Goal: Information Seeking & Learning: Check status

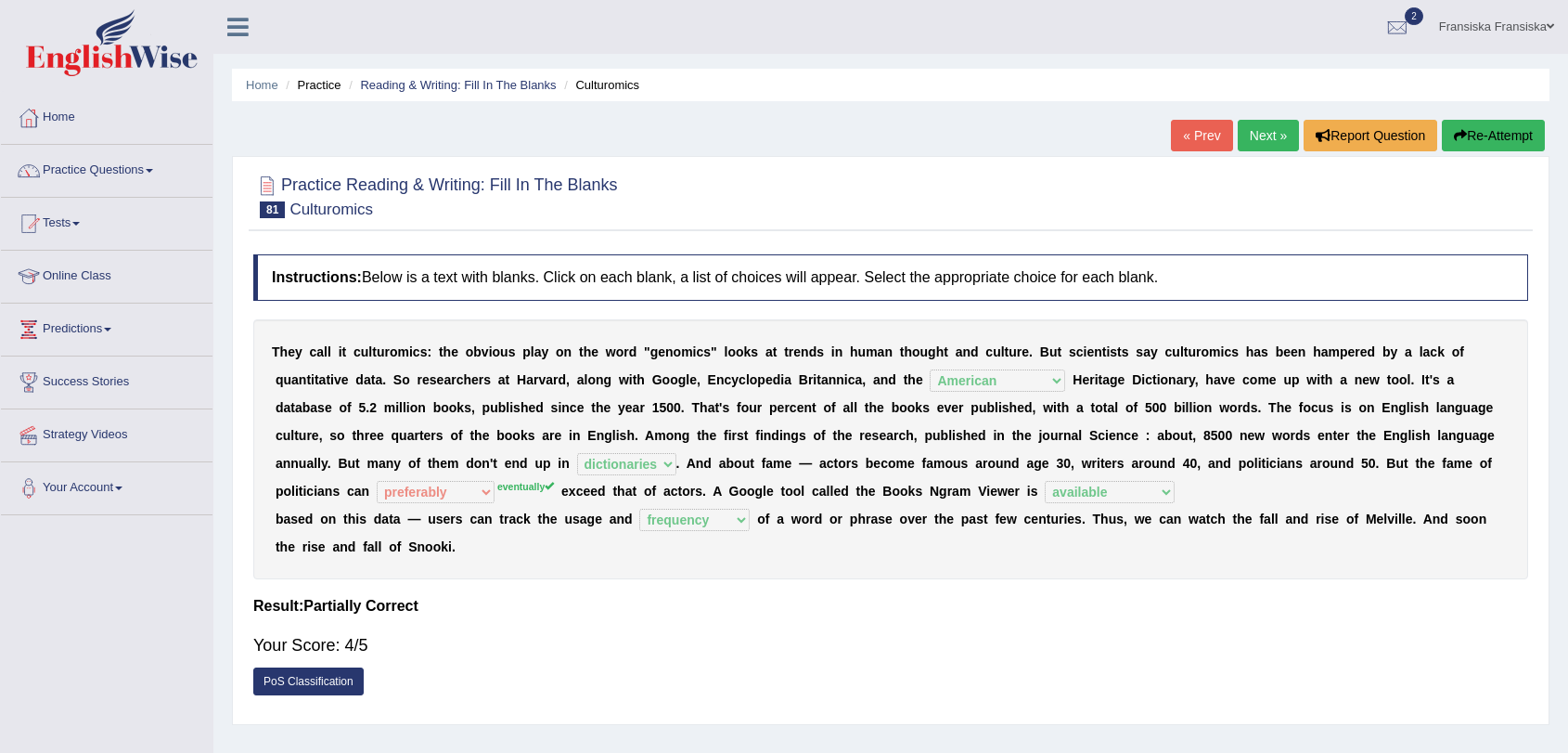
select select "American"
select select "dictionaries"
select select "preferably"
select select "available"
select select "frequency"
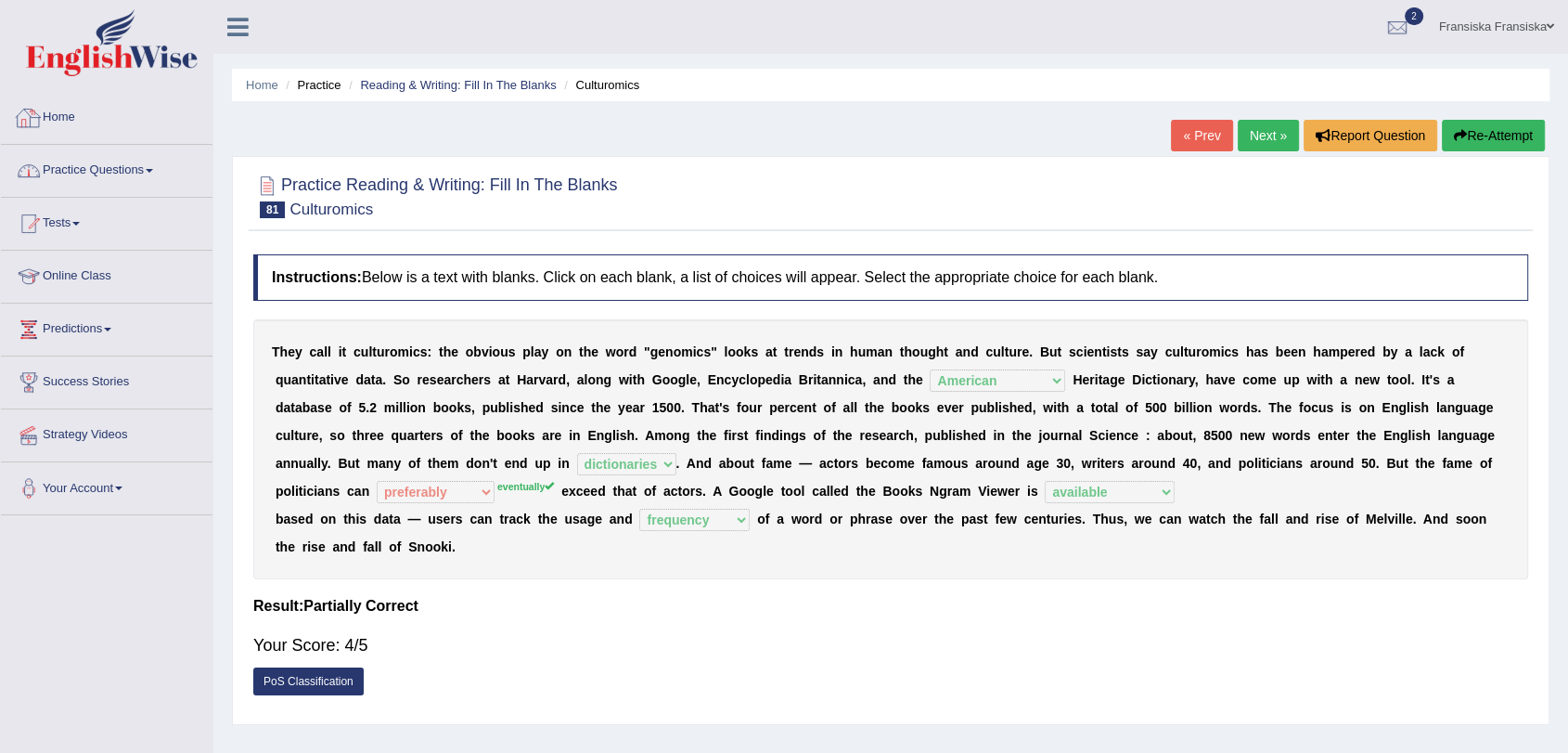
click at [107, 182] on link "Practice Questions" at bounding box center [106, 168] width 211 height 47
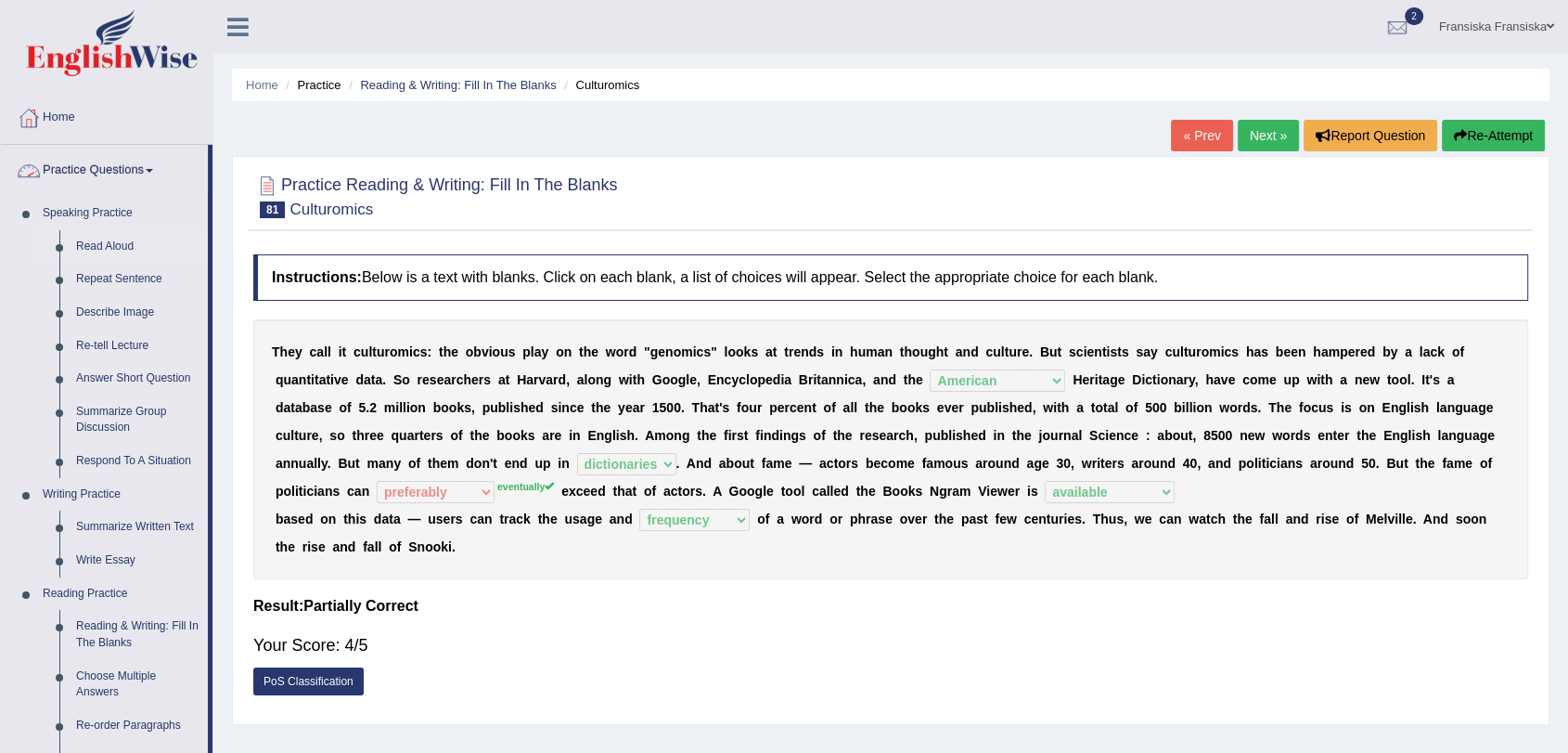
click at [119, 246] on link "Read Aloud" at bounding box center [138, 247] width 140 height 34
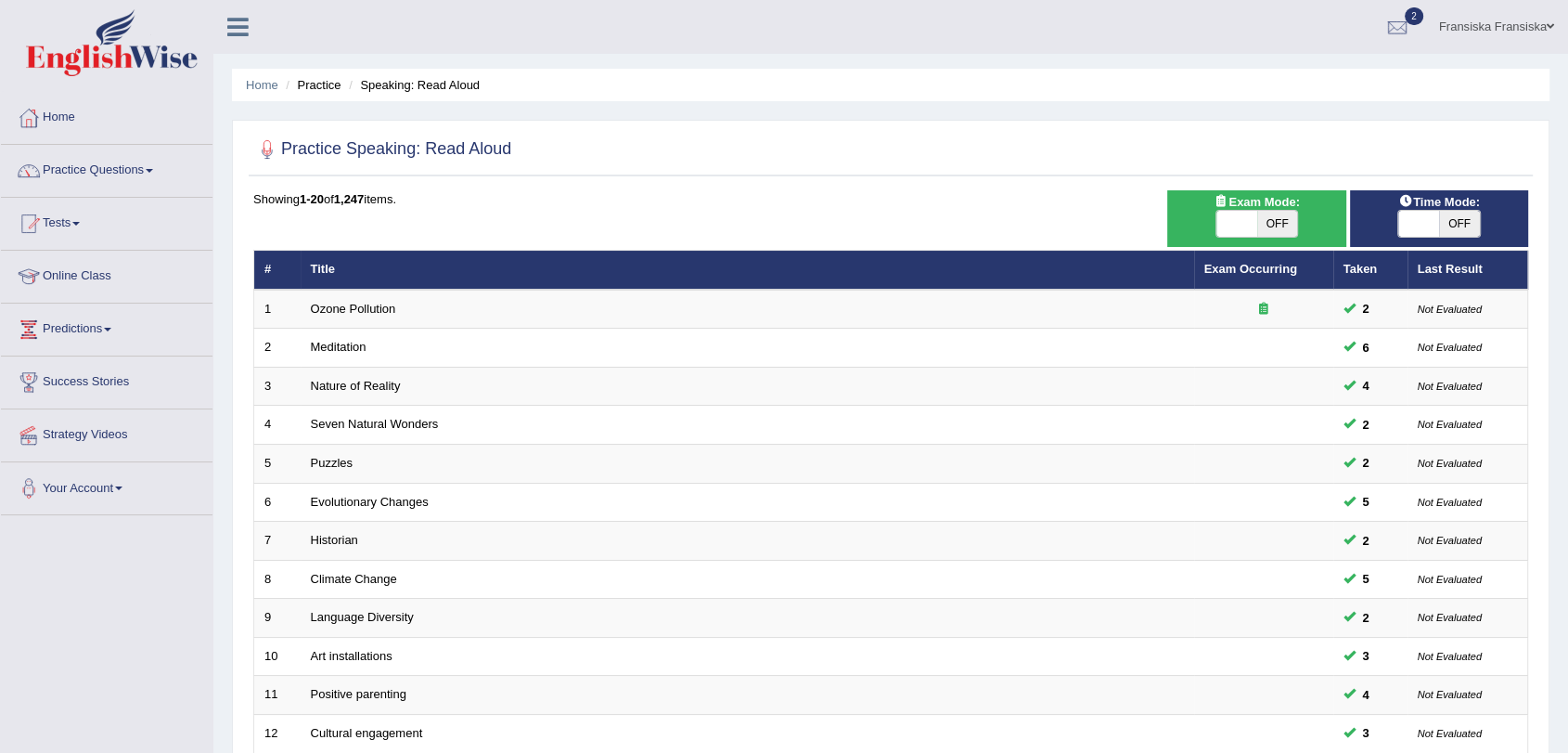
click at [1261, 215] on span "OFF" at bounding box center [1278, 224] width 41 height 26
checkbox input "true"
click at [1424, 221] on span at bounding box center [1434, 224] width 41 height 26
checkbox input "true"
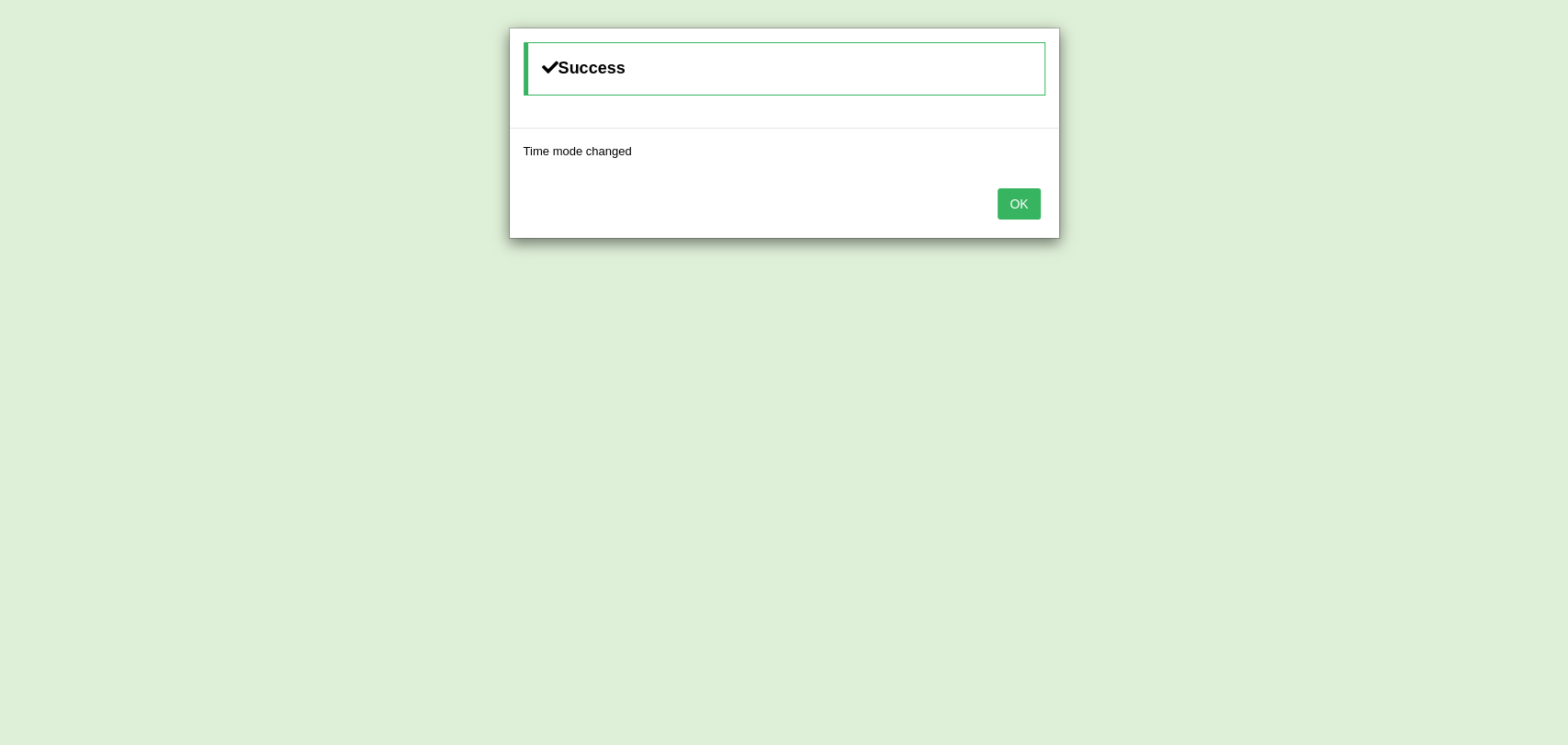
click at [1016, 204] on button "OK" at bounding box center [1019, 204] width 42 height 31
click at [1018, 206] on button "OK" at bounding box center [1004, 204] width 42 height 31
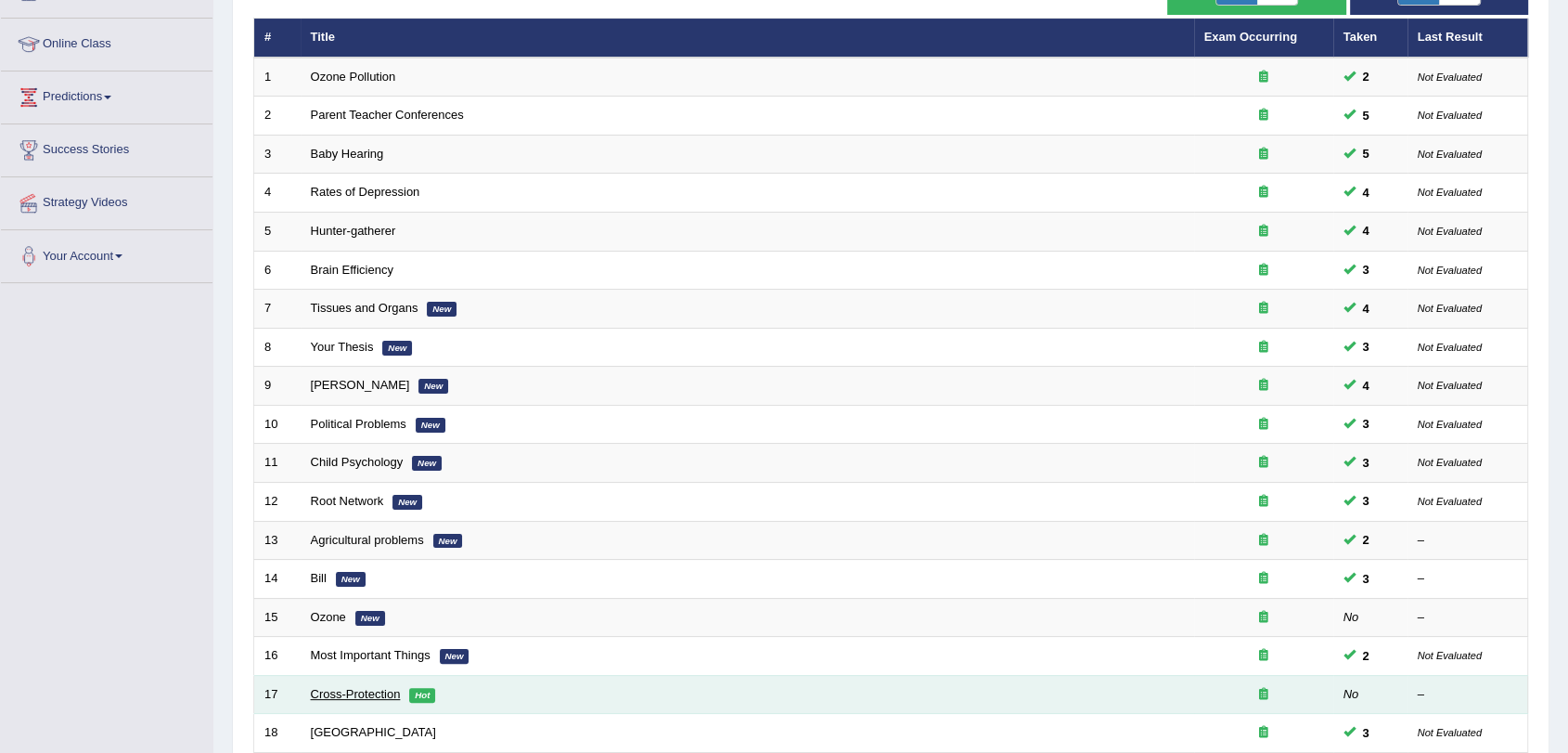
click at [330, 687] on link "Cross-Protection" at bounding box center [356, 693] width 90 height 14
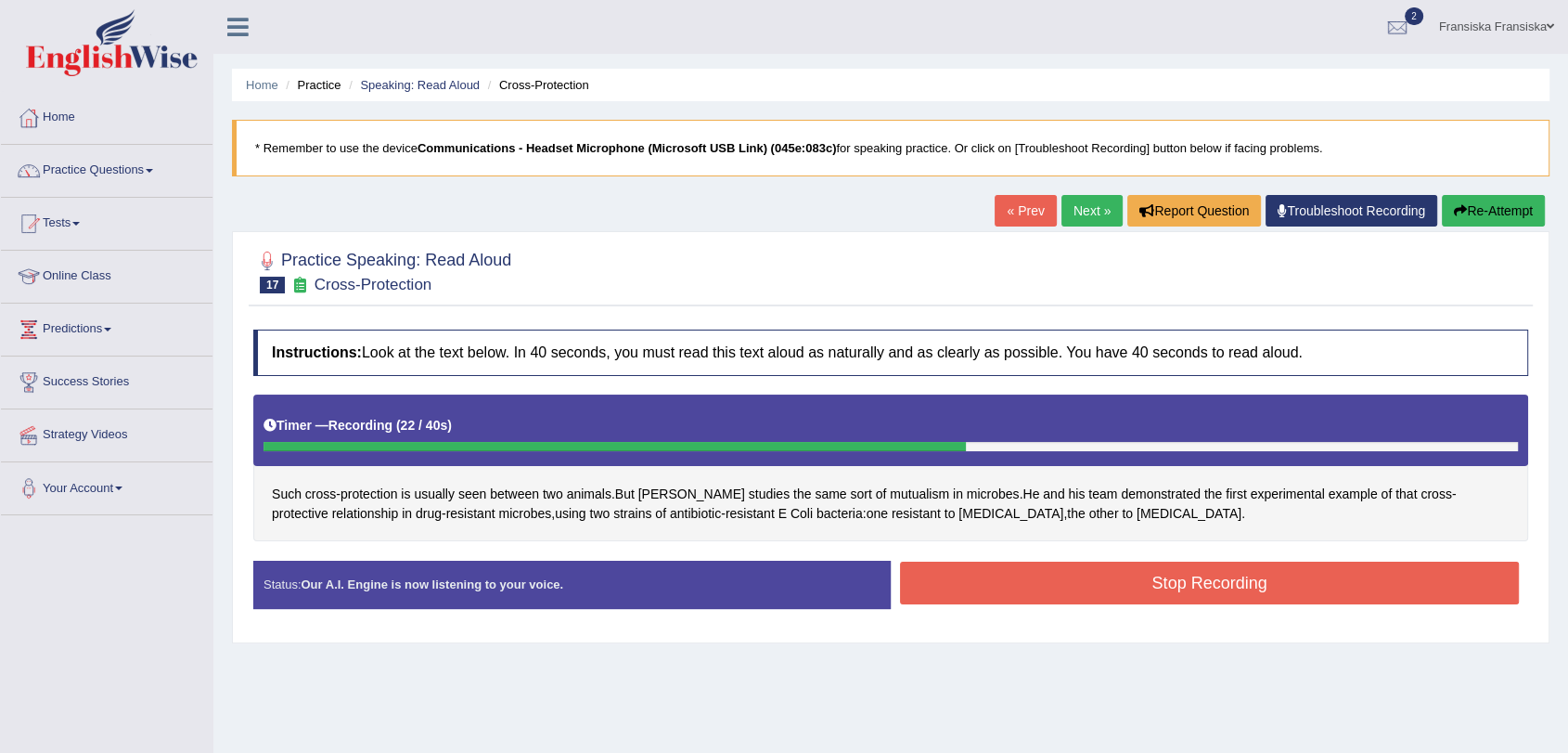
click at [1098, 574] on button "Stop Recording" at bounding box center [1209, 583] width 619 height 43
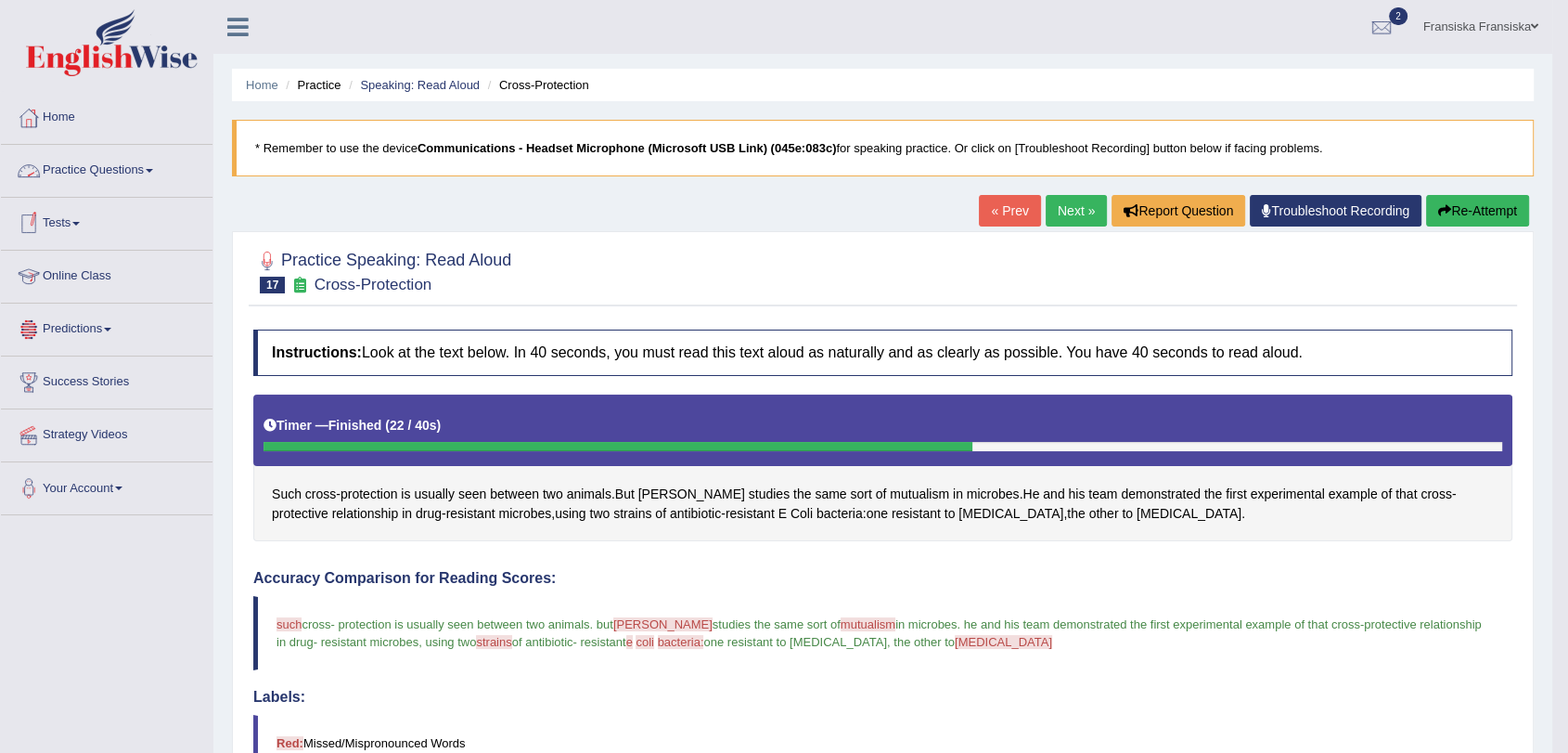
click at [145, 176] on link "Practice Questions" at bounding box center [106, 168] width 211 height 47
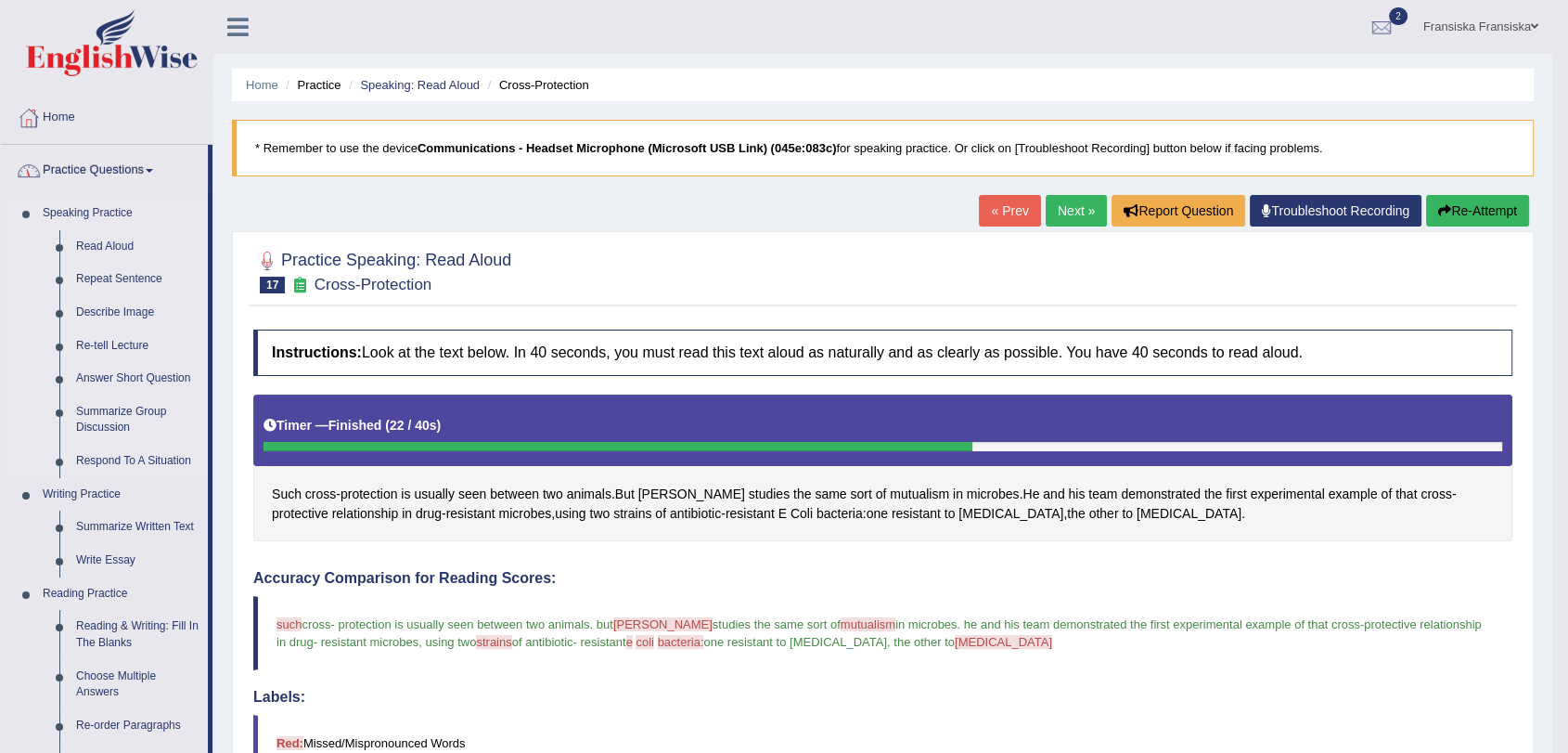
click at [132, 281] on link "Repeat Sentence" at bounding box center [138, 280] width 140 height 34
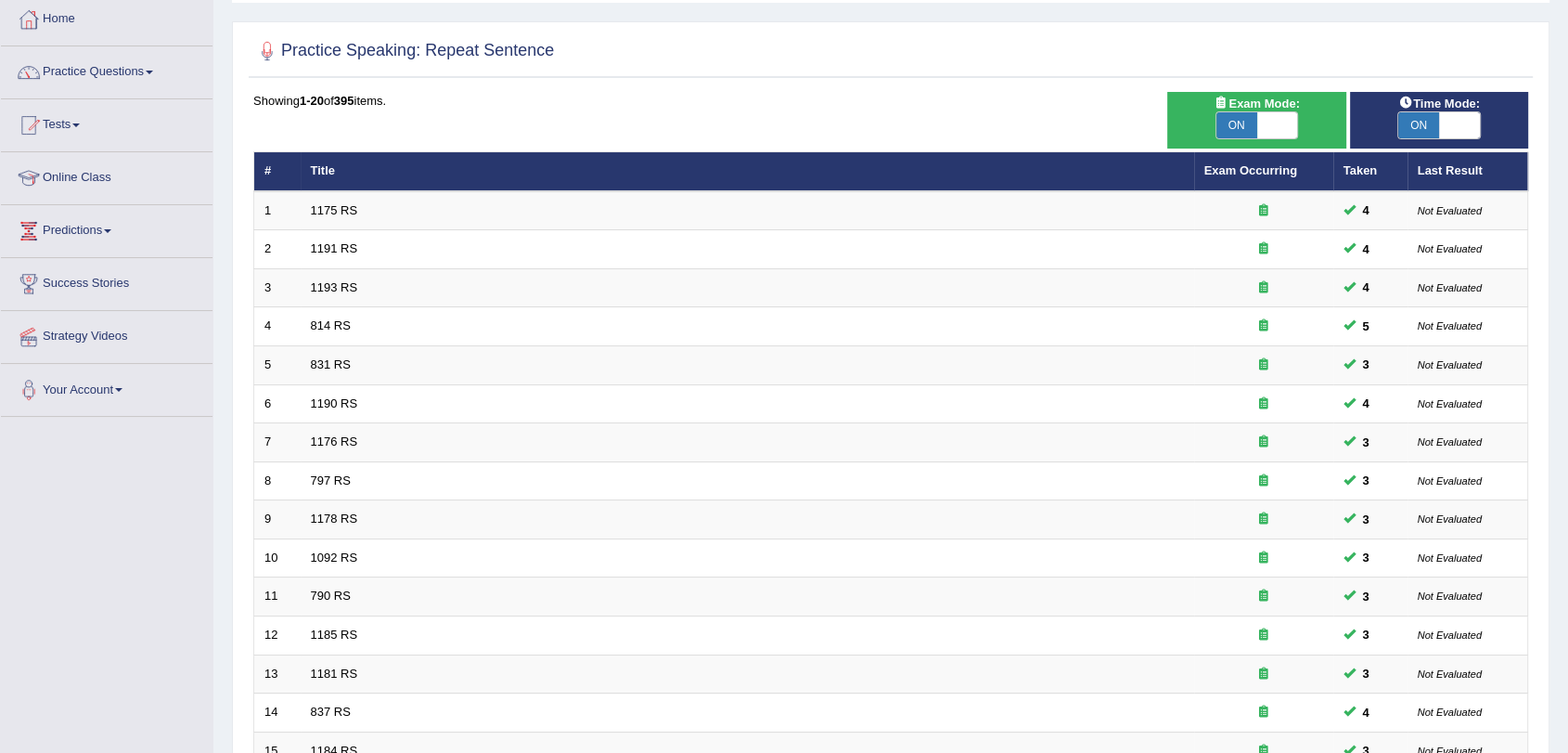
scroll to position [474, 0]
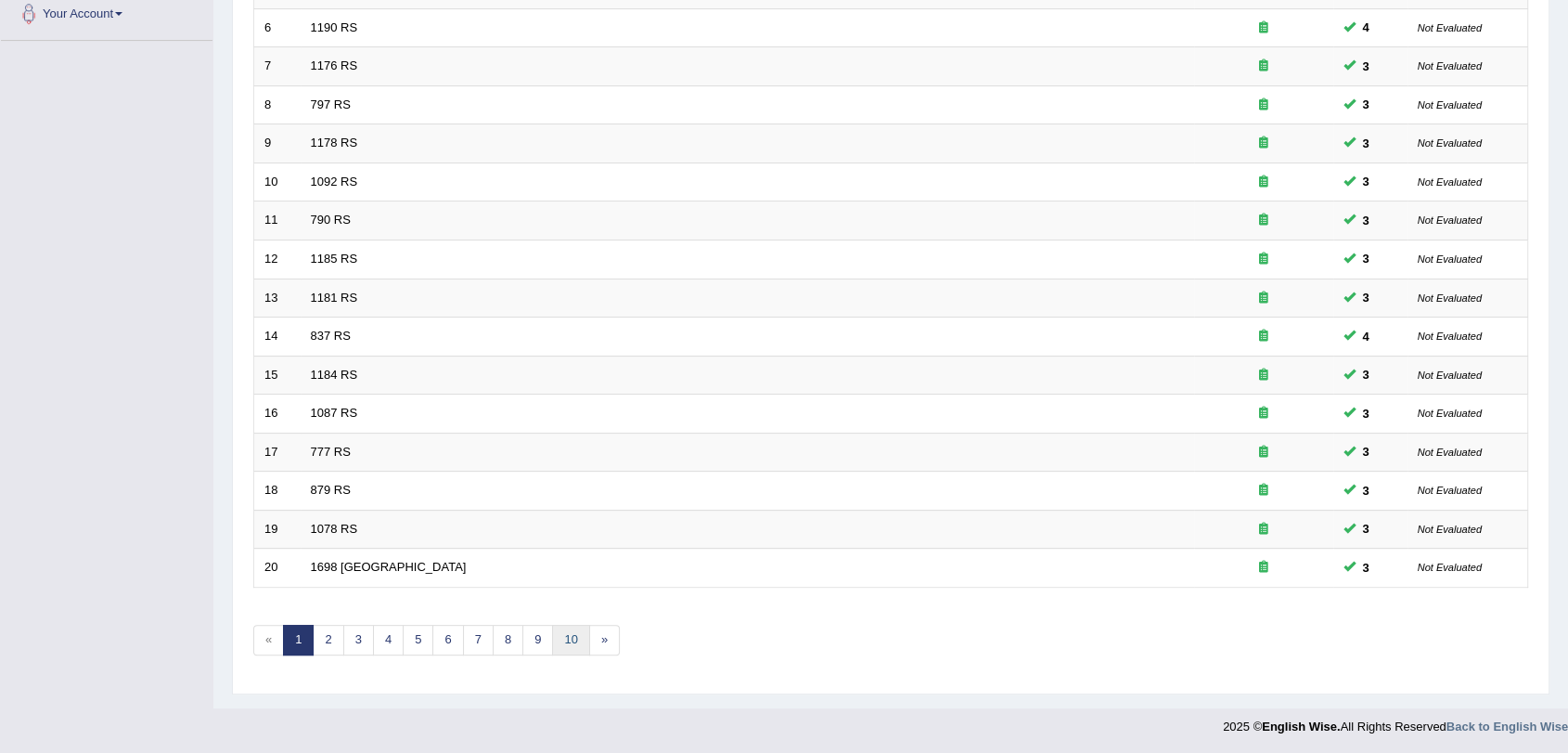
click at [580, 637] on link "10" at bounding box center [571, 639] width 37 height 31
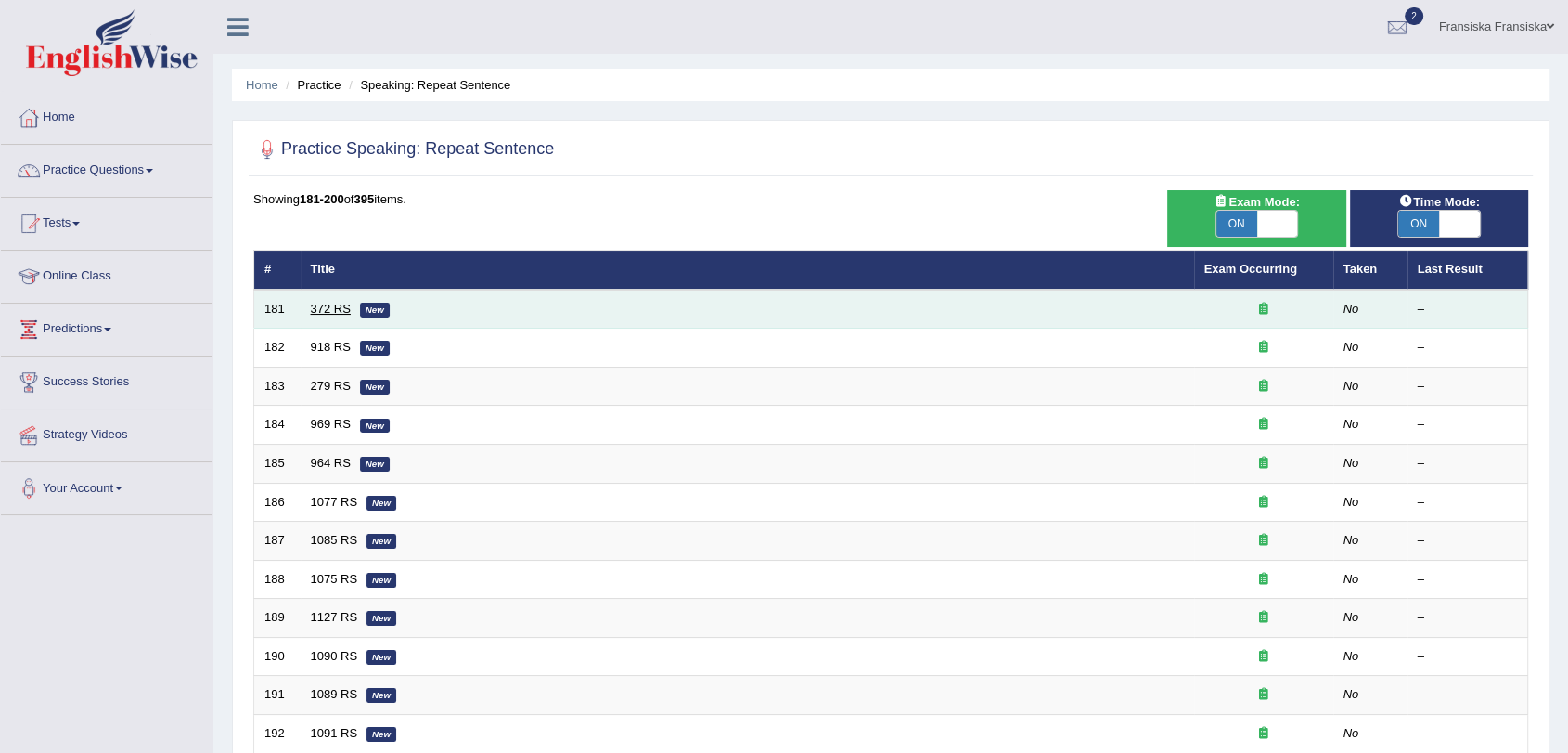
click at [327, 309] on link "372 RS" at bounding box center [331, 308] width 40 height 14
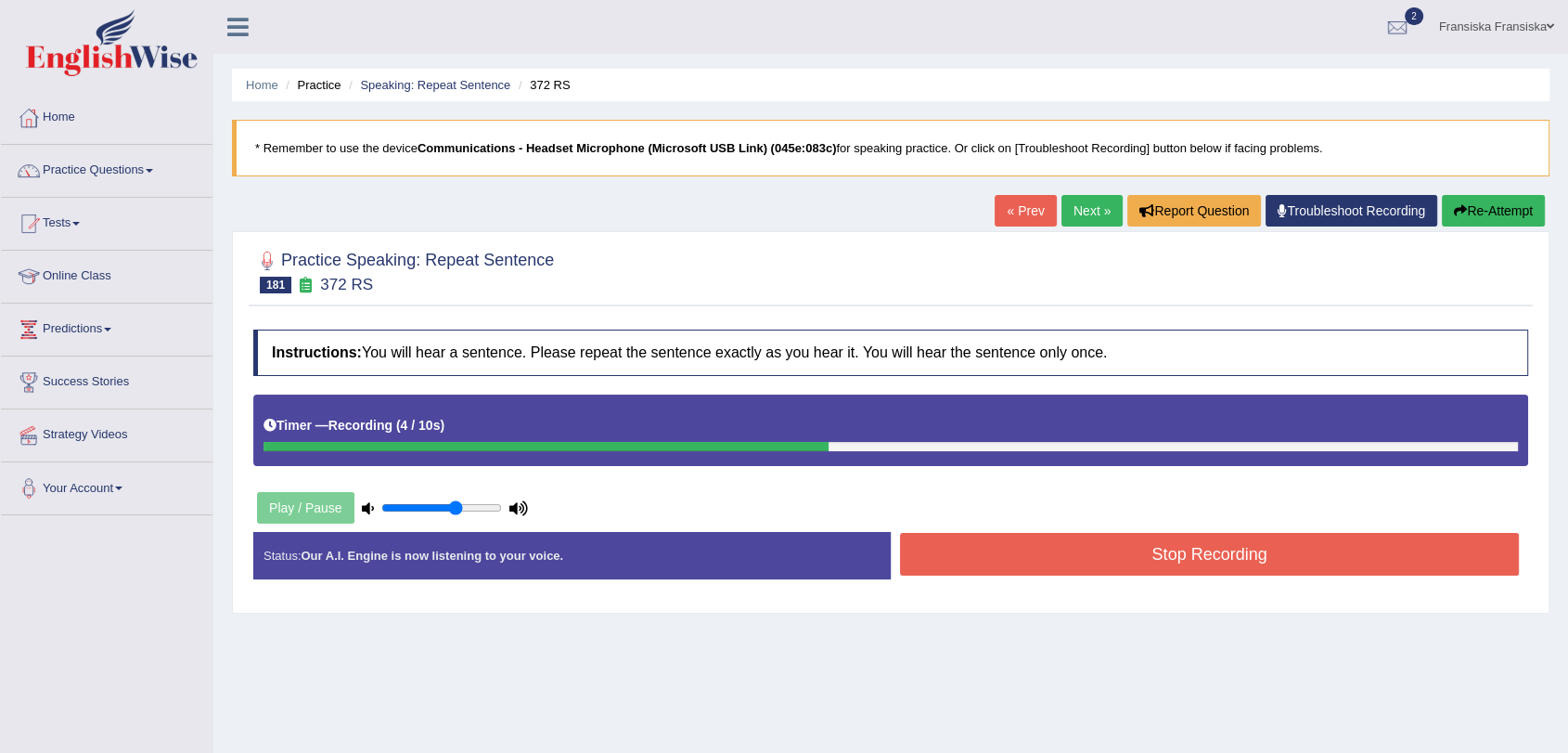
click at [1144, 569] on button "Stop Recording" at bounding box center [1209, 554] width 619 height 43
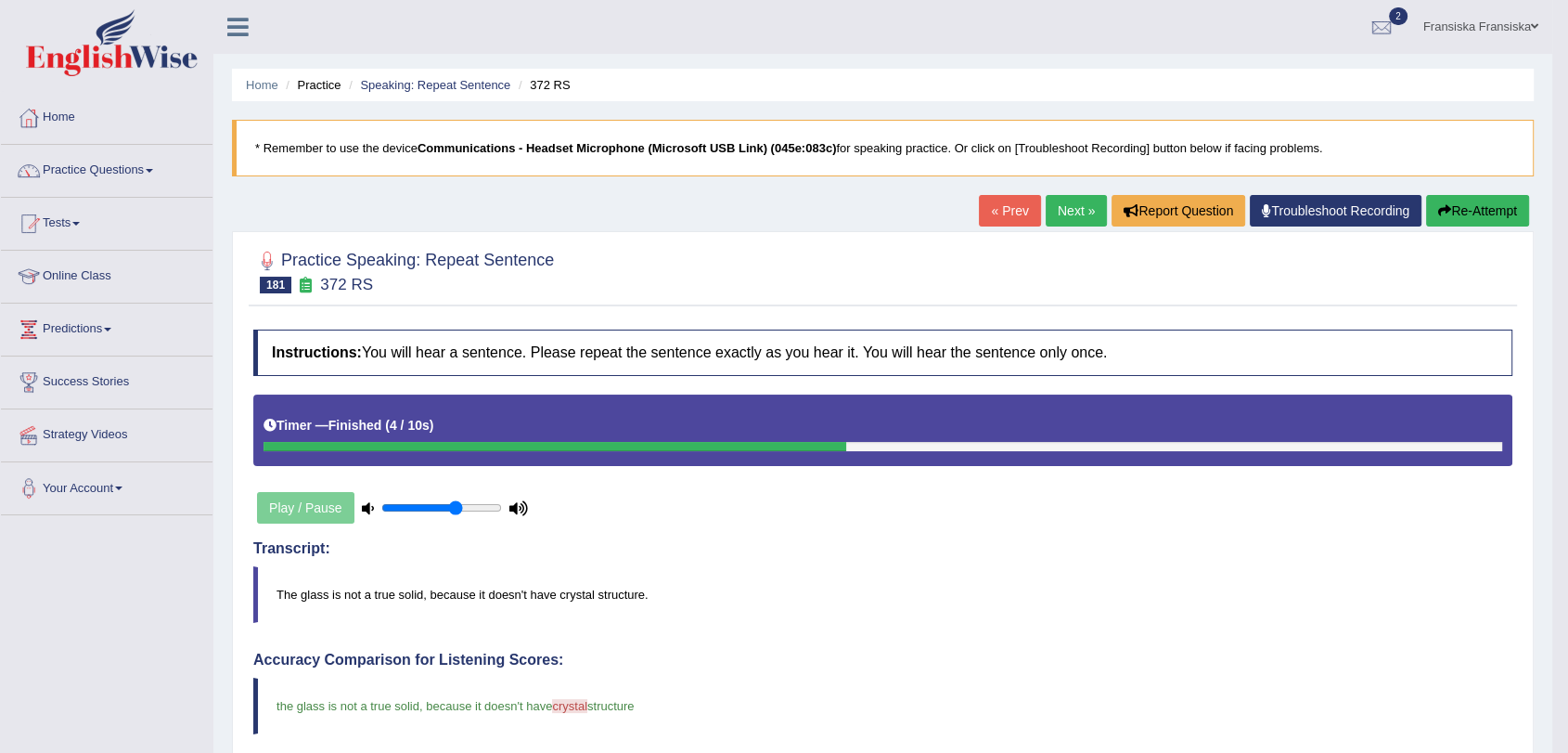
click at [1070, 218] on link "Next »" at bounding box center [1077, 211] width 61 height 32
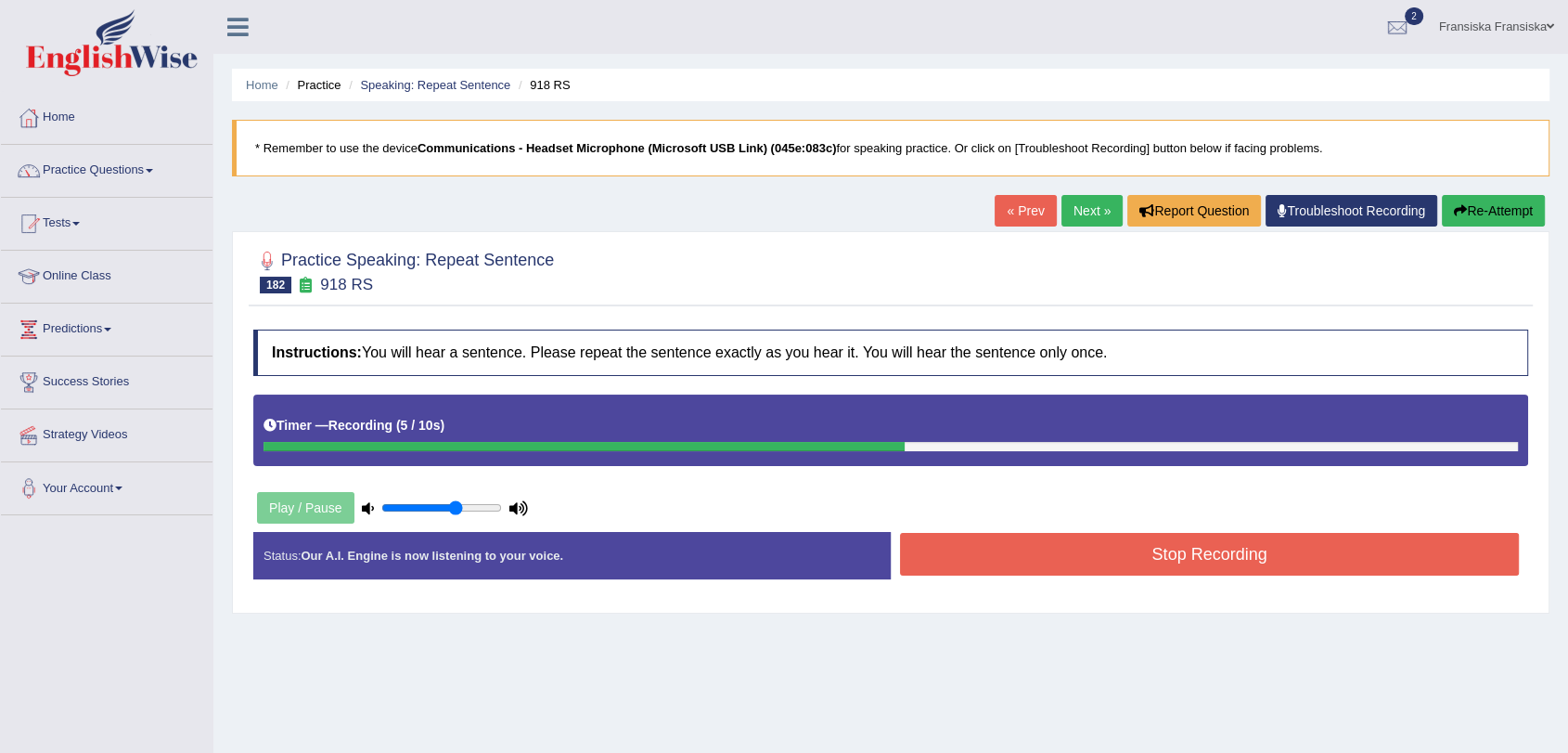
click at [1355, 554] on button "Stop Recording" at bounding box center [1209, 554] width 619 height 43
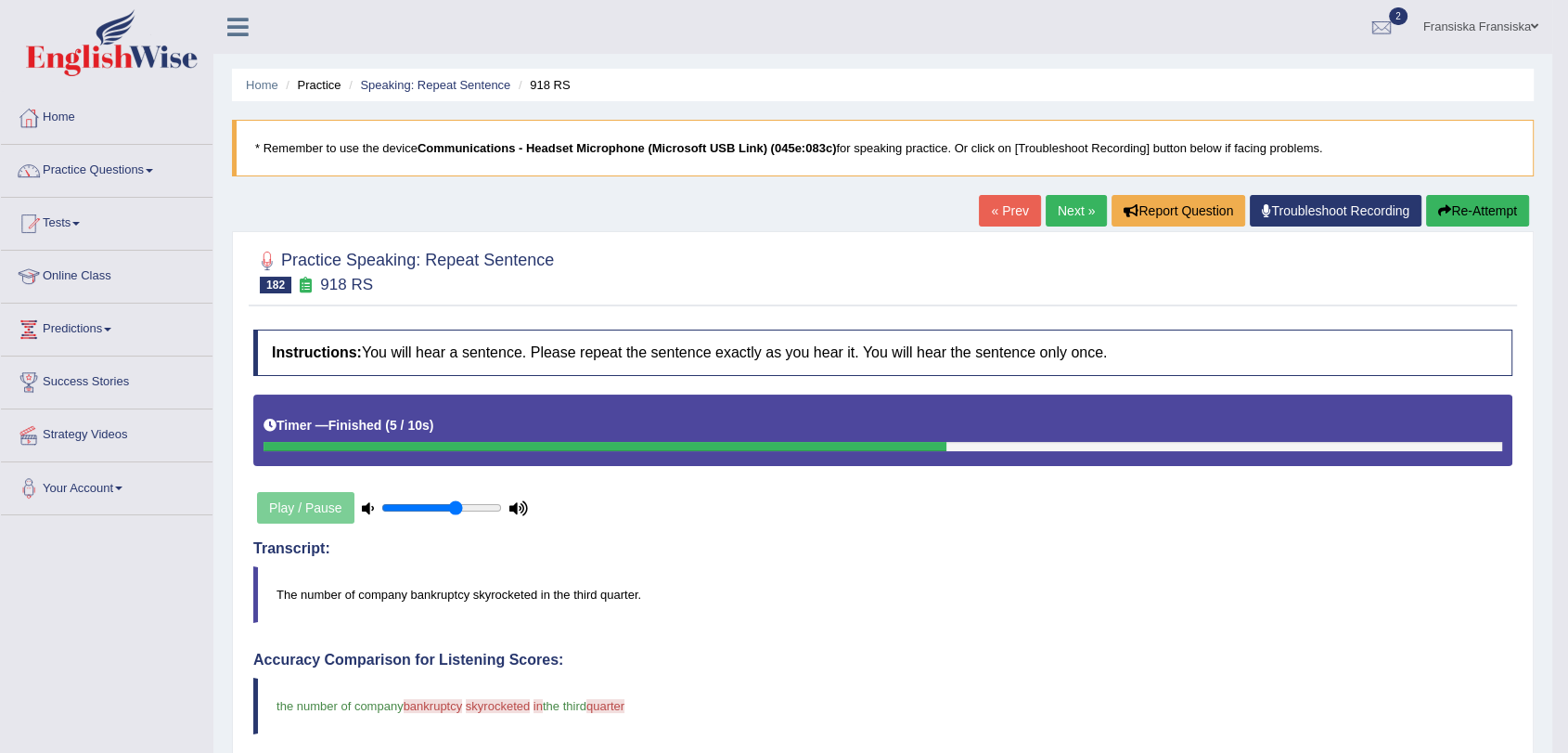
click at [1076, 210] on link "Next »" at bounding box center [1077, 211] width 61 height 32
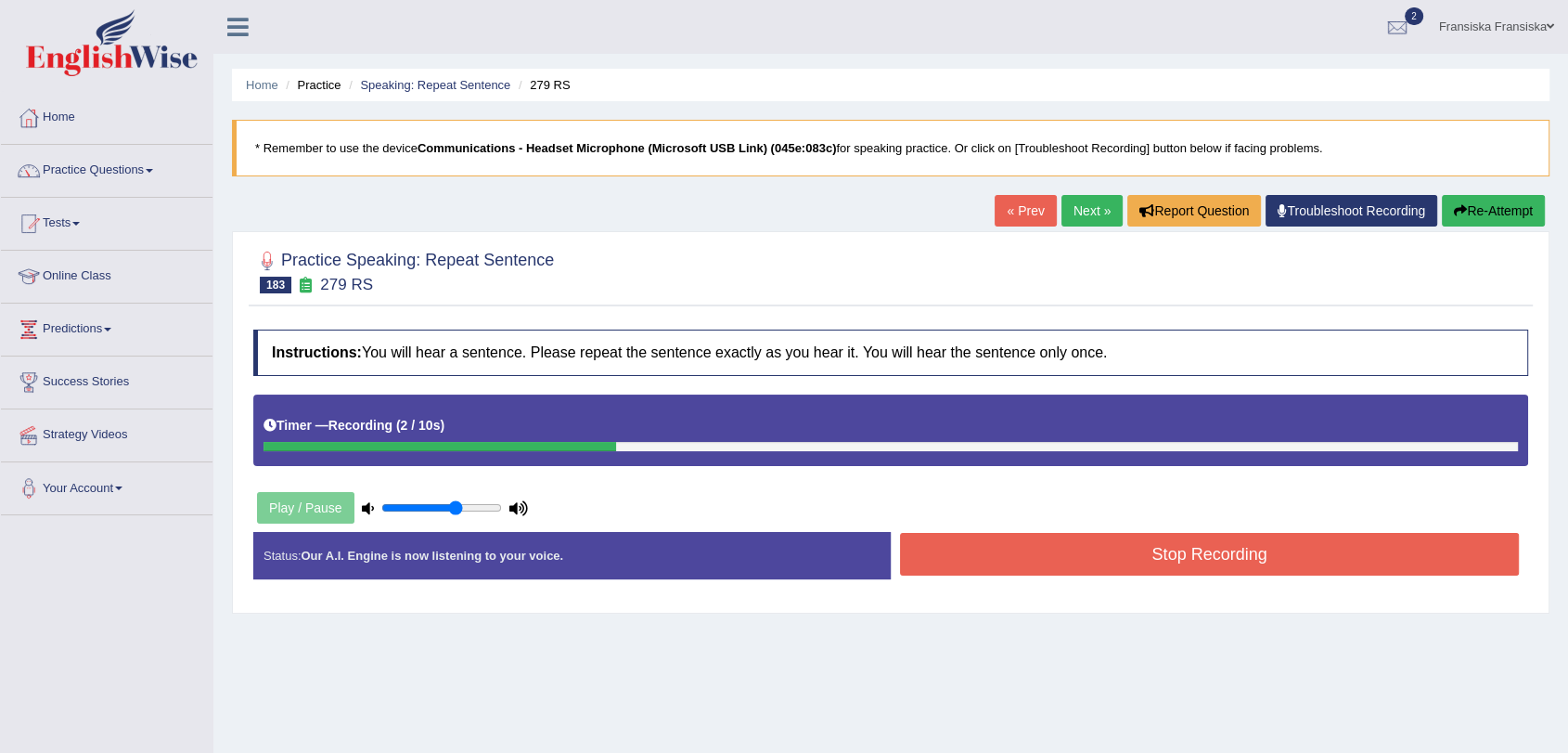
drag, startPoint x: 1175, startPoint y: 539, endPoint x: 1166, endPoint y: 543, distance: 9.8
click at [1175, 541] on button "Stop Recording" at bounding box center [1209, 554] width 619 height 43
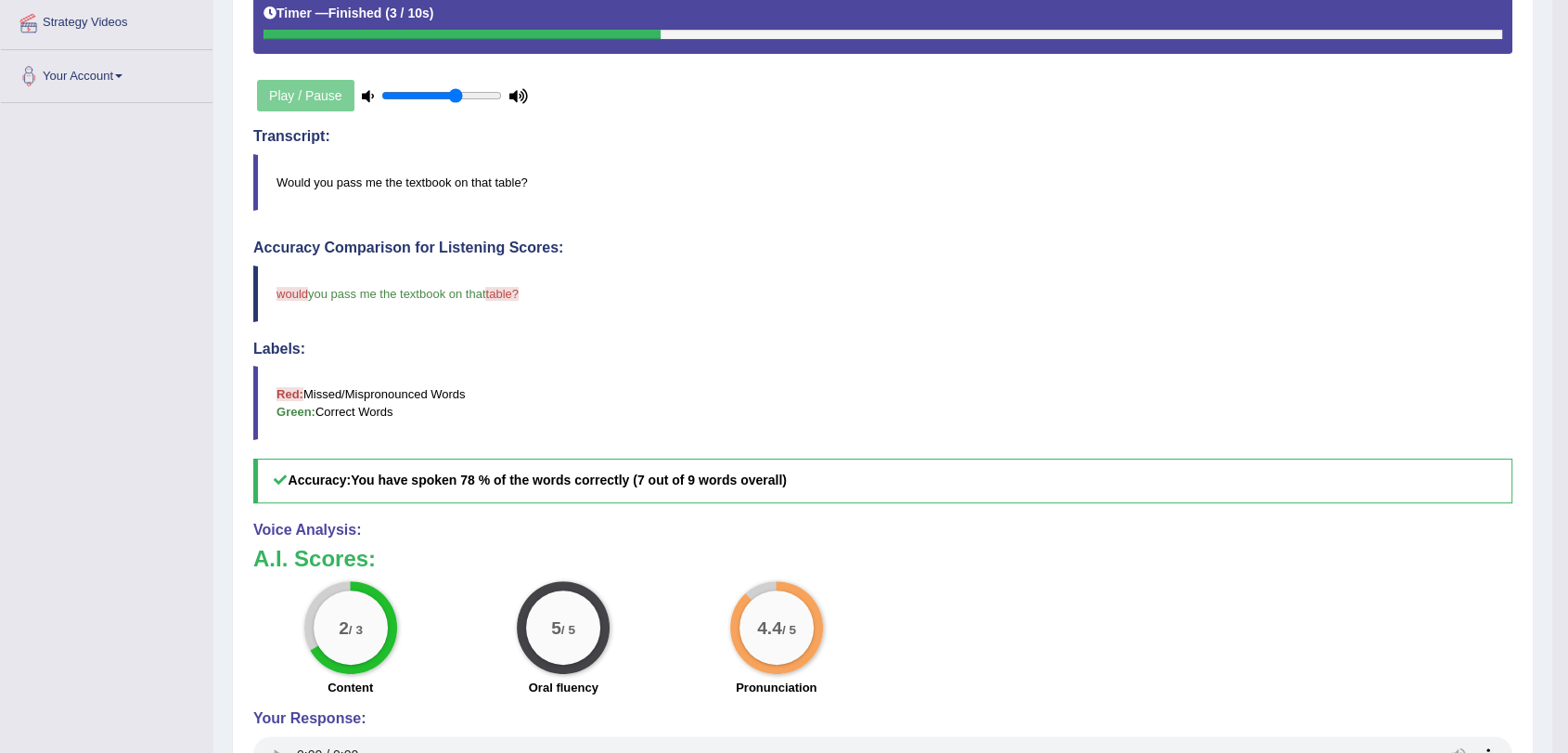
scroll to position [206, 0]
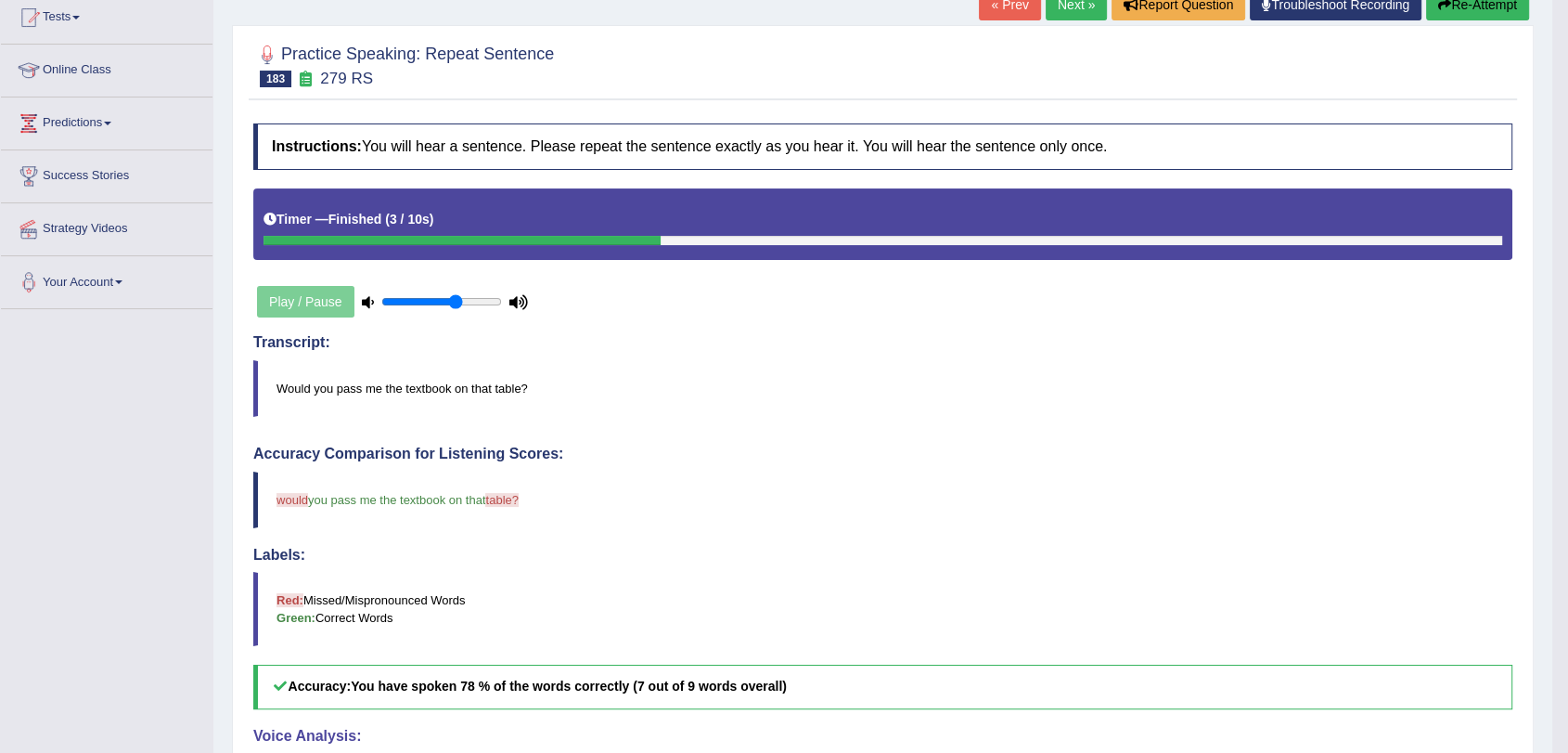
click at [1071, 17] on link "Next »" at bounding box center [1077, 5] width 61 height 32
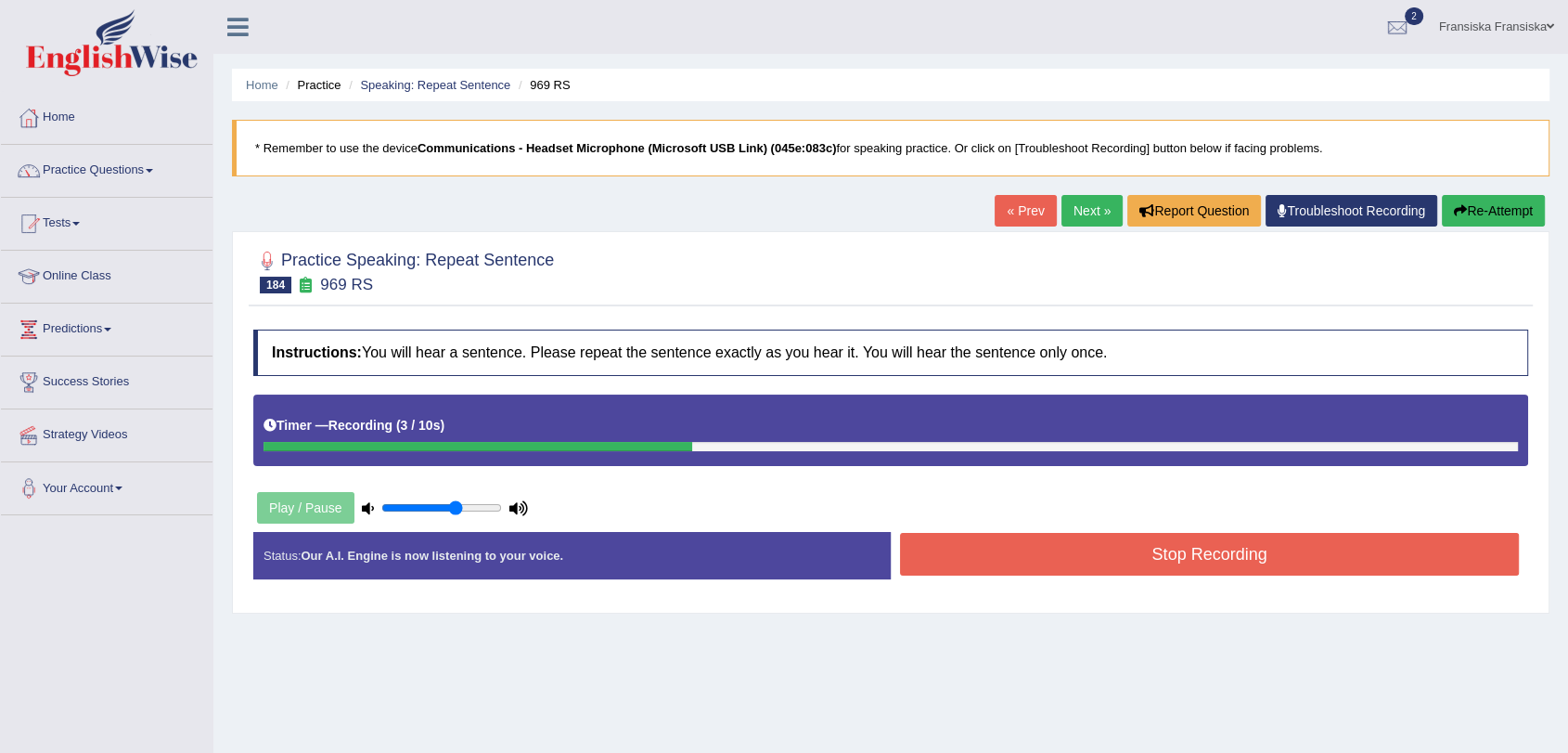
click at [1210, 562] on button "Stop Recording" at bounding box center [1209, 554] width 619 height 43
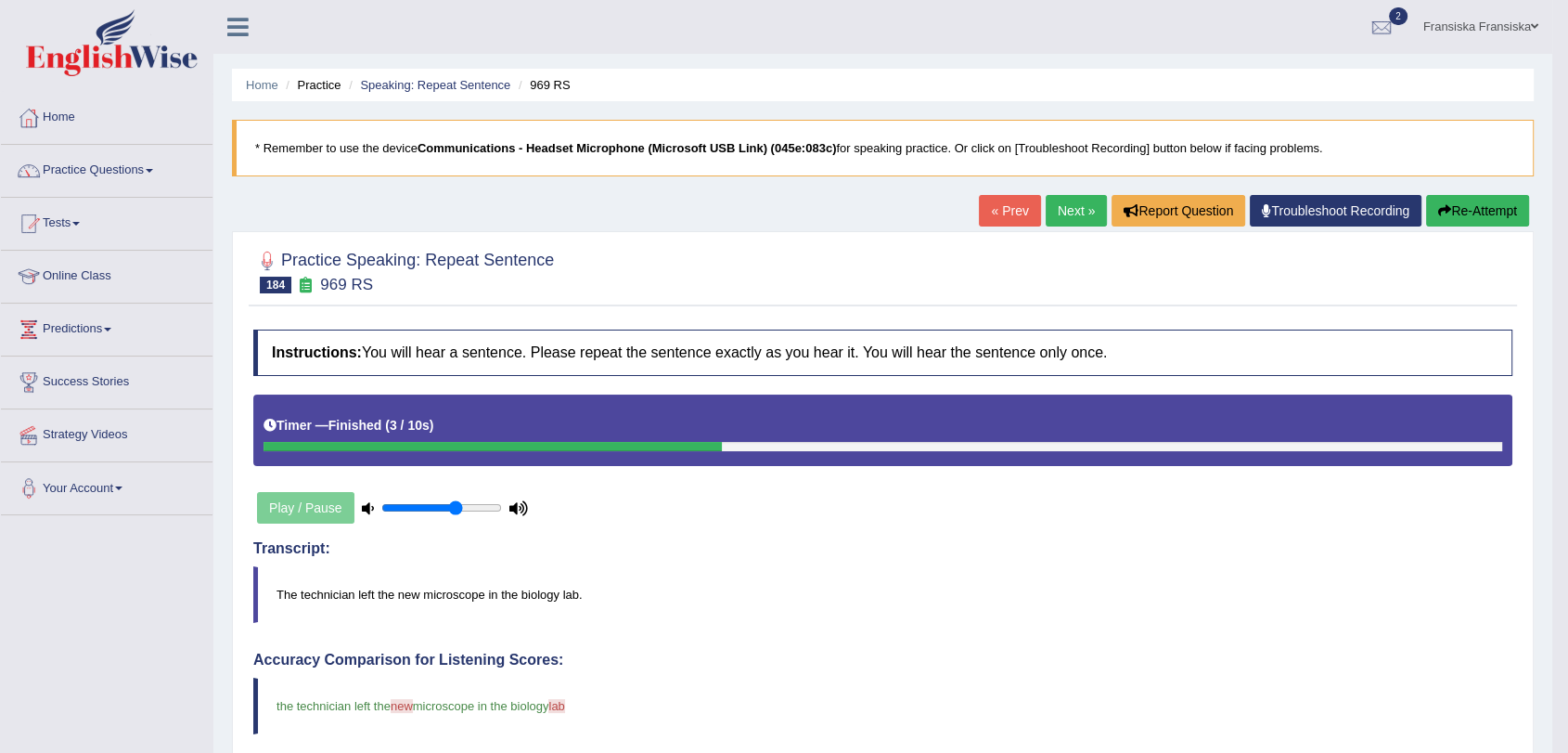
click at [1069, 217] on link "Next »" at bounding box center [1077, 211] width 61 height 32
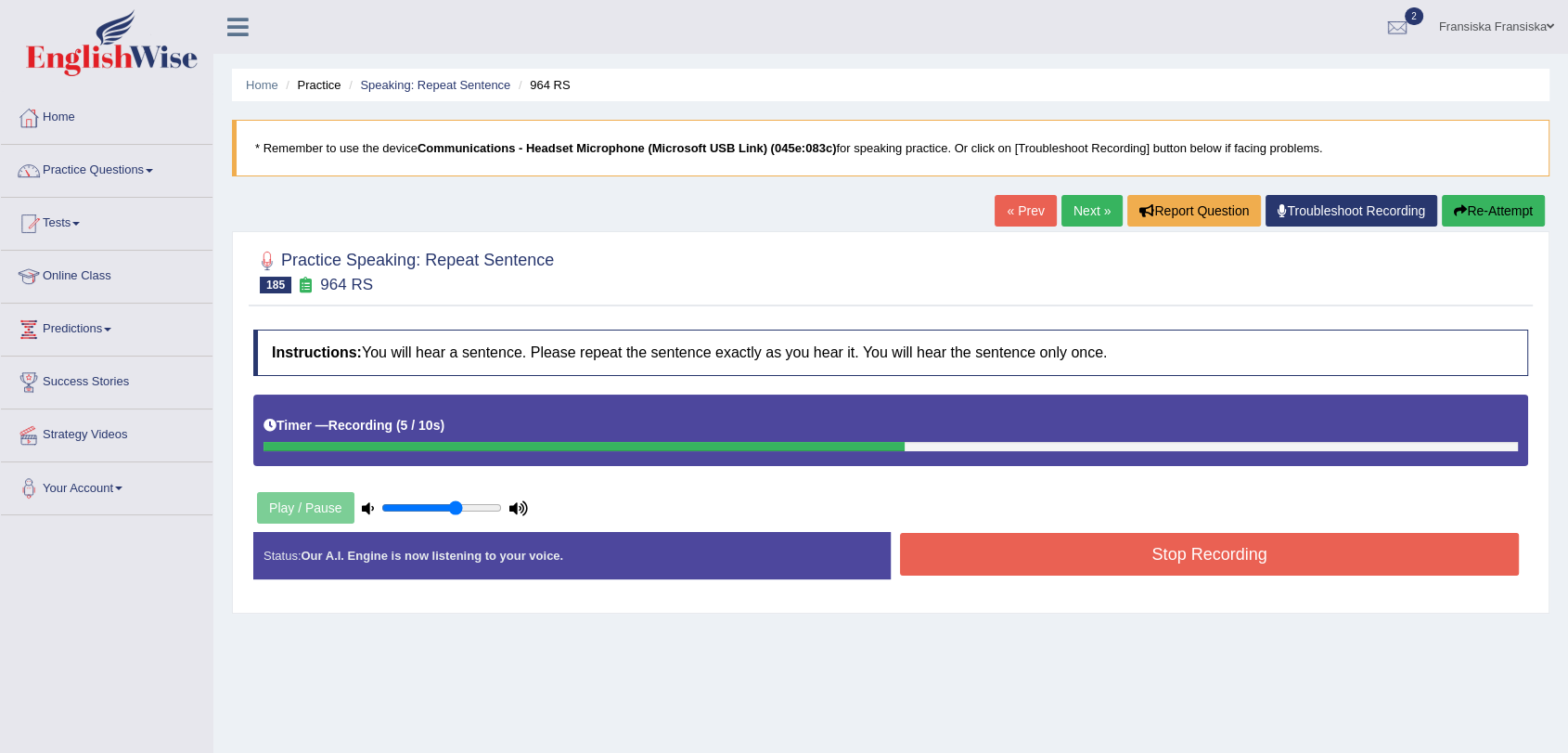
click at [1265, 544] on button "Stop Recording" at bounding box center [1209, 554] width 619 height 43
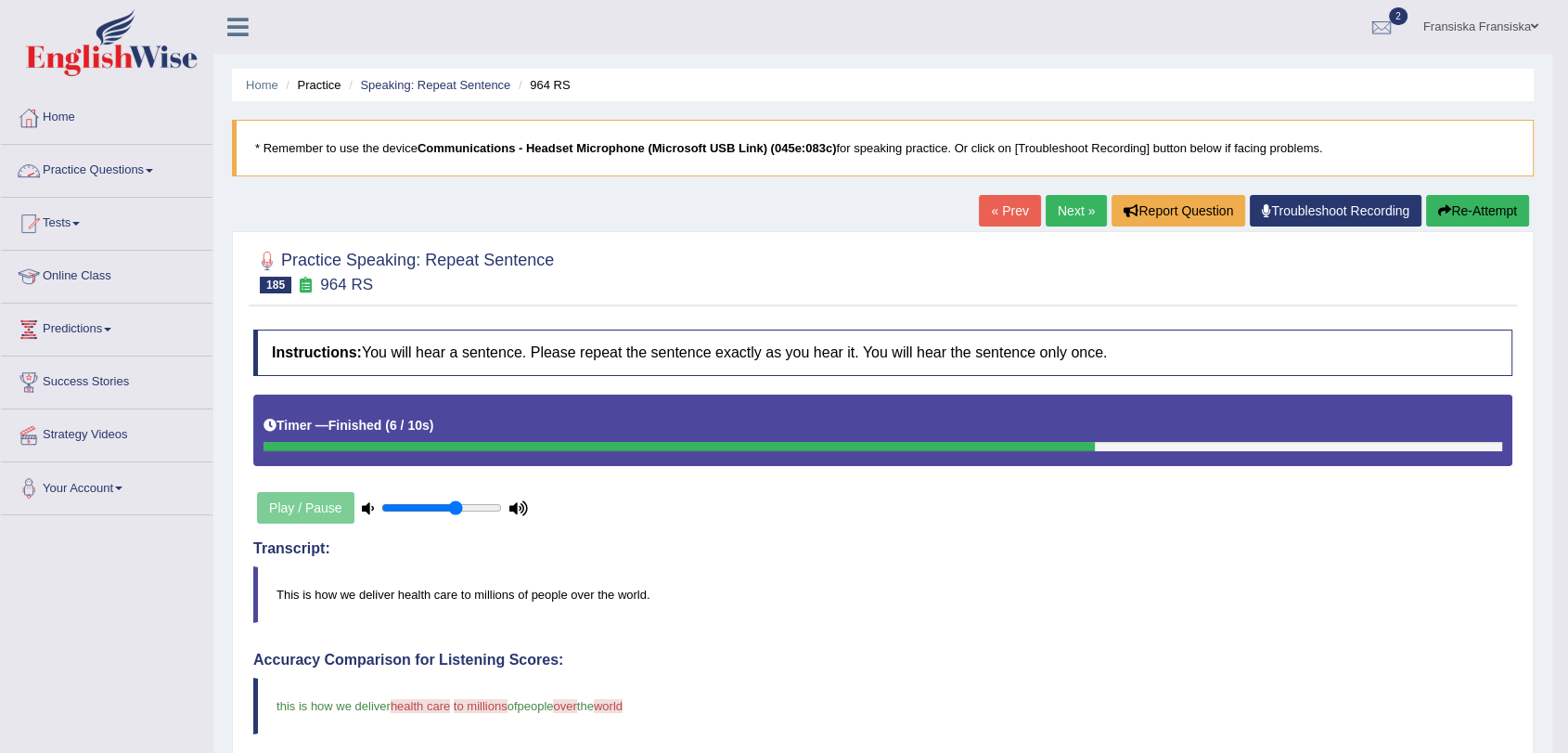
click at [128, 171] on link "Practice Questions" at bounding box center [106, 168] width 211 height 47
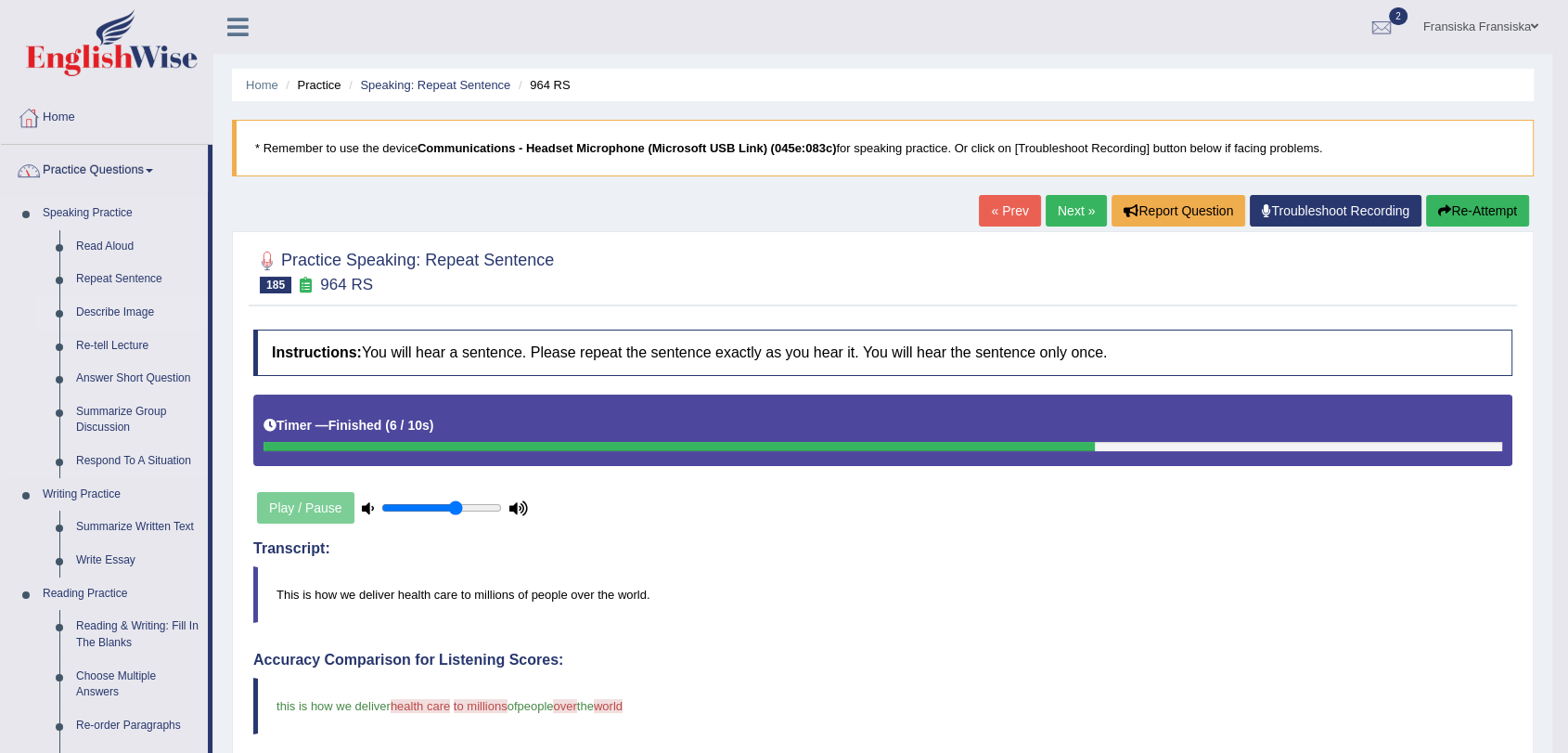
click at [149, 311] on link "Describe Image" at bounding box center [138, 313] width 140 height 34
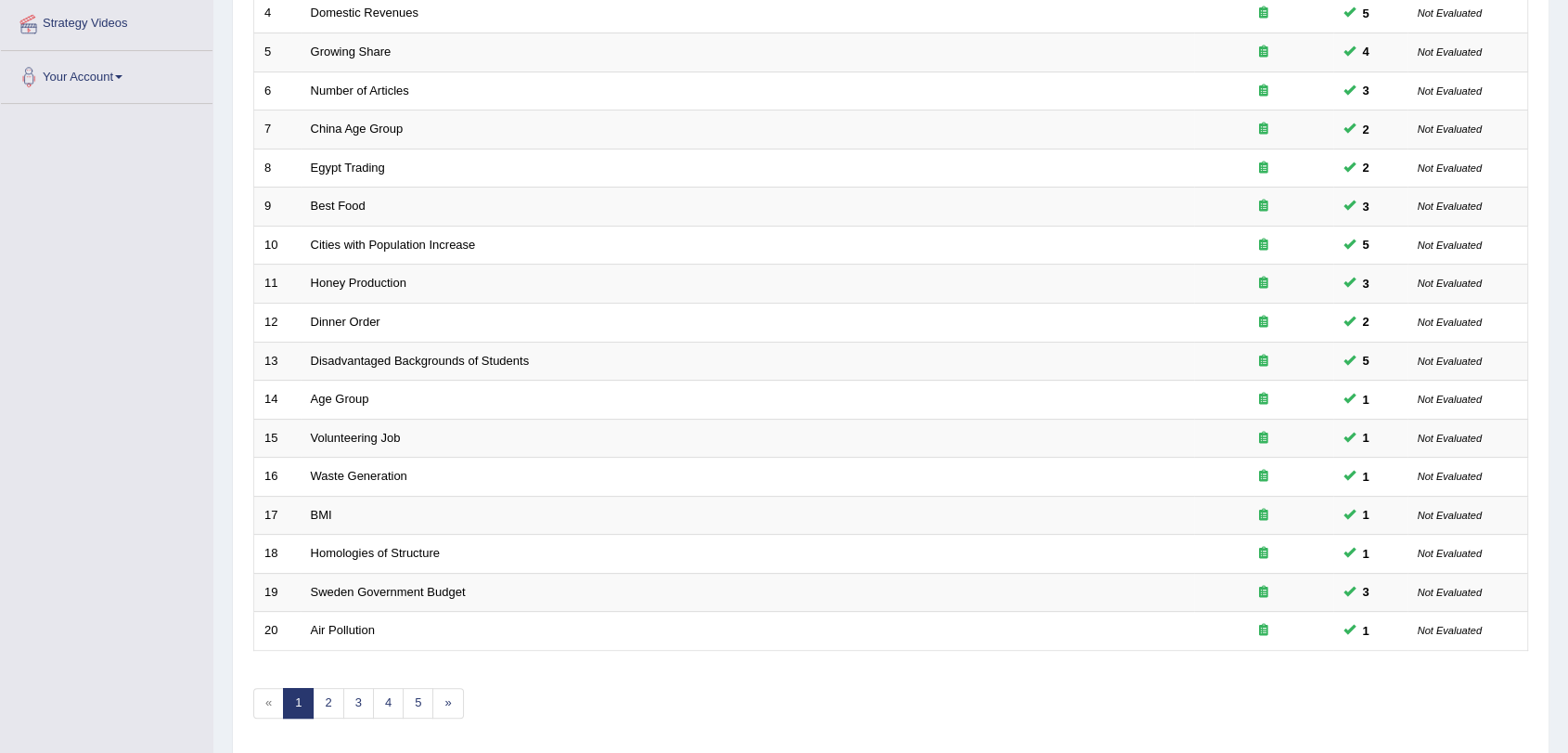
scroll to position [474, 0]
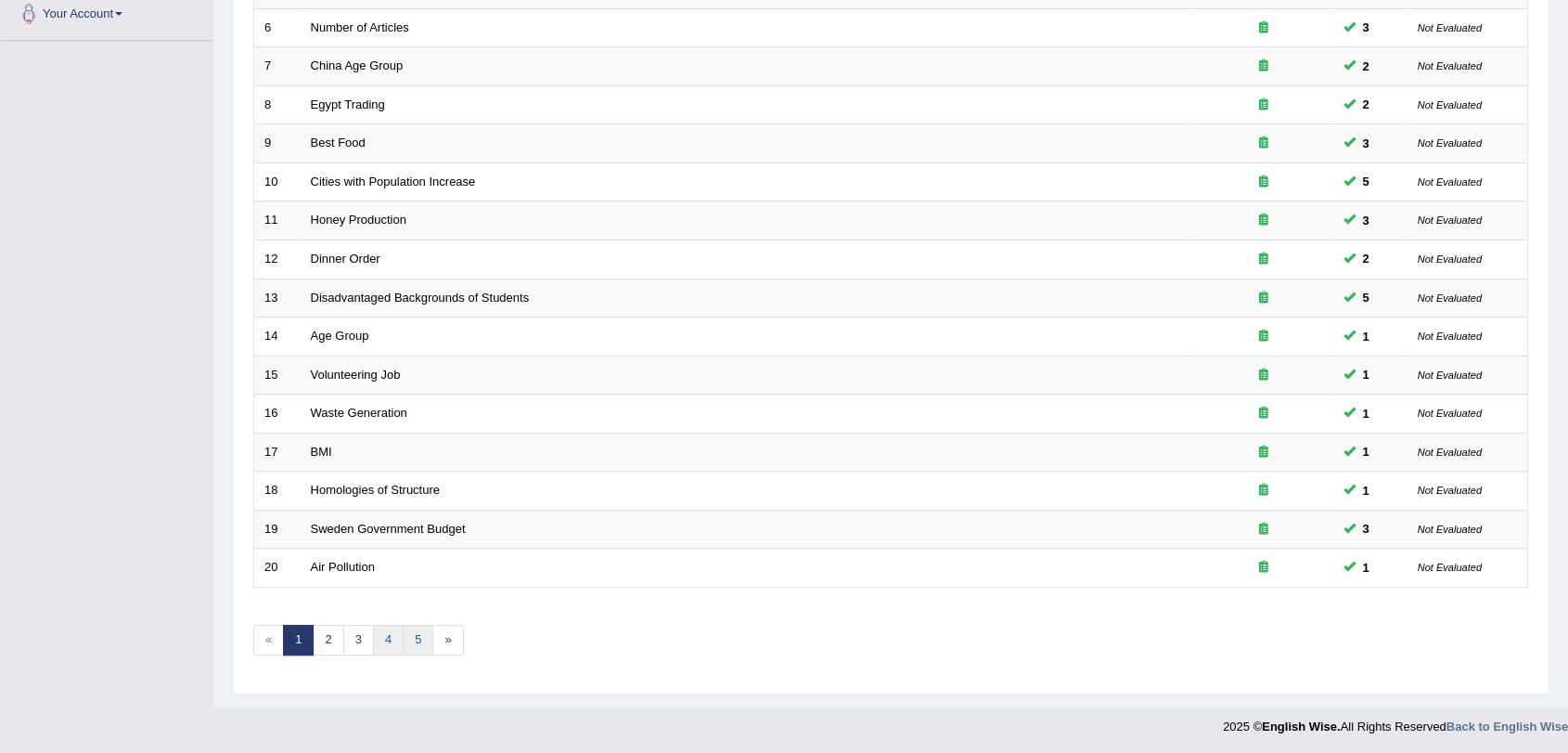
click at [402, 638] on link "5" at bounding box center [417, 639] width 31 height 31
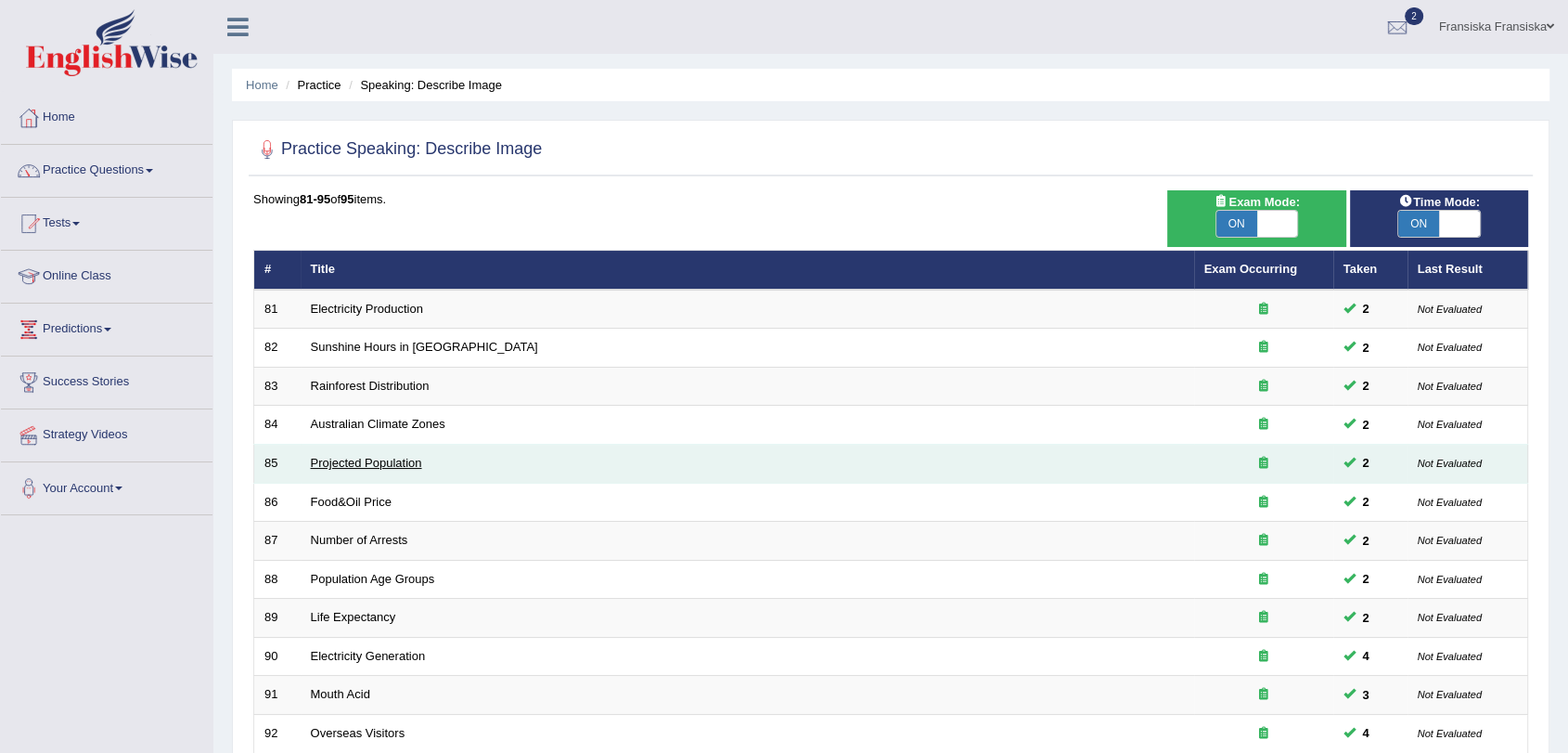
click at [400, 462] on link "Projected Population" at bounding box center [367, 462] width 112 height 14
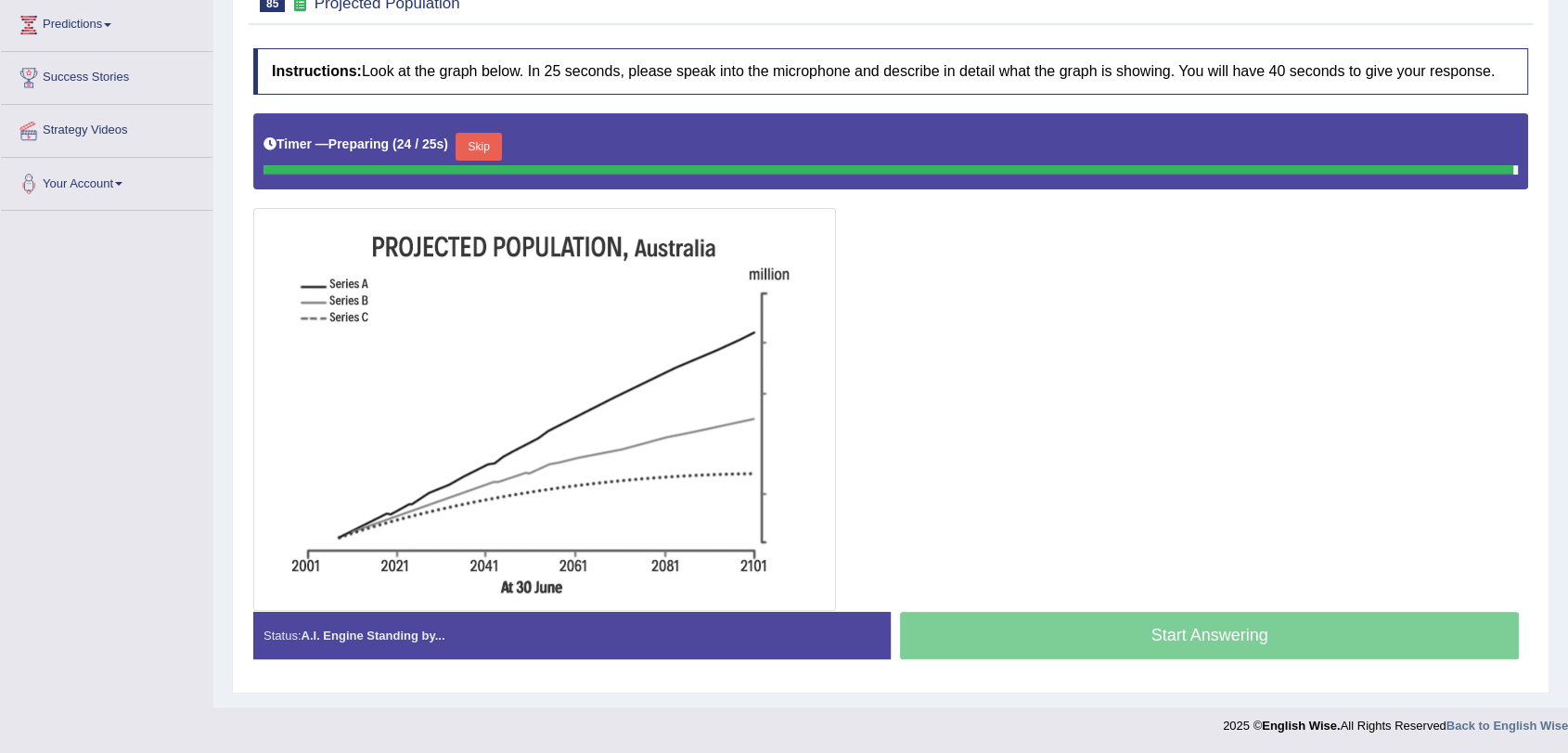
scroll to position [288, 0]
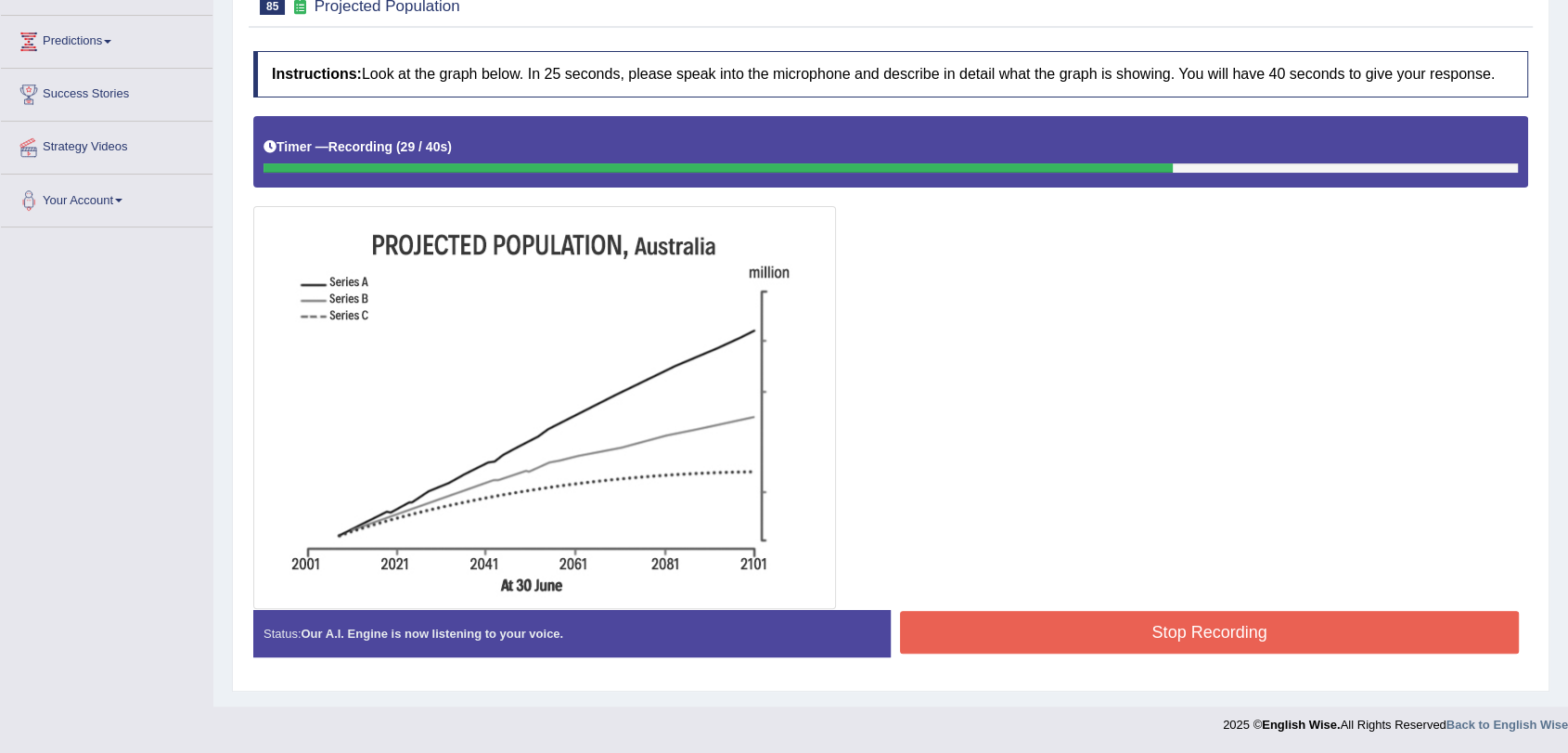
click at [1292, 625] on button "Stop Recording" at bounding box center [1209, 632] width 619 height 43
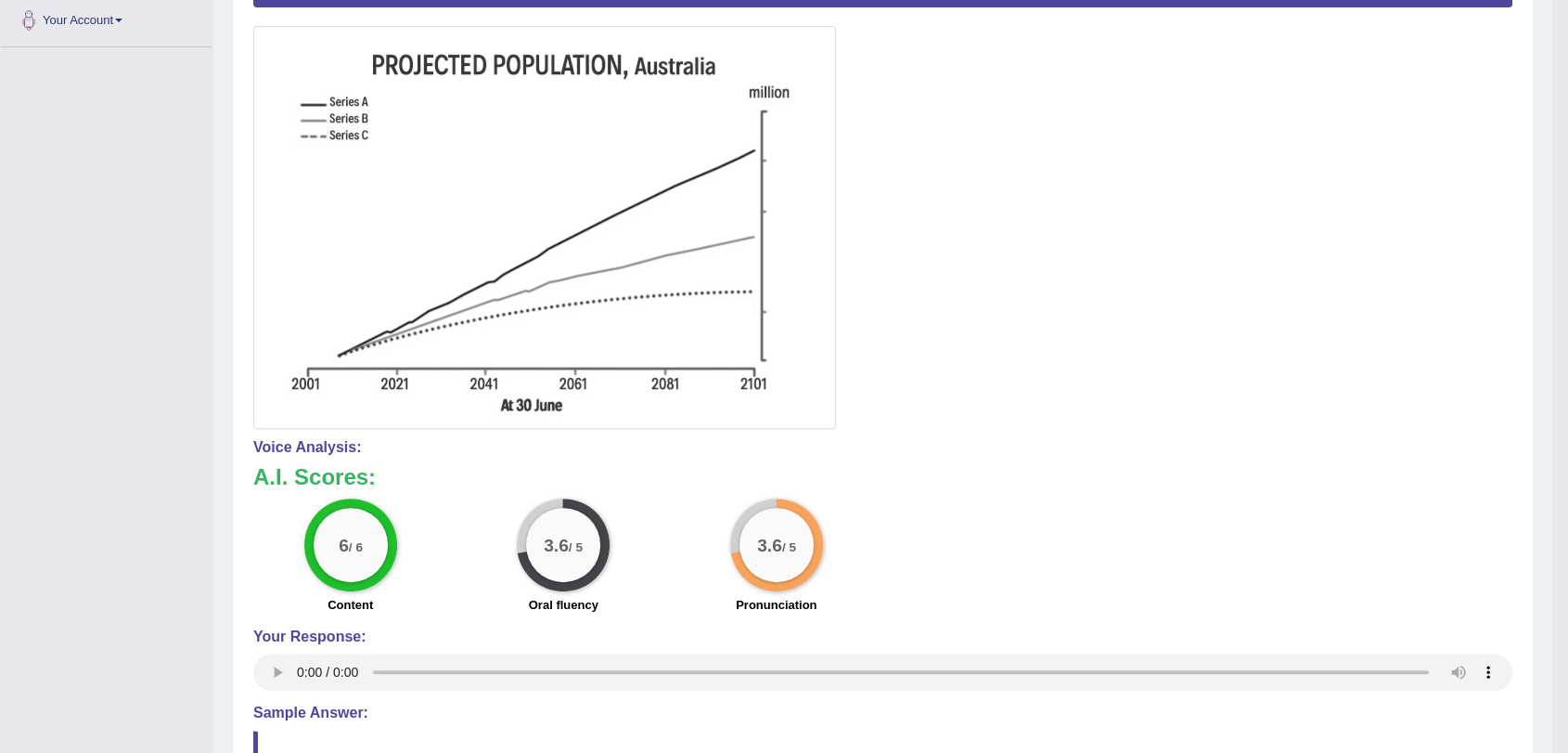
scroll to position [0, 0]
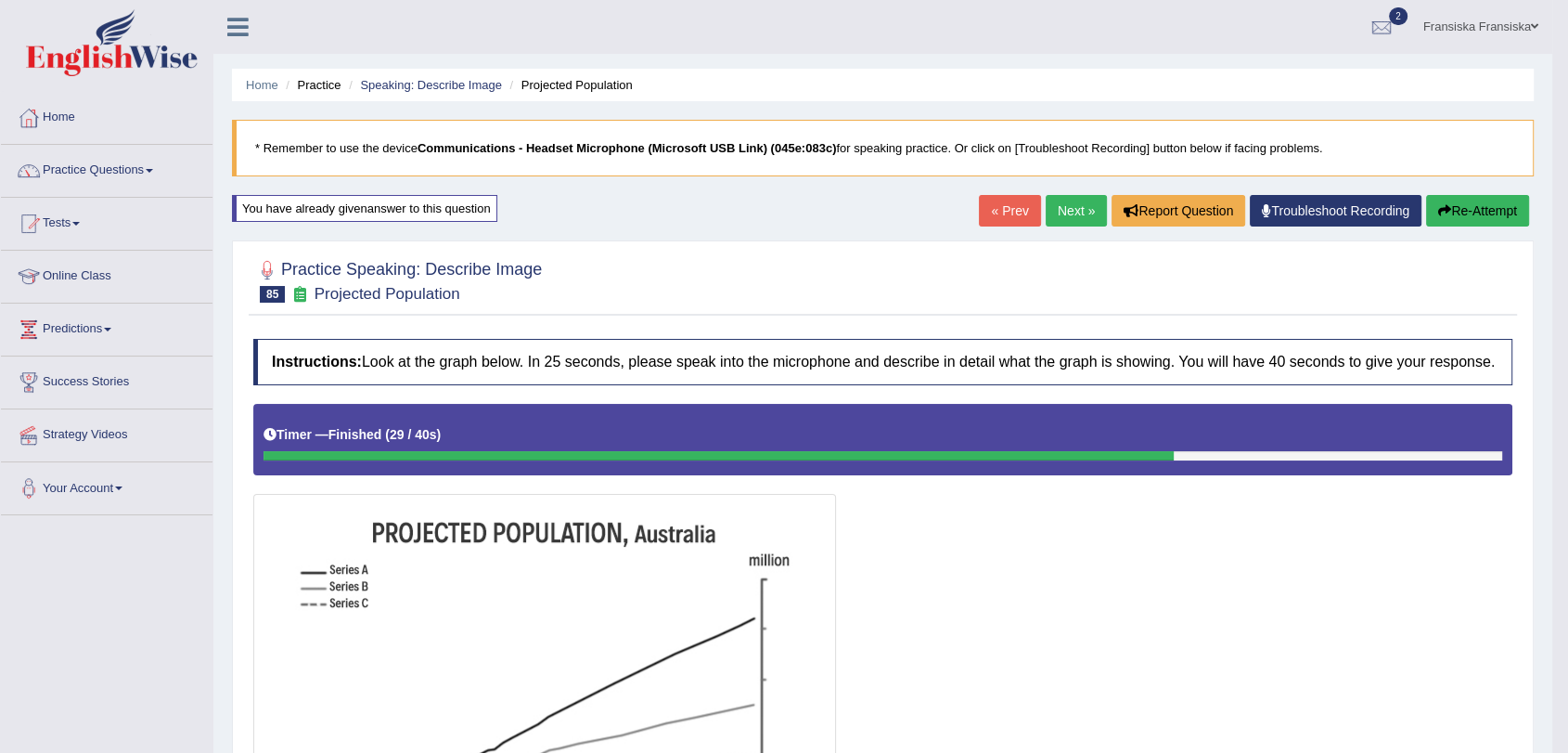
click at [1062, 211] on link "Next »" at bounding box center [1077, 211] width 61 height 32
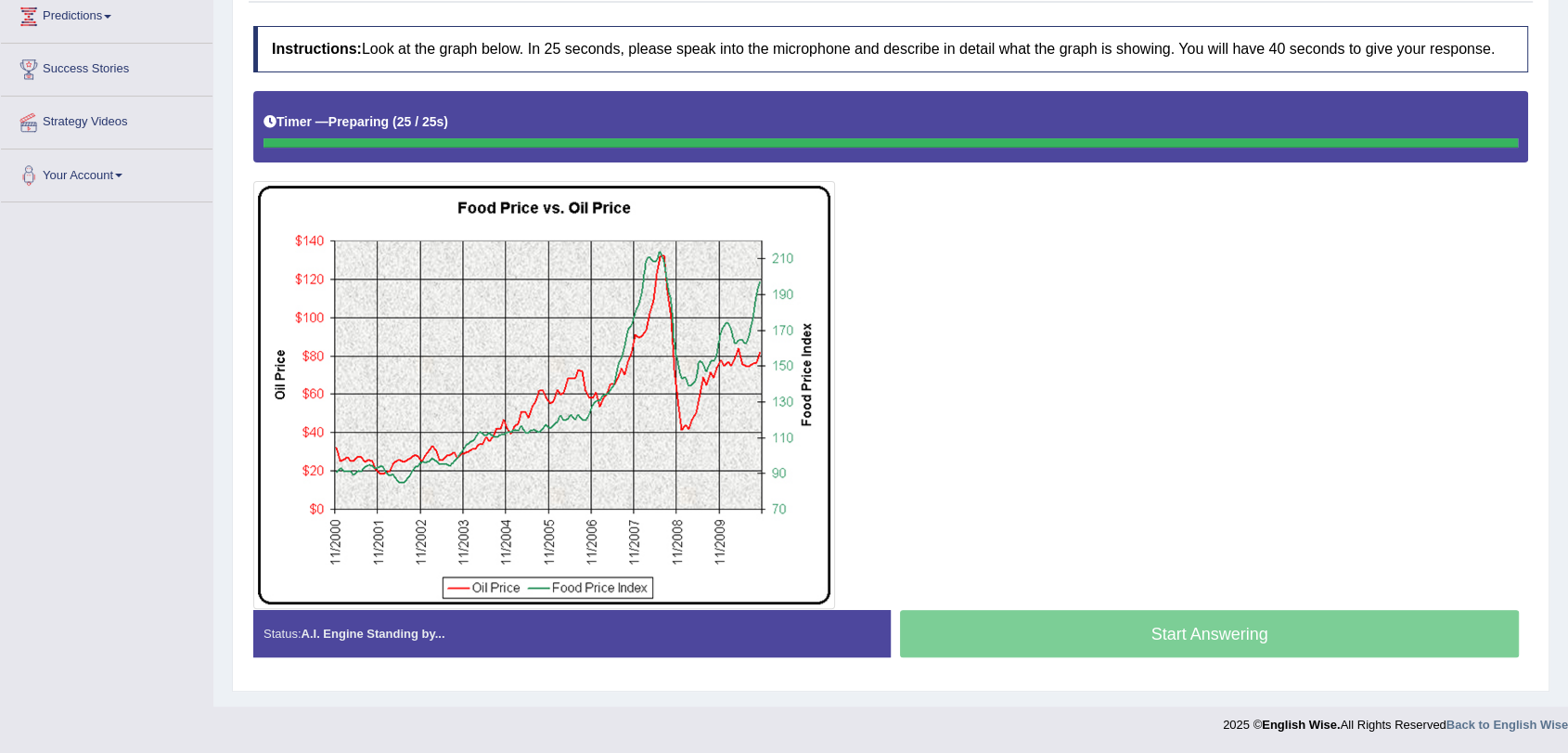
scroll to position [312, 0]
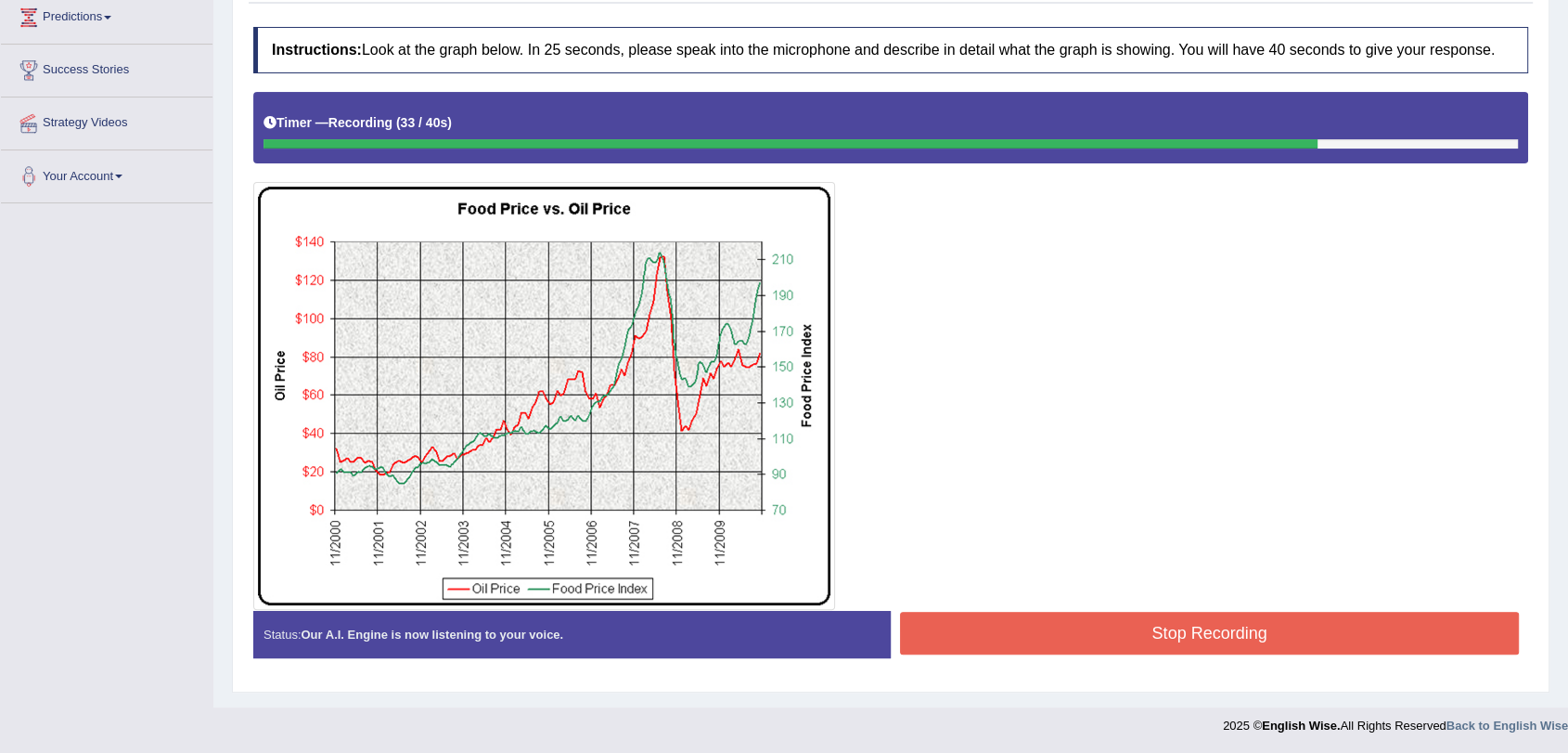
click at [1162, 651] on button "Stop Recording" at bounding box center [1209, 633] width 619 height 43
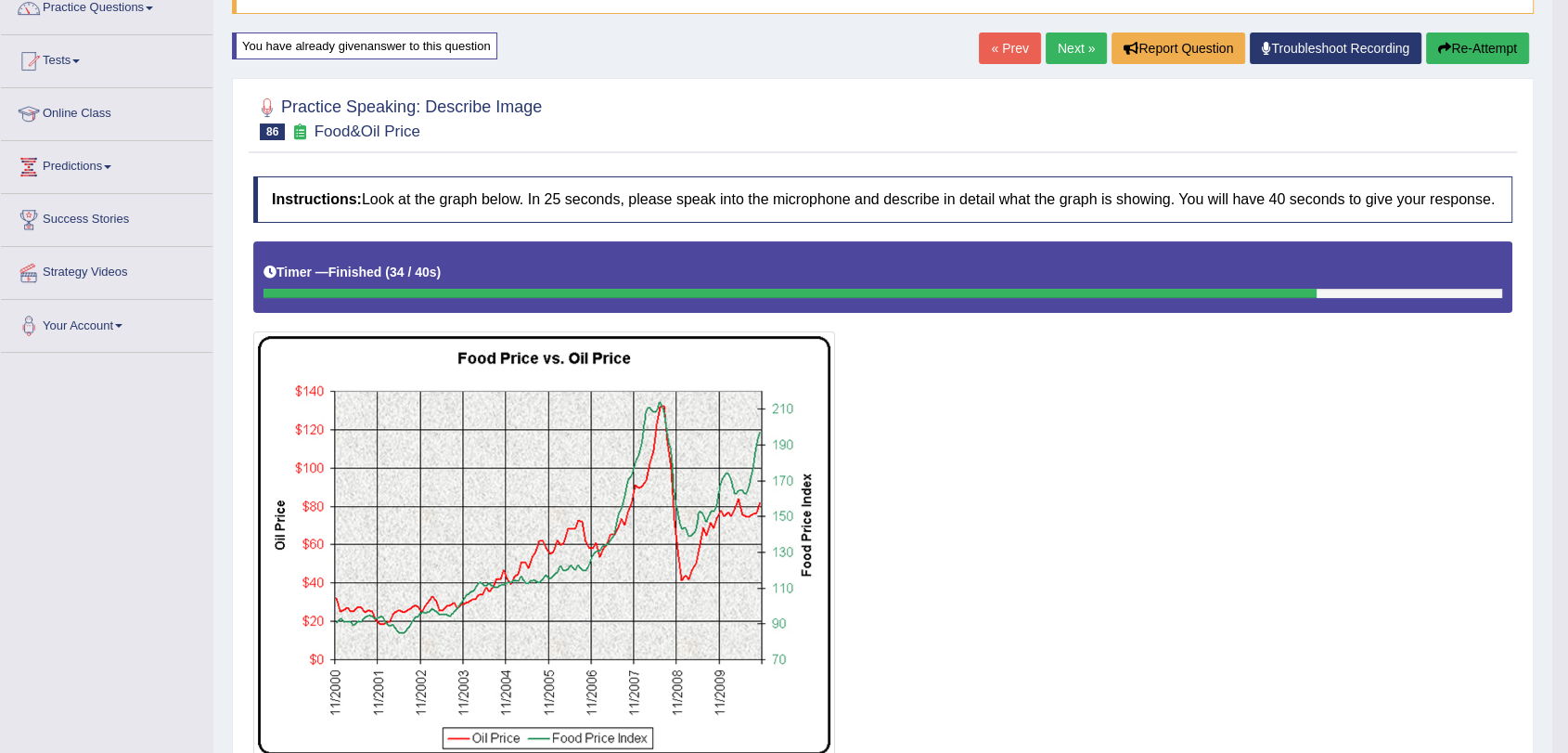
scroll to position [3, 0]
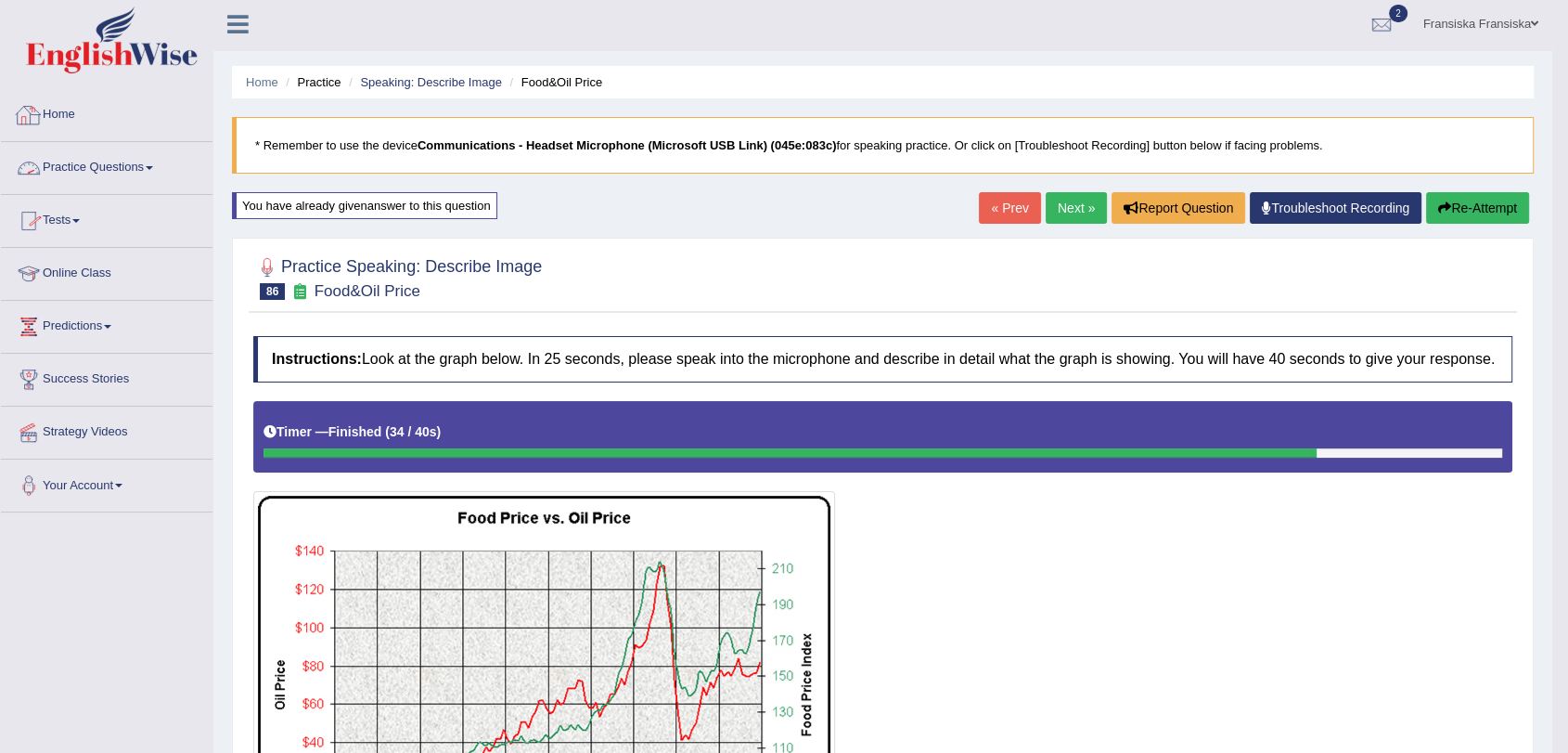
click at [106, 181] on link "Practice Questions" at bounding box center [106, 165] width 211 height 47
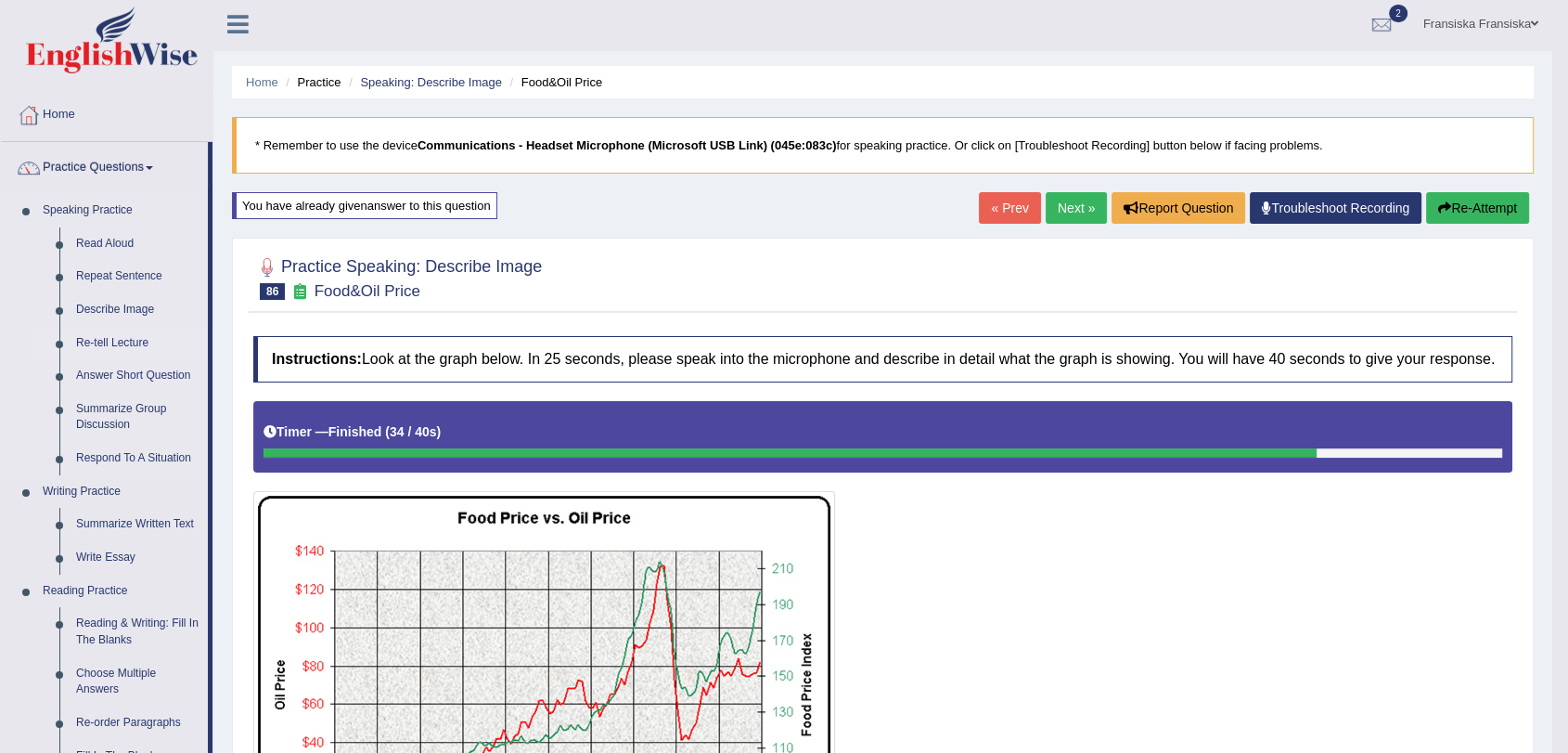
click at [112, 338] on link "Re-tell Lecture" at bounding box center [138, 344] width 140 height 34
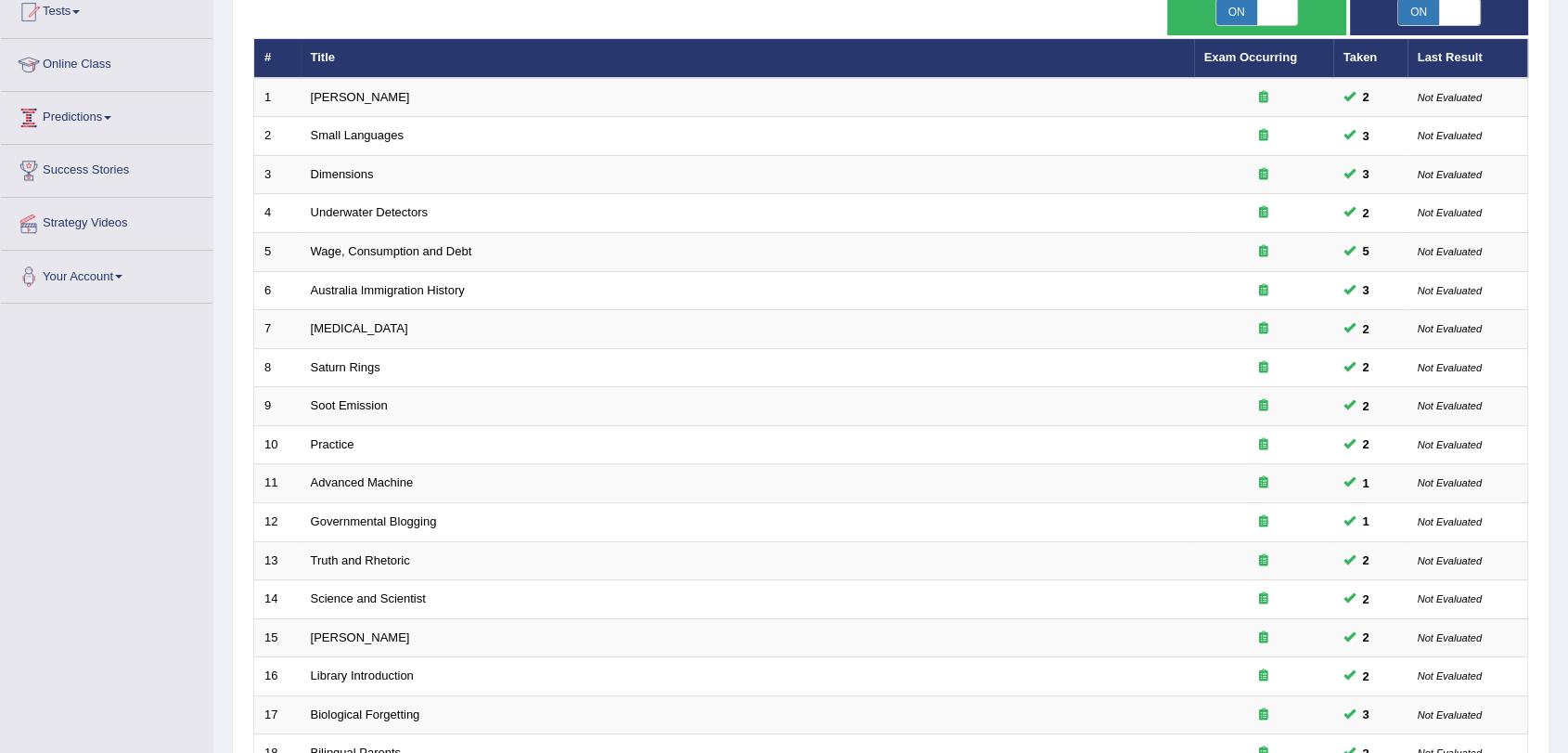
scroll to position [474, 0]
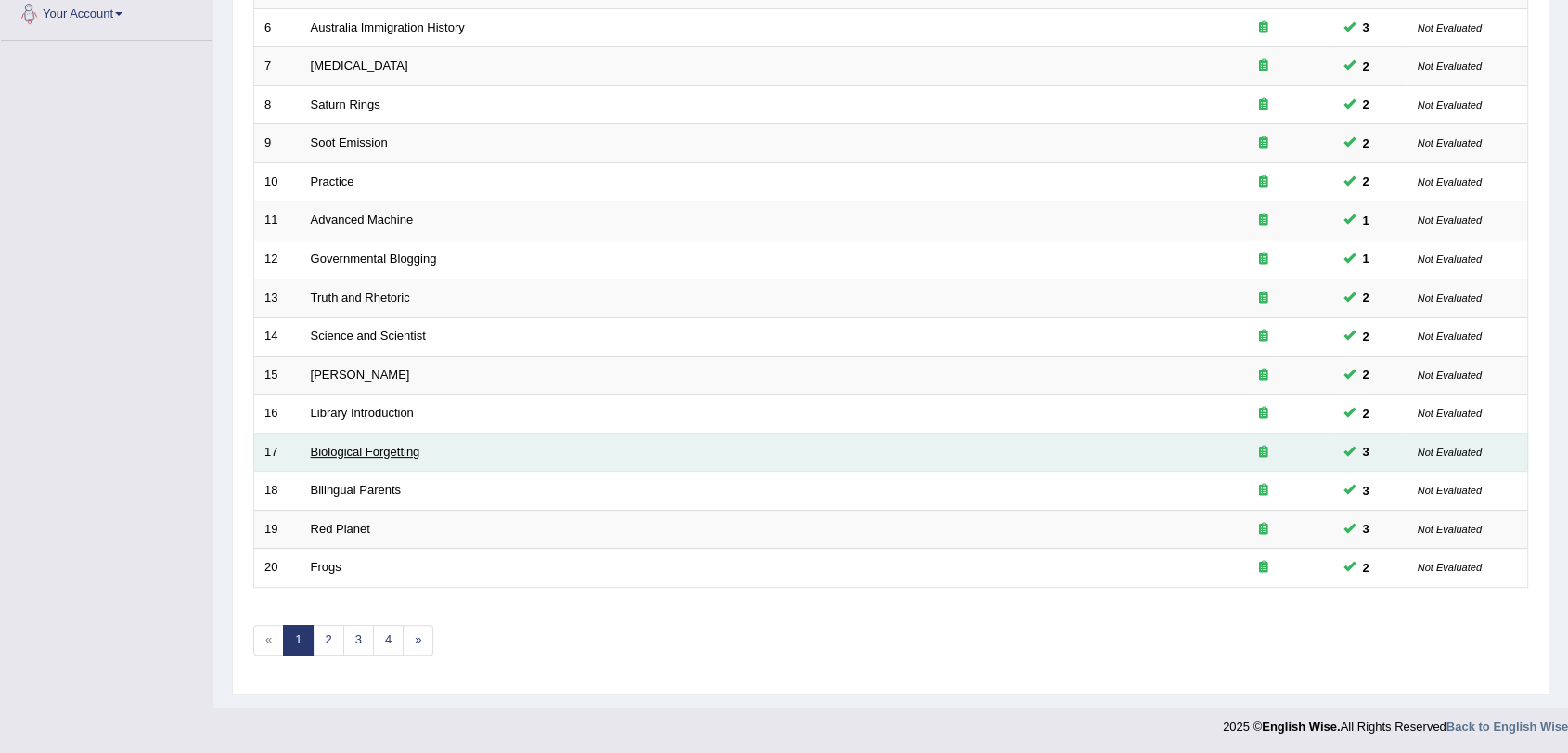
click at [311, 449] on link "Biological Forgetting" at bounding box center [366, 451] width 110 height 14
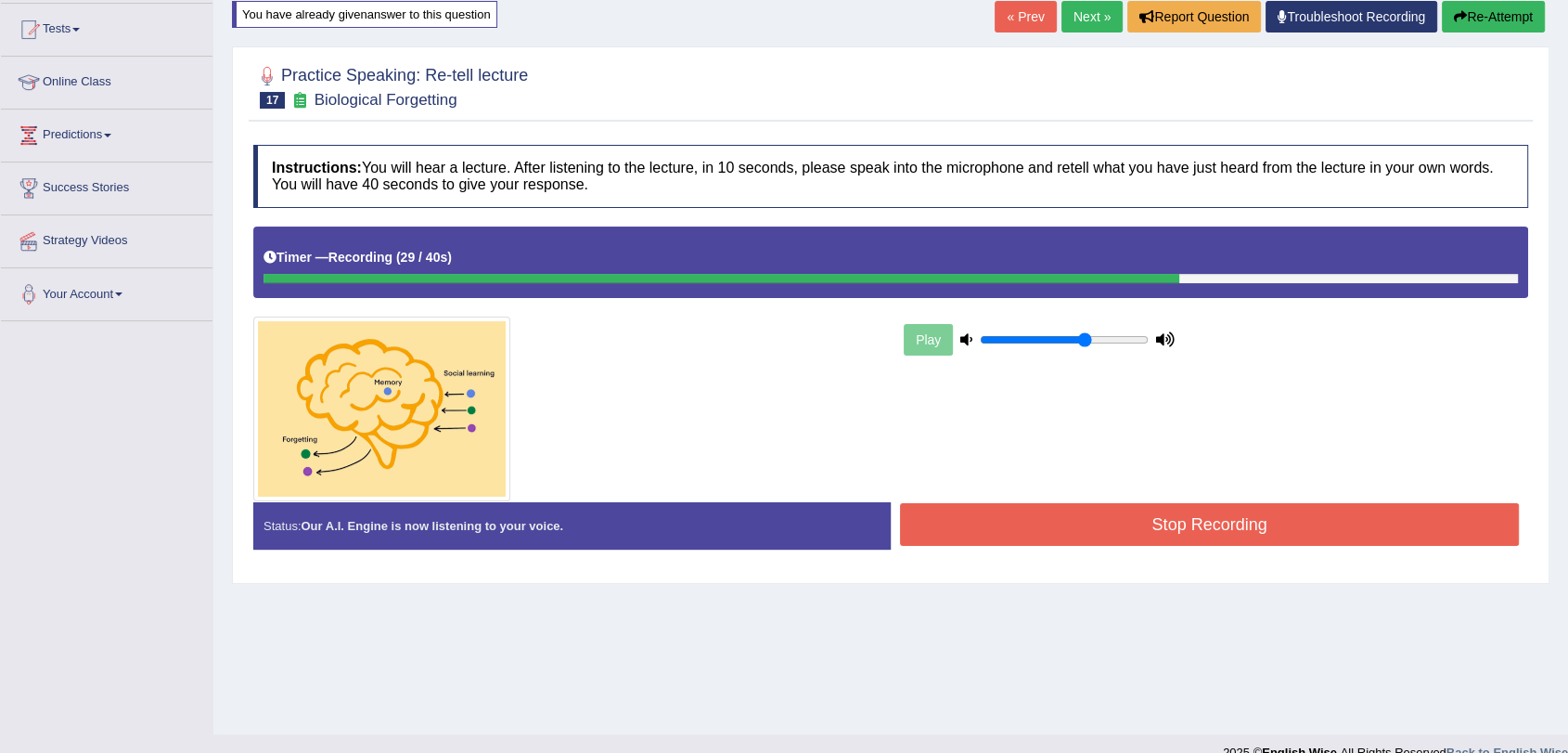
scroll to position [206, 0]
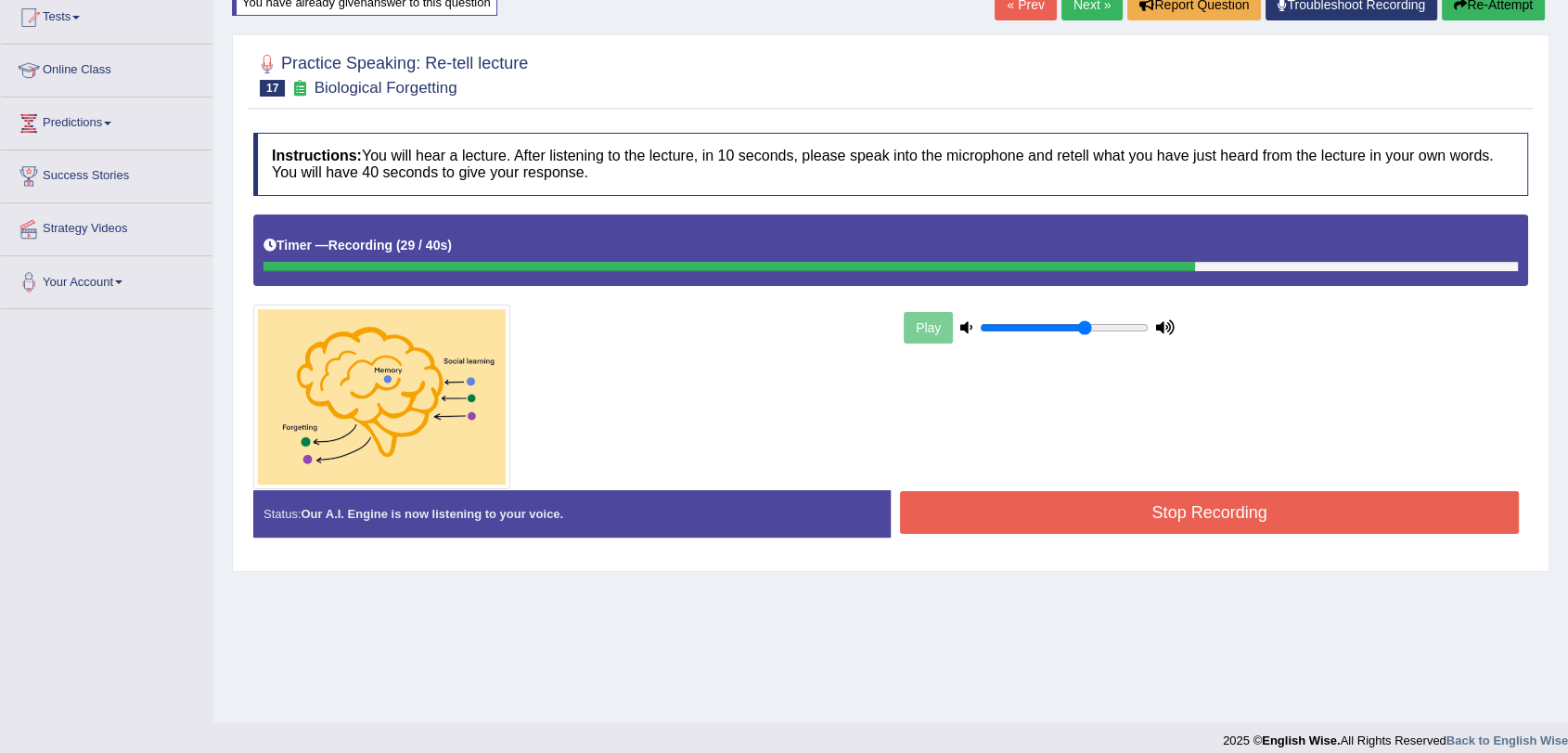
click at [1151, 527] on button "Stop Recording" at bounding box center [1209, 513] width 619 height 43
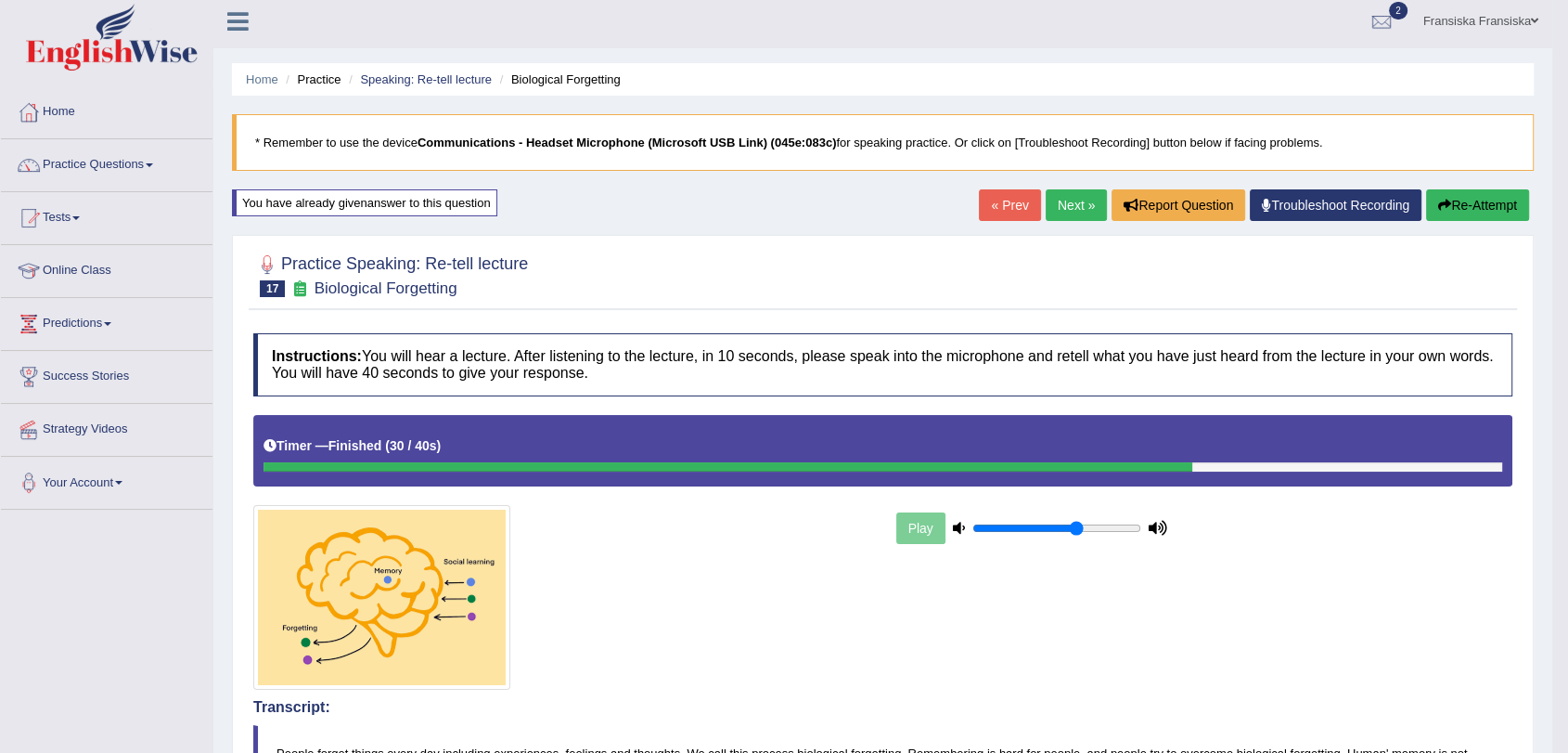
scroll to position [0, 0]
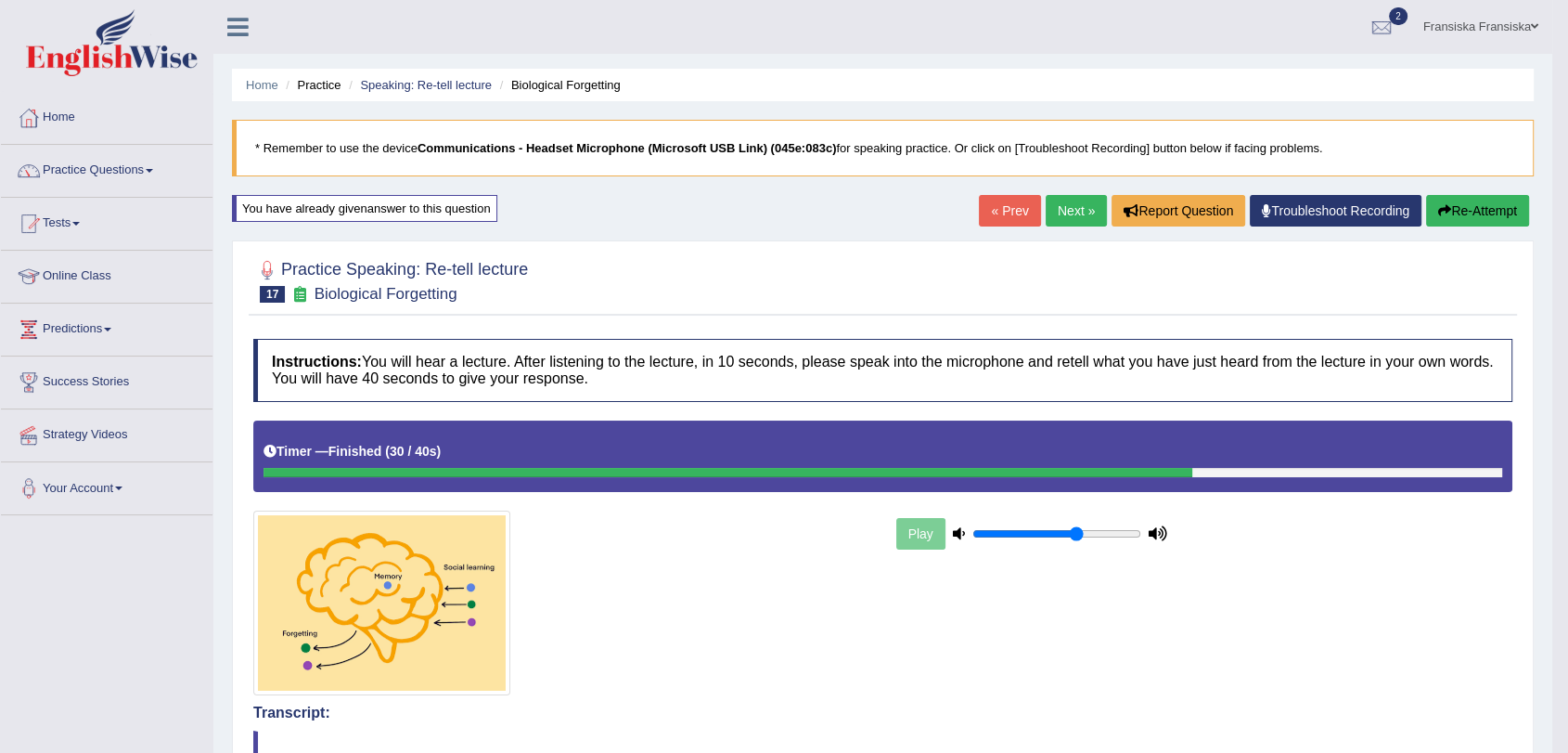
click at [1078, 209] on link "Next »" at bounding box center [1077, 211] width 61 height 32
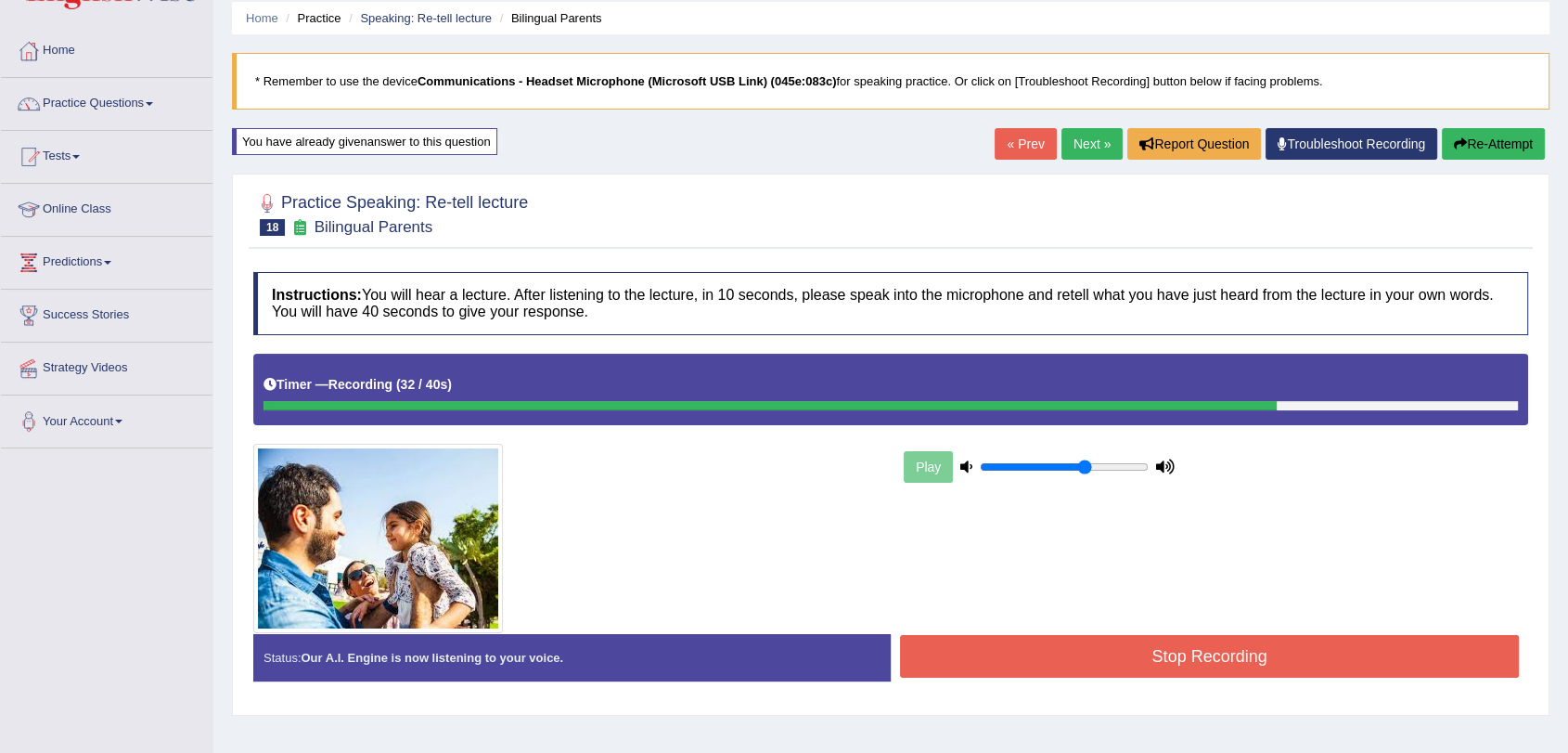
scroll to position [103, 0]
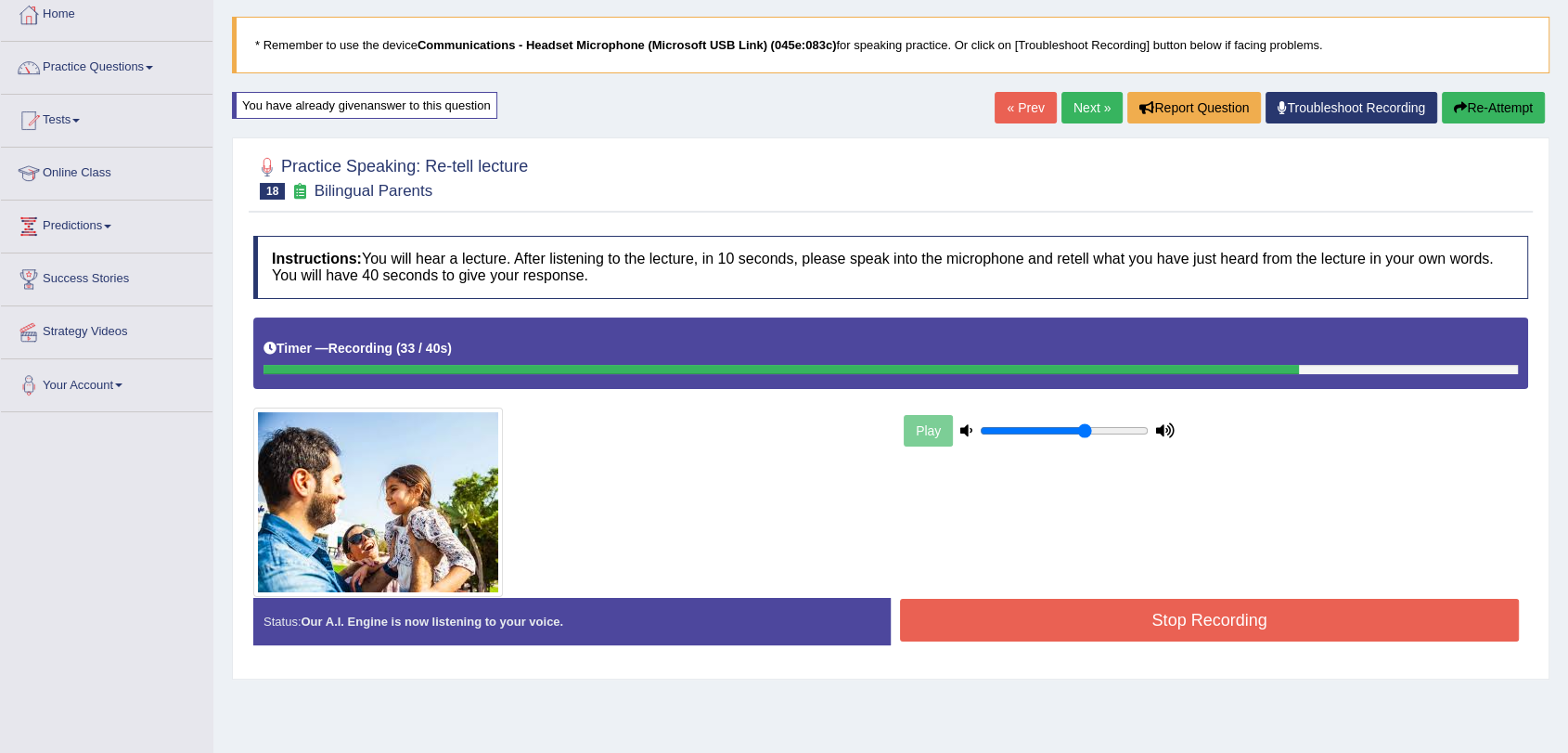
click at [1350, 619] on button "Stop Recording" at bounding box center [1209, 620] width 619 height 43
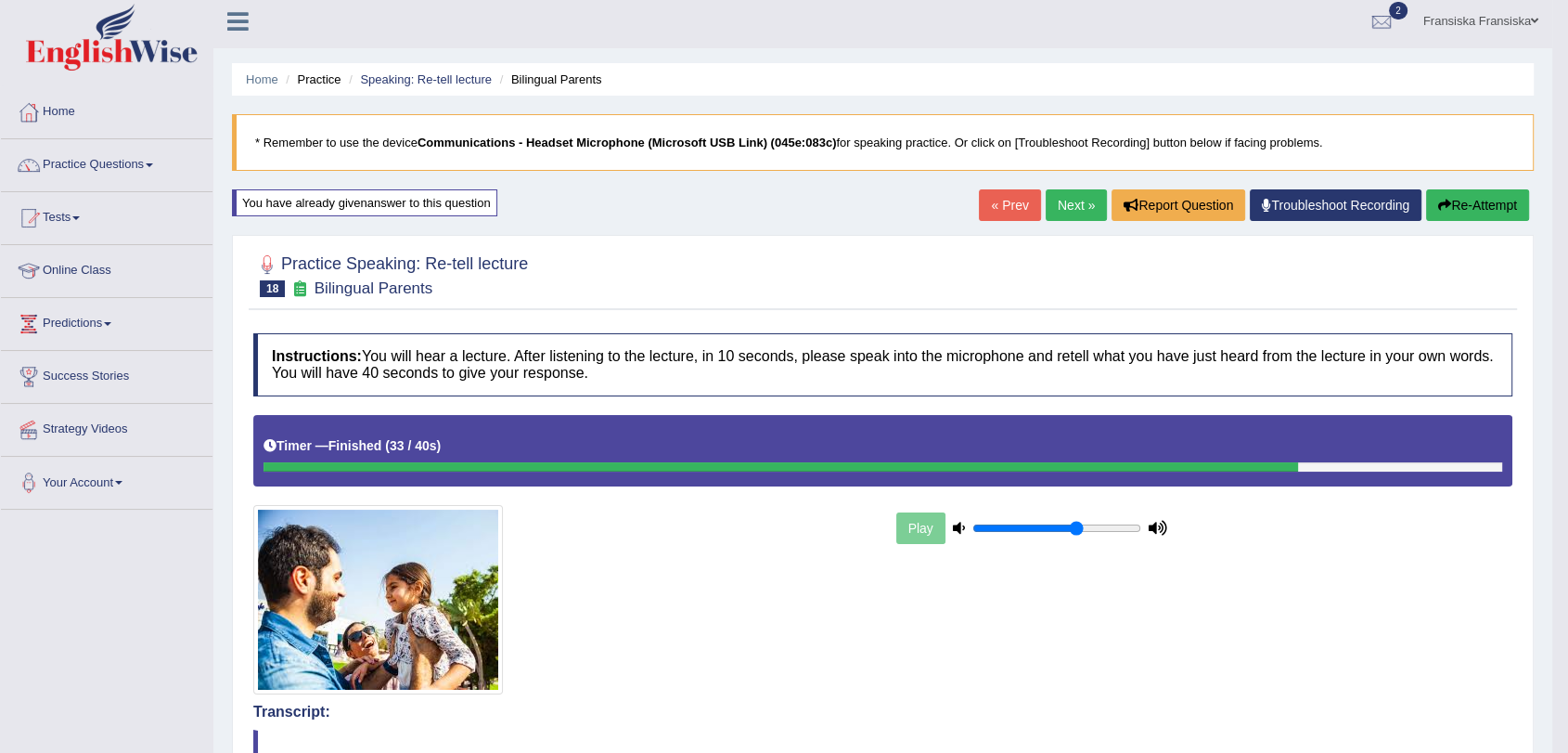
scroll to position [0, 0]
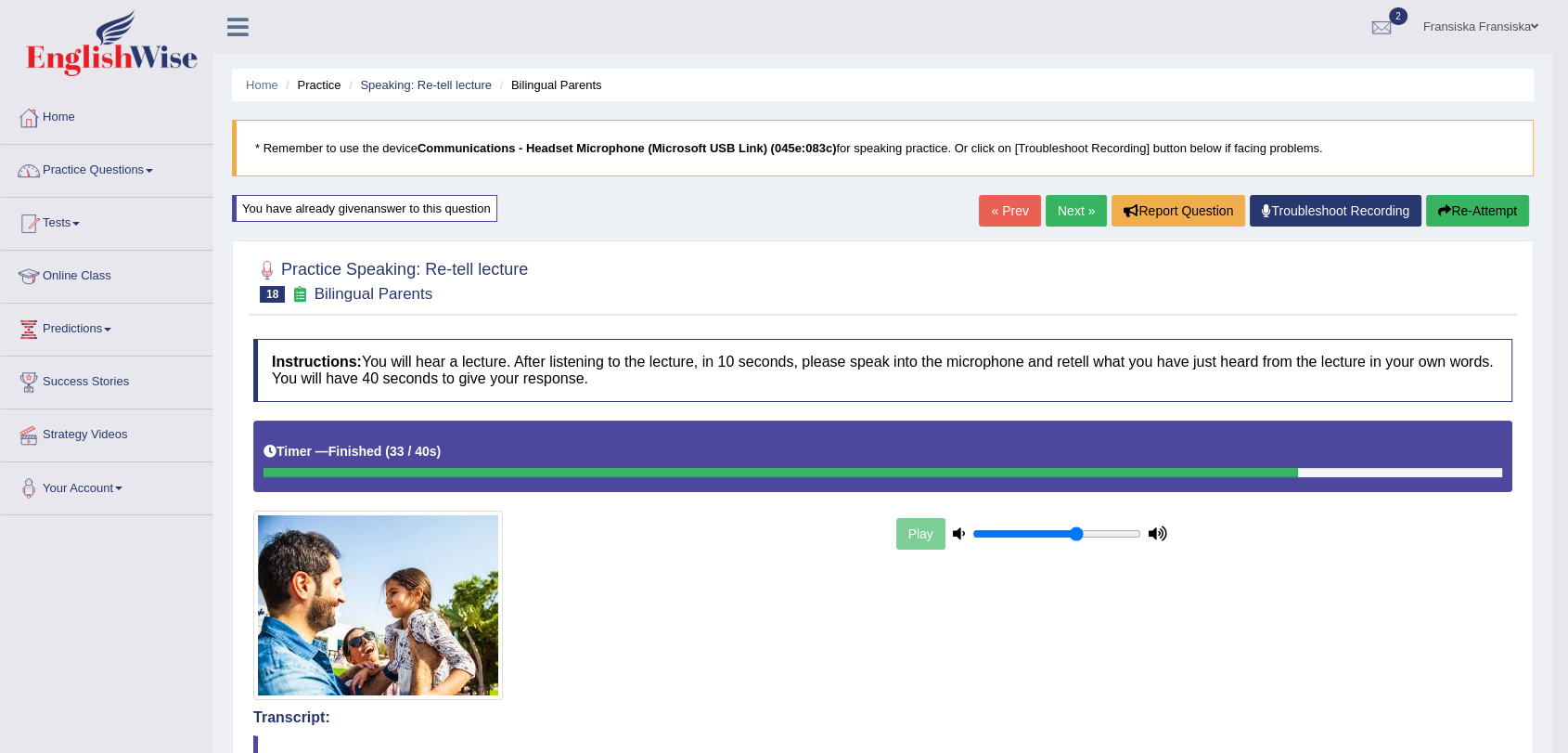
click at [107, 171] on link "Practice Questions" at bounding box center [106, 168] width 211 height 47
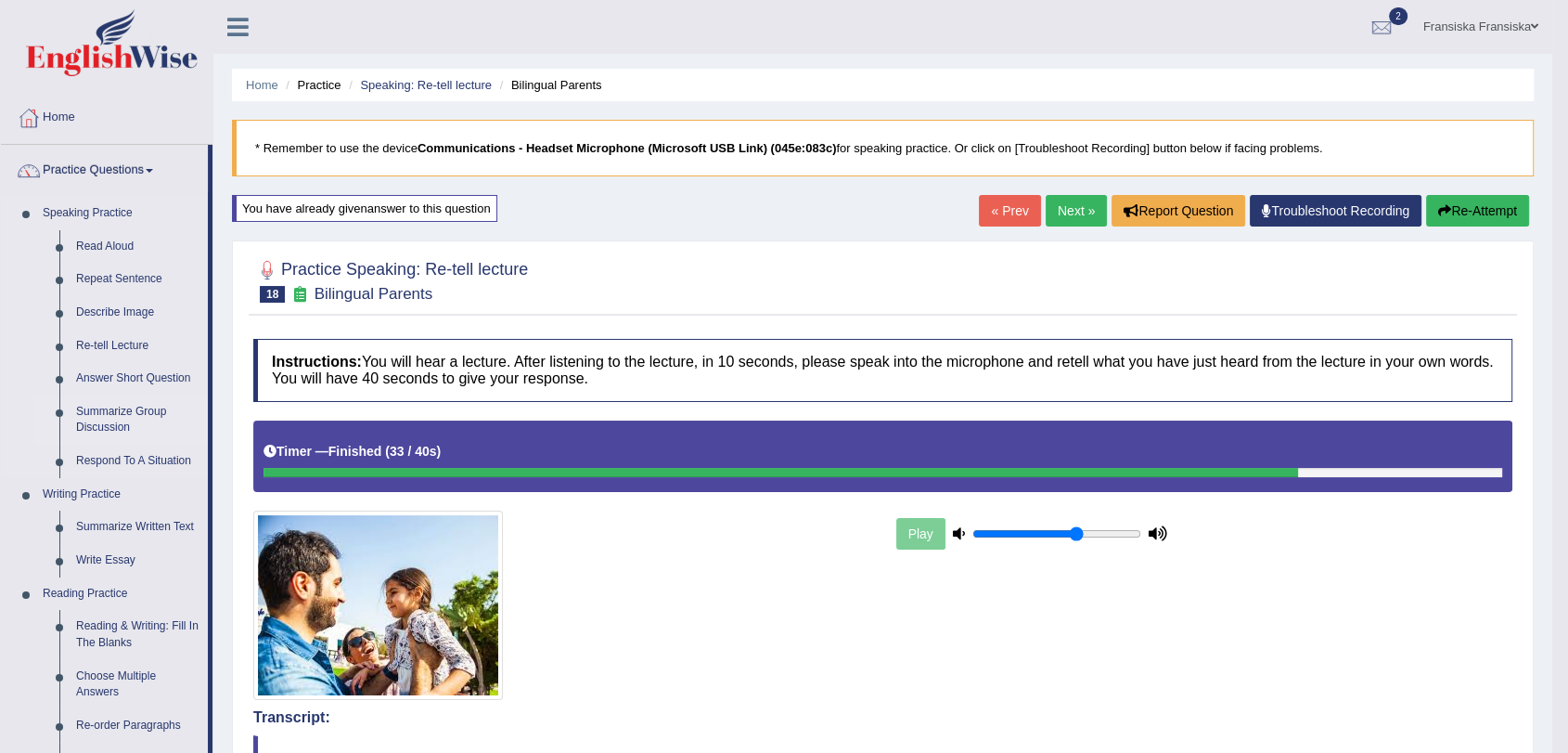
click at [139, 410] on link "Summarize Group Discussion" at bounding box center [138, 419] width 140 height 49
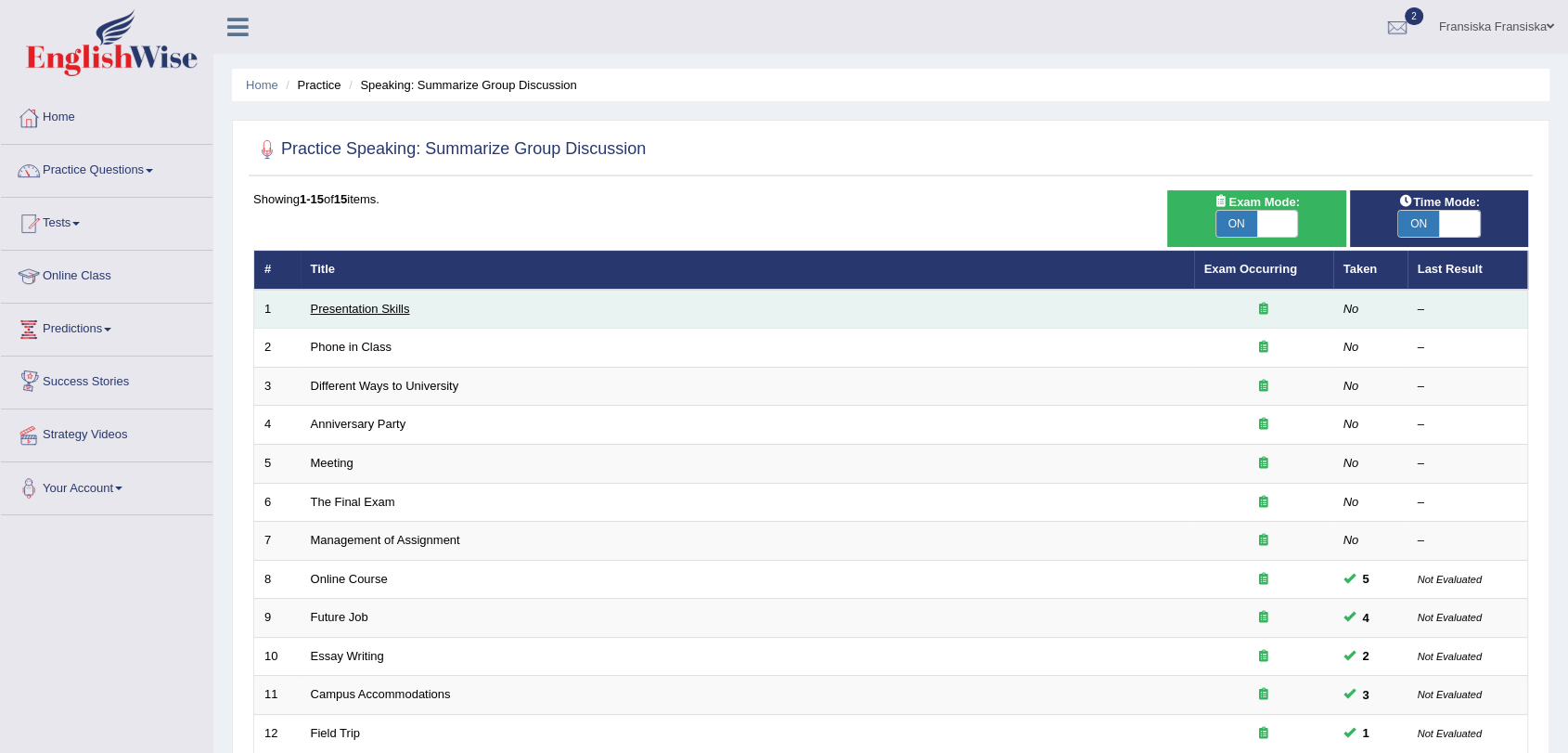
click at [357, 302] on link "Presentation Skills" at bounding box center [361, 308] width 100 height 14
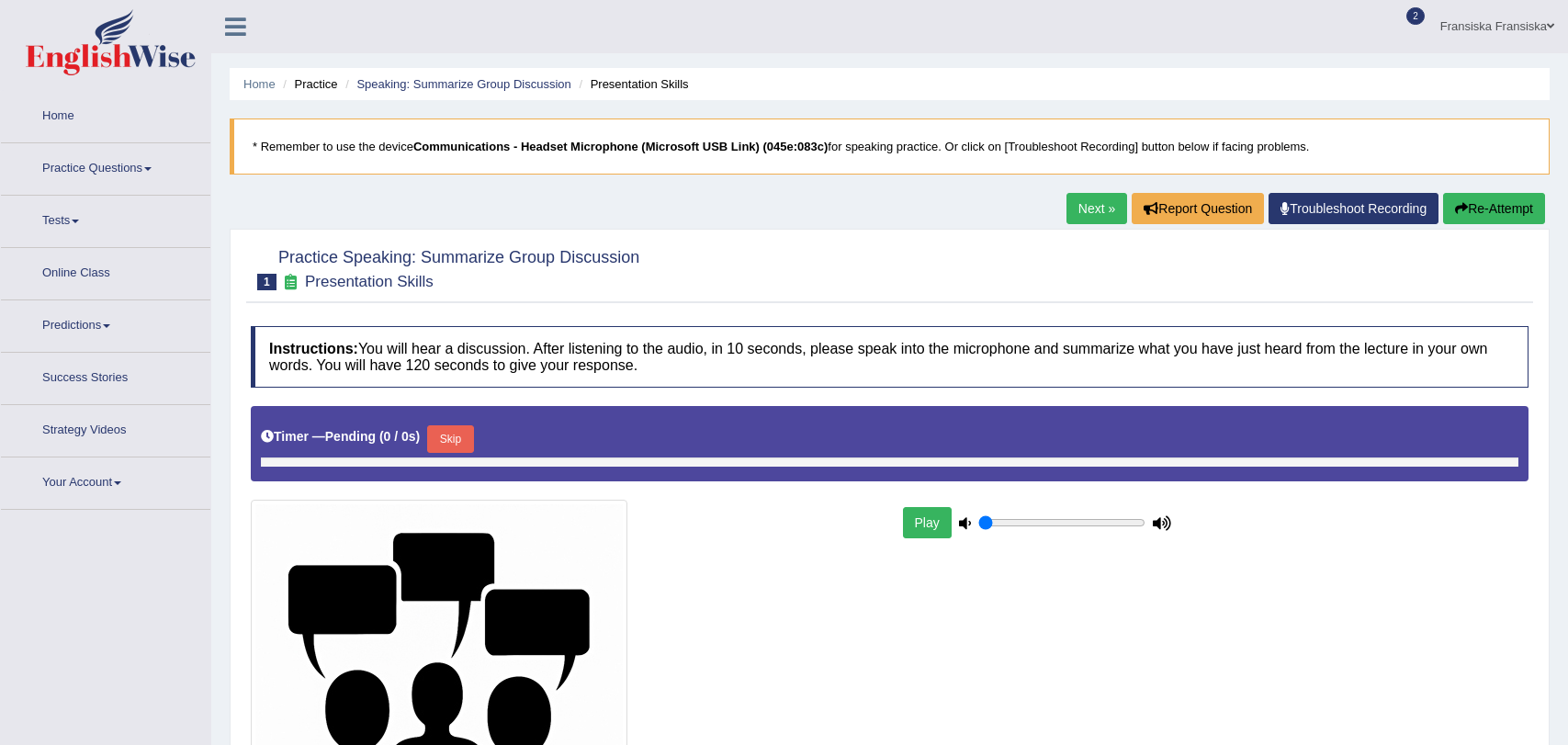
type input "0.65"
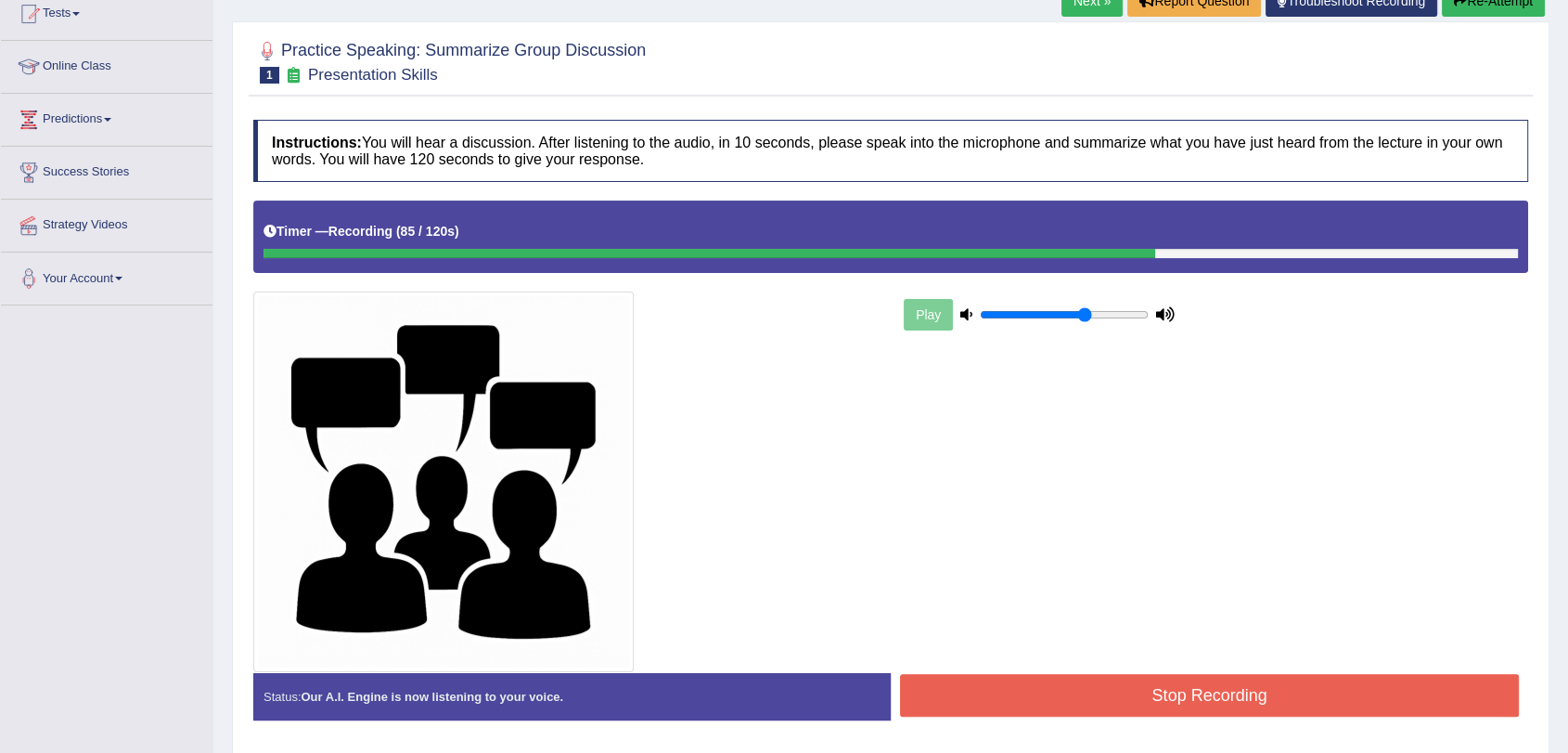
scroll to position [272, 0]
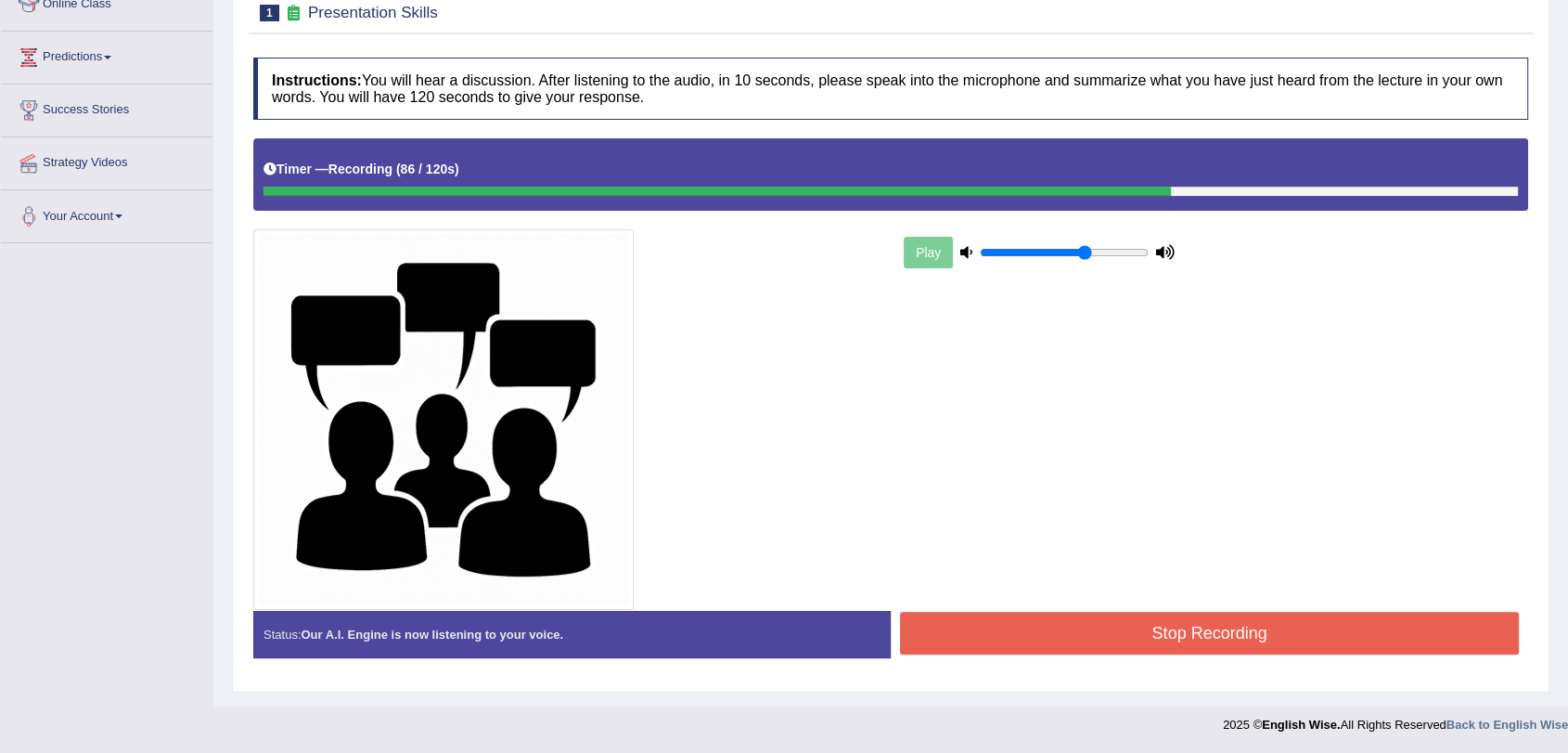
drag, startPoint x: 1224, startPoint y: 625, endPoint x: 1257, endPoint y: 640, distance: 36.2
click at [1224, 627] on button "Stop Recording" at bounding box center [1209, 633] width 619 height 43
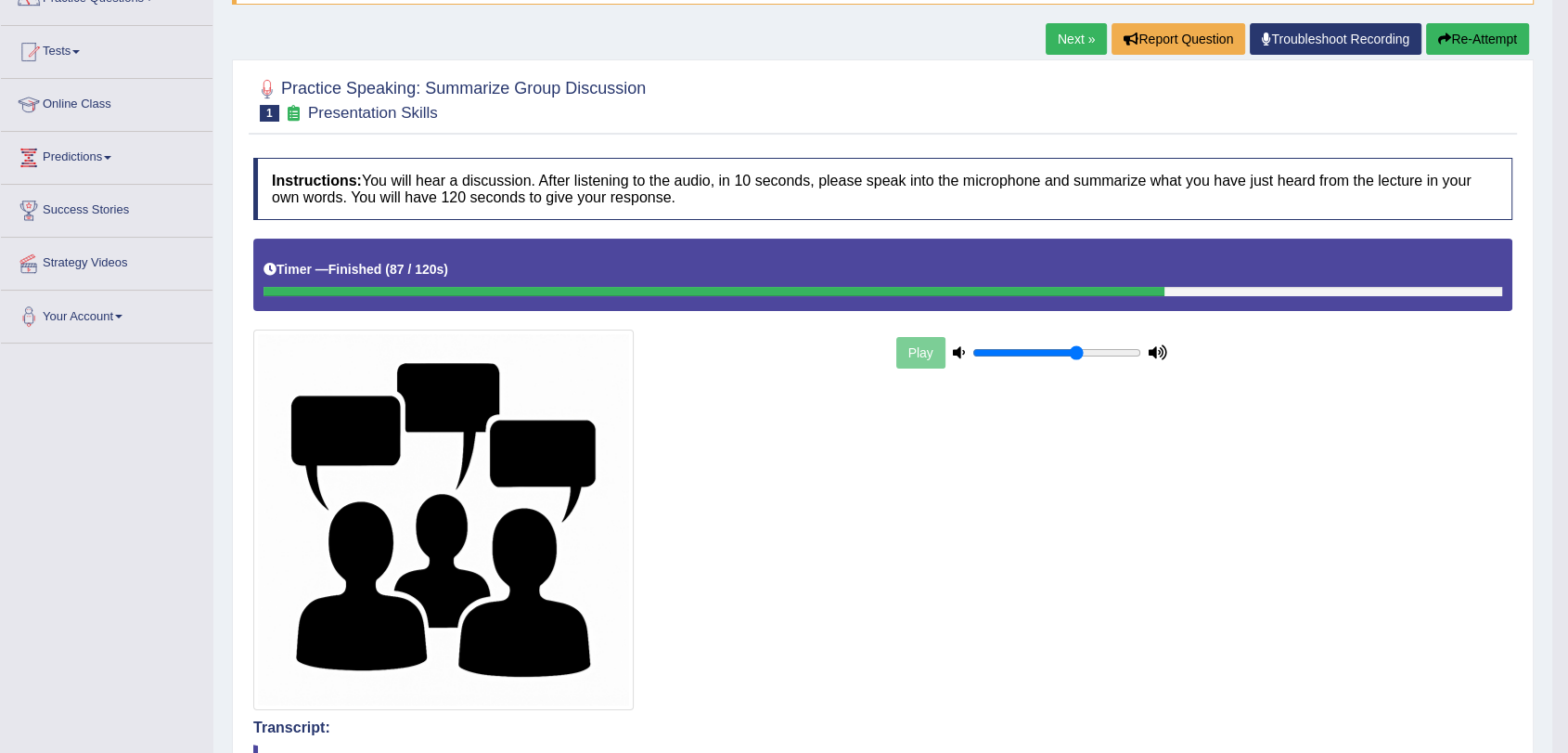
scroll to position [0, 0]
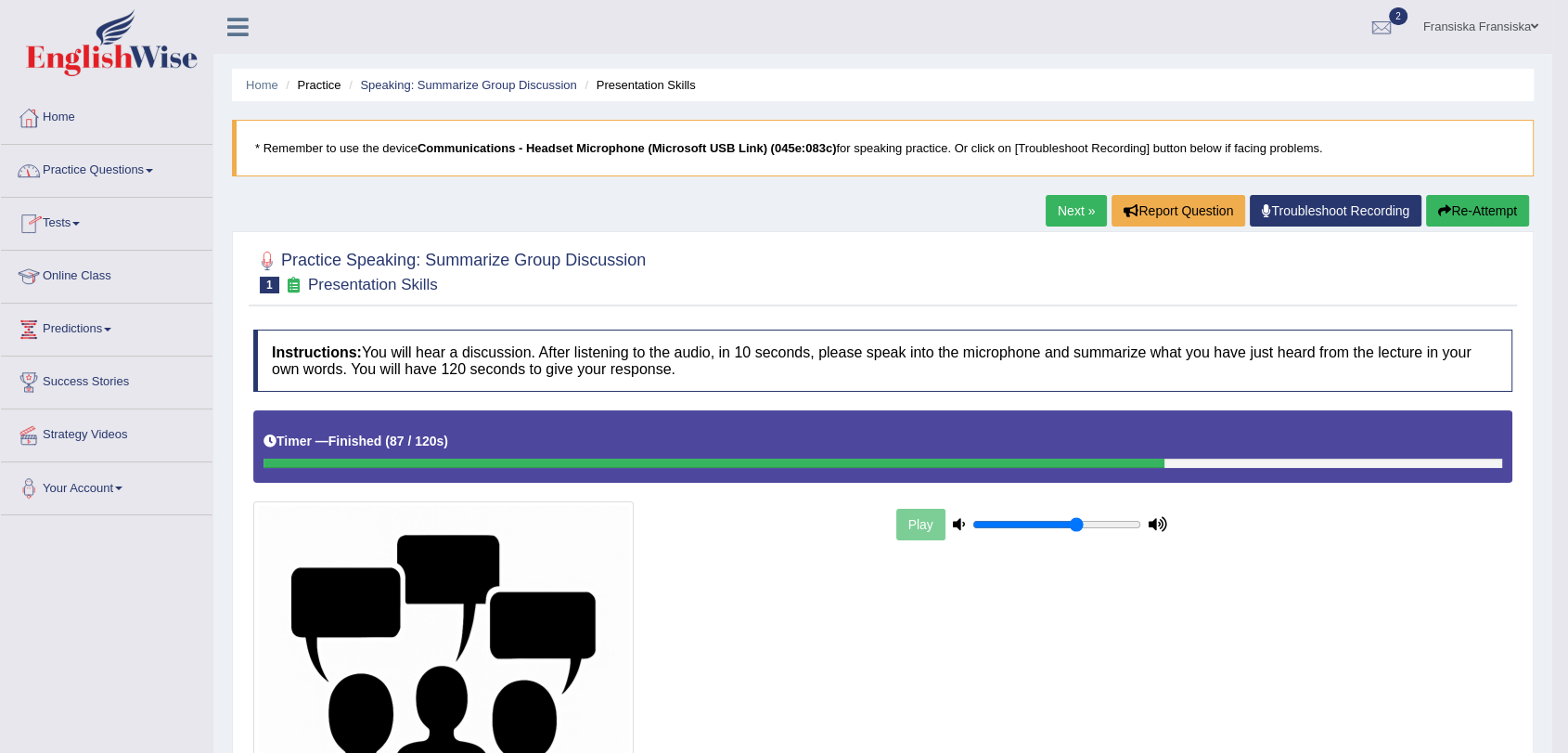
click at [114, 183] on link "Practice Questions" at bounding box center [106, 168] width 211 height 47
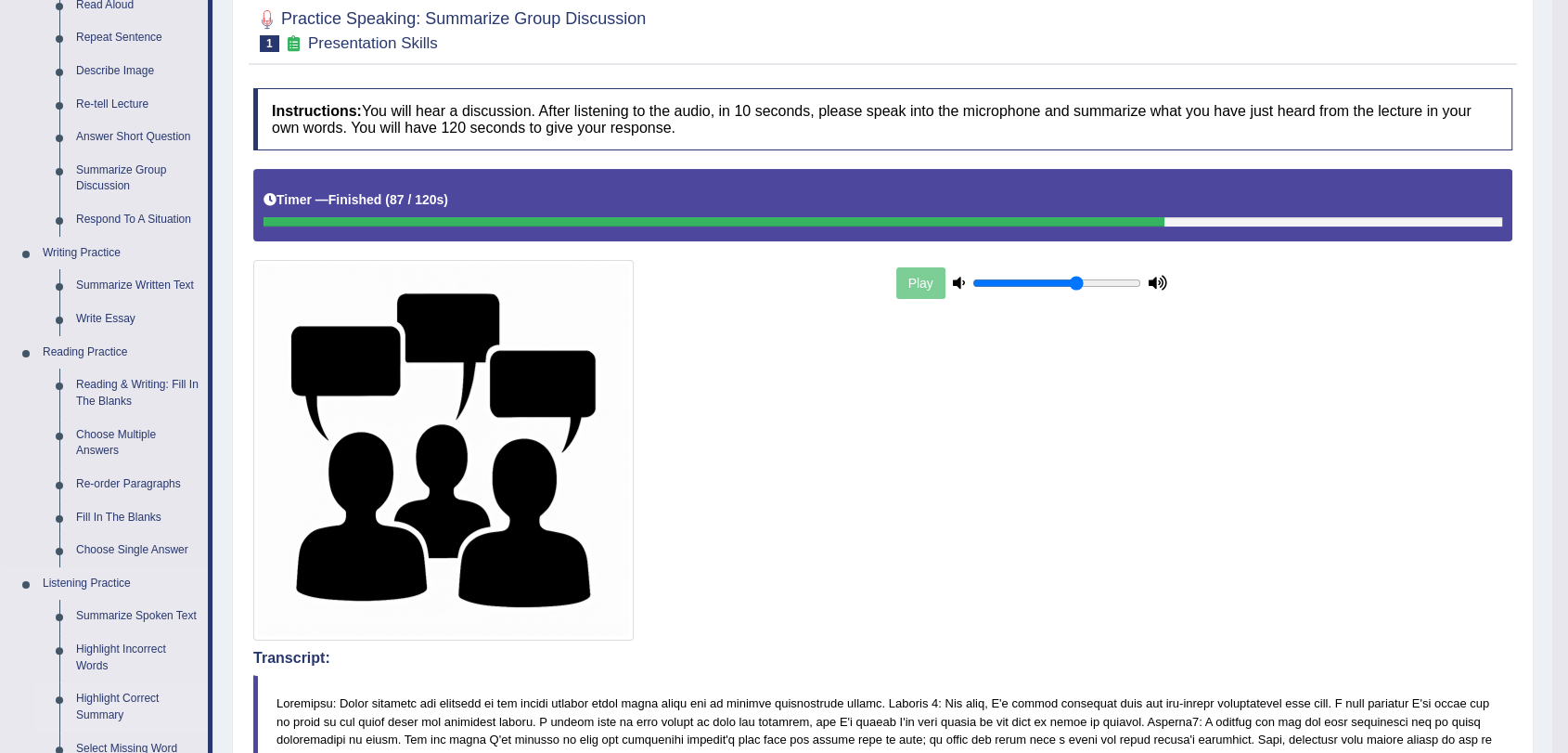
scroll to position [412, 0]
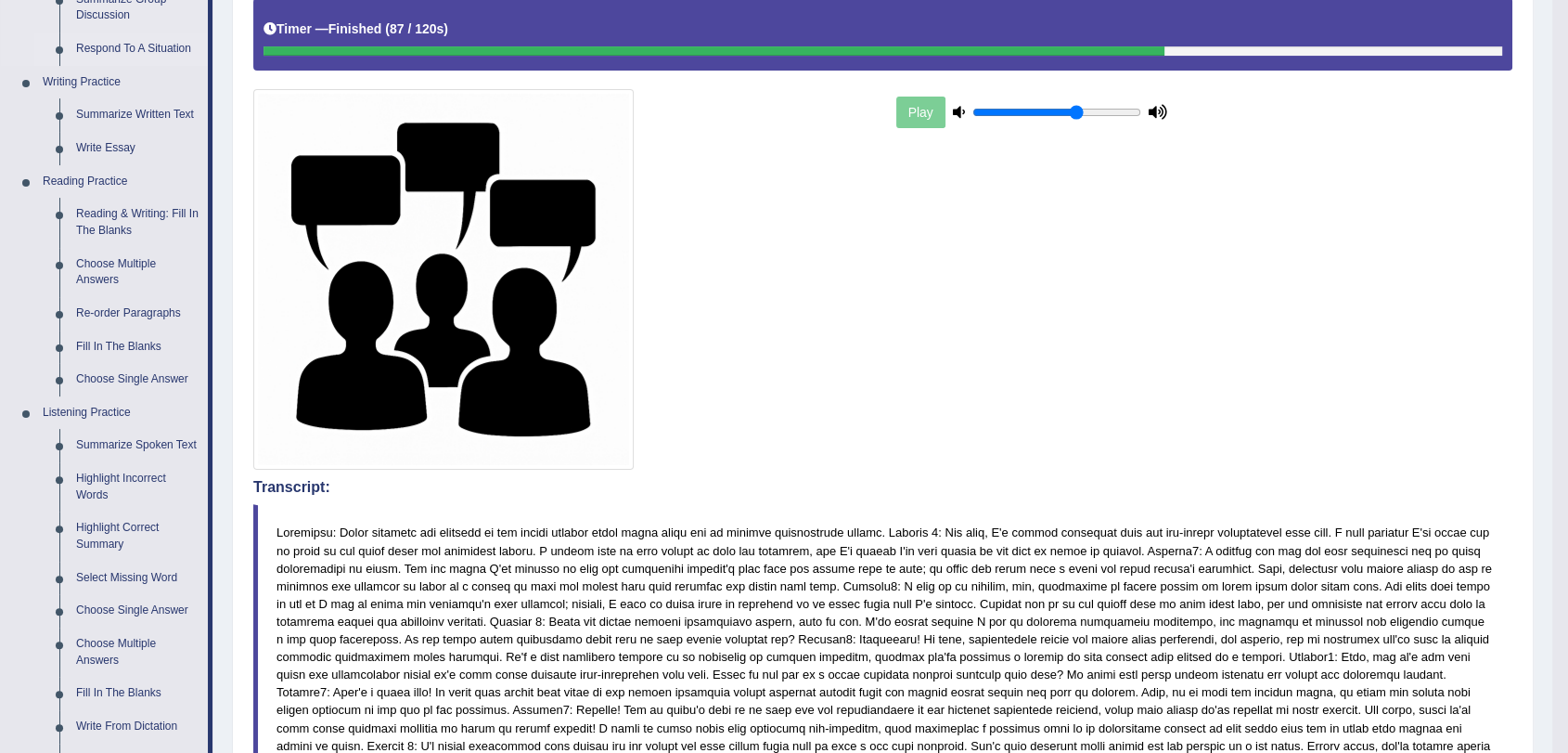
click at [152, 47] on link "Respond To A Situation" at bounding box center [138, 49] width 140 height 34
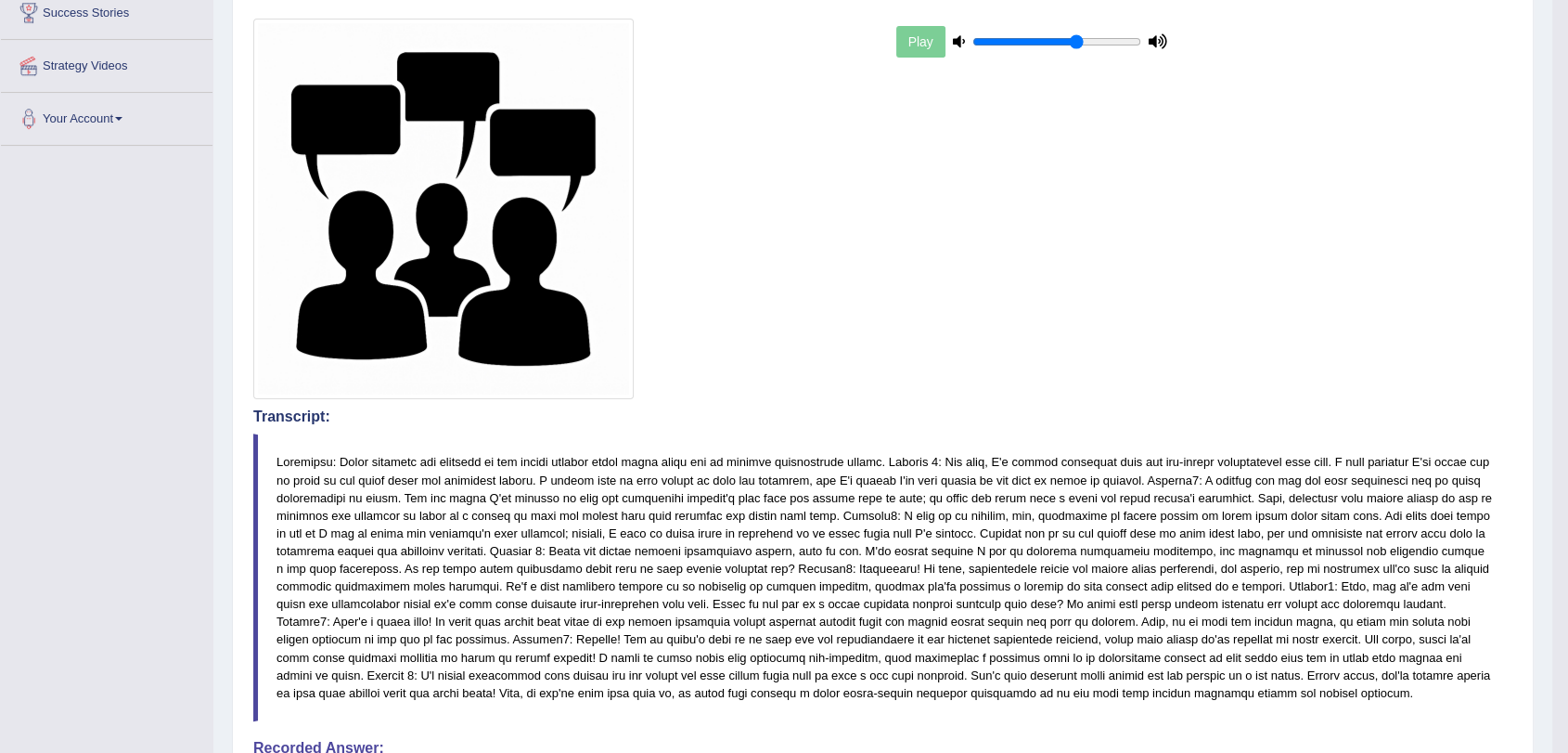
scroll to position [1160, 0]
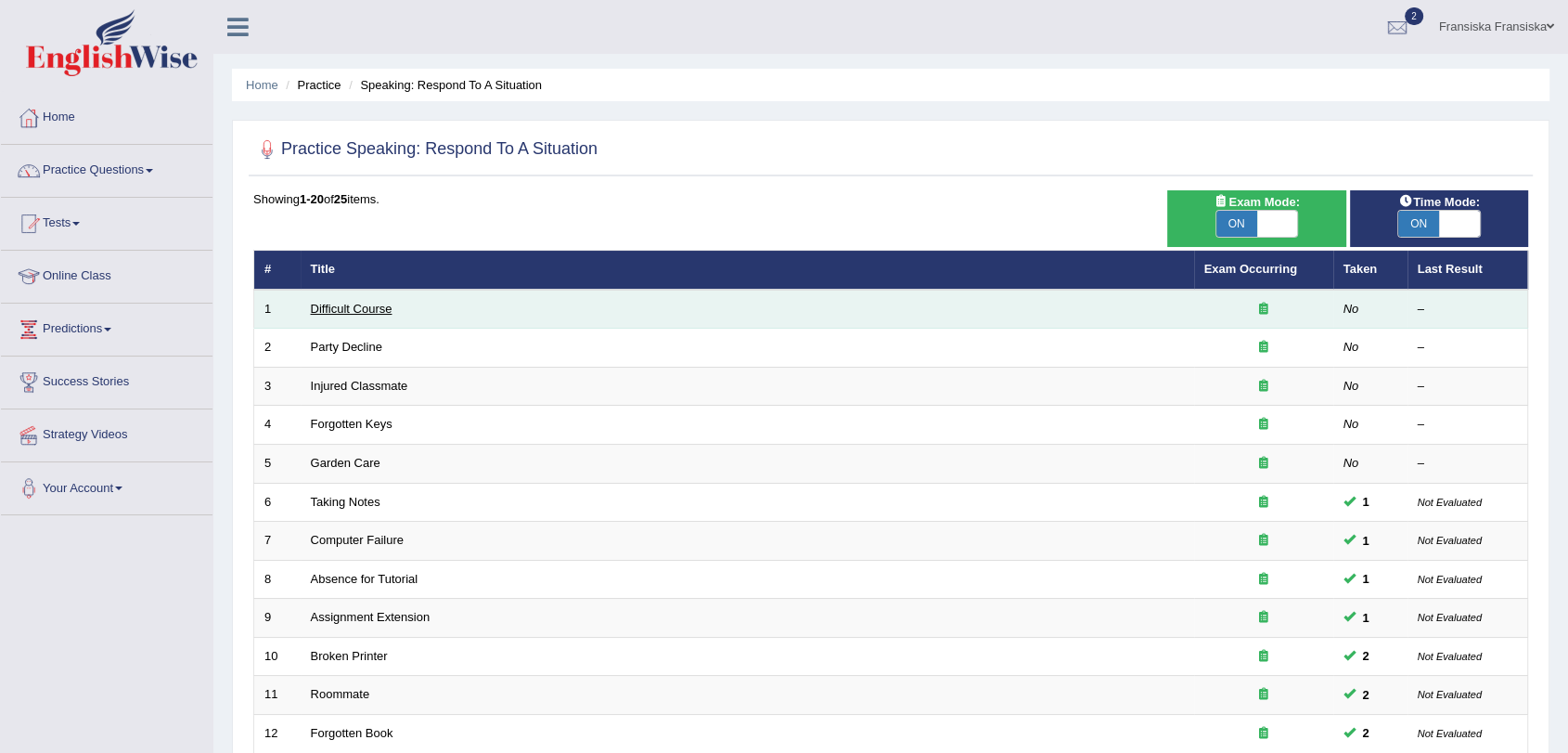
drag, startPoint x: 338, startPoint y: 292, endPoint x: 342, endPoint y: 306, distance: 14.6
click at [340, 295] on td "Difficult Course" at bounding box center [747, 309] width 893 height 39
click at [342, 308] on link "Difficult Course" at bounding box center [352, 308] width 82 height 14
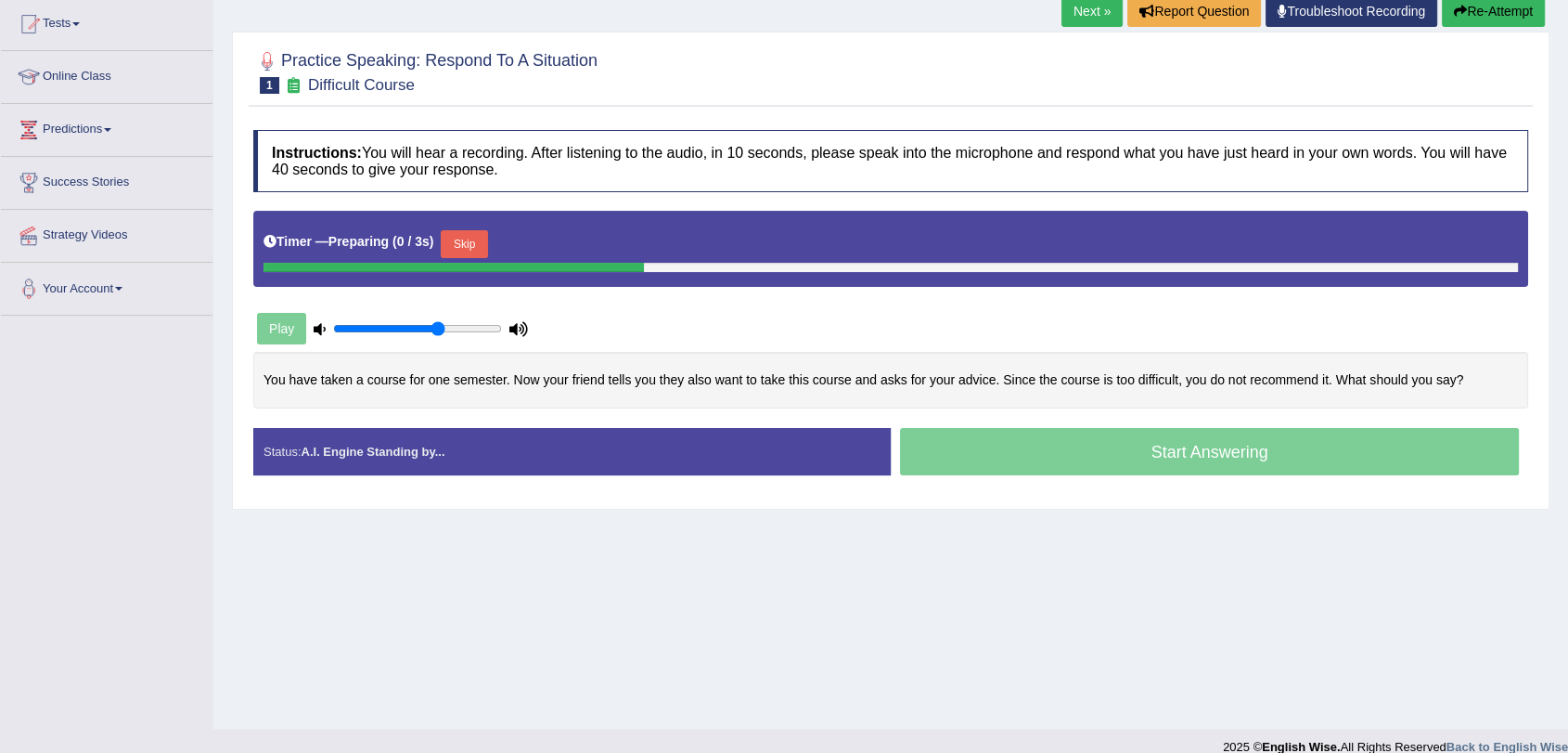
scroll to position [206, 0]
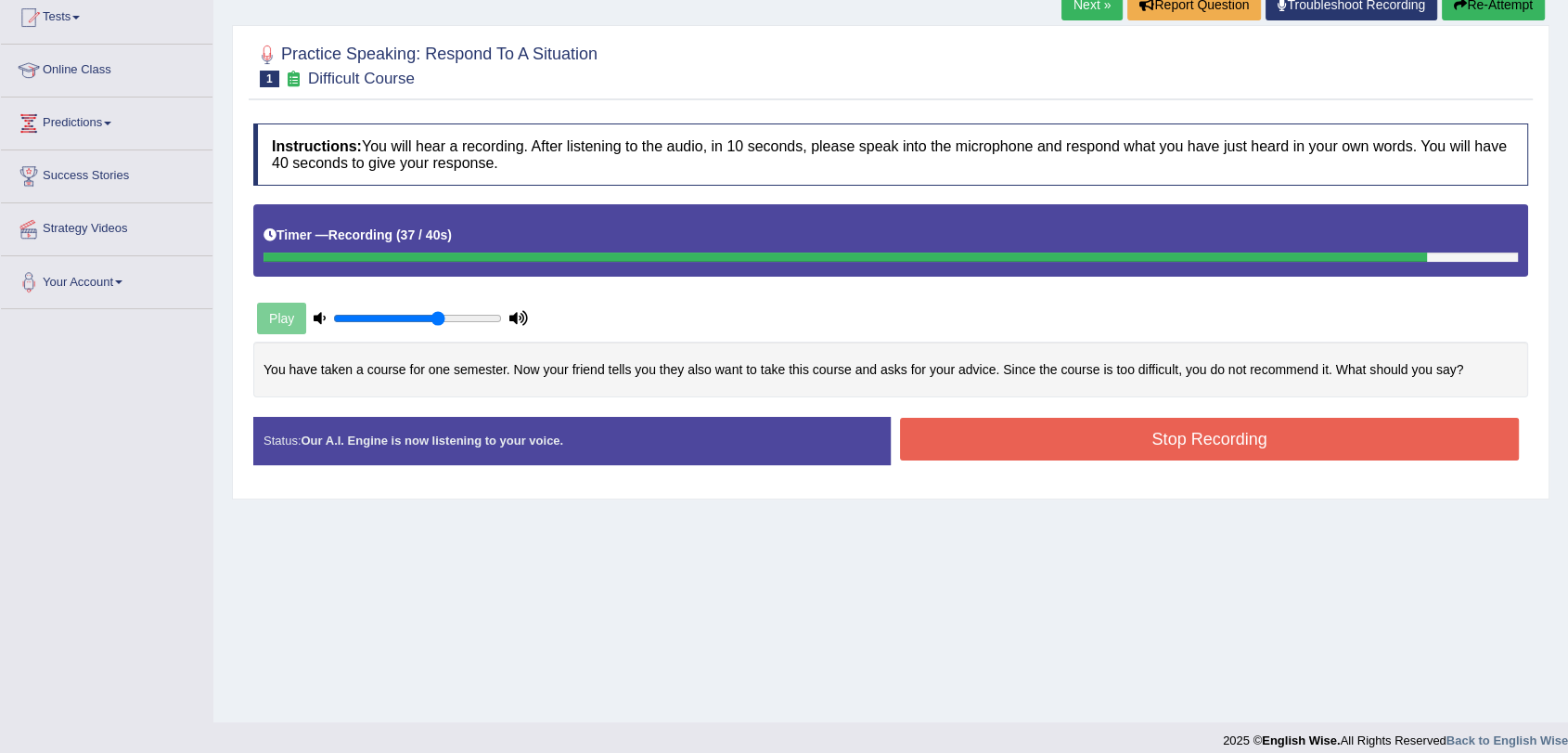
click at [1176, 446] on button "Stop Recording" at bounding box center [1209, 439] width 619 height 43
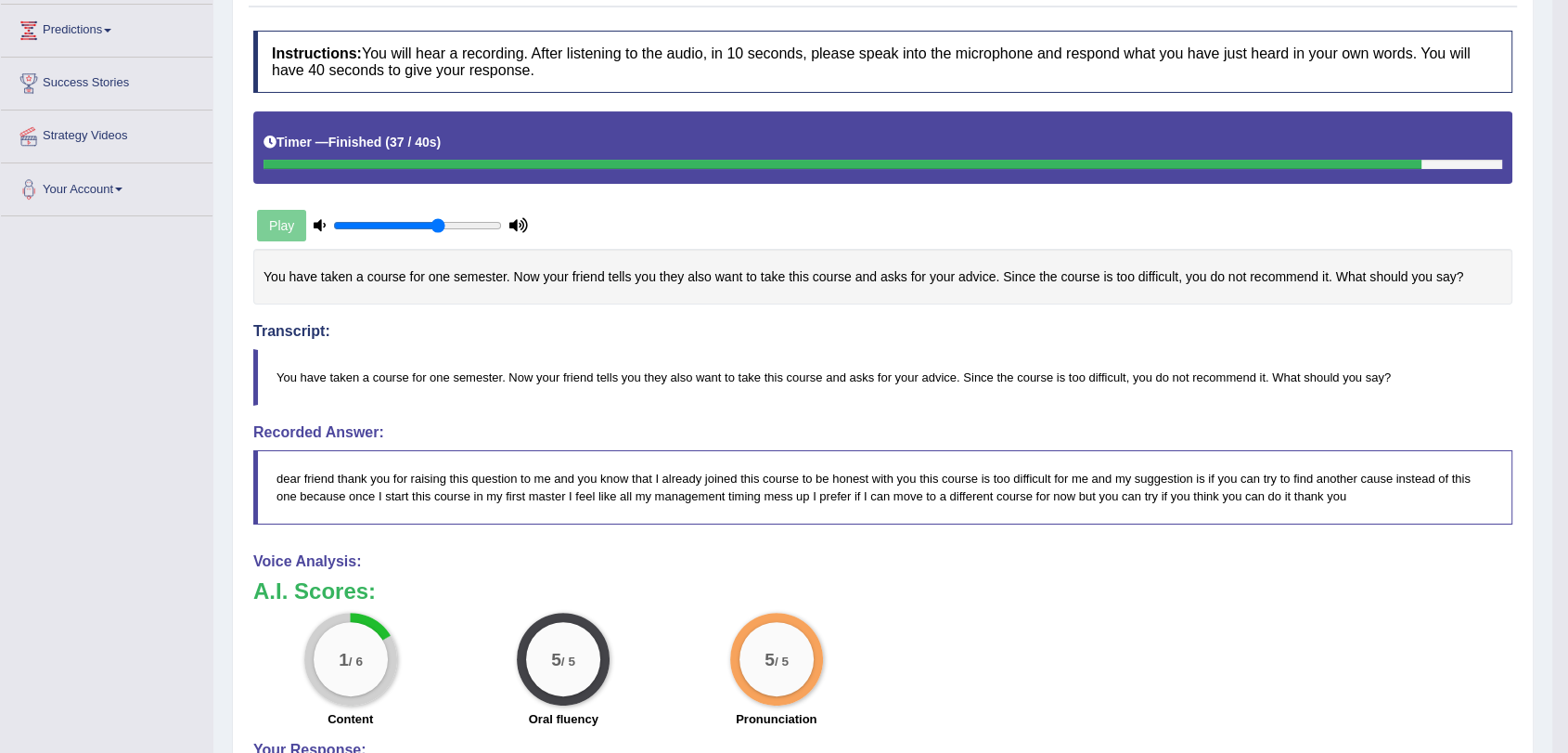
scroll to position [0, 0]
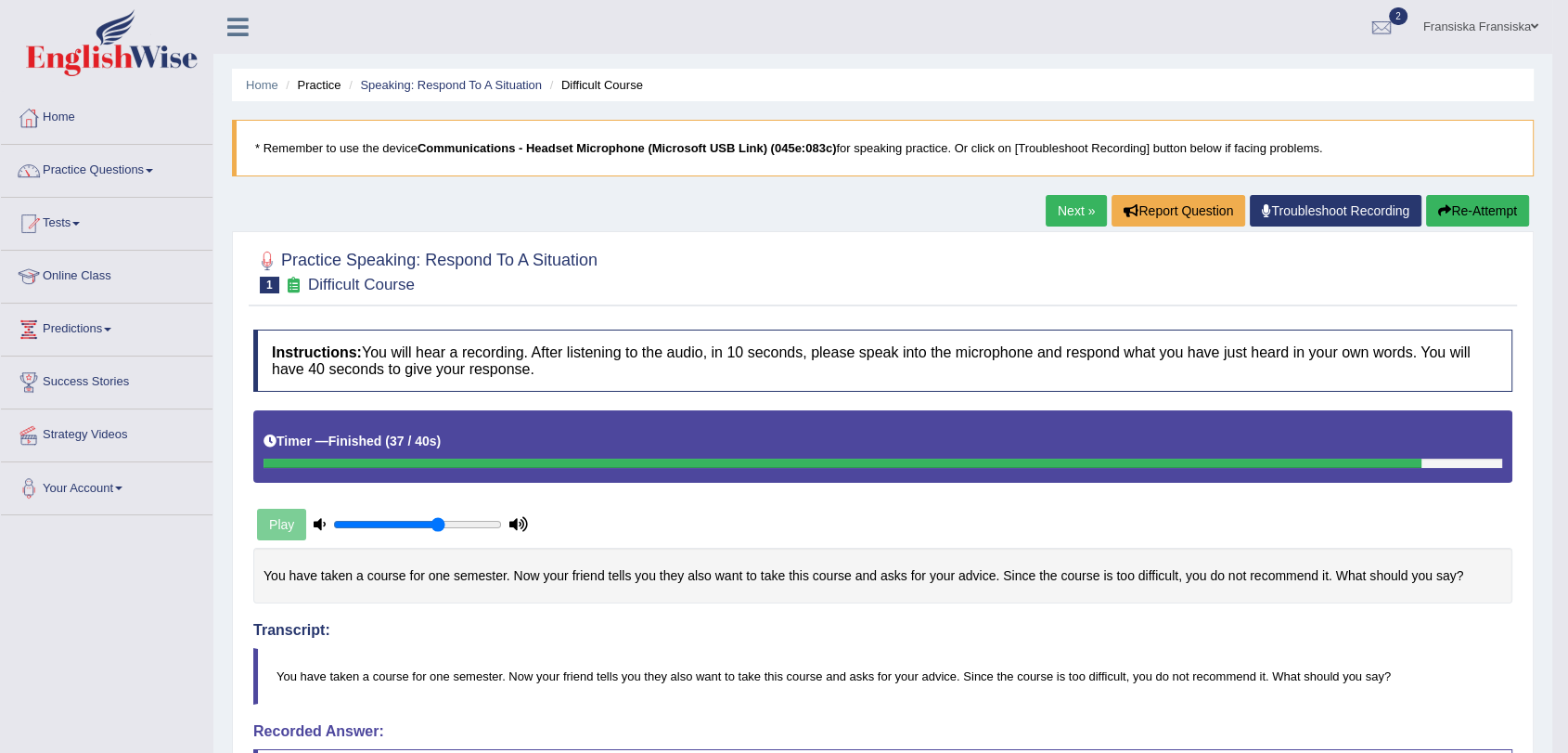
click at [1066, 215] on link "Next »" at bounding box center [1077, 211] width 61 height 32
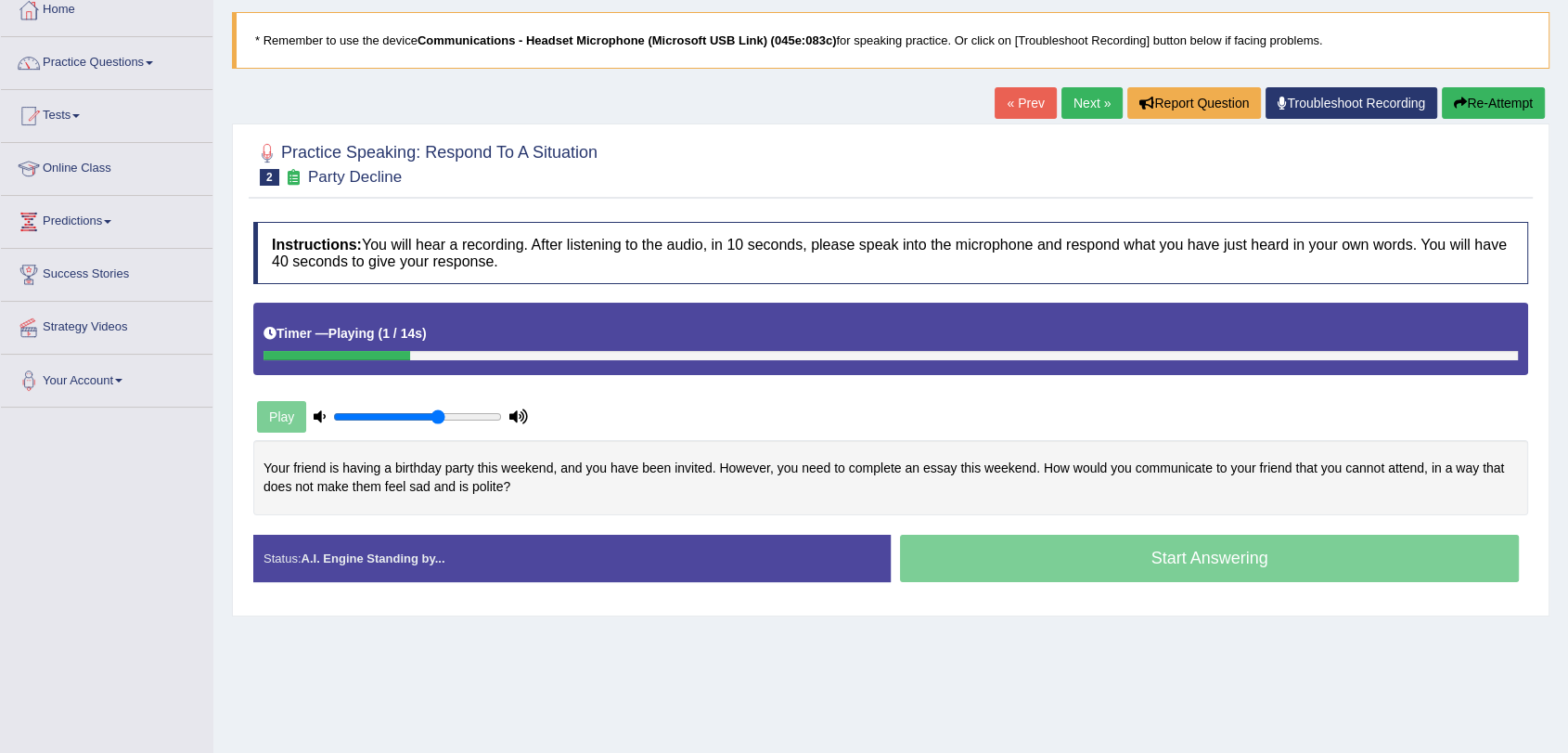
scroll to position [118, 0]
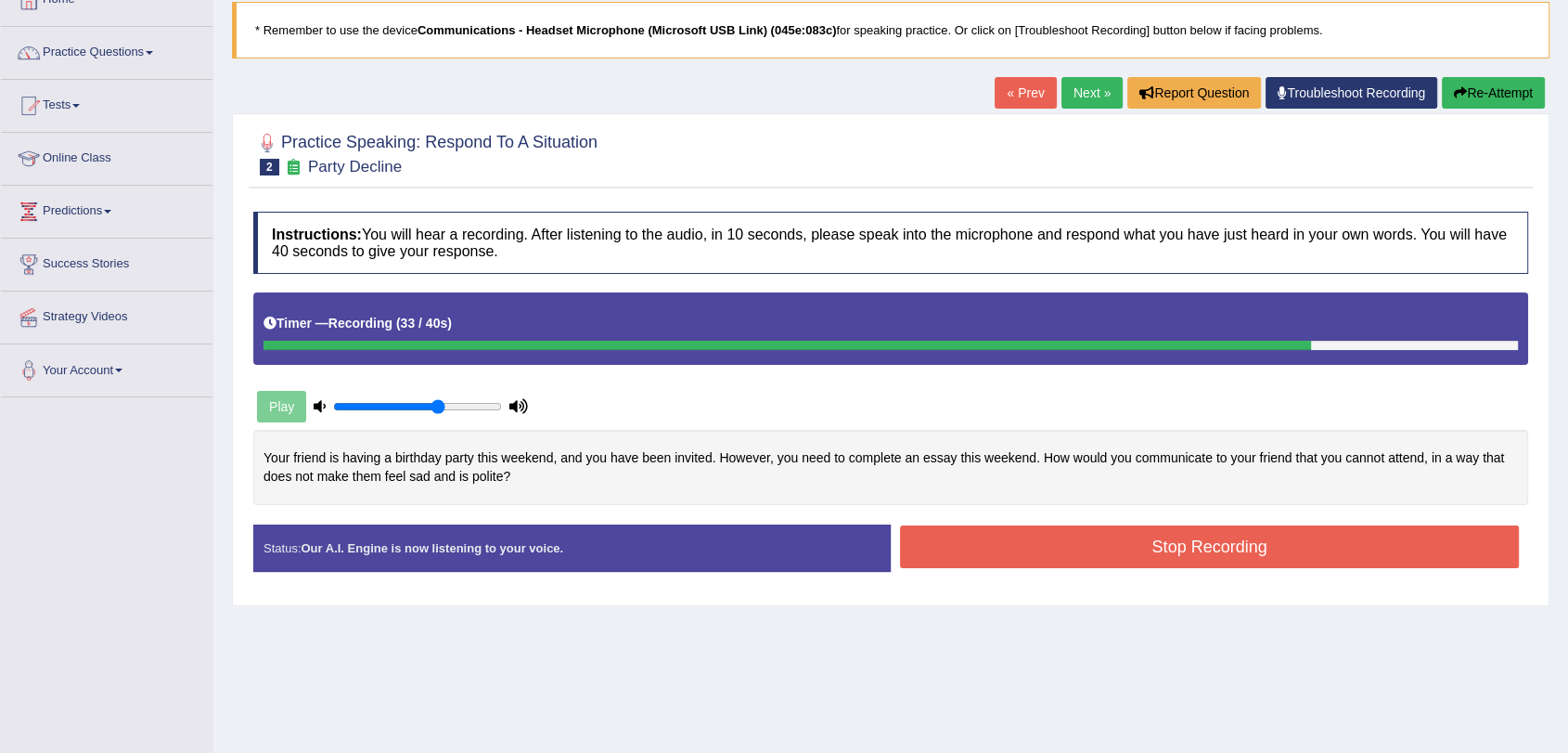
click at [1151, 548] on button "Stop Recording" at bounding box center [1209, 547] width 619 height 43
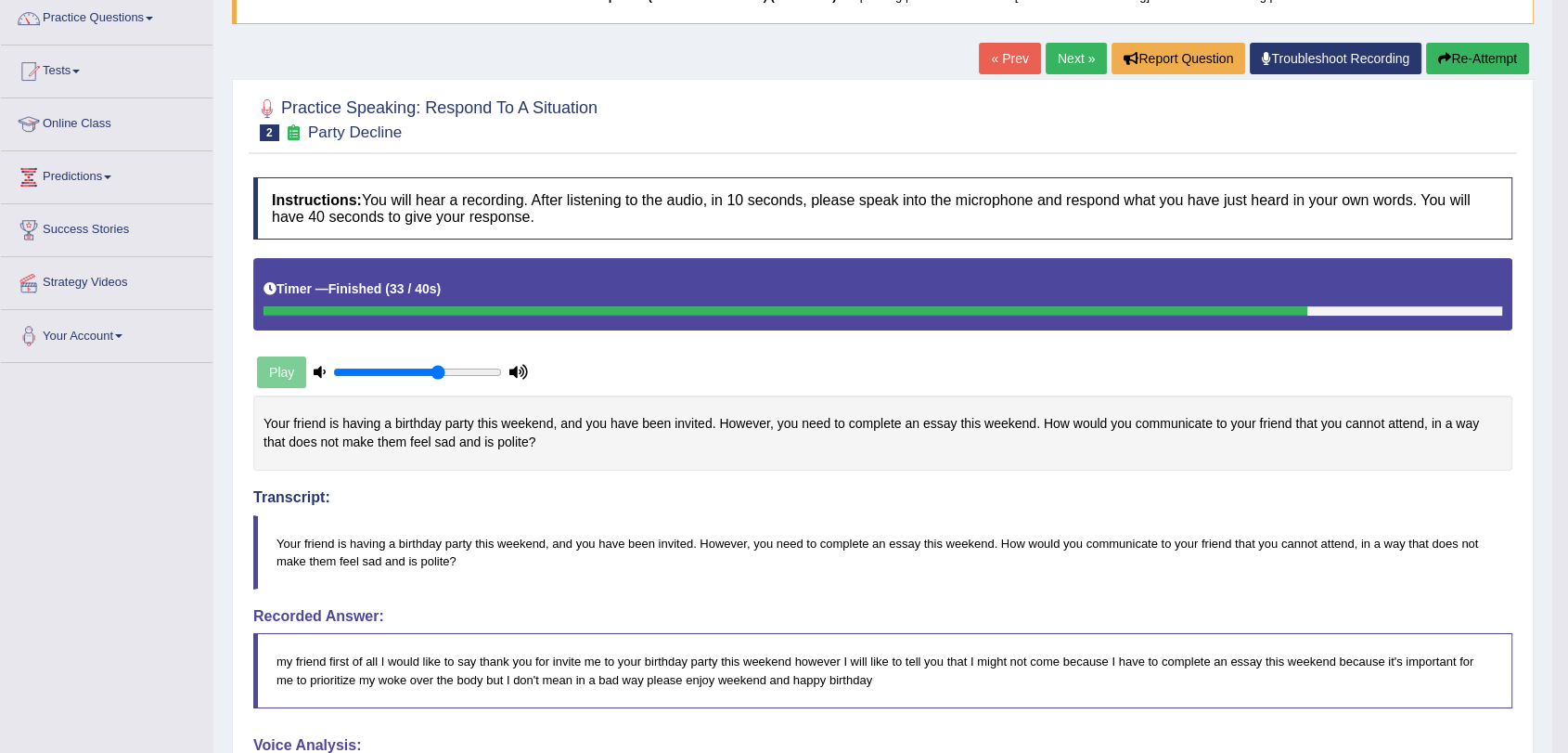
scroll to position [130, 0]
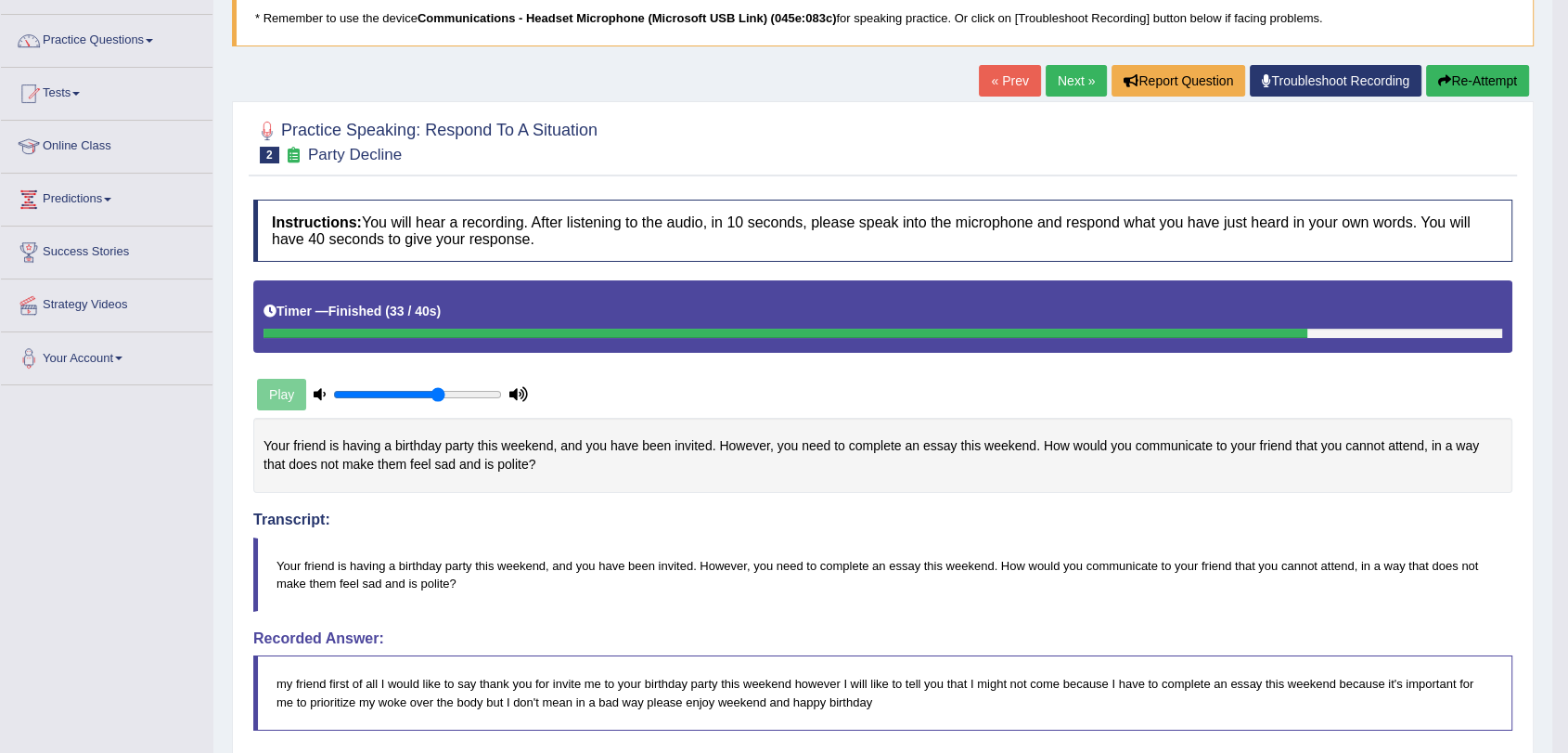
click at [1075, 73] on link "Next »" at bounding box center [1077, 81] width 61 height 32
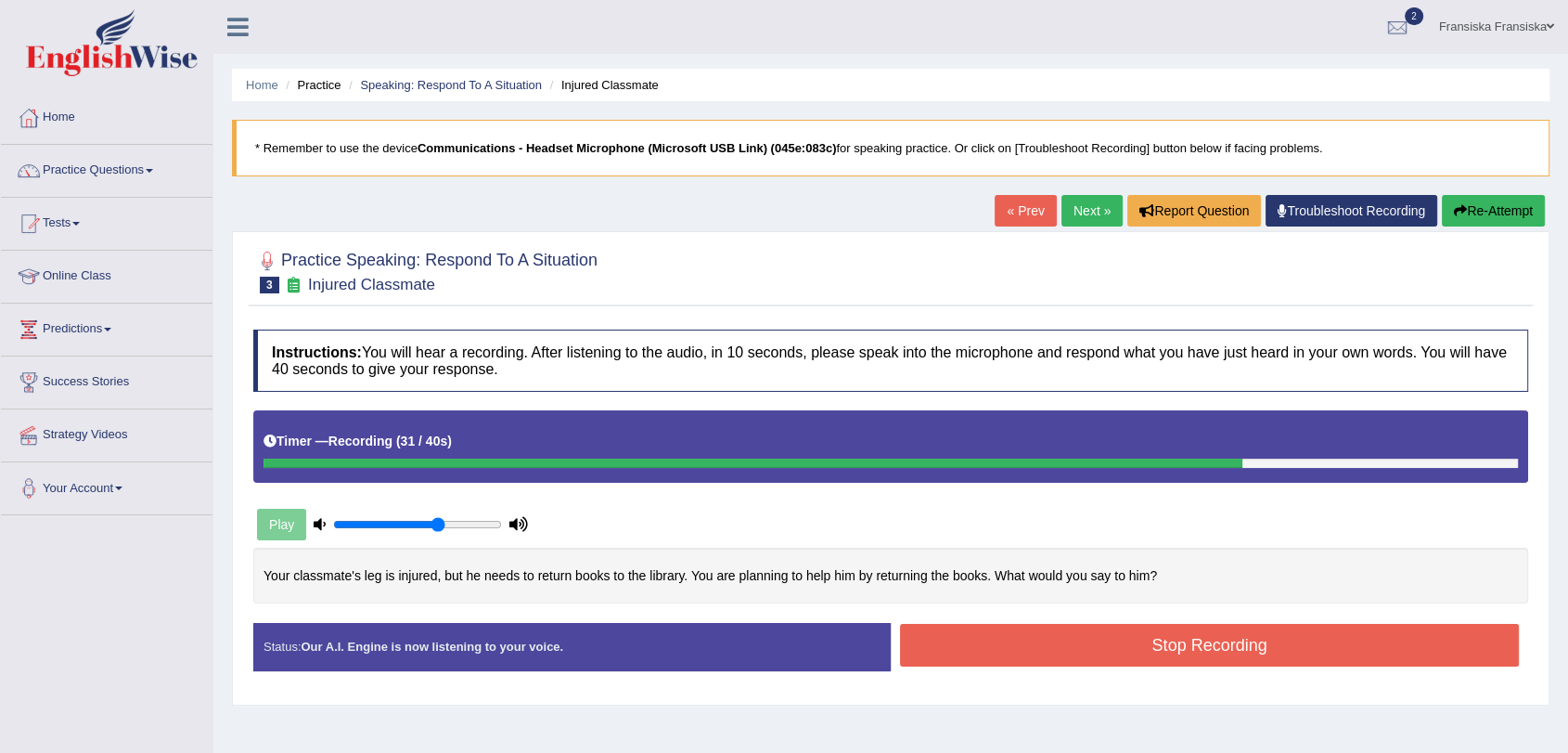
click at [1187, 643] on button "Stop Recording" at bounding box center [1209, 645] width 619 height 43
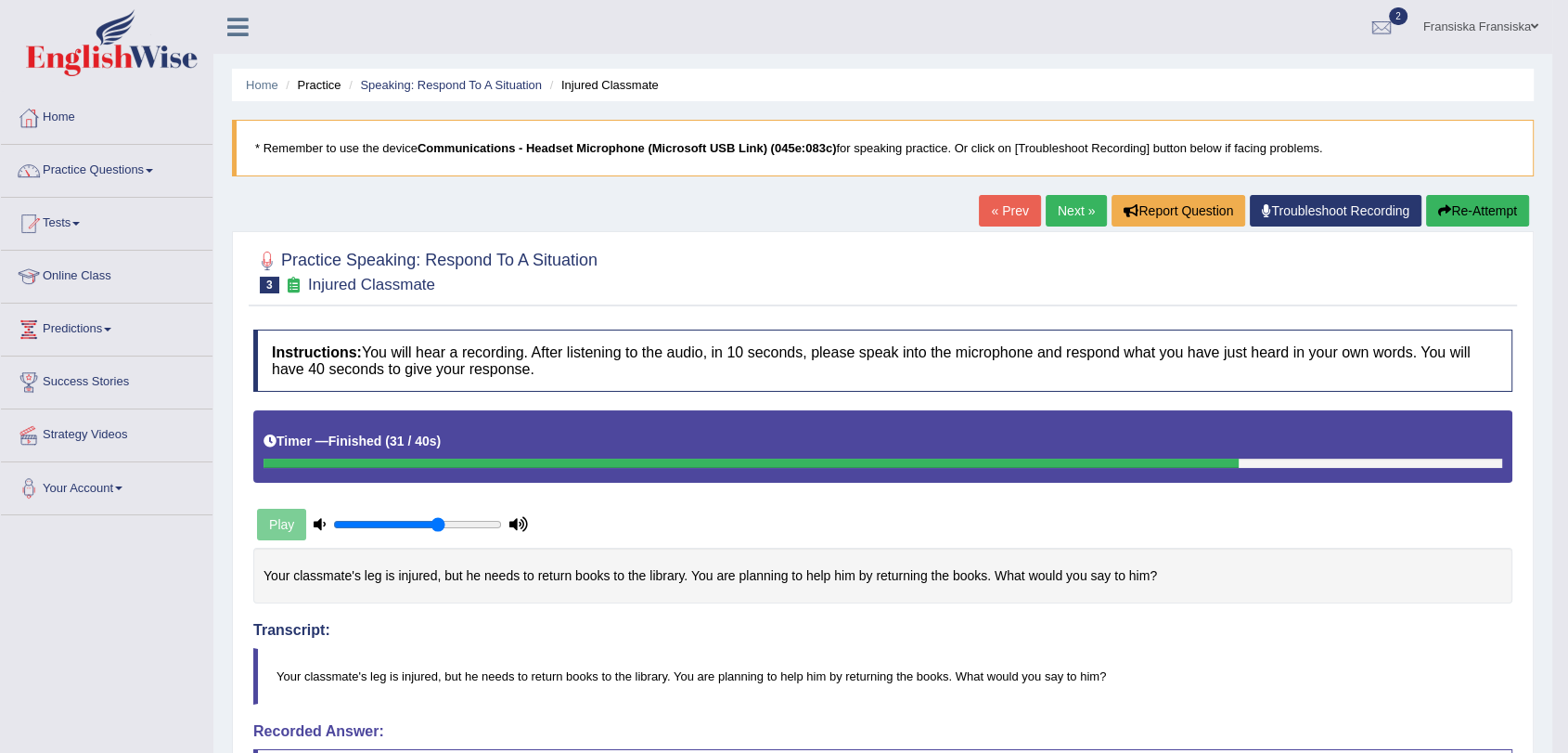
click at [1069, 218] on link "Next »" at bounding box center [1077, 211] width 61 height 32
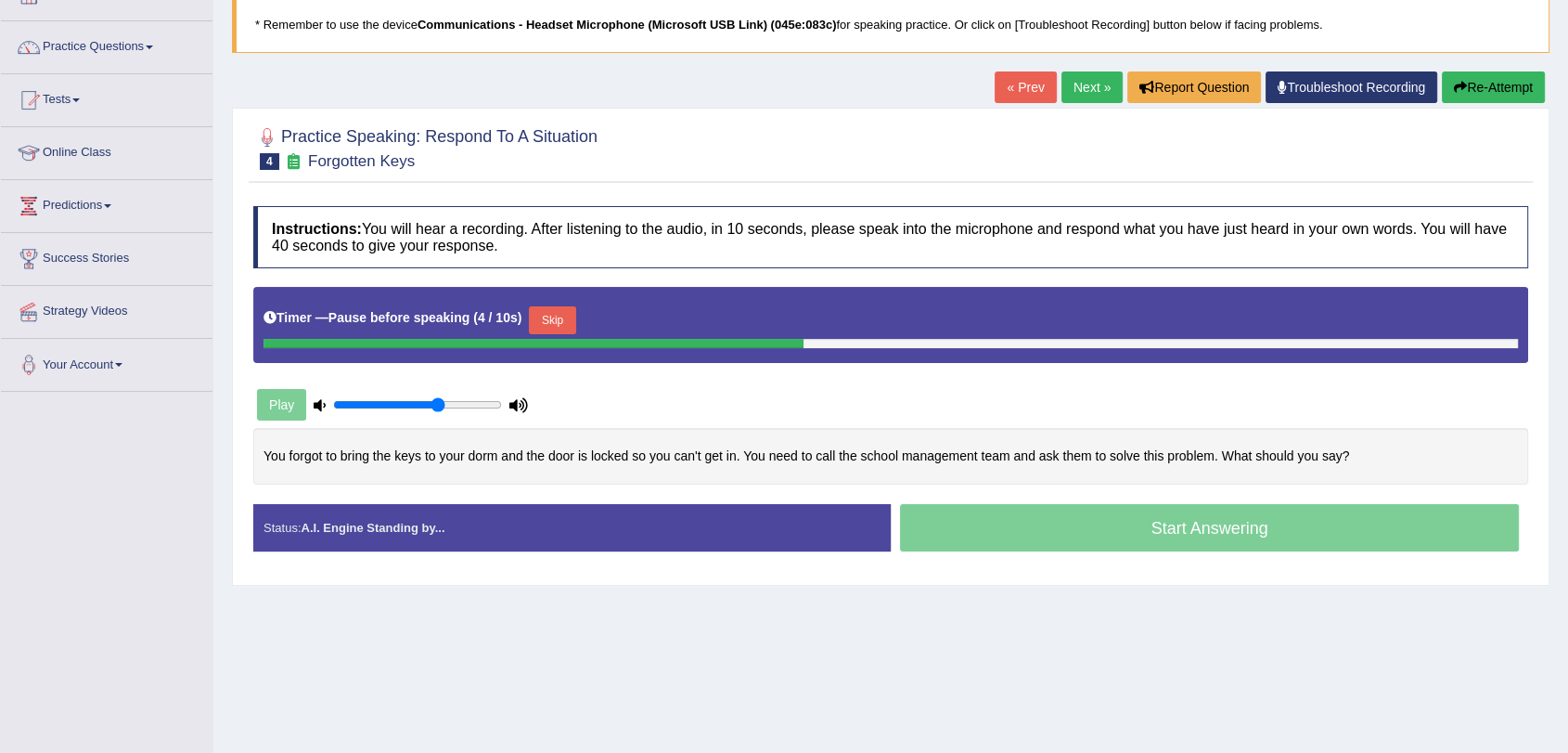
scroll to position [122, 0]
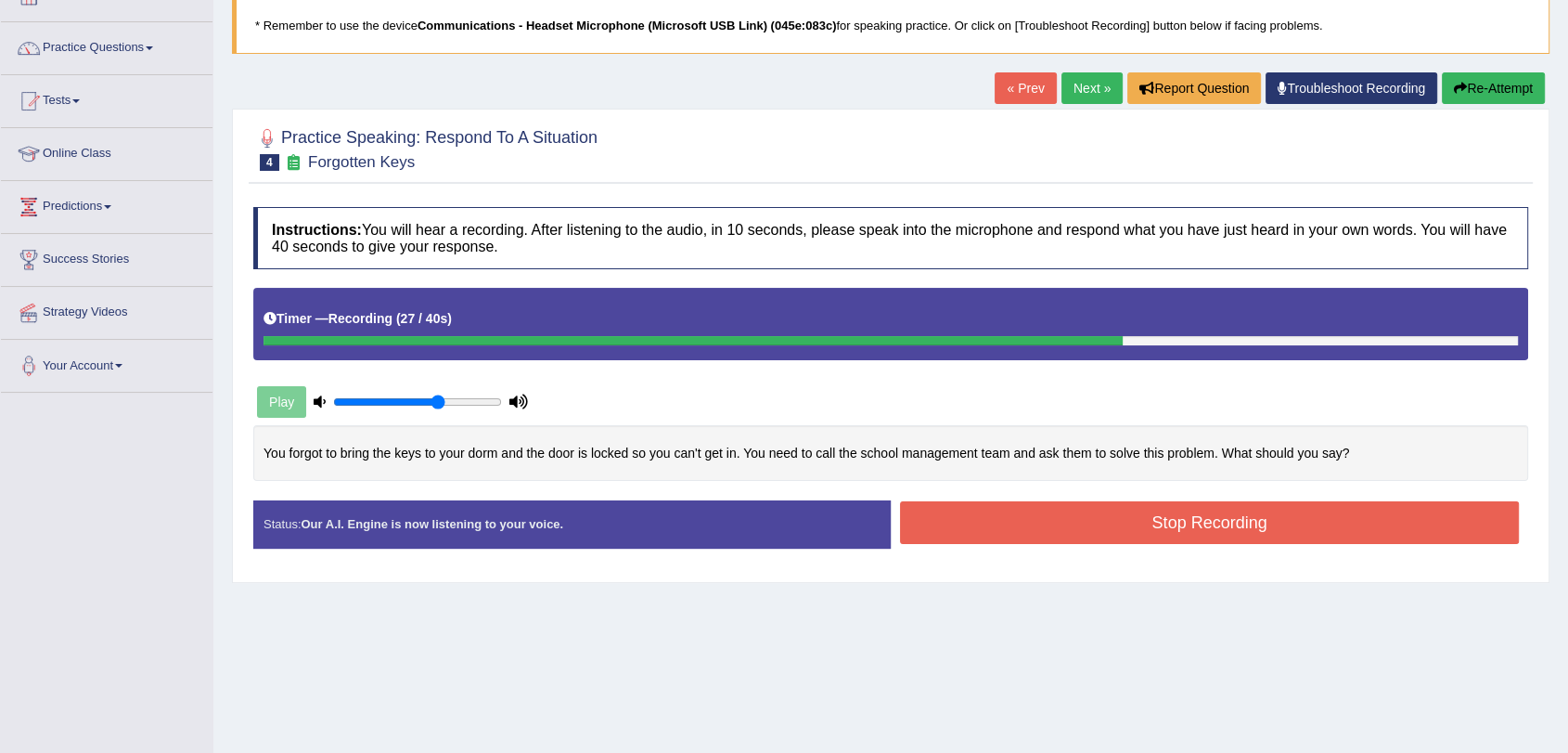
click at [1135, 520] on button "Stop Recording" at bounding box center [1209, 523] width 619 height 43
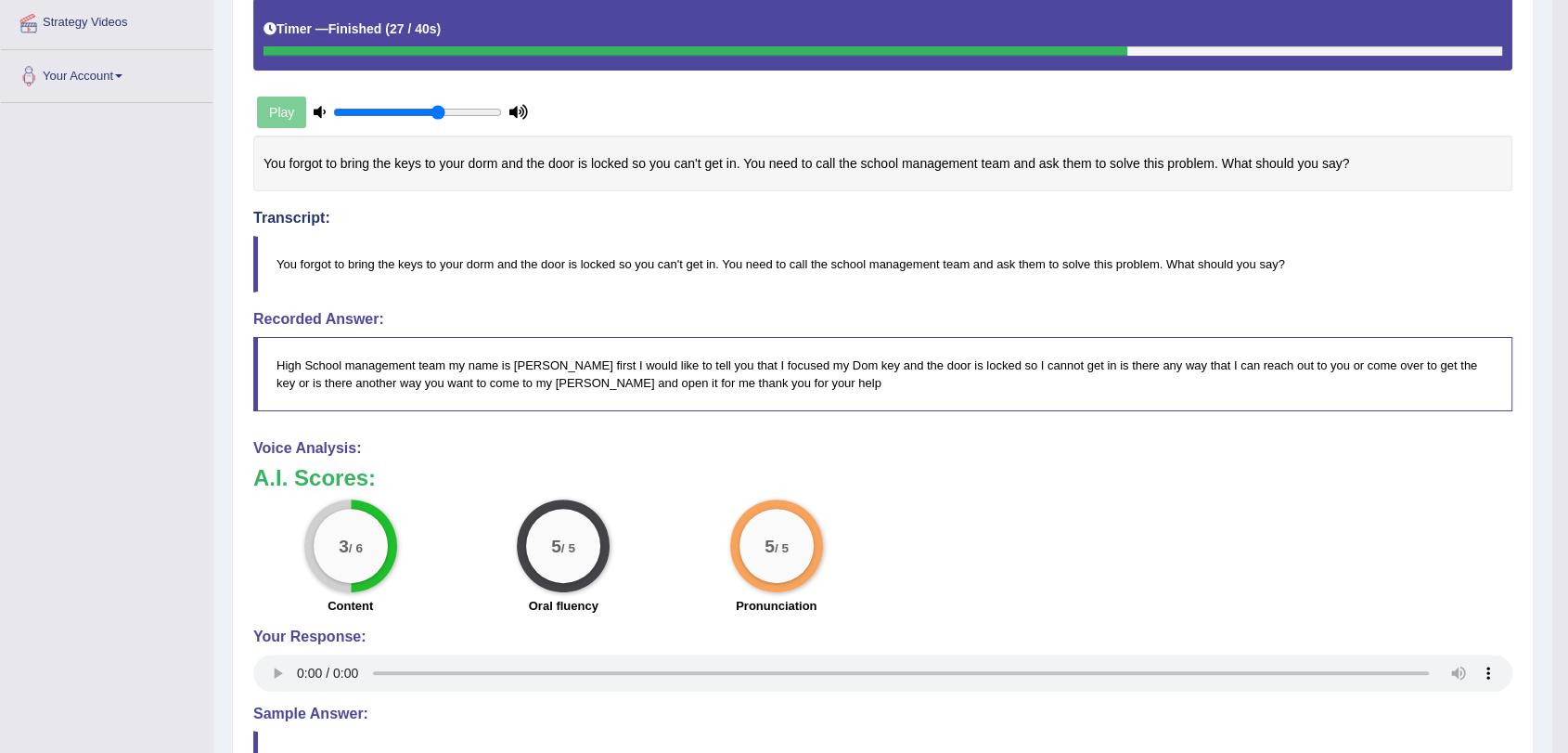
scroll to position [0, 0]
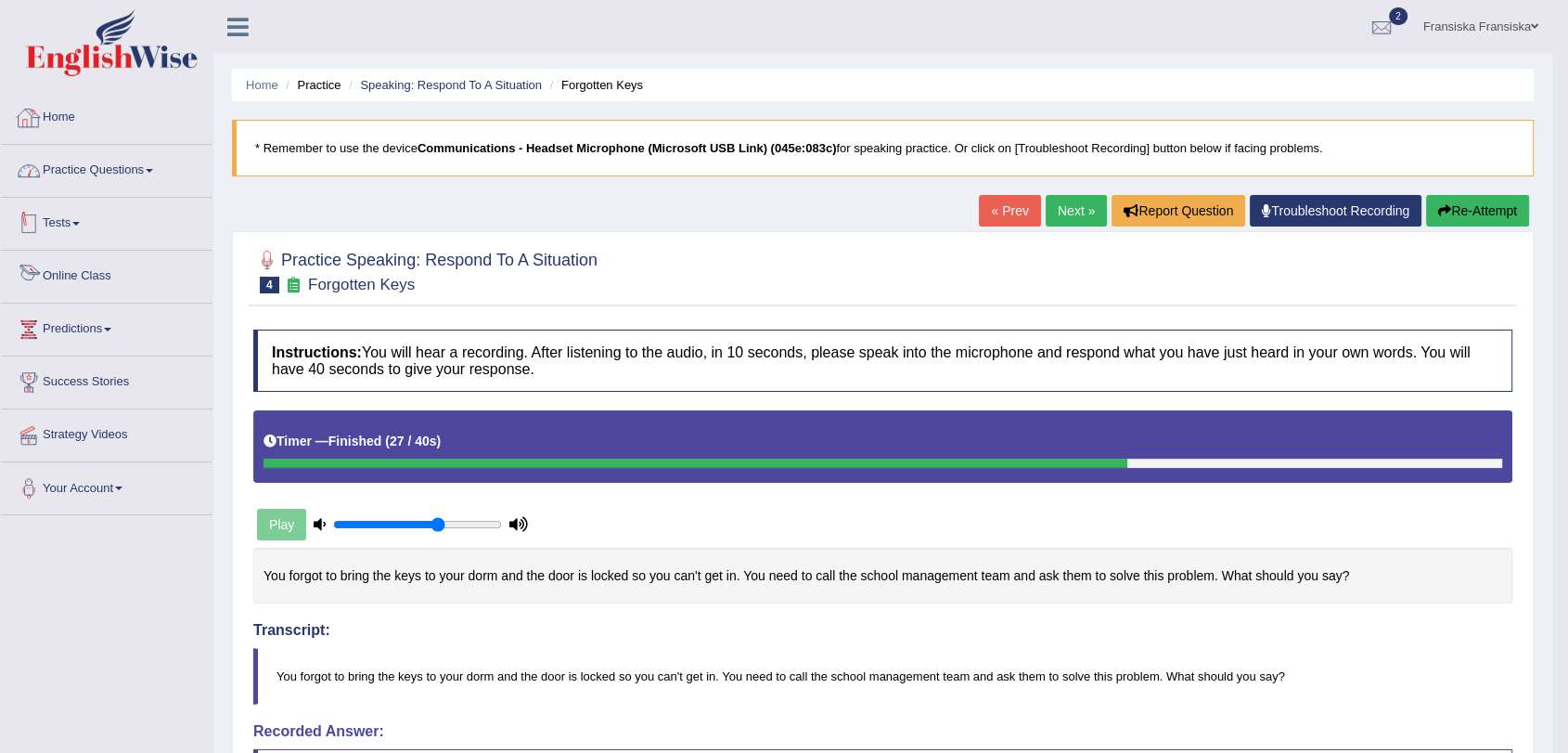
click at [25, 118] on div at bounding box center [29, 118] width 28 height 28
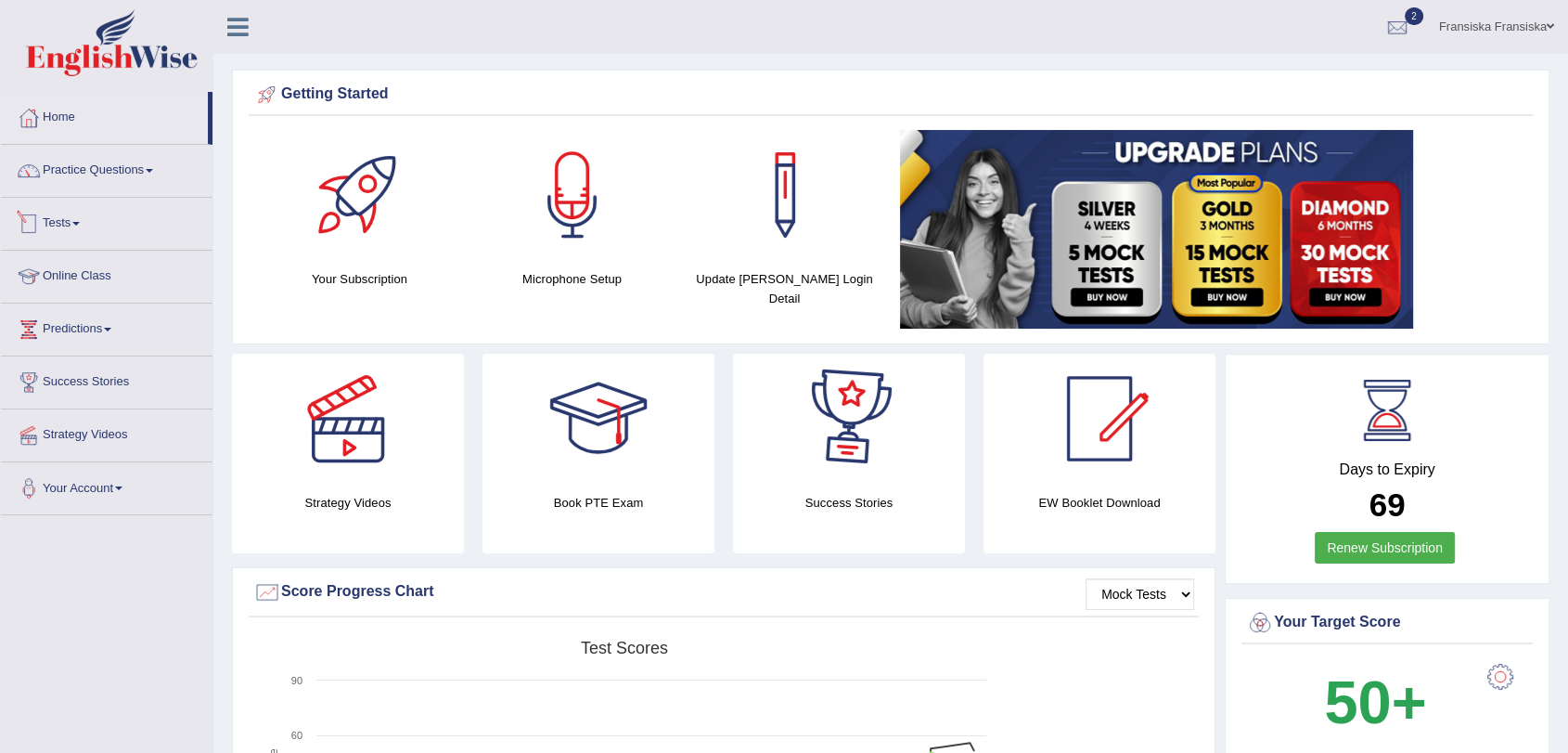
click at [63, 216] on link "Tests" at bounding box center [106, 221] width 211 height 47
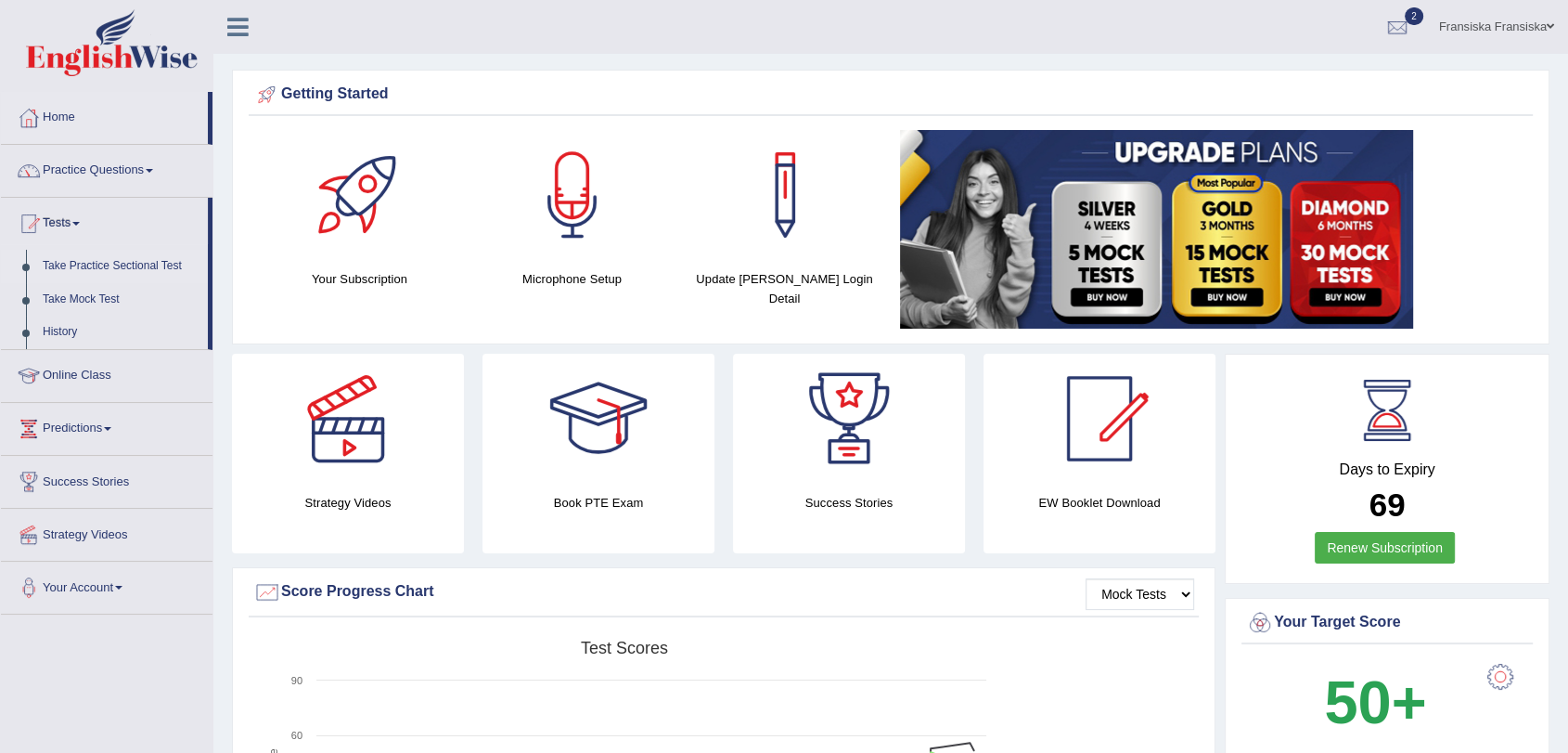
click at [118, 265] on link "Take Practice Sectional Test" at bounding box center [121, 267] width 173 height 34
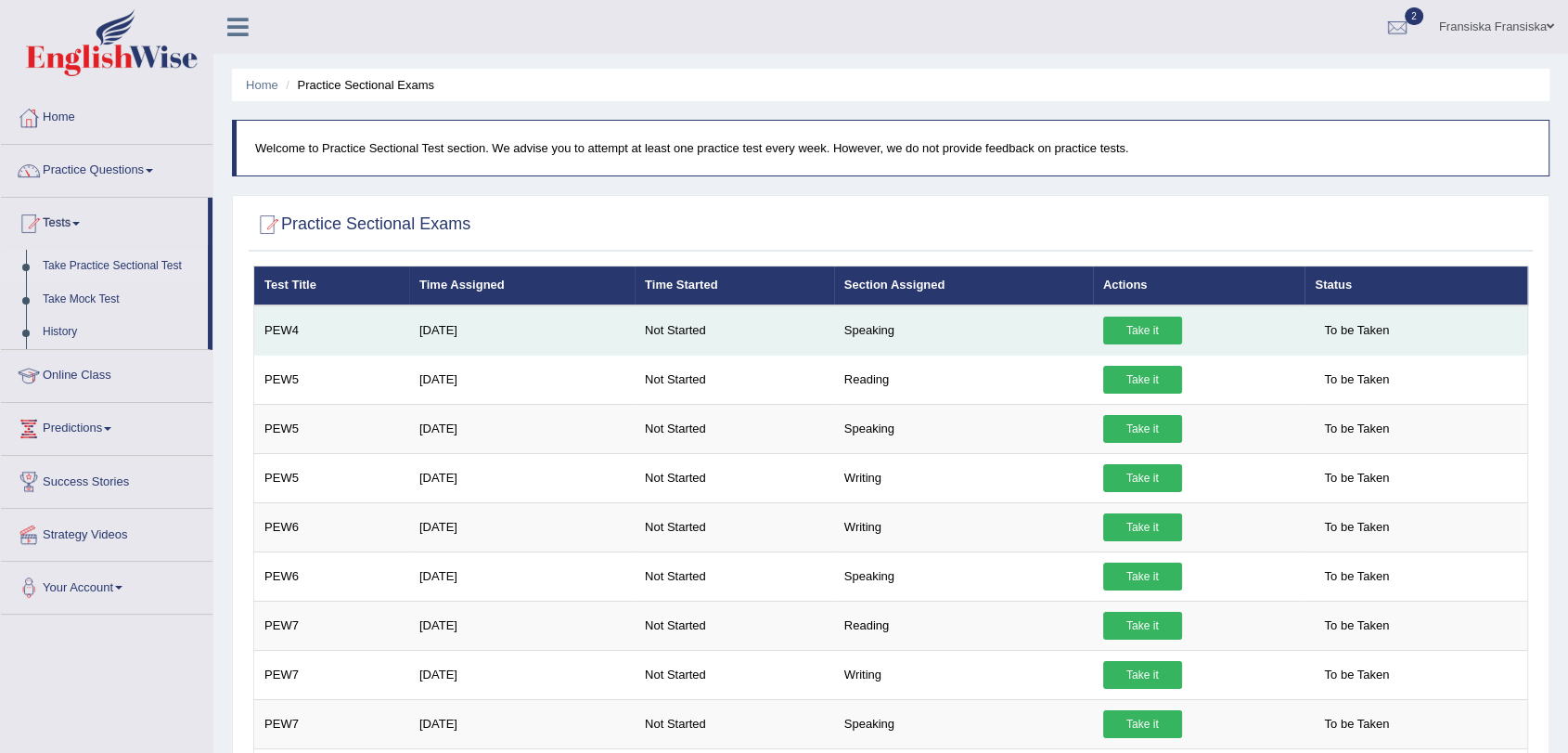
click at [1150, 334] on link "Take it" at bounding box center [1142, 331] width 79 height 28
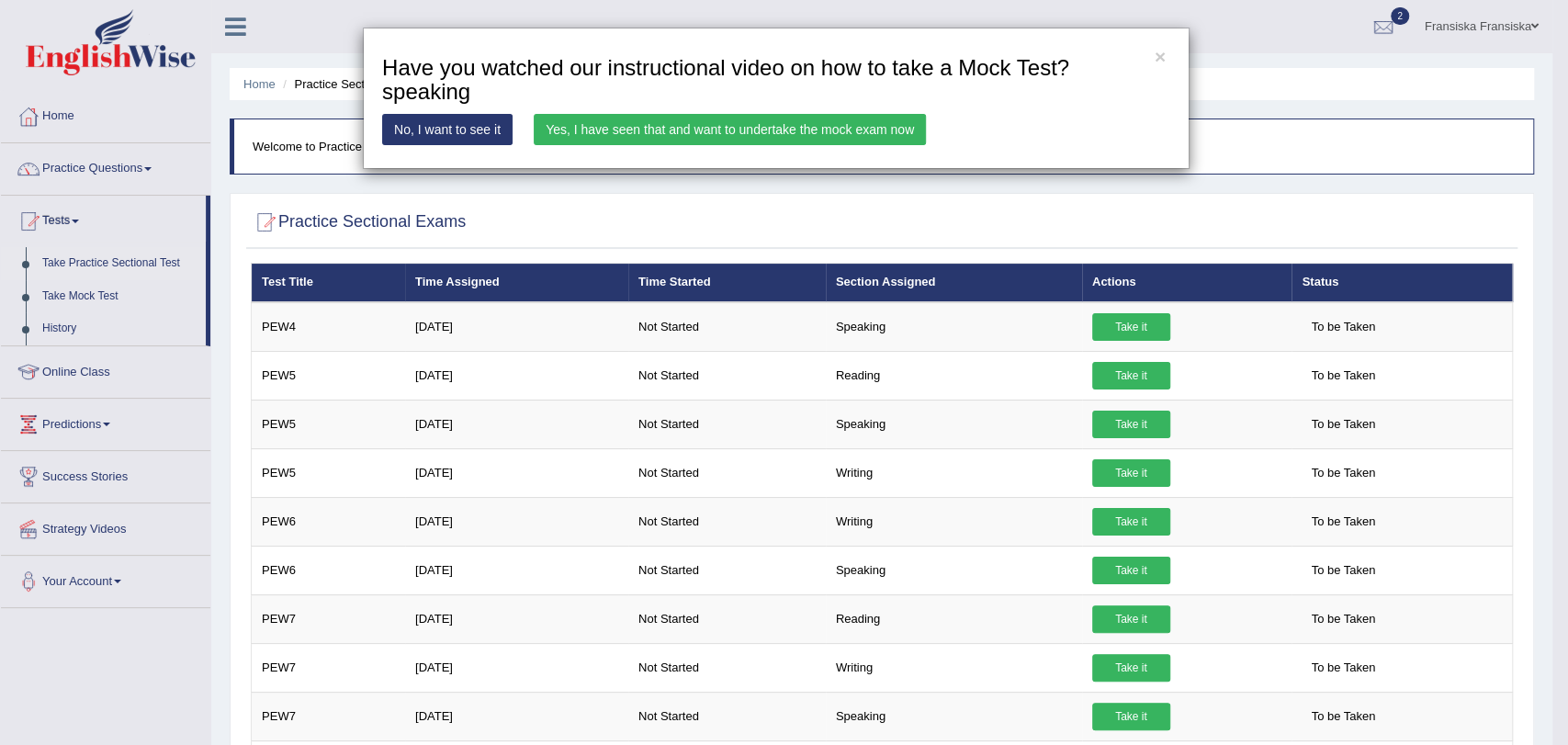
click at [485, 124] on link "No, I want to see it" at bounding box center [446, 130] width 130 height 31
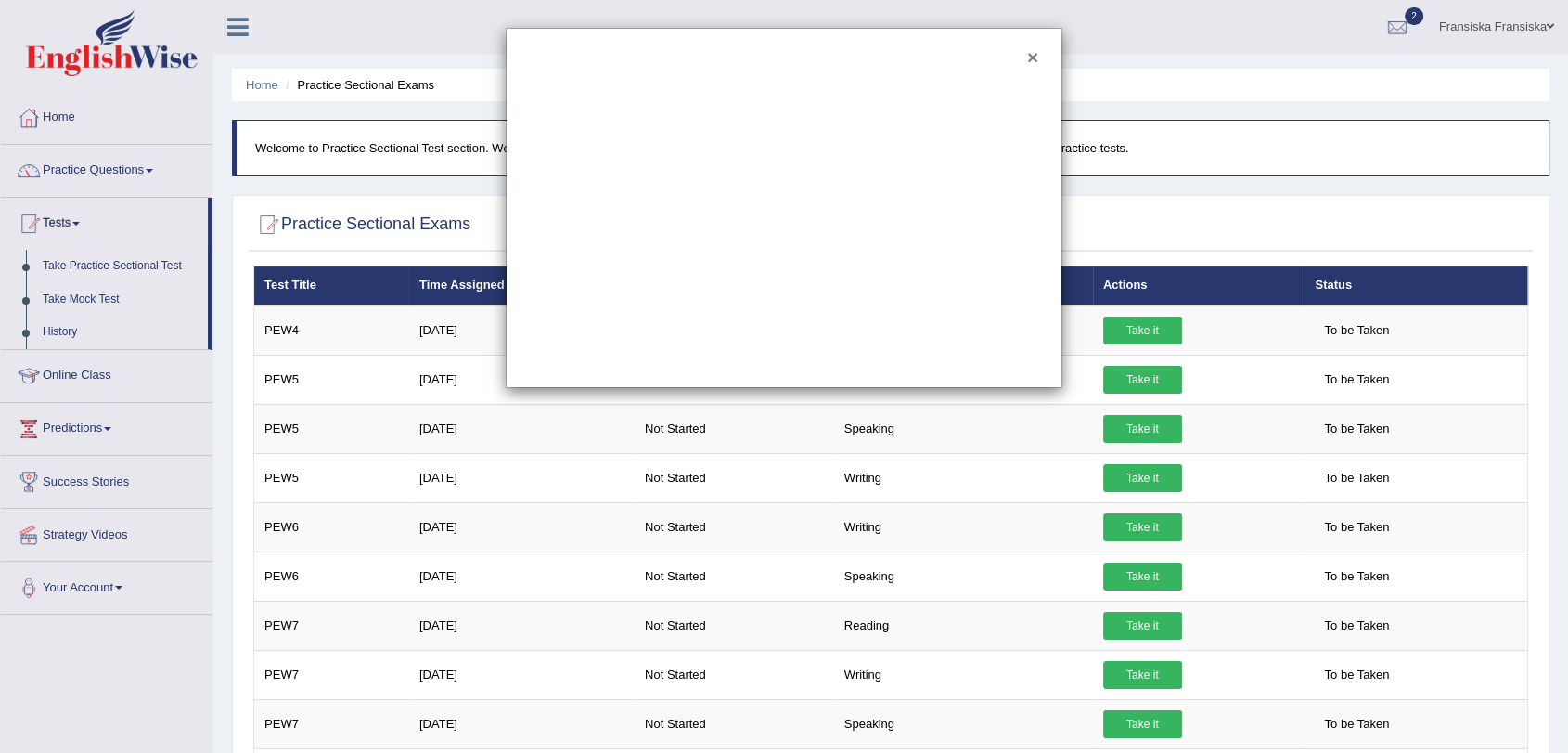
click at [1039, 61] on div "×" at bounding box center [784, 208] width 557 height 360
click at [1034, 56] on button "×" at bounding box center [1033, 57] width 11 height 20
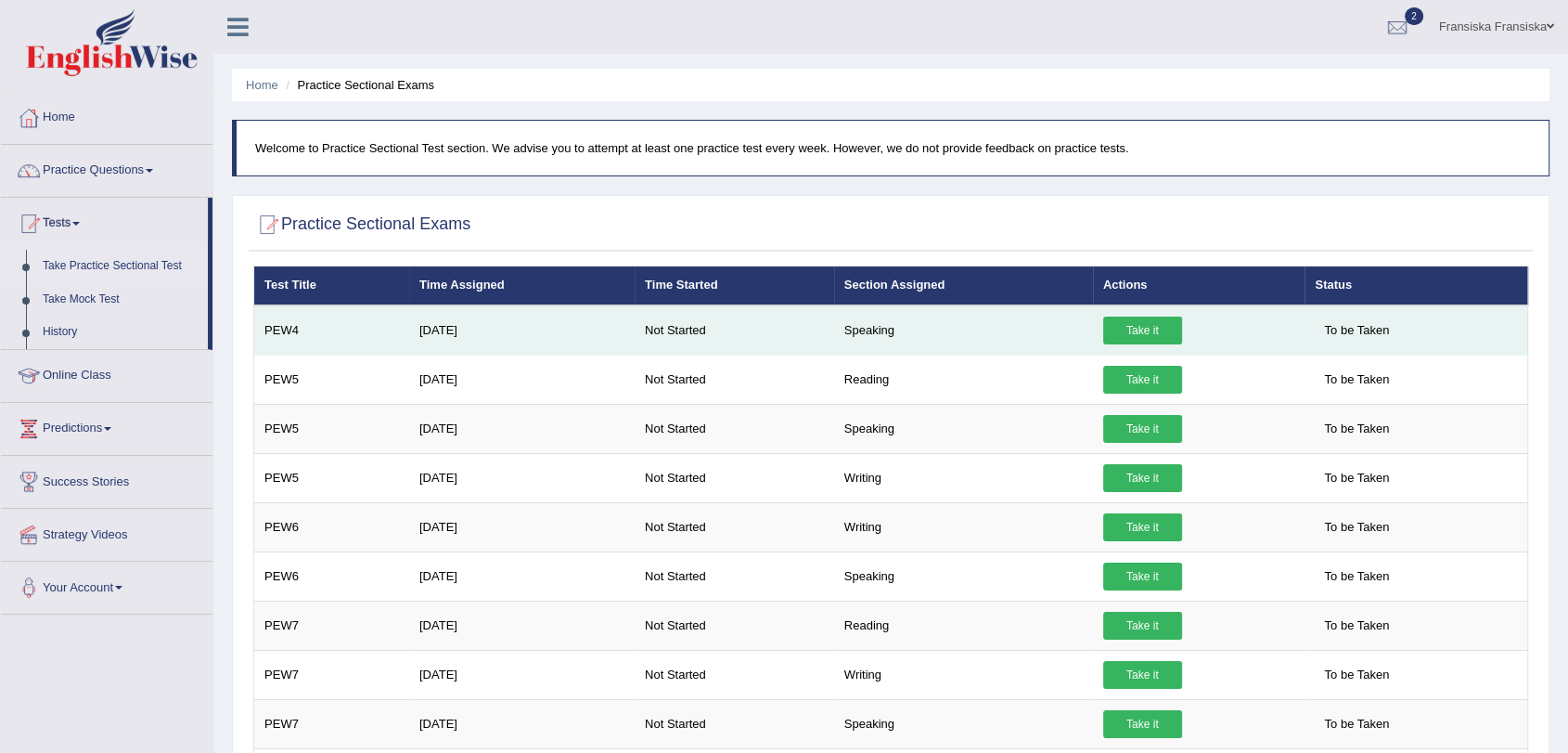
click at [1166, 335] on link "Take it" at bounding box center [1142, 331] width 79 height 28
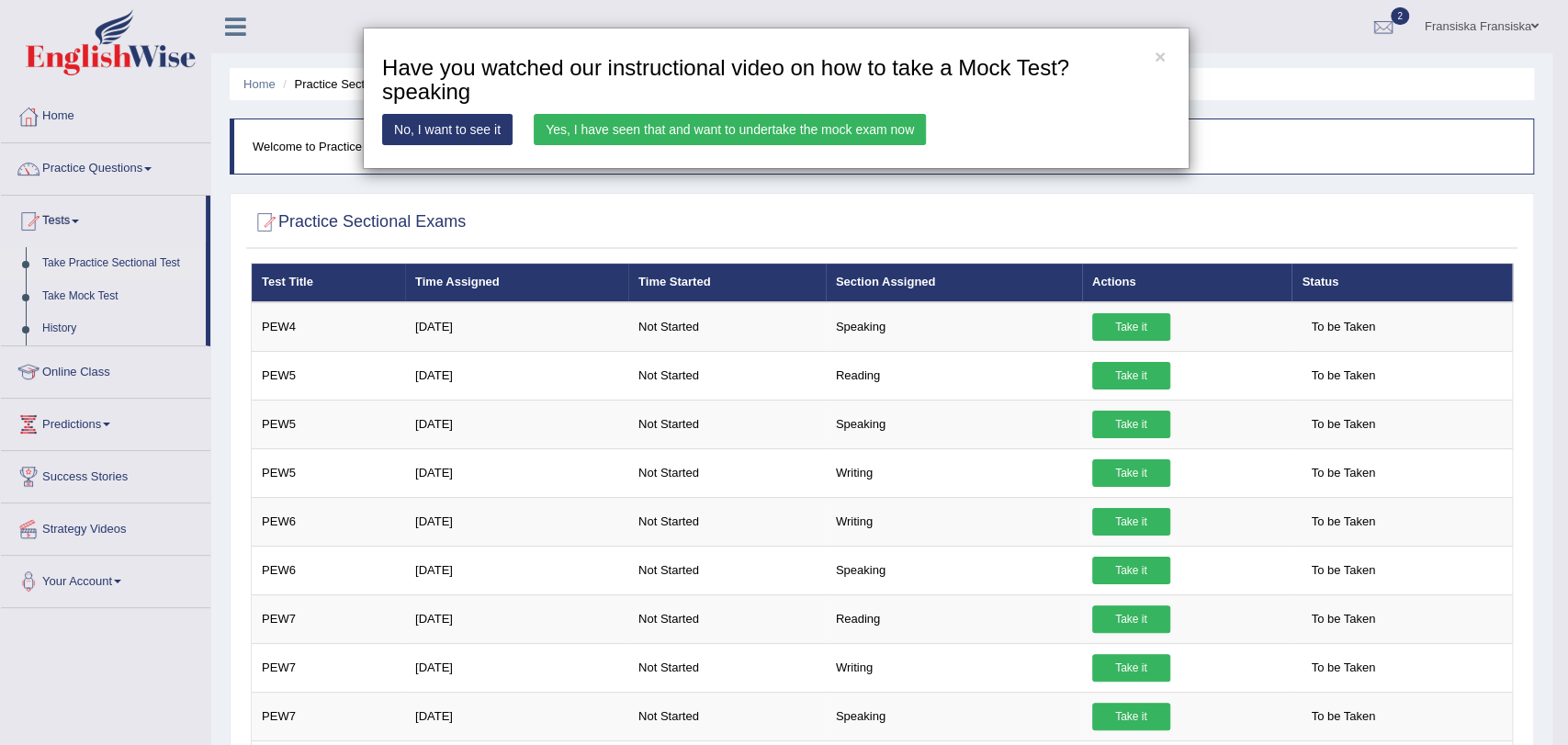
click at [816, 123] on link "Yes, I have seen that and want to undertake the mock exam now" at bounding box center [730, 130] width 392 height 31
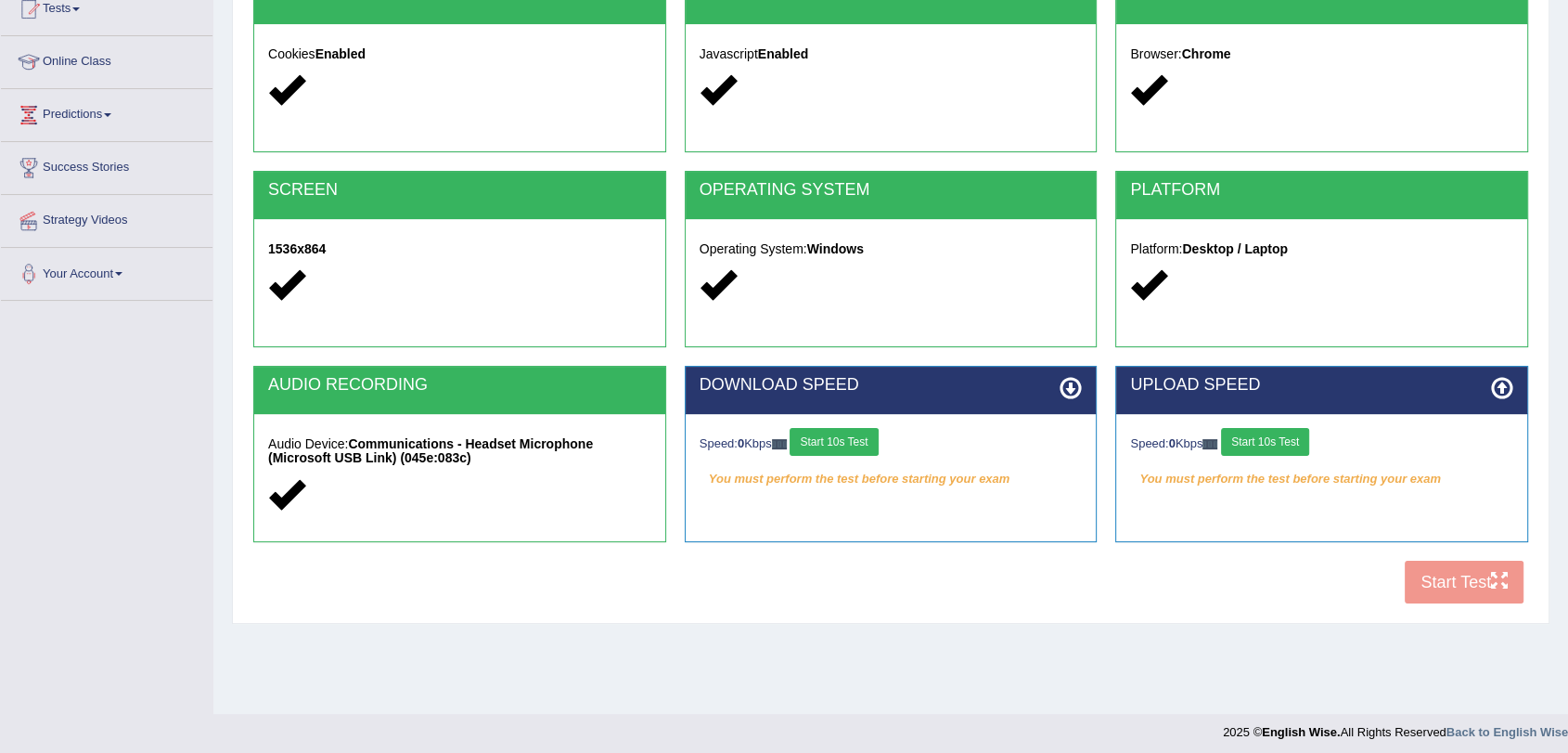
scroll to position [222, 0]
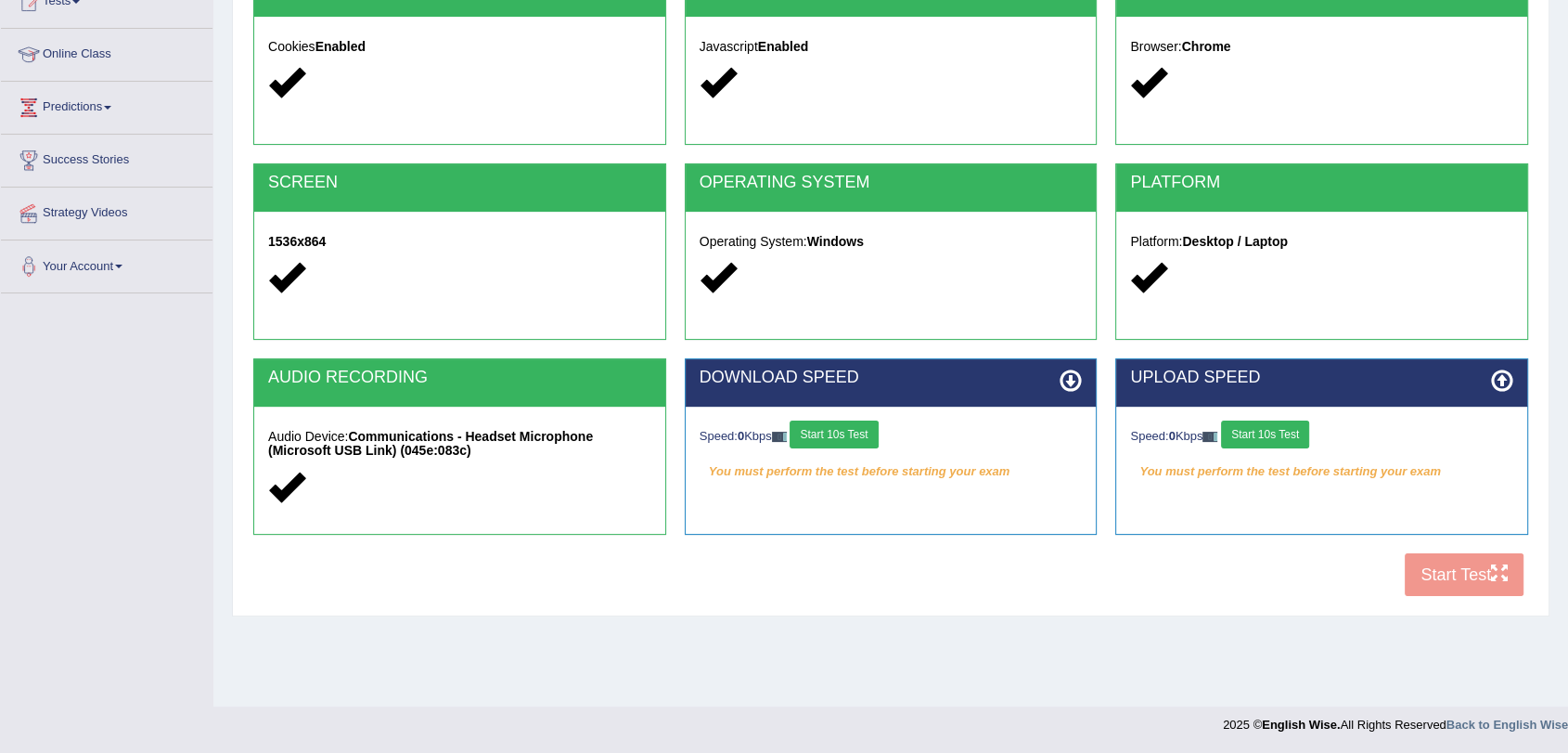
click at [878, 440] on button "Start 10s Test" at bounding box center [834, 434] width 89 height 28
click at [1247, 436] on button "Start 10s Test" at bounding box center [1265, 434] width 89 height 28
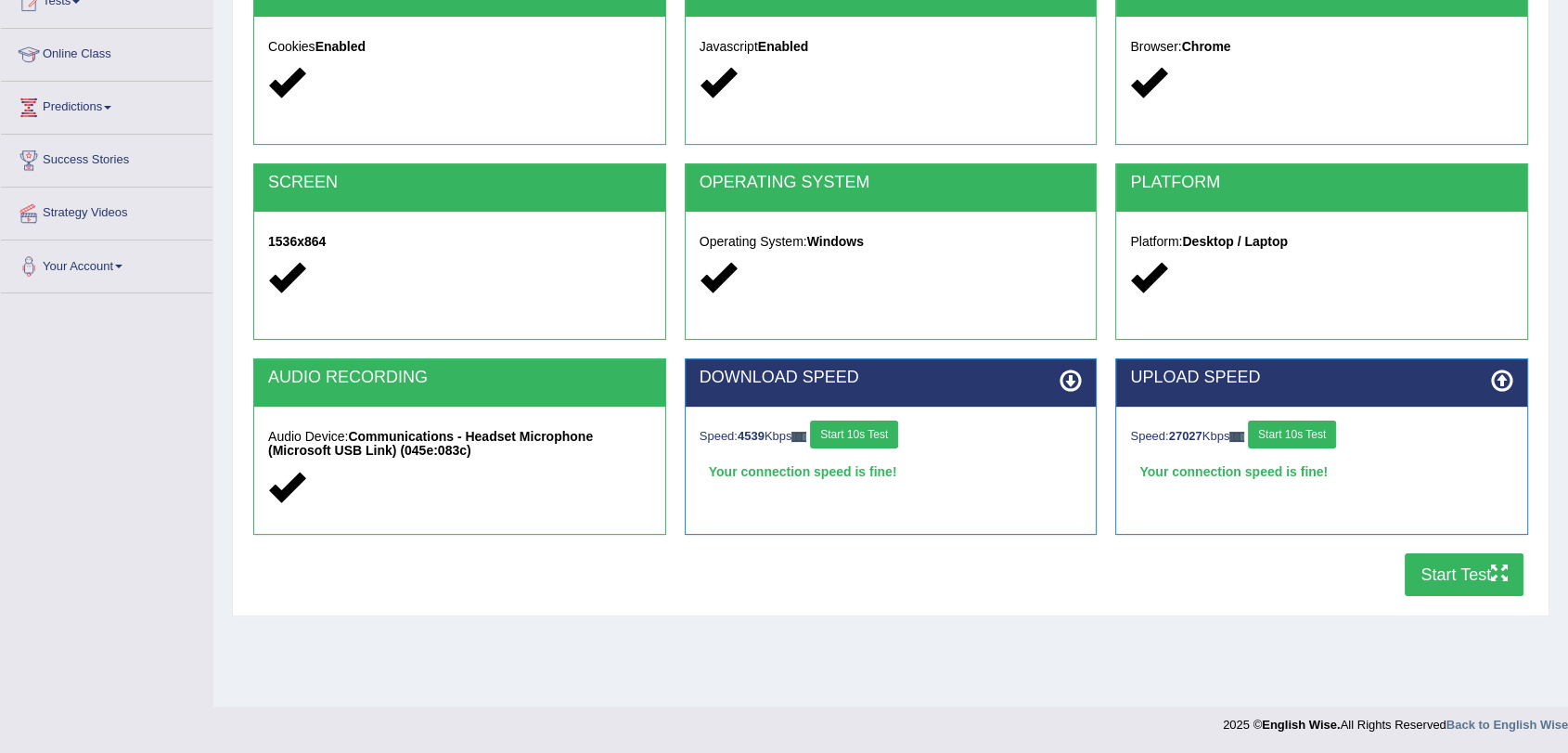
click at [1447, 574] on button "Start Test" at bounding box center [1464, 575] width 118 height 43
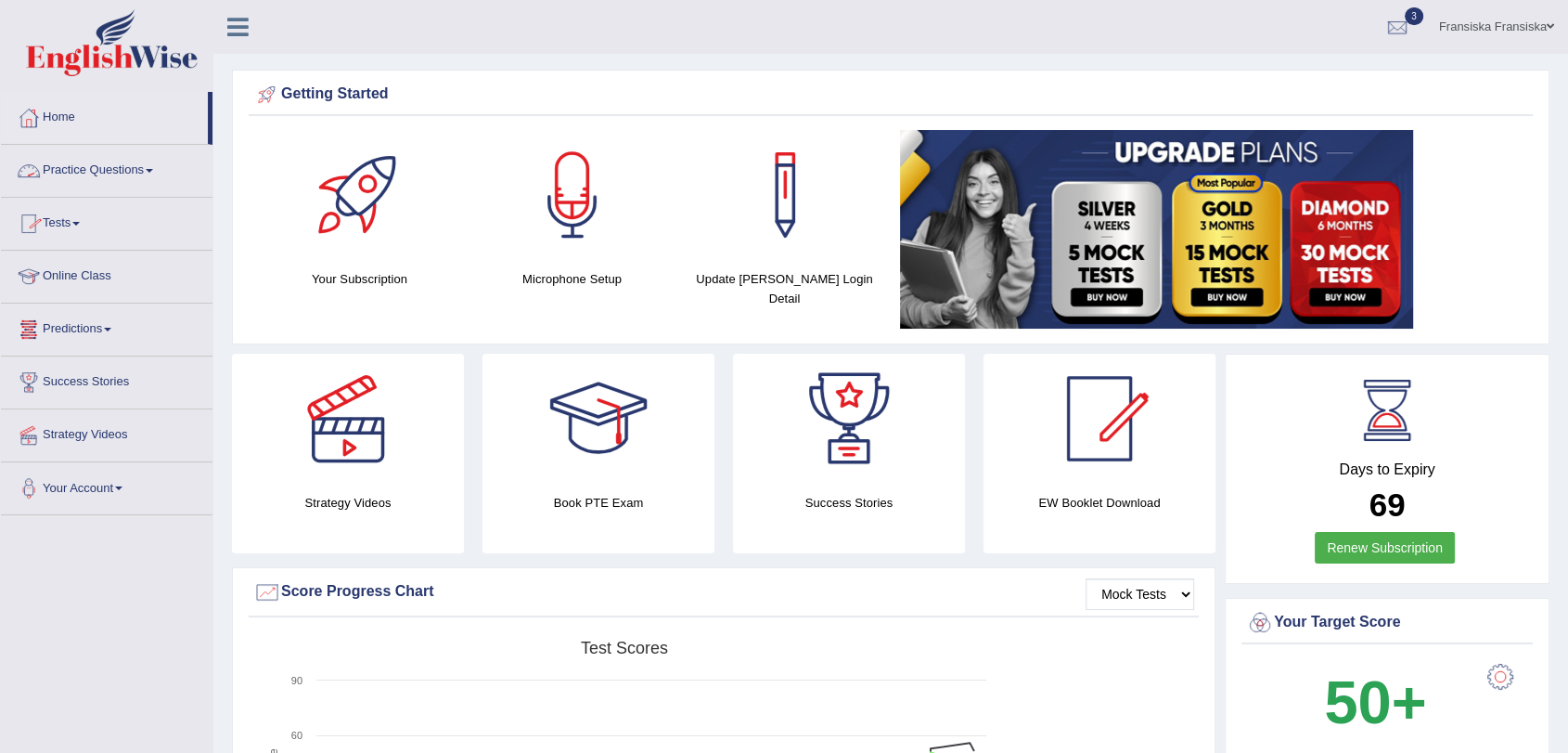
click at [89, 213] on link "Tests" at bounding box center [106, 221] width 211 height 47
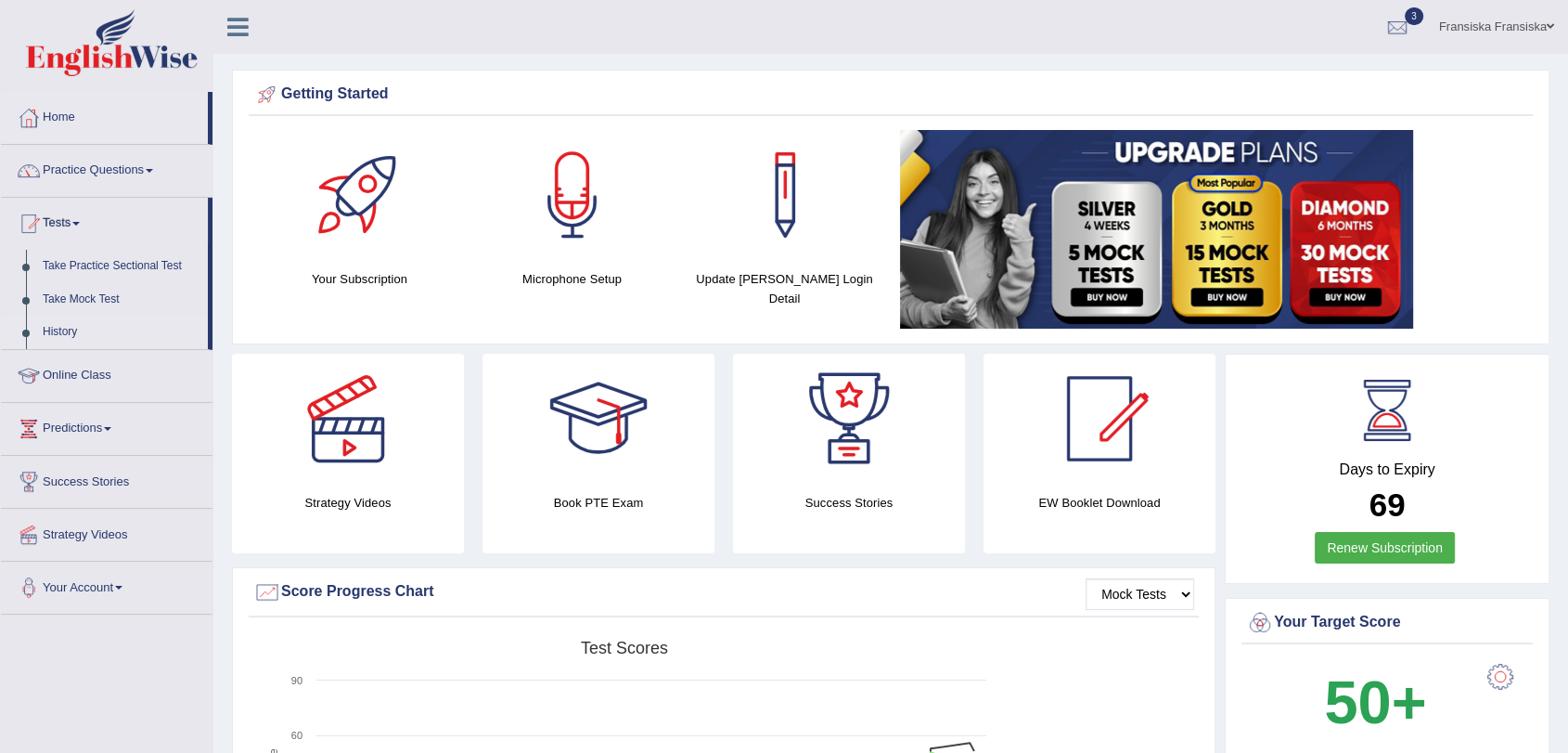
click at [56, 334] on link "History" at bounding box center [121, 333] width 173 height 34
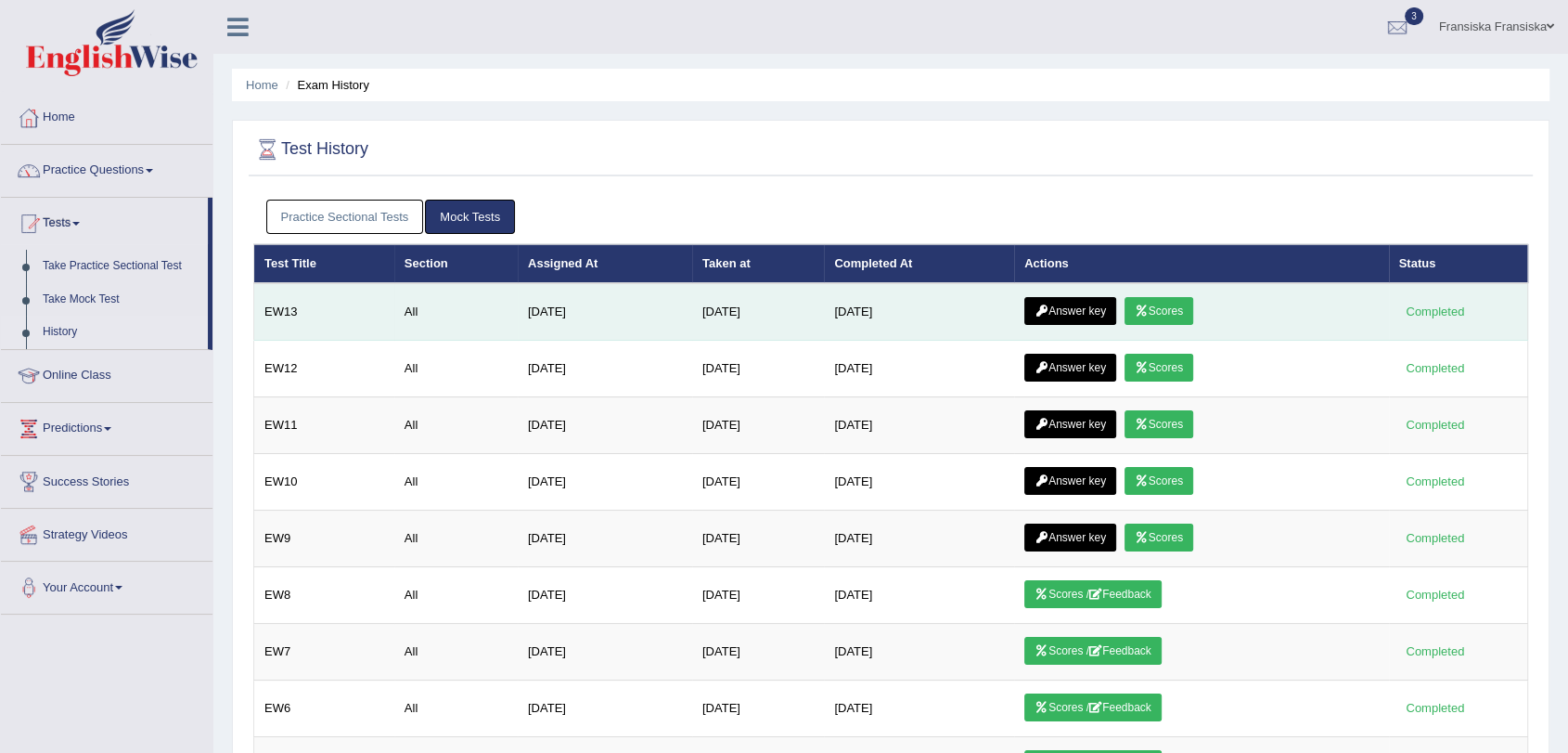
click at [1172, 304] on link "Scores" at bounding box center [1159, 311] width 69 height 28
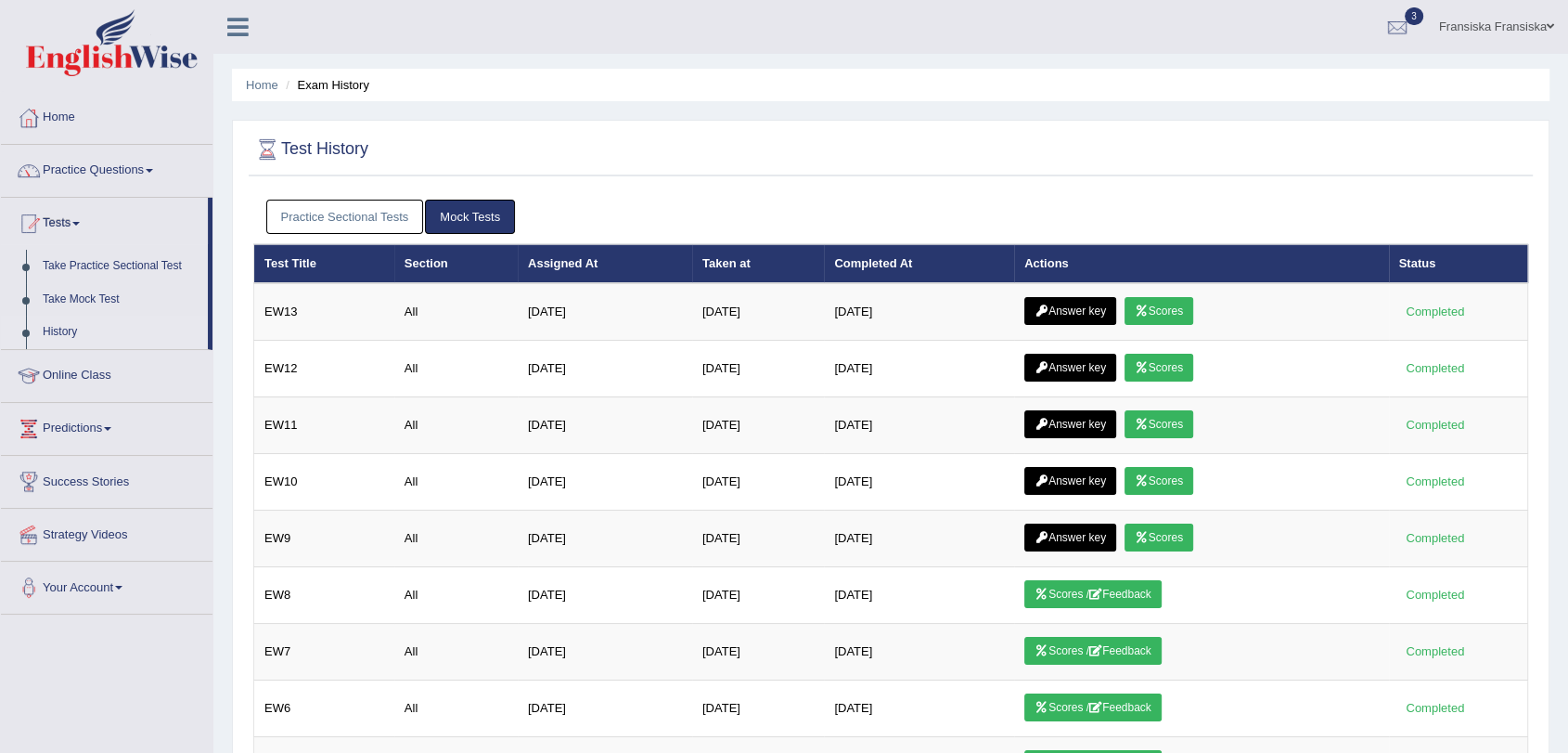
click at [474, 222] on link "Mock Tests" at bounding box center [470, 216] width 90 height 34
click at [373, 214] on link "Practice Sectional Tests" at bounding box center [345, 216] width 157 height 34
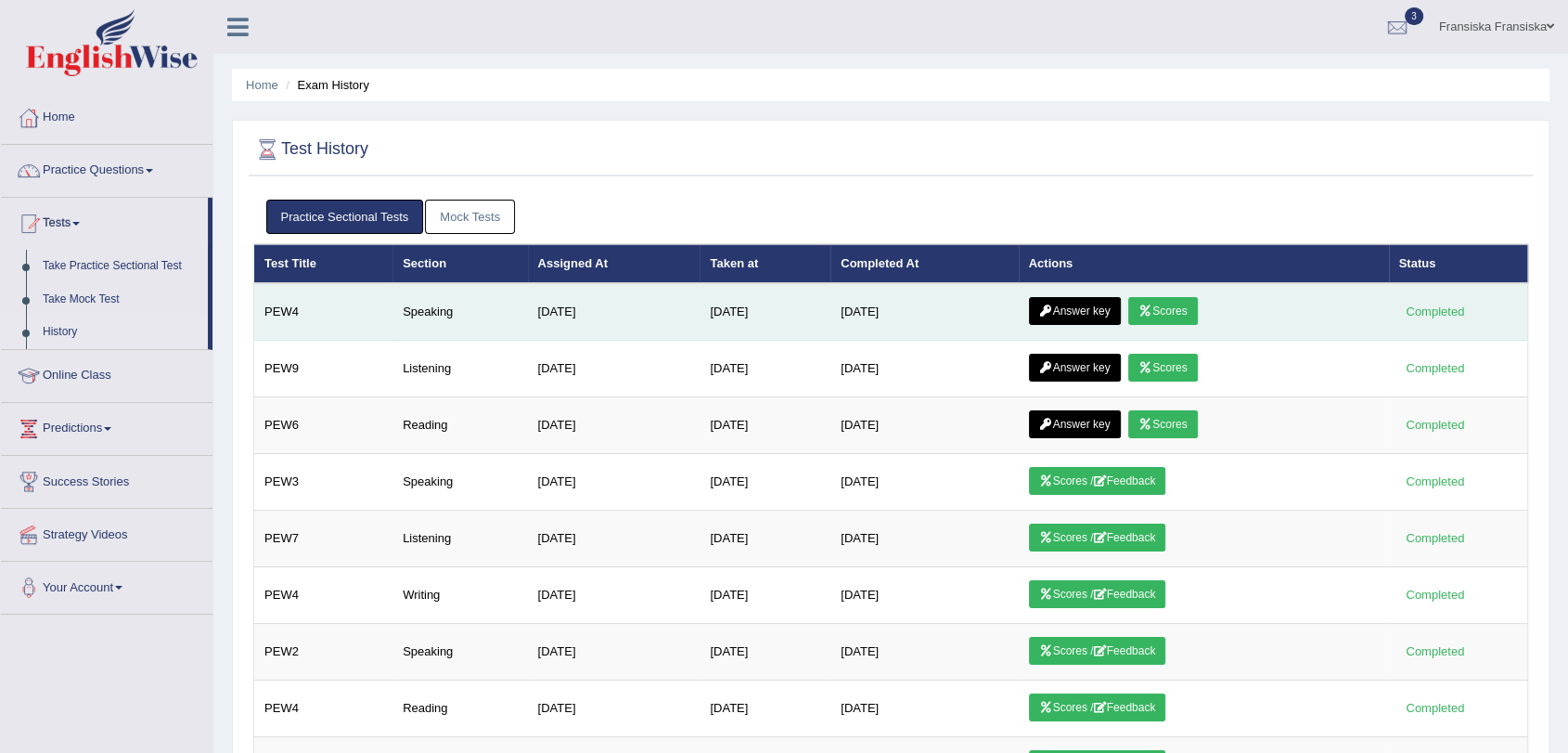
click at [1186, 304] on link "Scores" at bounding box center [1163, 311] width 69 height 28
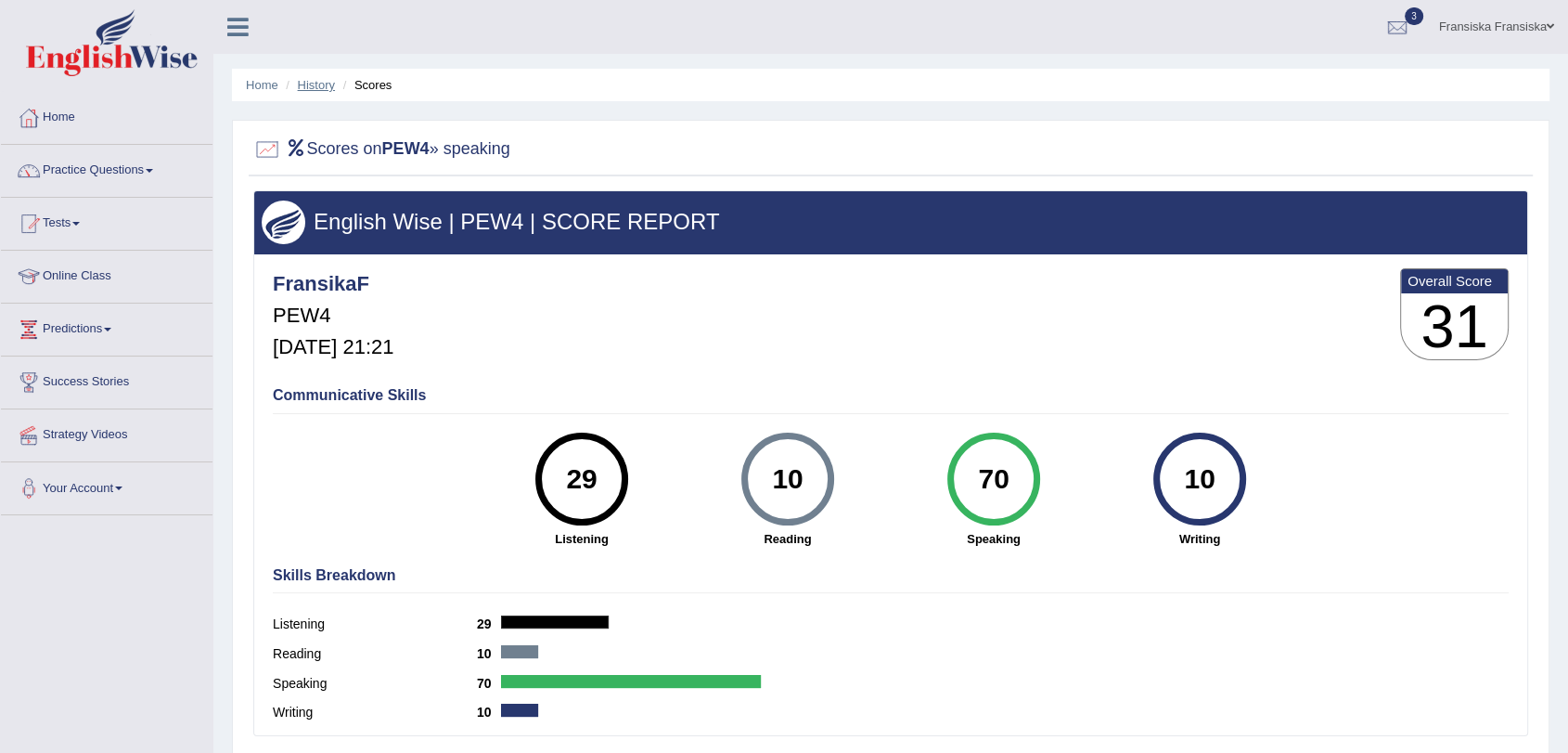
click at [320, 89] on link "History" at bounding box center [317, 85] width 37 height 14
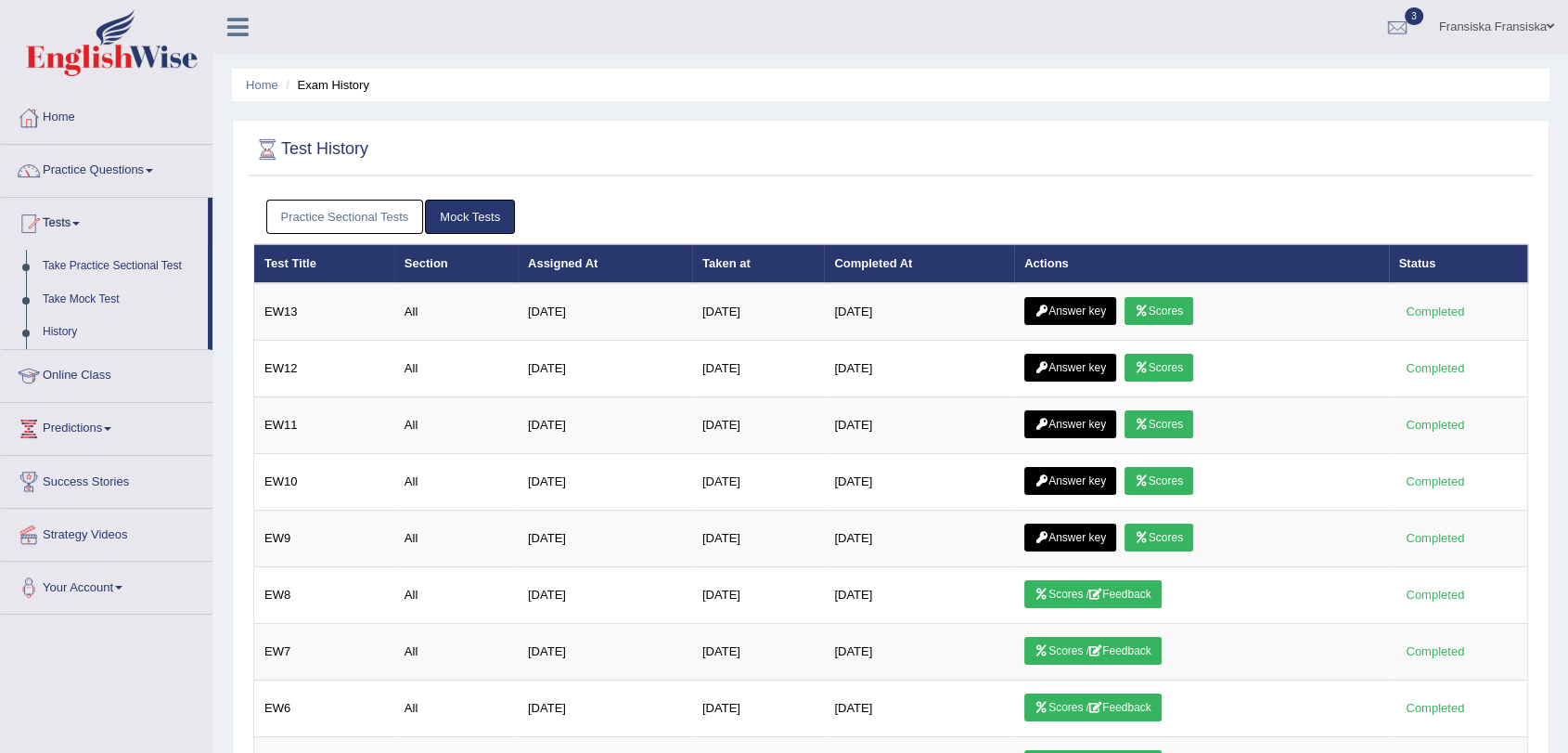
click at [356, 222] on link "Practice Sectional Tests" at bounding box center [345, 216] width 157 height 34
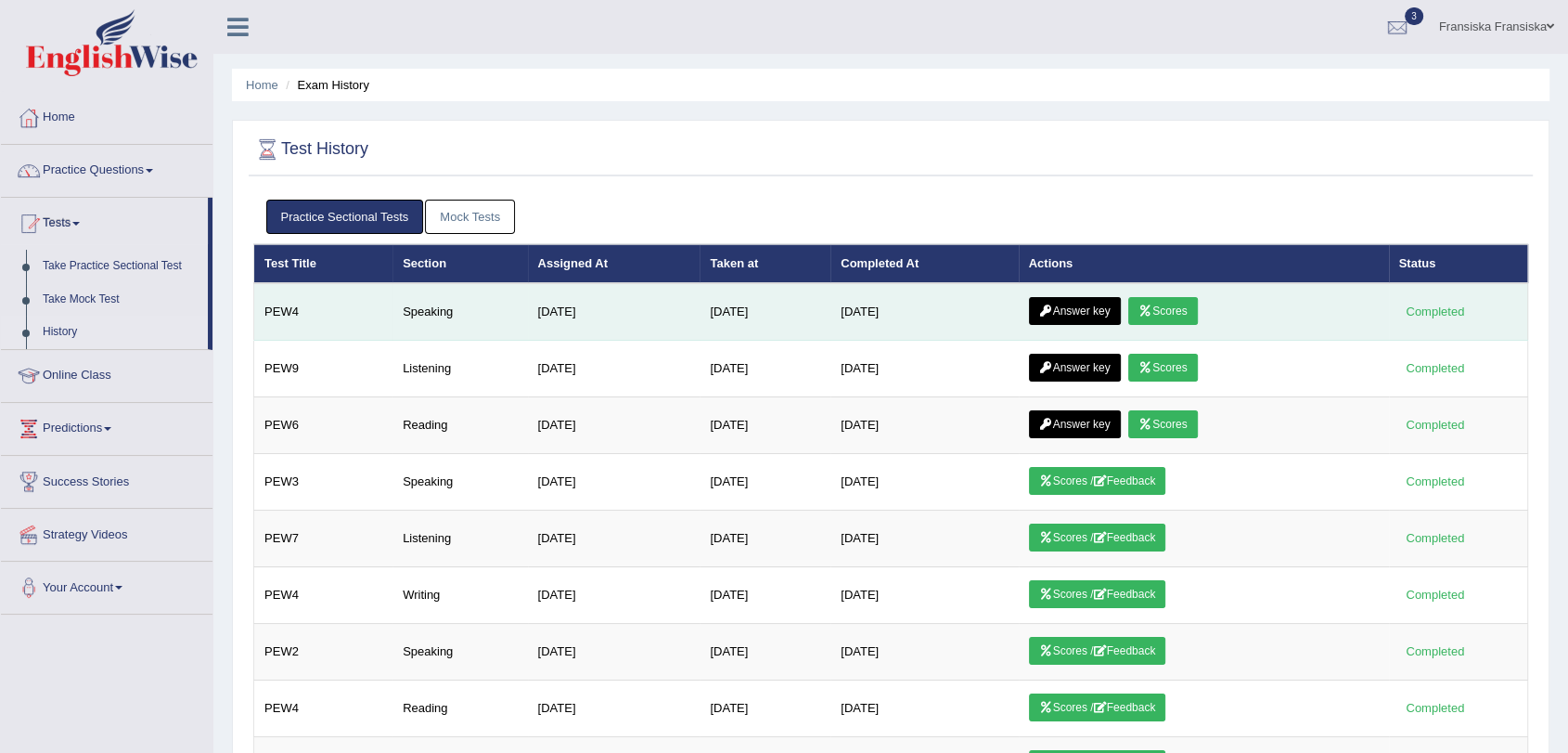
click at [1040, 310] on link "Answer key" at bounding box center [1075, 311] width 92 height 28
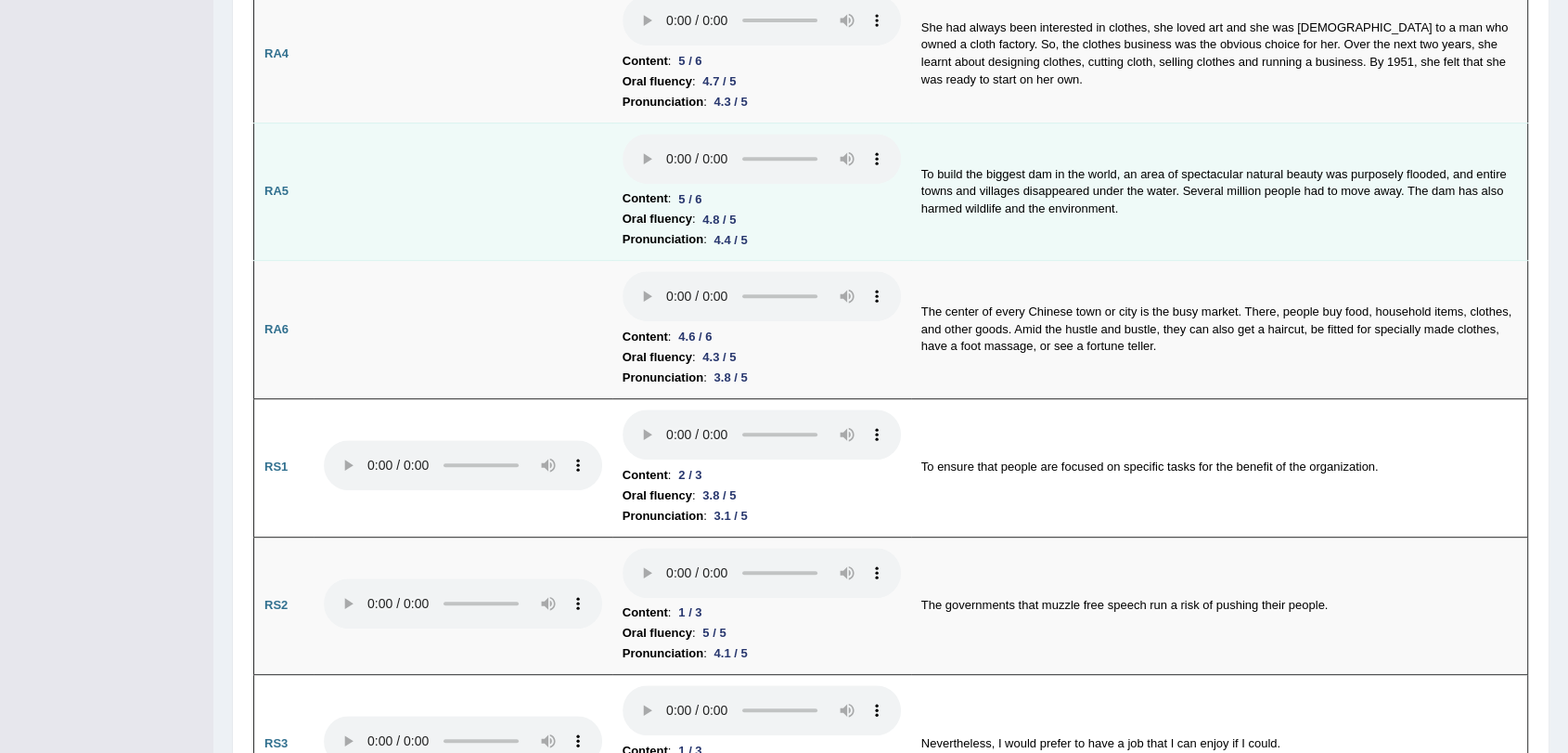
scroll to position [928, 0]
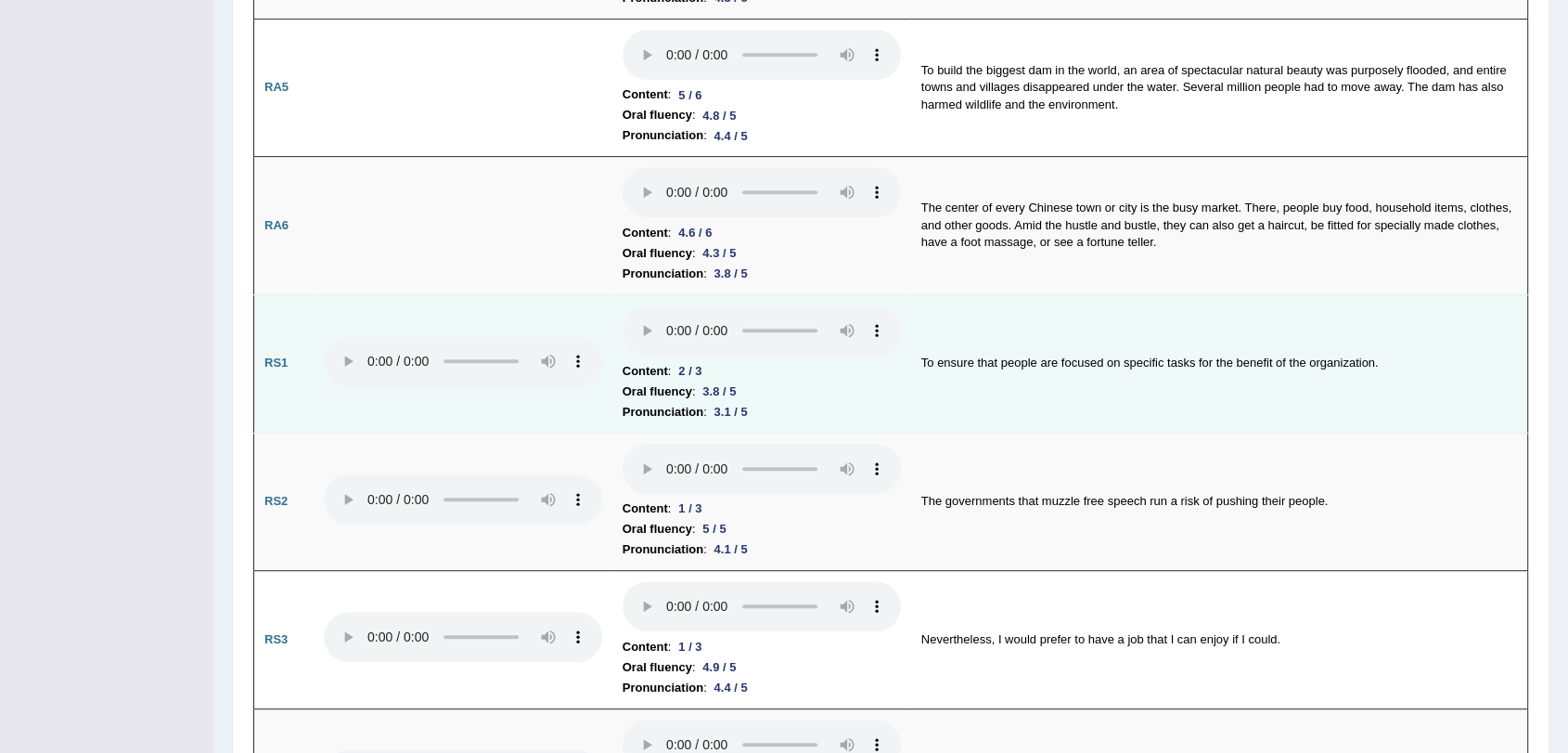
drag, startPoint x: 657, startPoint y: 369, endPoint x: 1110, endPoint y: 392, distance: 453.6
click at [1111, 392] on td "To ensure that people are focused on specific tasks for the benefit of the orga…" at bounding box center [1220, 363] width 617 height 138
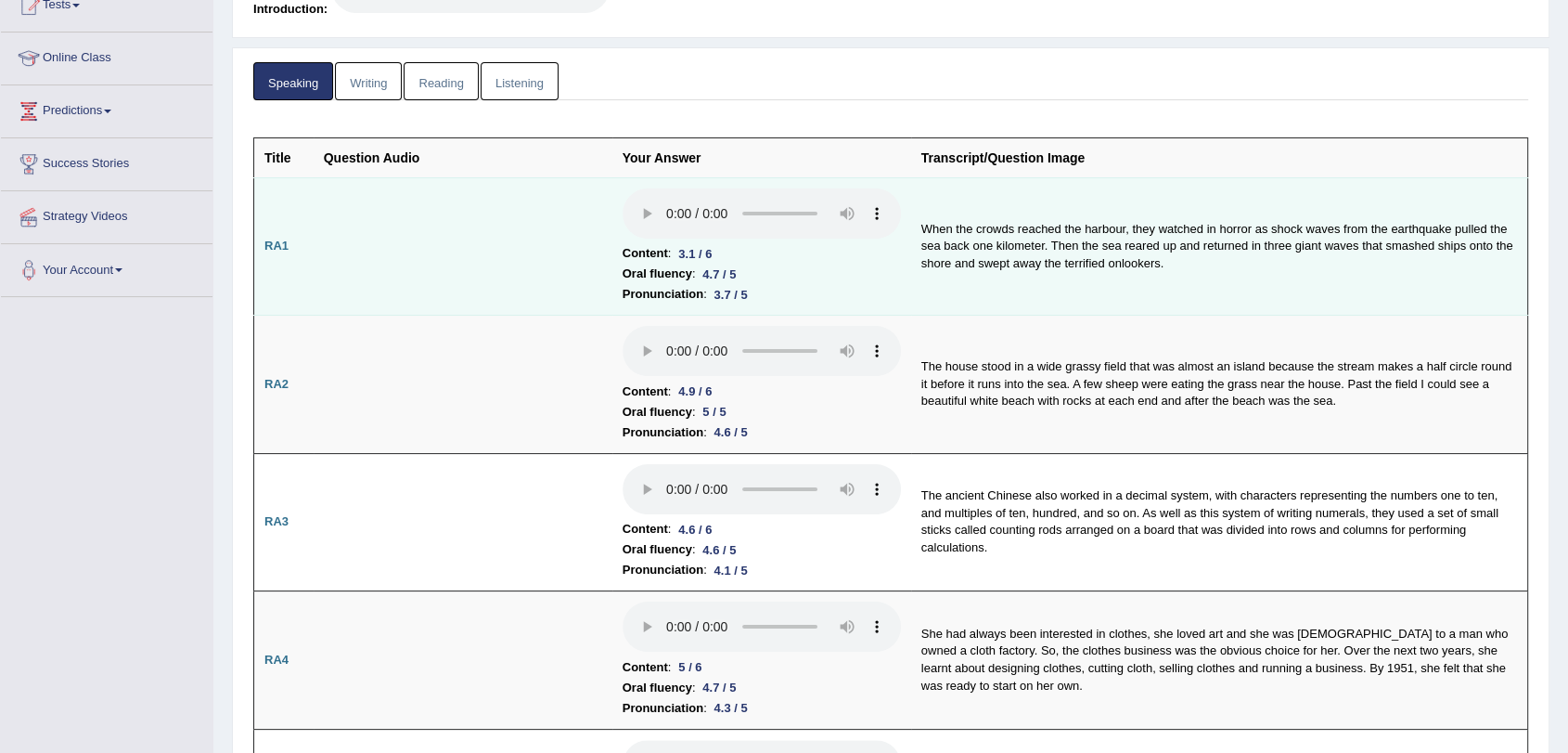
scroll to position [0, 0]
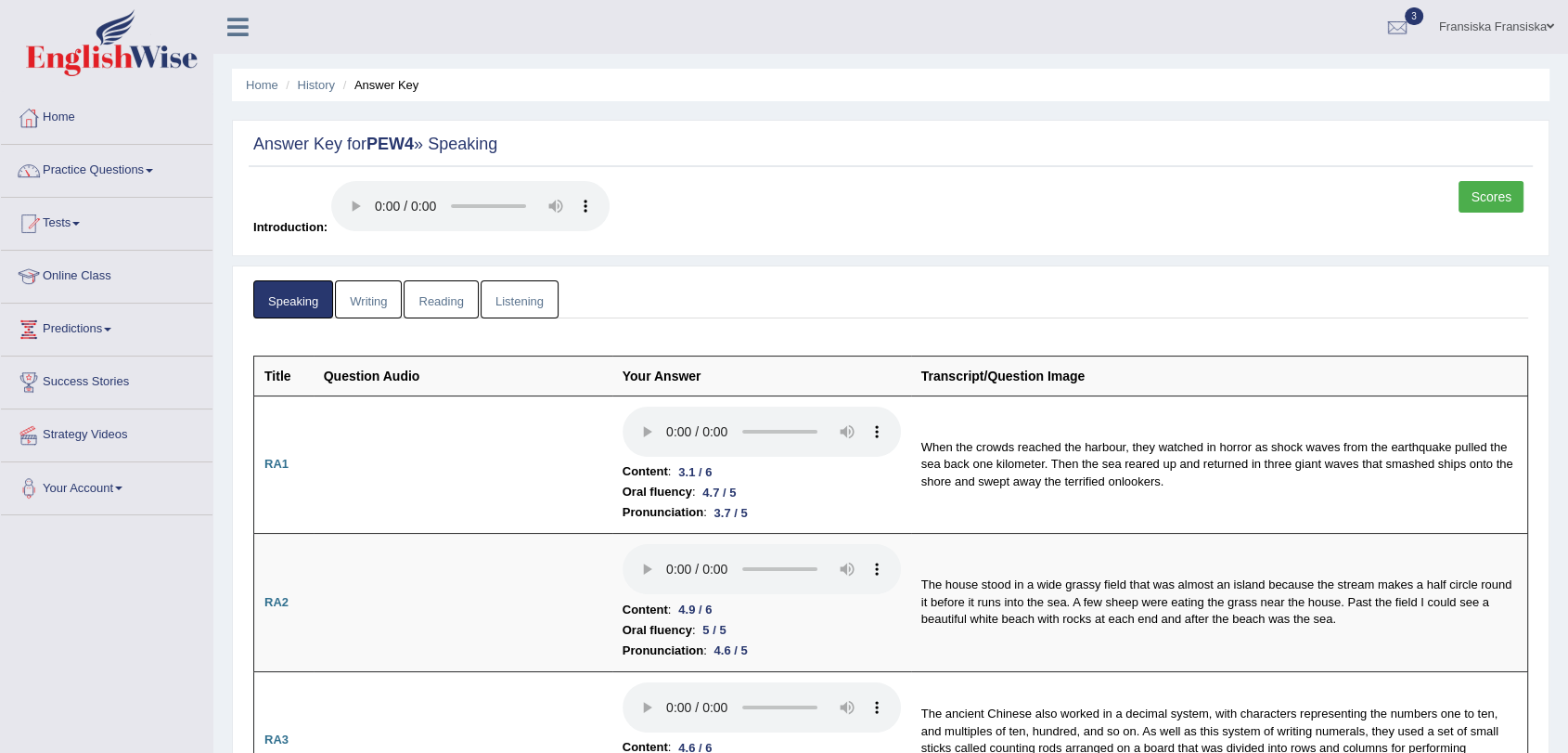
click at [1500, 190] on link "Scores" at bounding box center [1492, 197] width 65 height 32
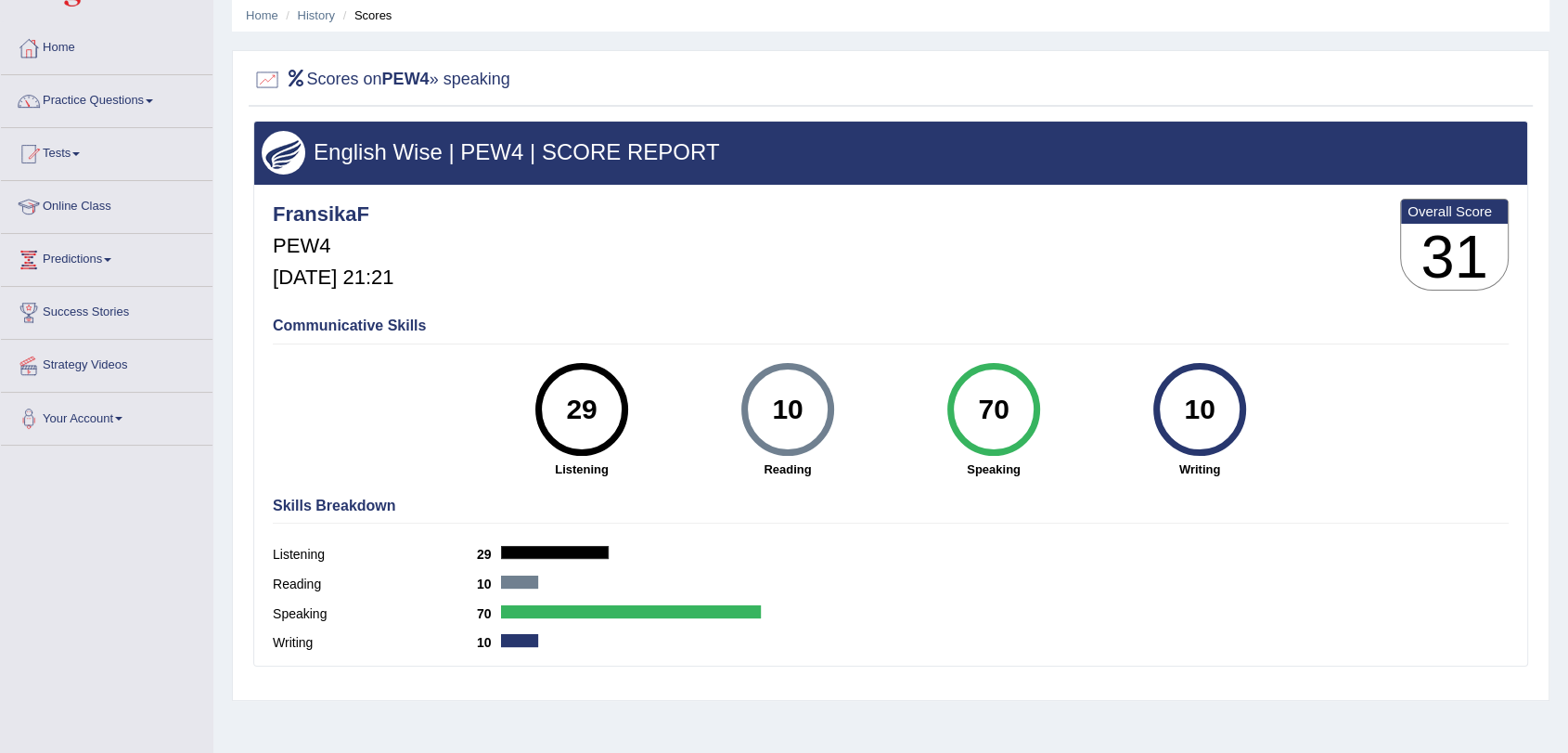
scroll to position [103, 0]
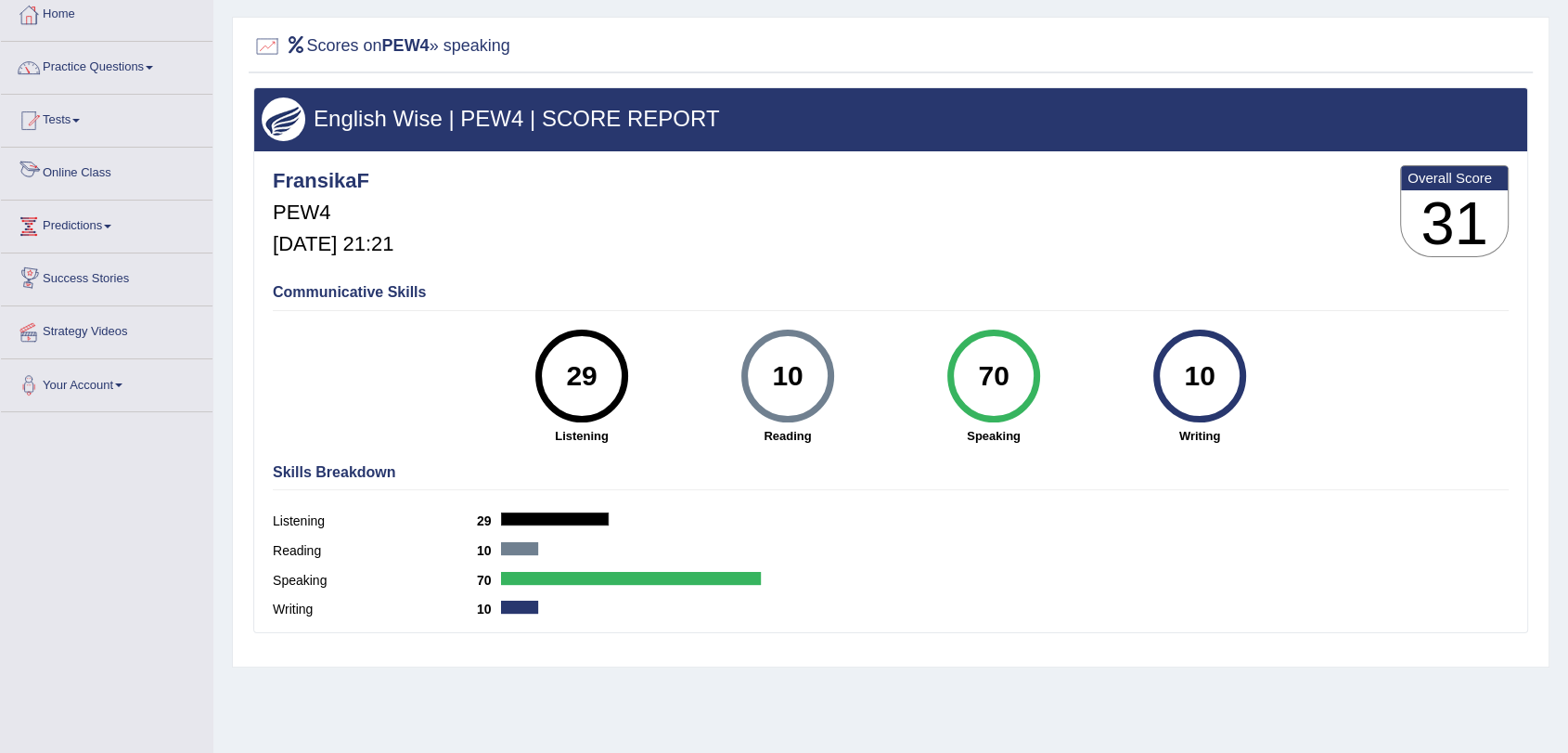
click at [101, 171] on link "Online Class" at bounding box center [106, 171] width 211 height 47
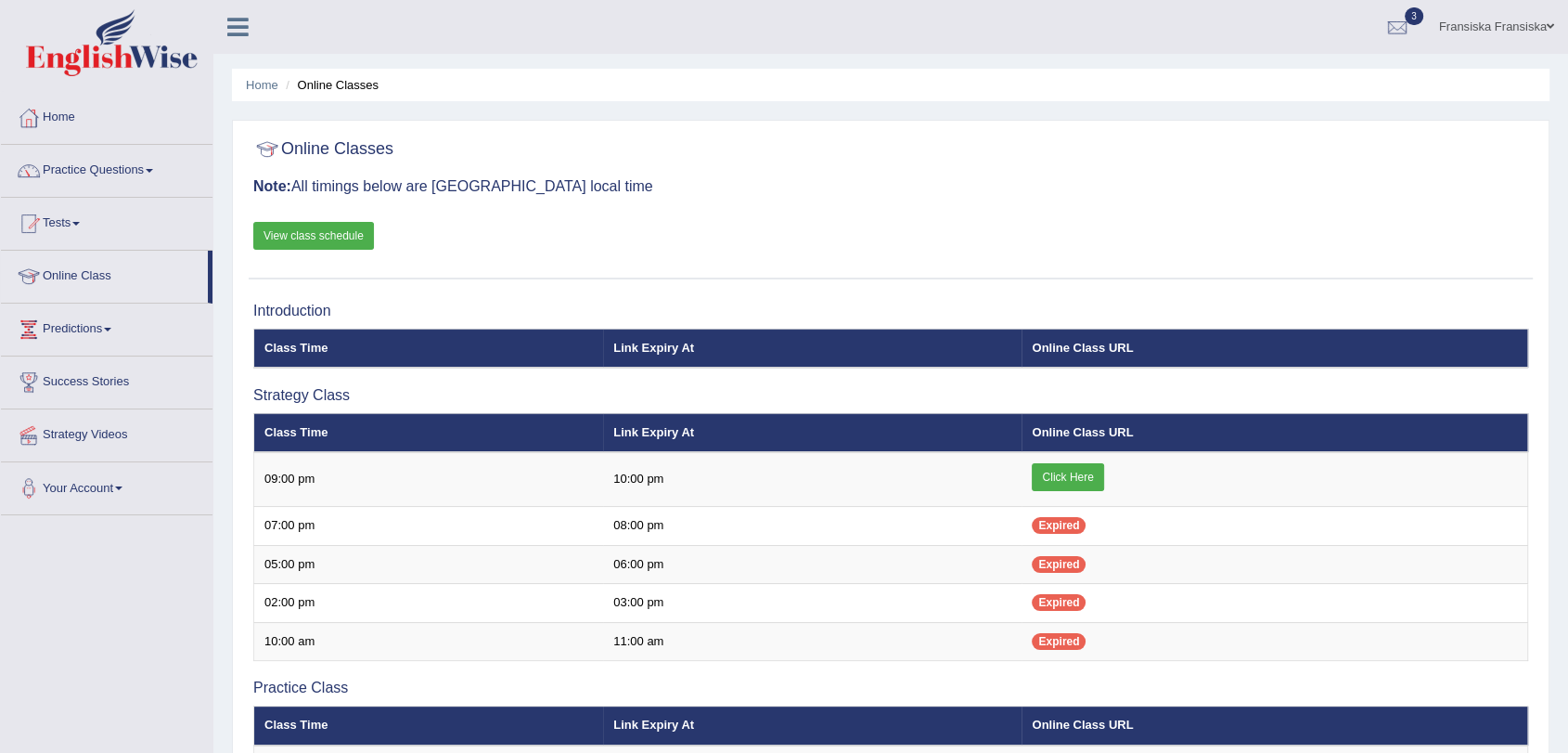
click at [334, 240] on link "View class schedule" at bounding box center [313, 236] width 120 height 28
click at [77, 215] on link "Tests" at bounding box center [106, 221] width 211 height 47
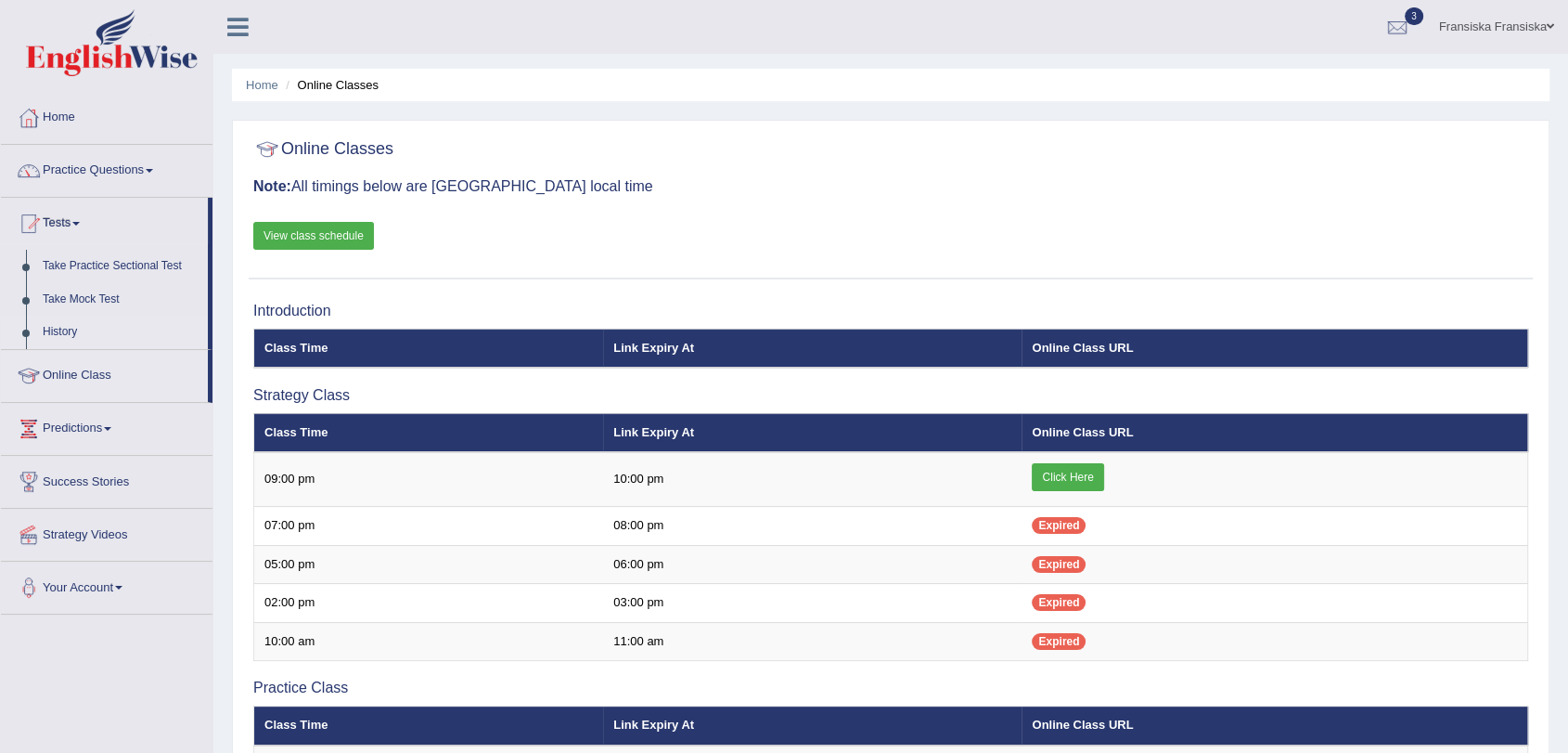
click at [67, 329] on link "History" at bounding box center [121, 333] width 173 height 34
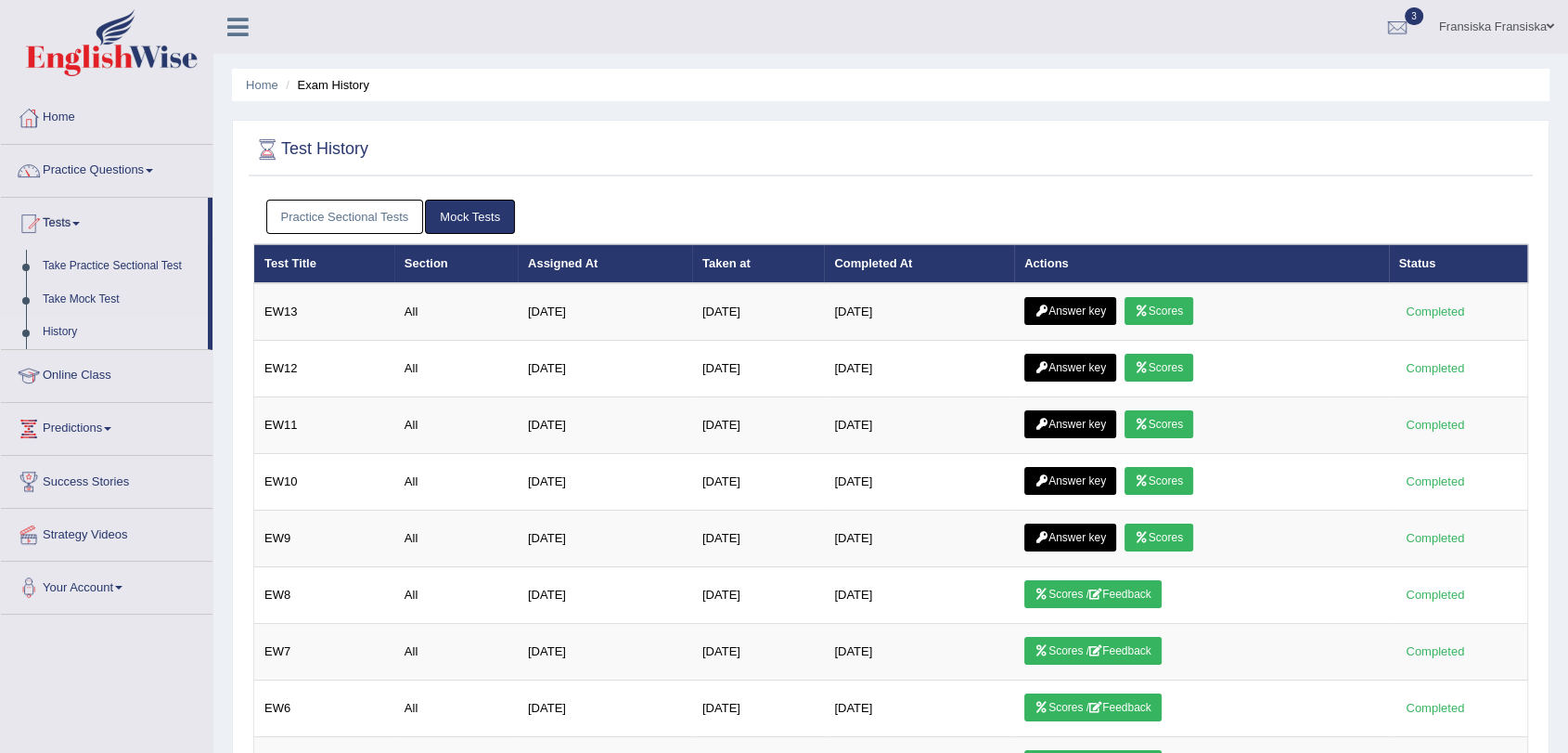
click at [340, 222] on link "Practice Sectional Tests" at bounding box center [345, 216] width 157 height 34
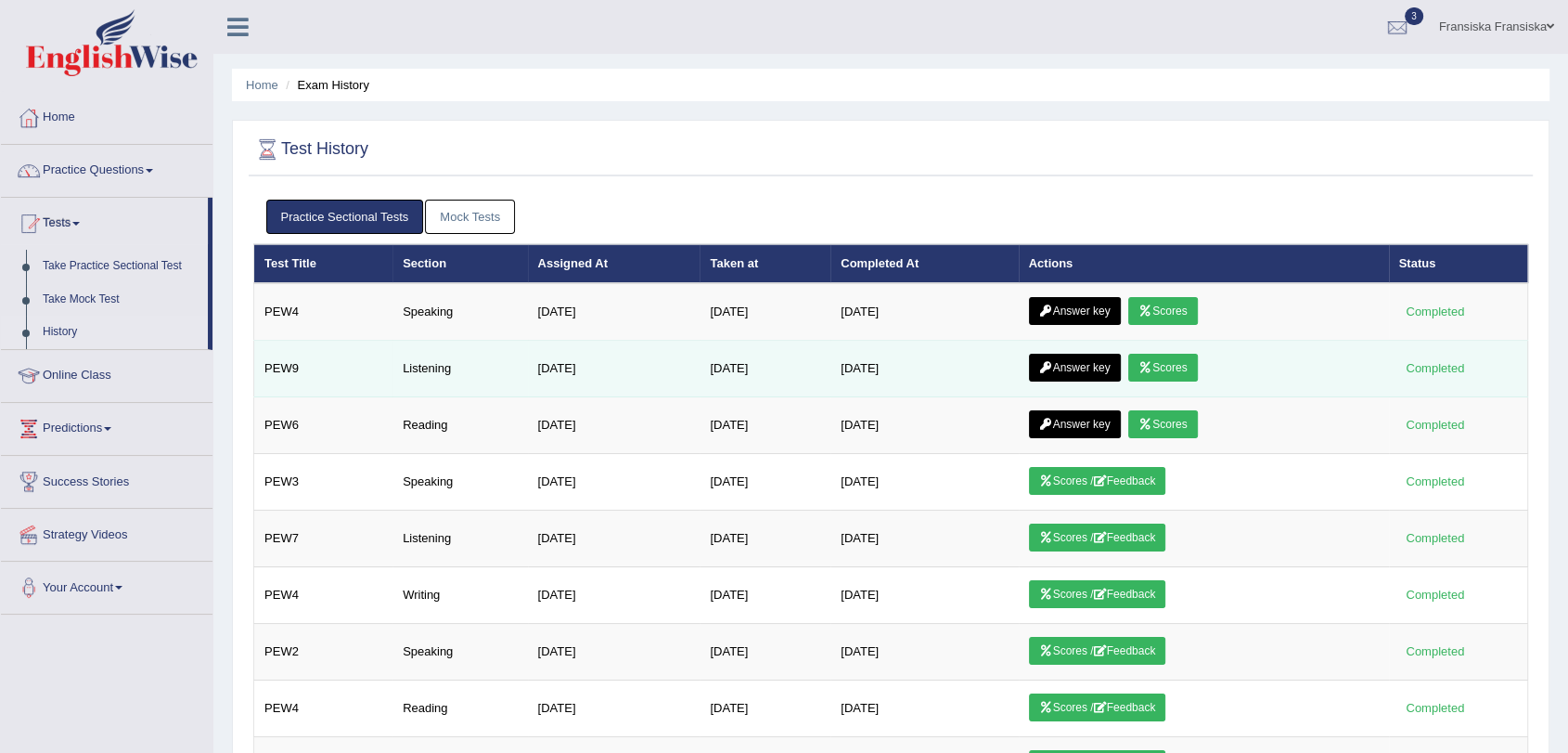
click at [1193, 363] on link "Scores" at bounding box center [1163, 368] width 69 height 28
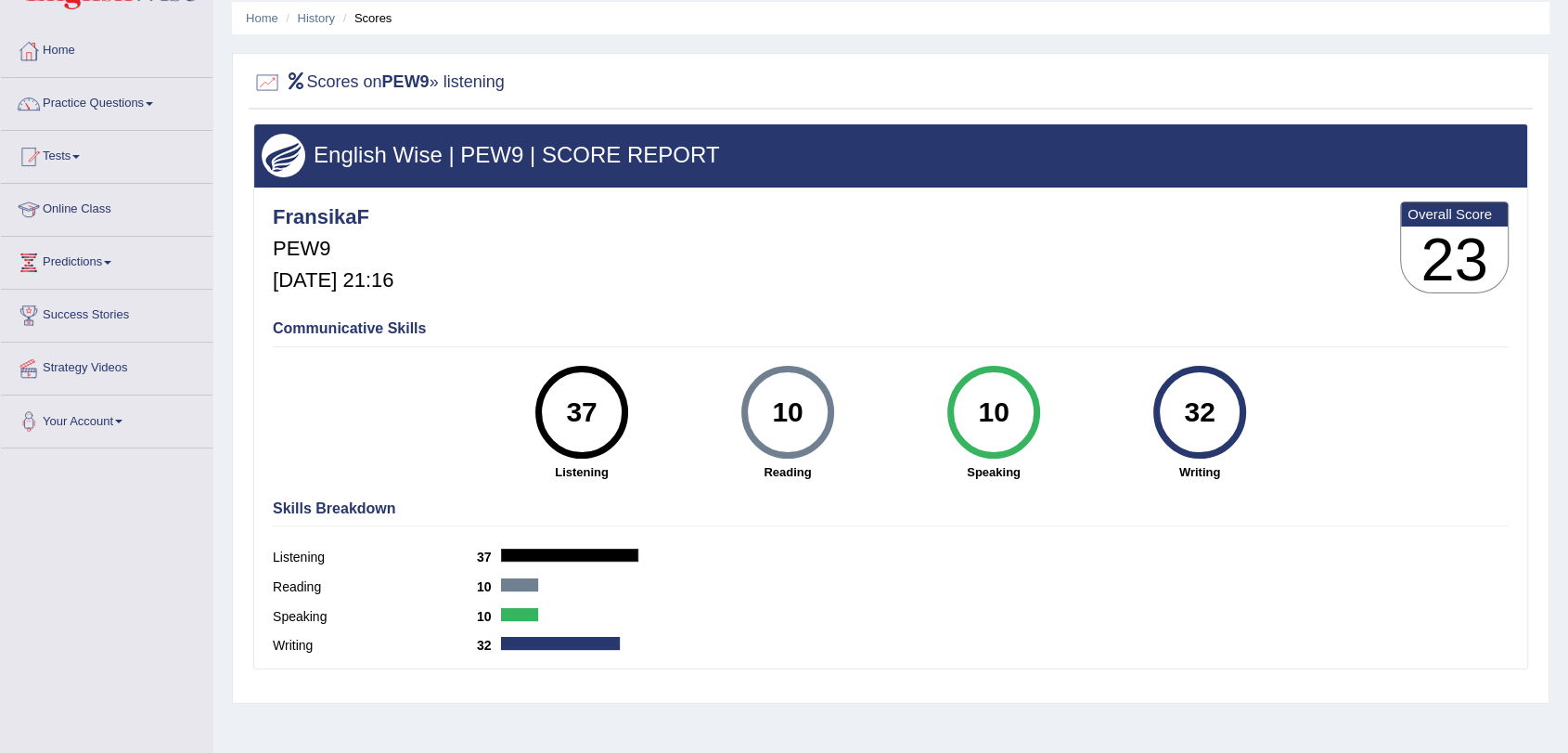
scroll to position [103, 0]
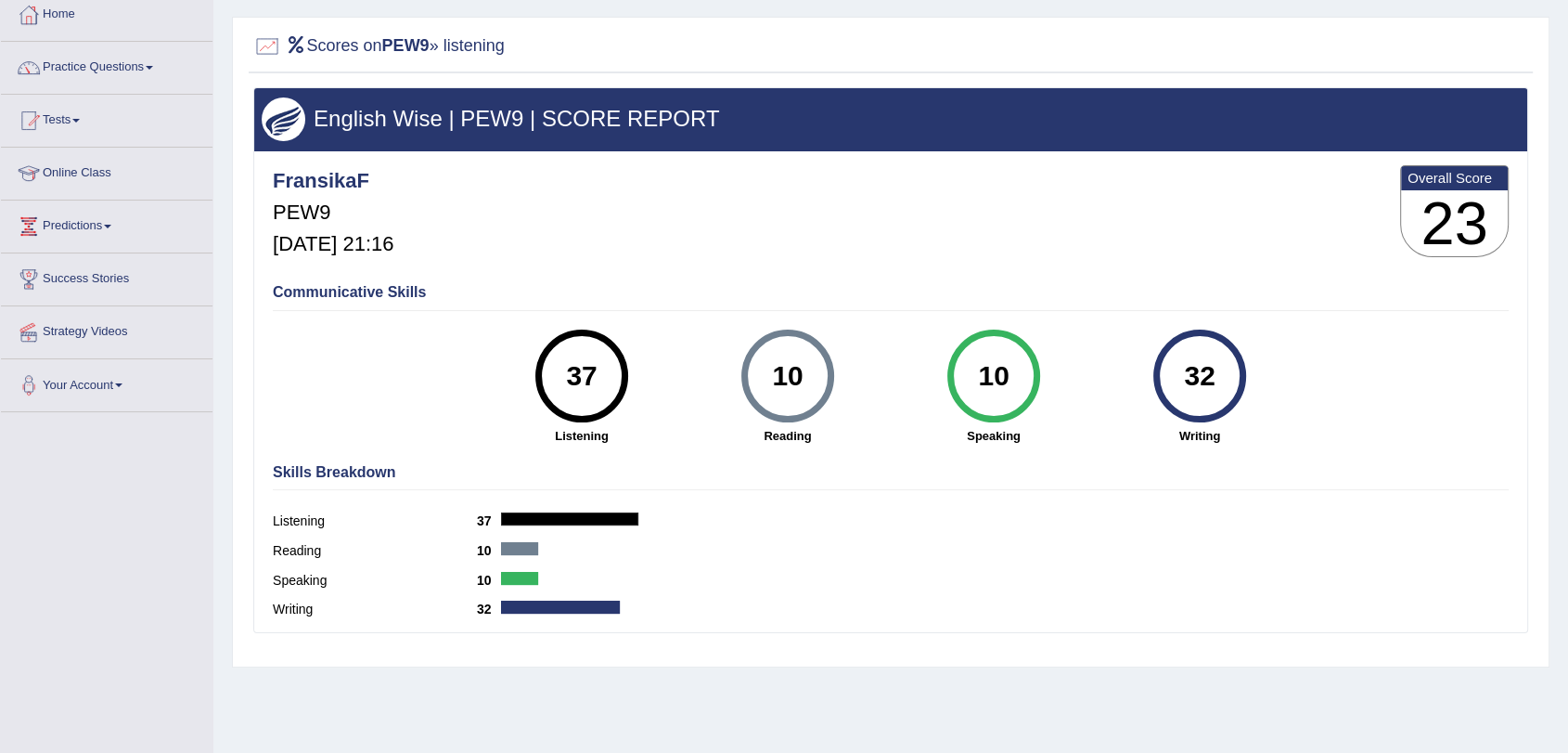
drag, startPoint x: 572, startPoint y: 373, endPoint x: 629, endPoint y: 365, distance: 57.6
click at [629, 365] on div "37 Listening" at bounding box center [581, 388] width 206 height 116
click at [653, 439] on strong "Listening" at bounding box center [581, 435] width 187 height 18
drag, startPoint x: 564, startPoint y: 360, endPoint x: 604, endPoint y: 365, distance: 40.3
click at [604, 365] on div "37" at bounding box center [581, 376] width 68 height 78
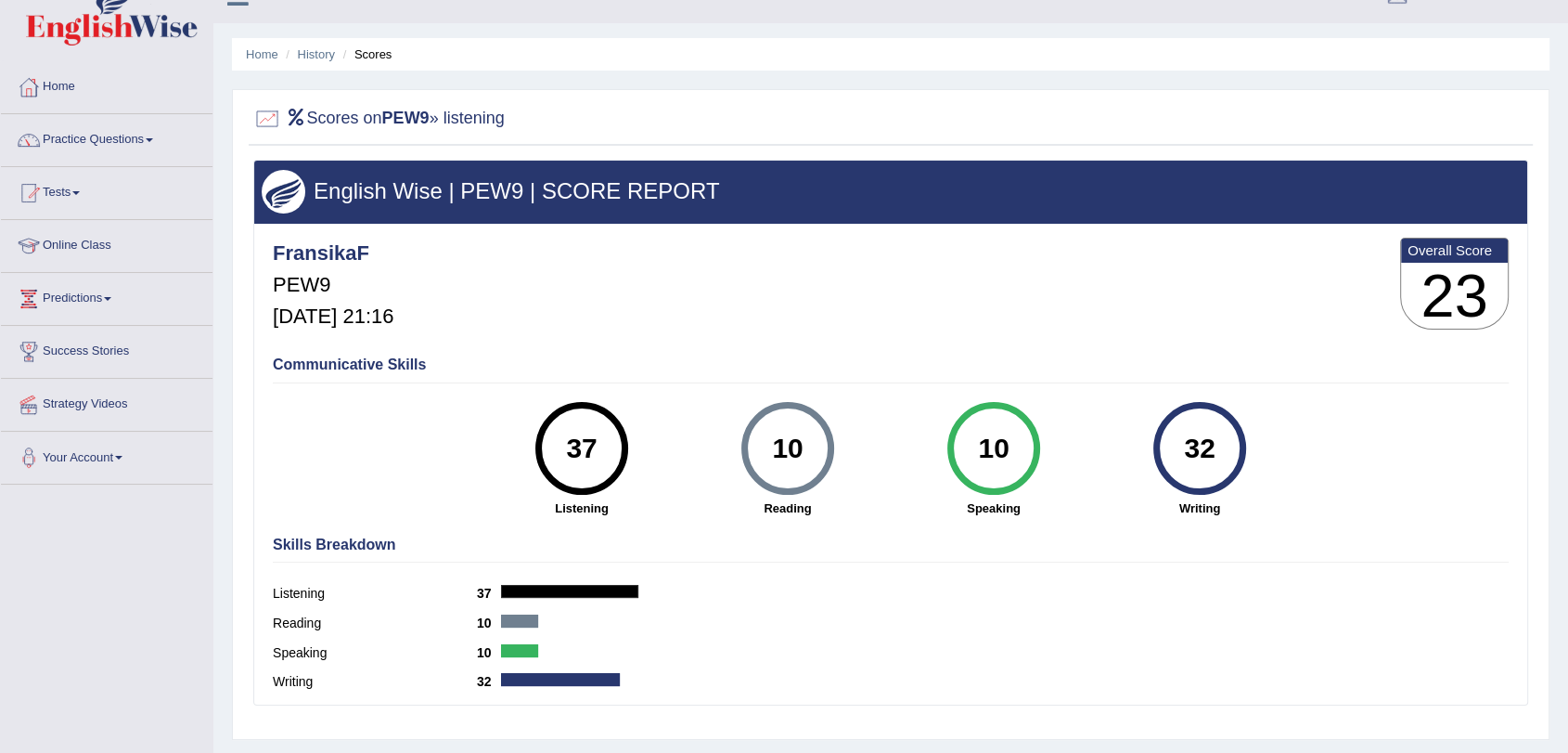
scroll to position [0, 0]
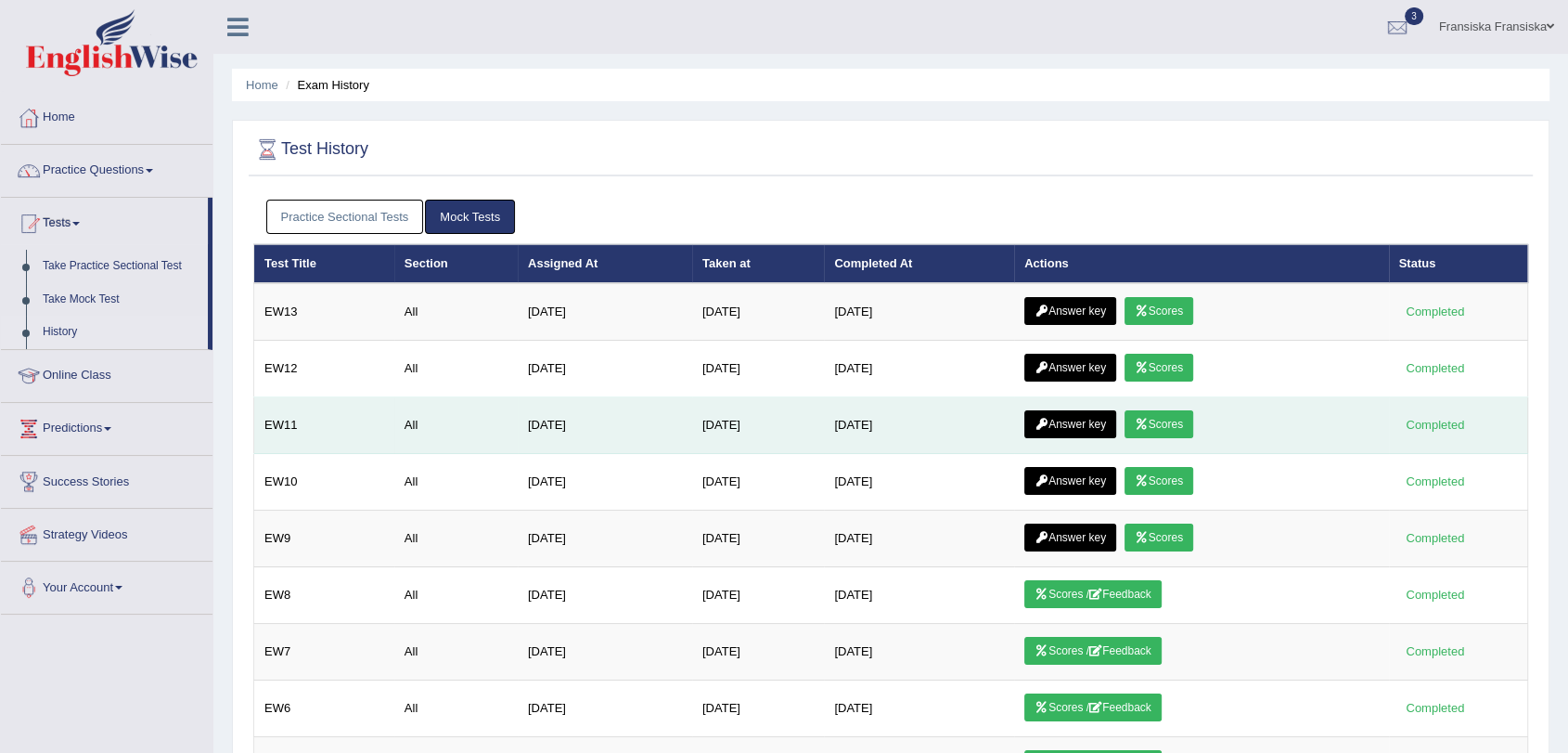
click at [1169, 413] on link "Scores" at bounding box center [1159, 424] width 69 height 28
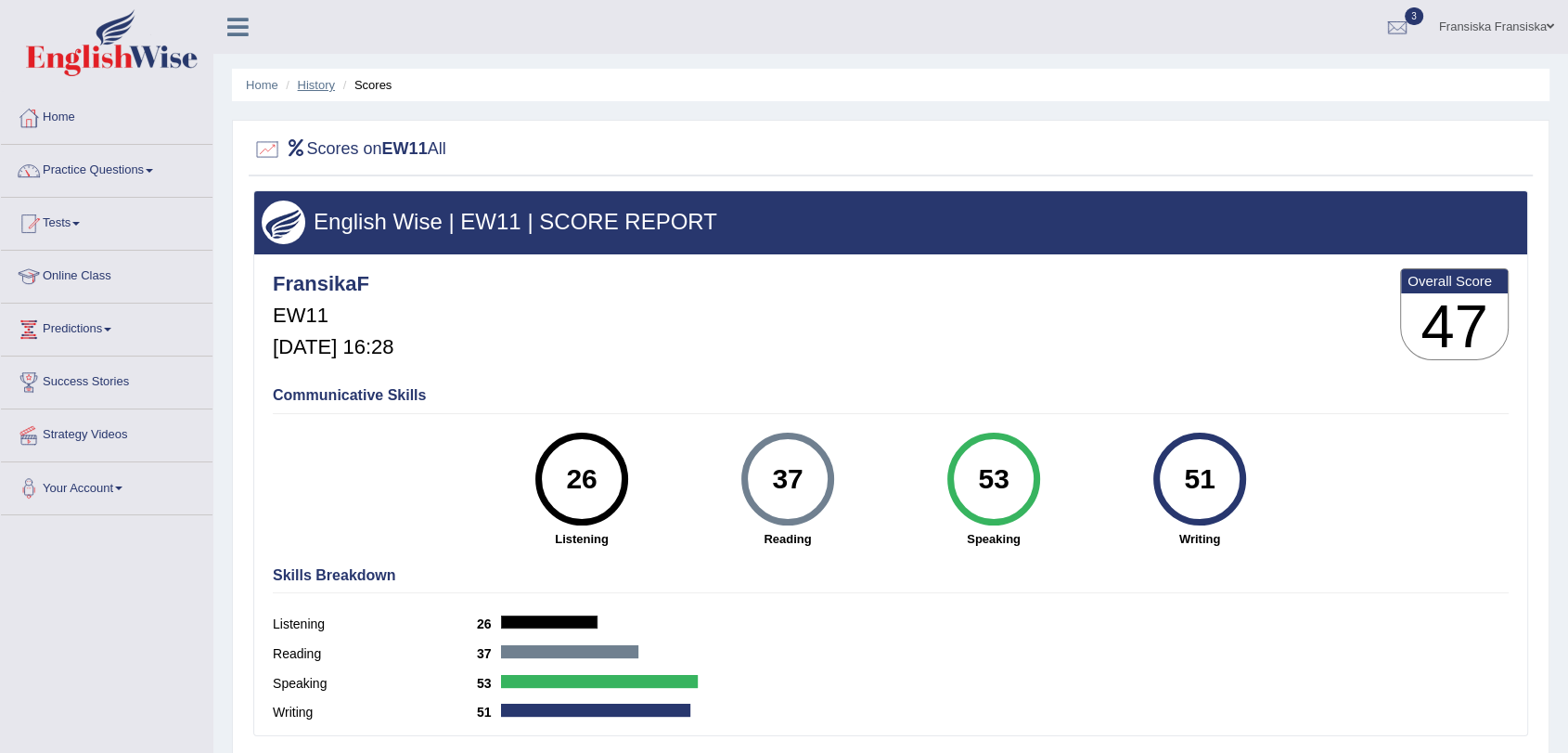
click at [309, 85] on link "History" at bounding box center [317, 85] width 37 height 14
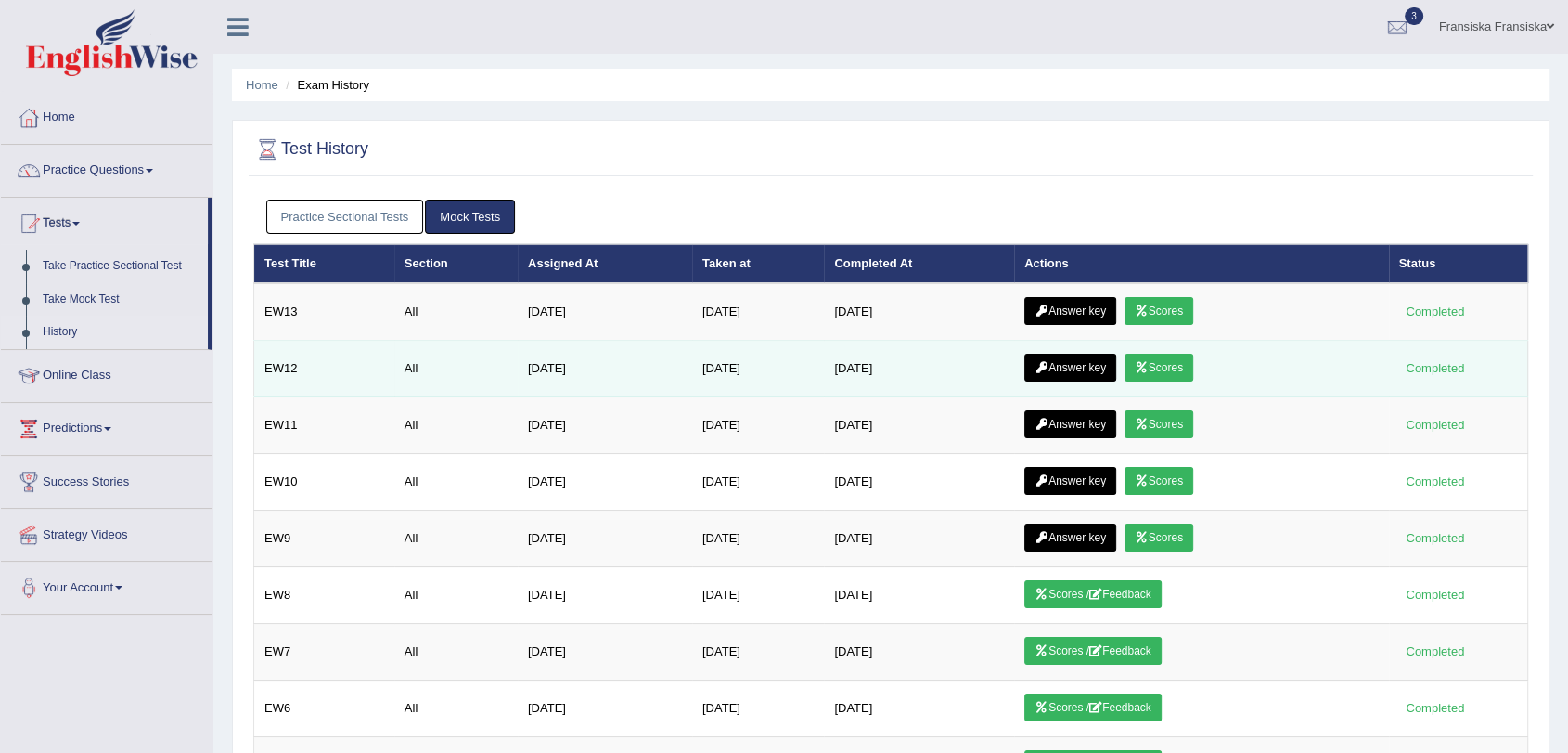
click at [1076, 355] on link "Answer key" at bounding box center [1070, 368] width 92 height 28
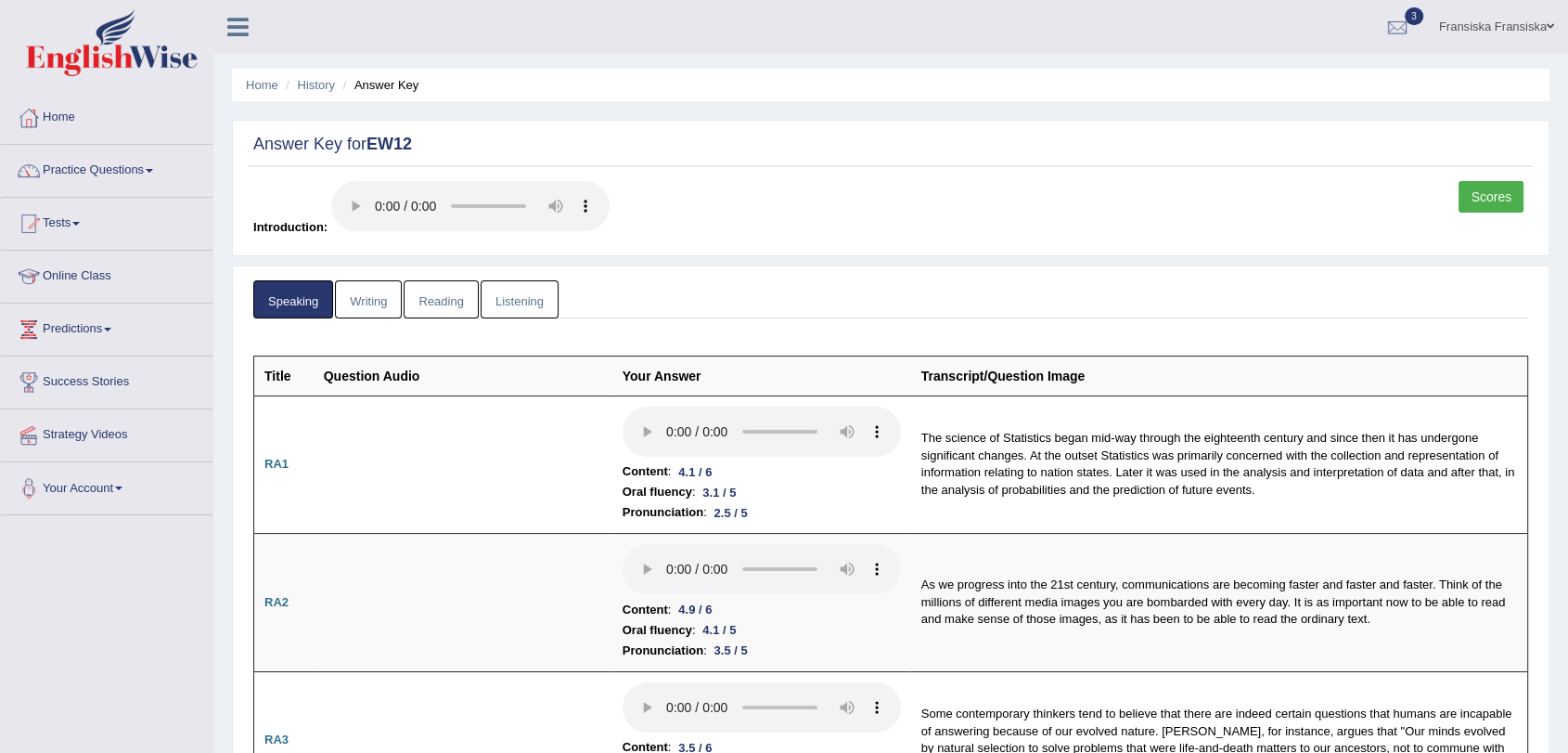
click at [1499, 185] on link "Scores" at bounding box center [1492, 197] width 65 height 32
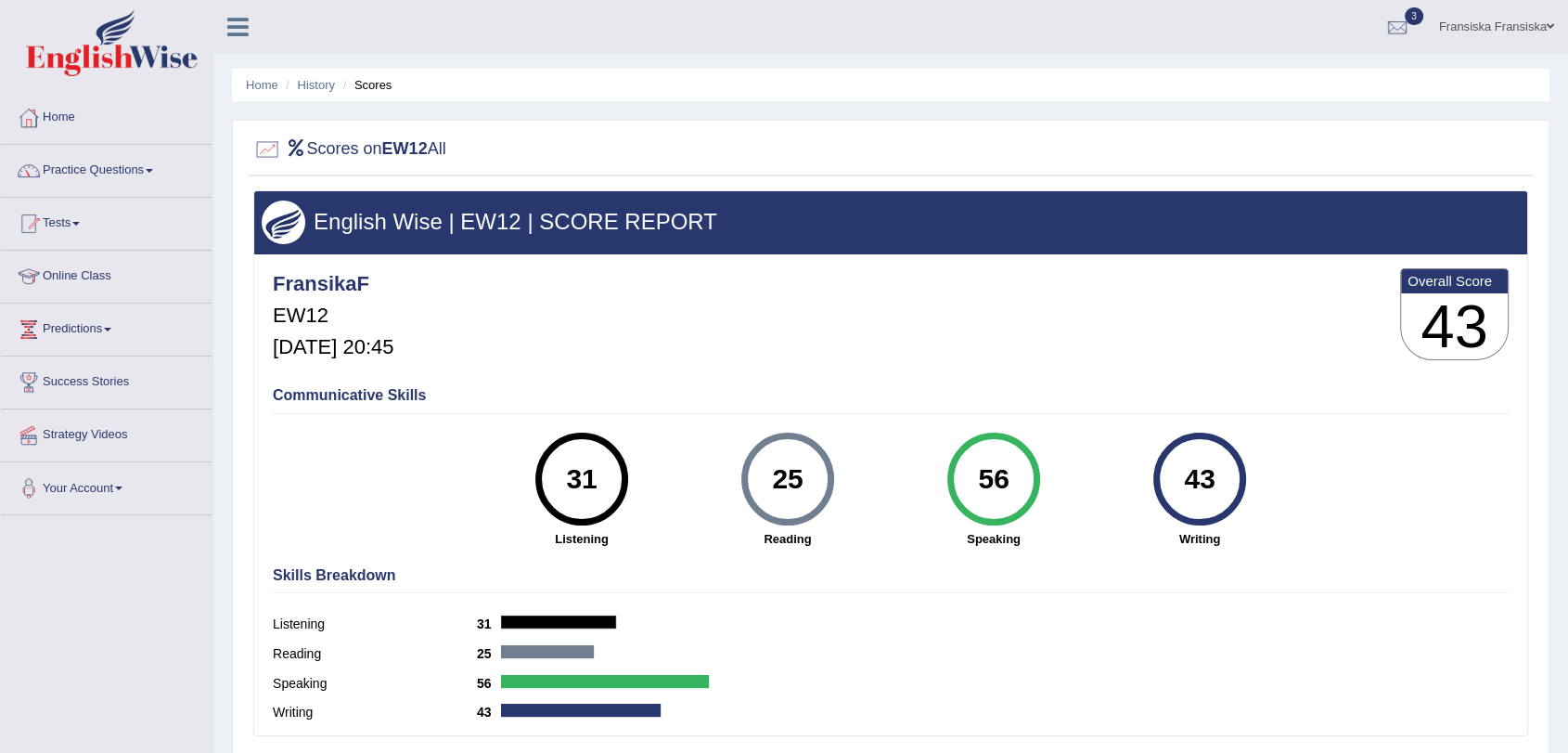
click at [728, 93] on ul "Home History Scores" at bounding box center [891, 85] width 1317 height 33
click at [305, 81] on link "History" at bounding box center [317, 85] width 37 height 14
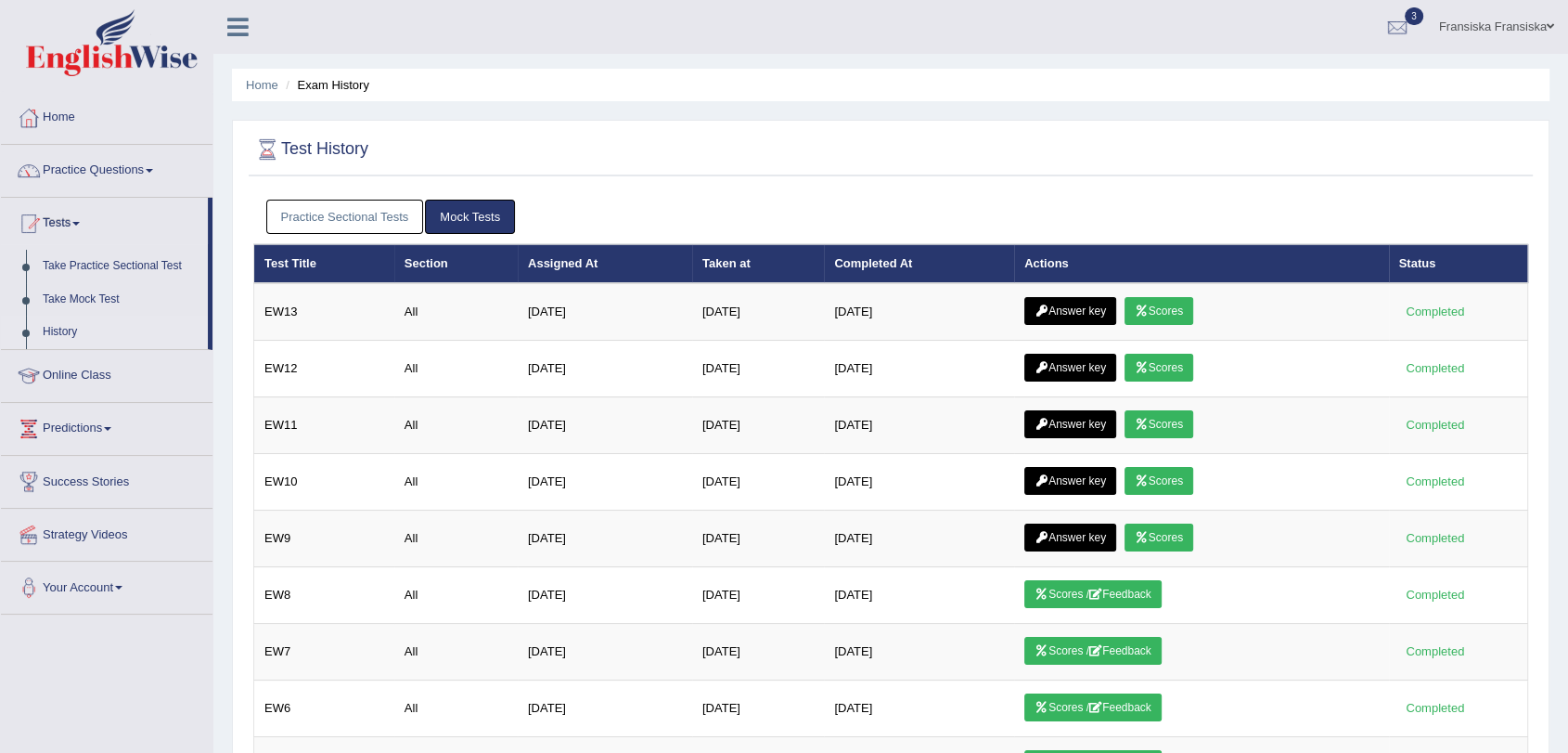
click at [354, 205] on link "Practice Sectional Tests" at bounding box center [345, 216] width 157 height 34
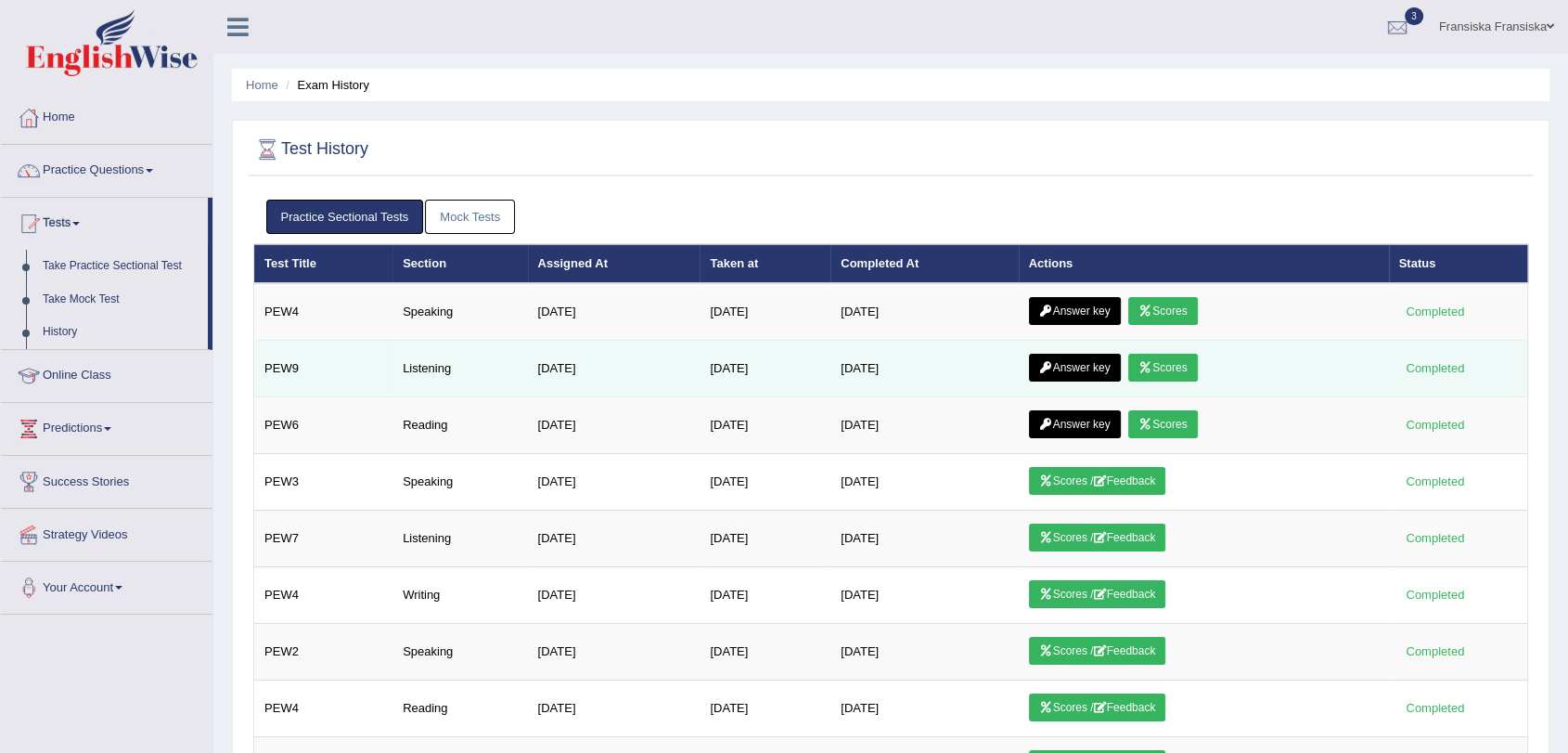
click at [1113, 363] on link "Answer key" at bounding box center [1075, 368] width 92 height 28
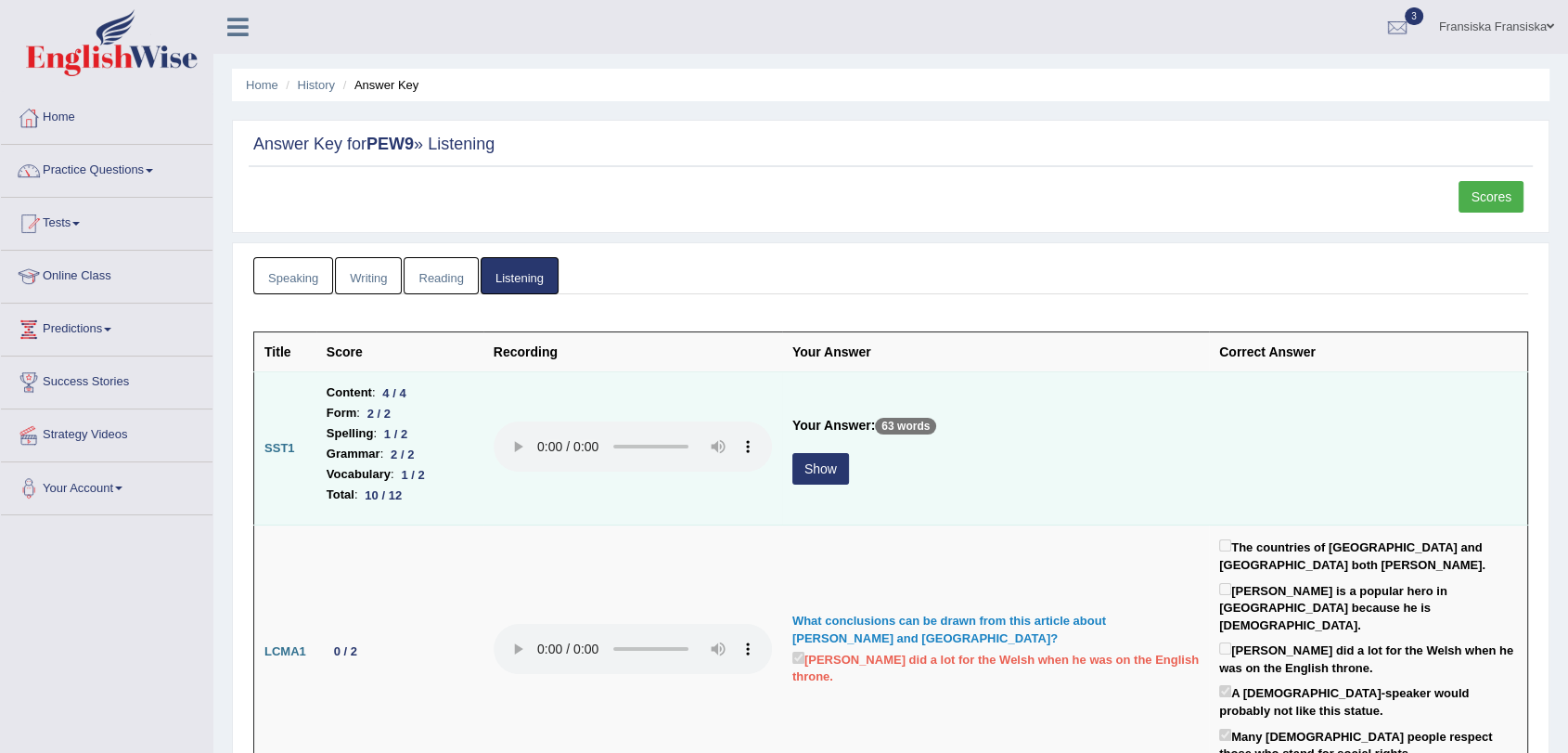
click at [808, 475] on button "Show" at bounding box center [821, 469] width 57 height 32
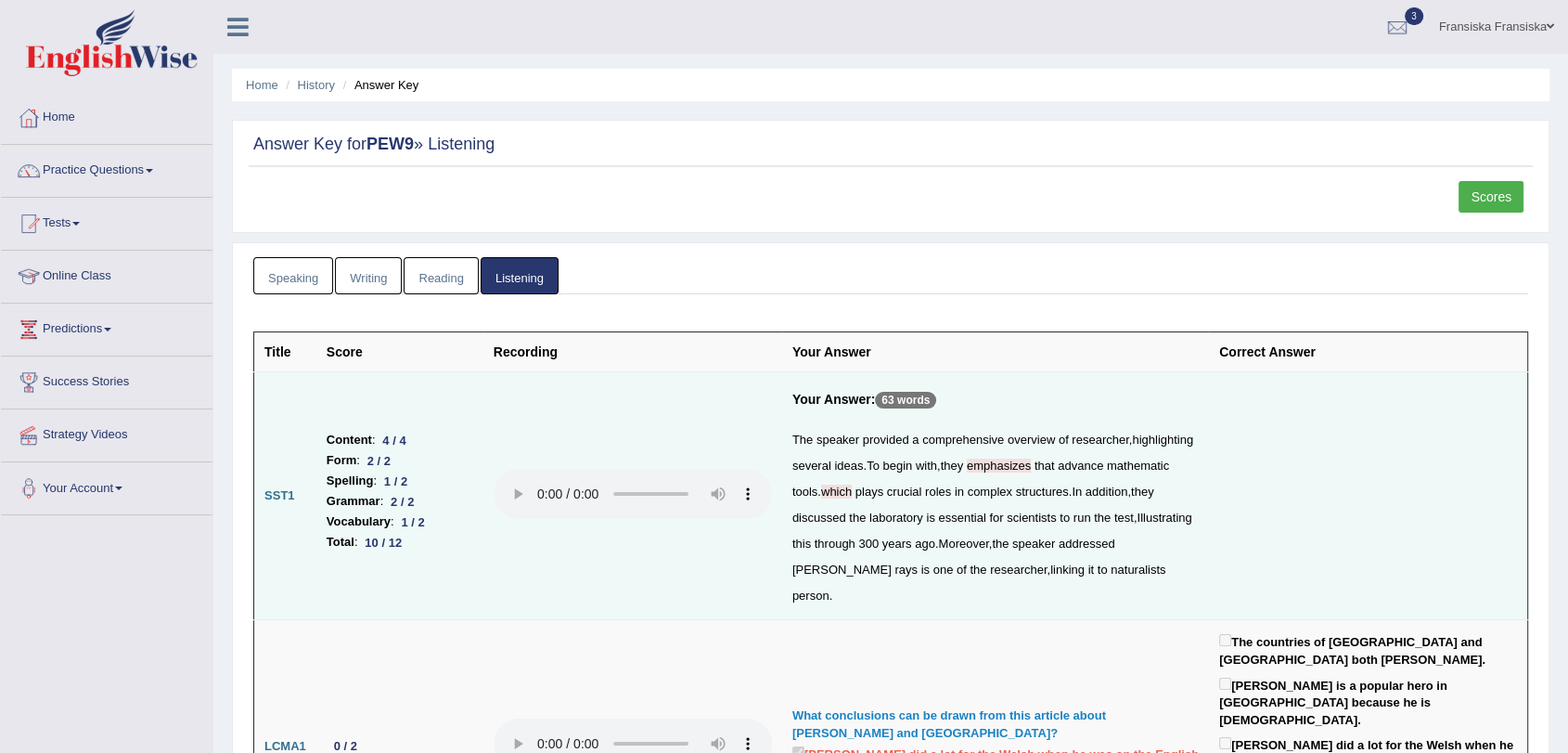
click at [922, 491] on span "crucial" at bounding box center [905, 491] width 35 height 14
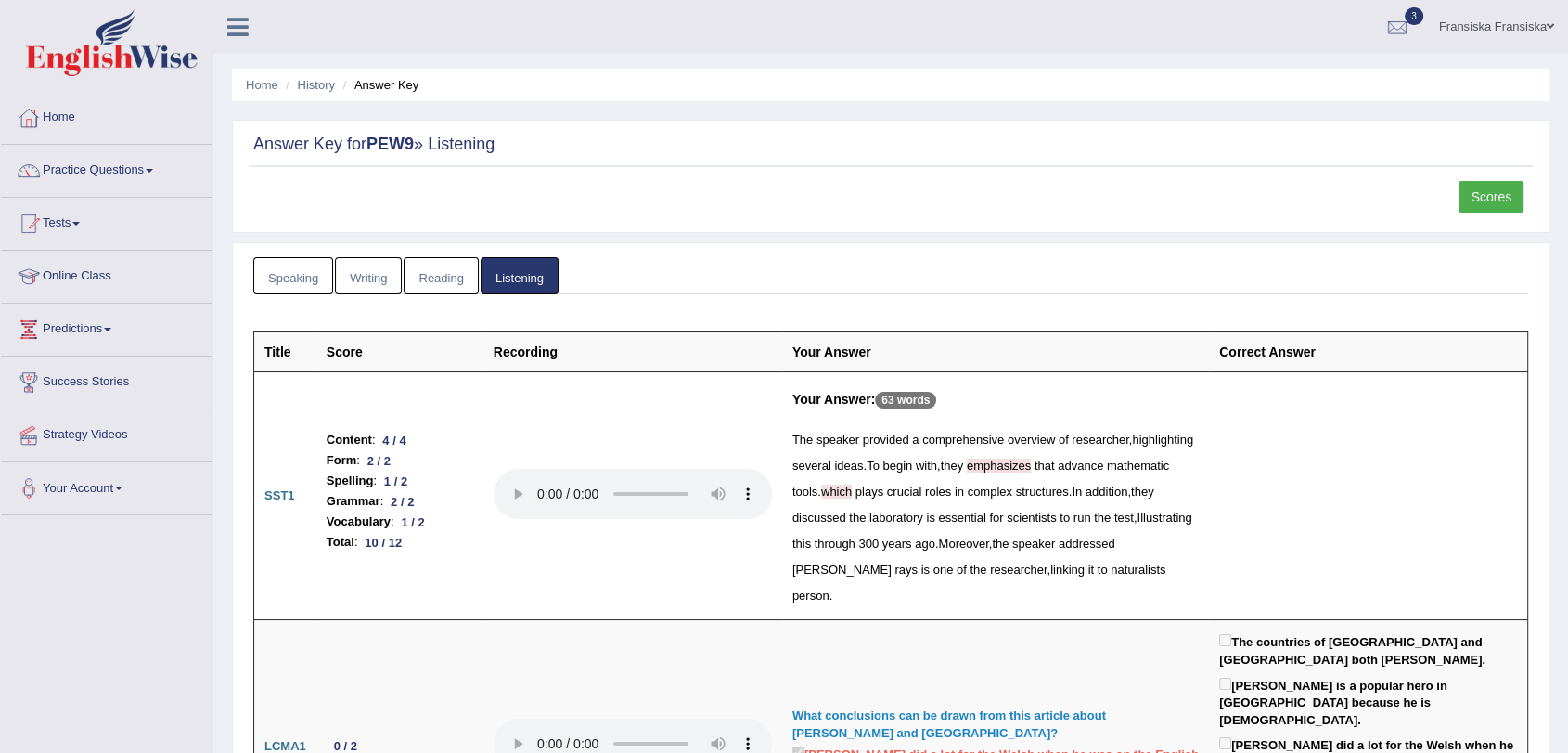
click at [1470, 201] on link "Scores" at bounding box center [1492, 197] width 65 height 32
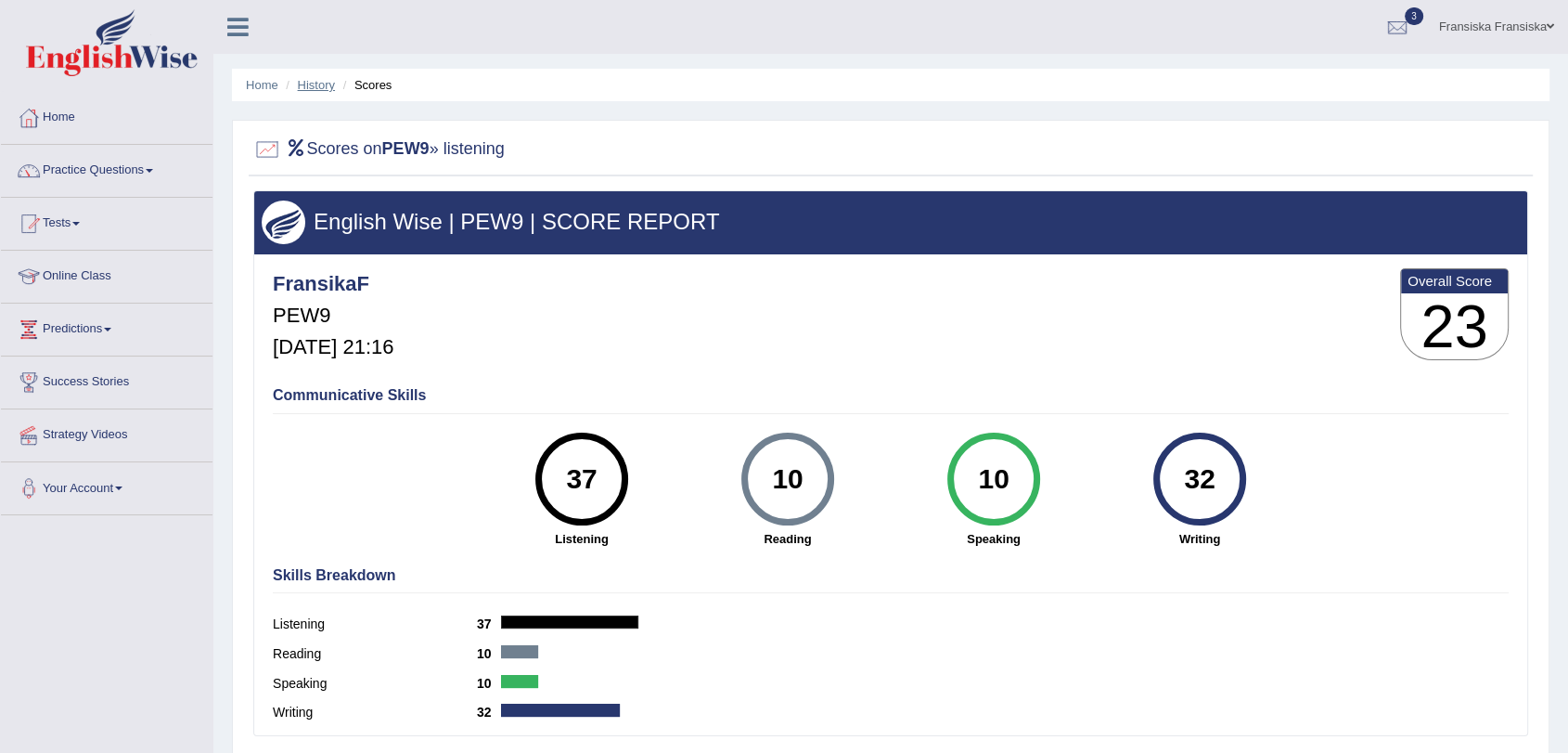
click at [316, 83] on link "History" at bounding box center [317, 85] width 37 height 14
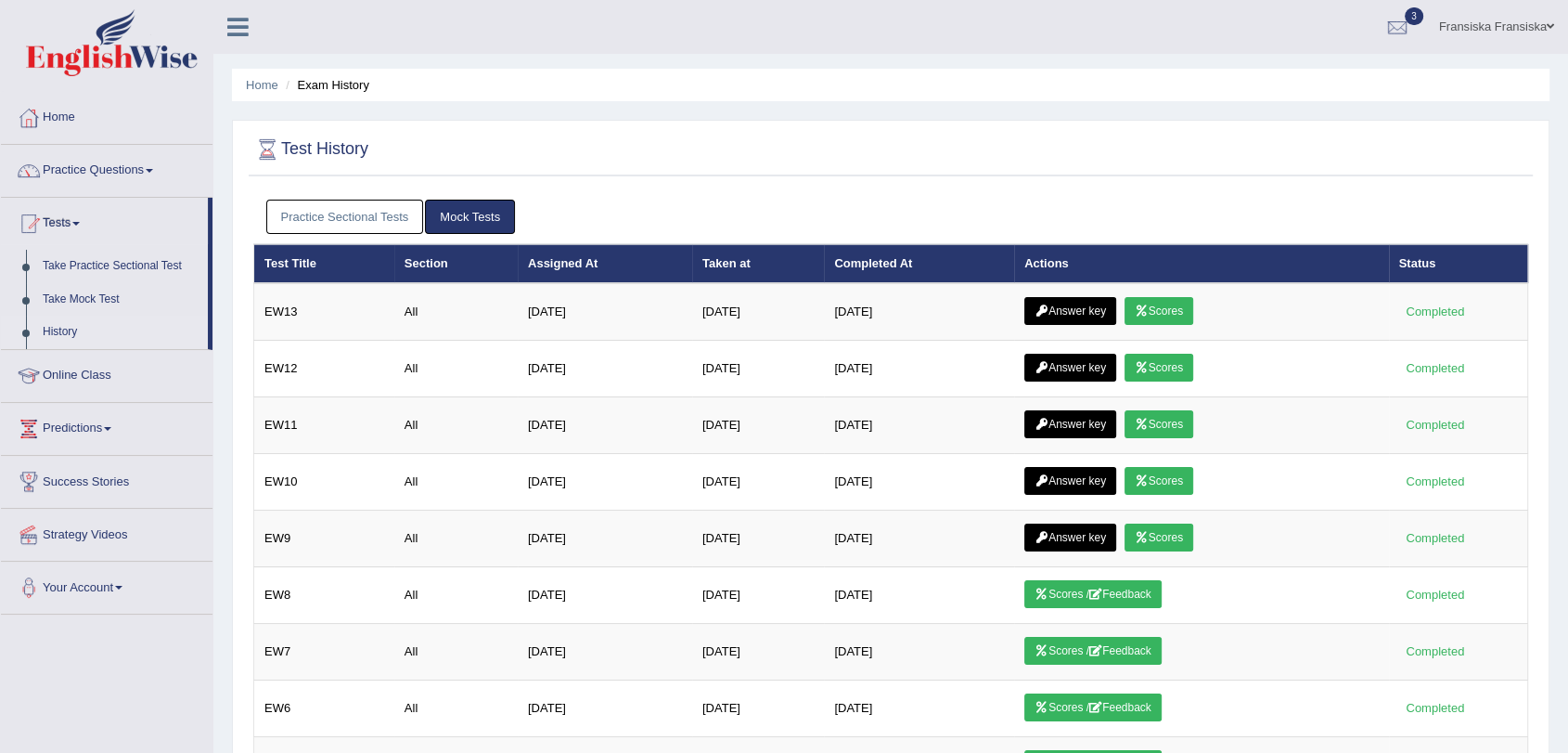
drag, startPoint x: 0, startPoint y: 0, endPoint x: 357, endPoint y: 214, distance: 416.2
click at [357, 214] on link "Practice Sectional Tests" at bounding box center [345, 216] width 157 height 34
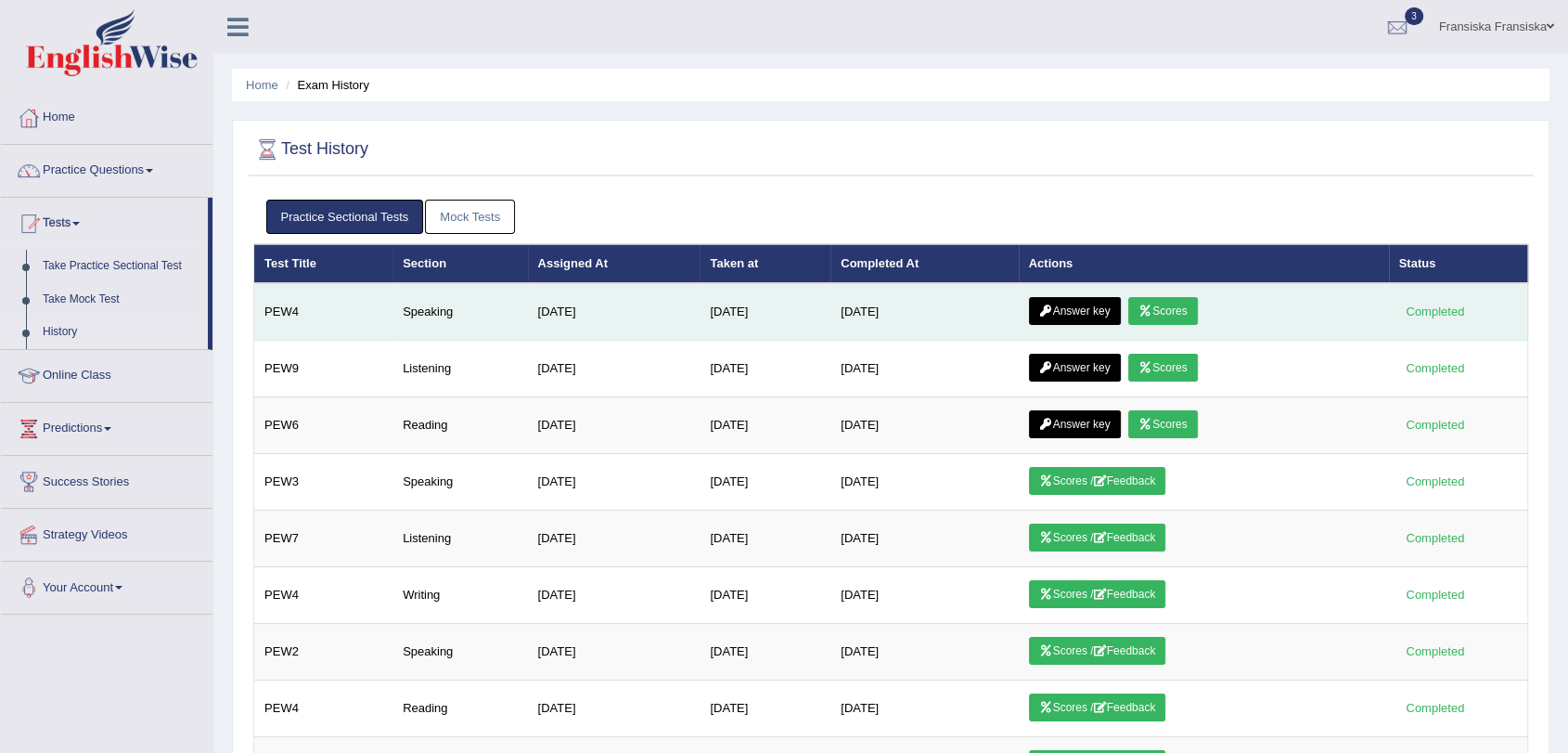
click at [1084, 307] on link "Answer key" at bounding box center [1075, 311] width 92 height 28
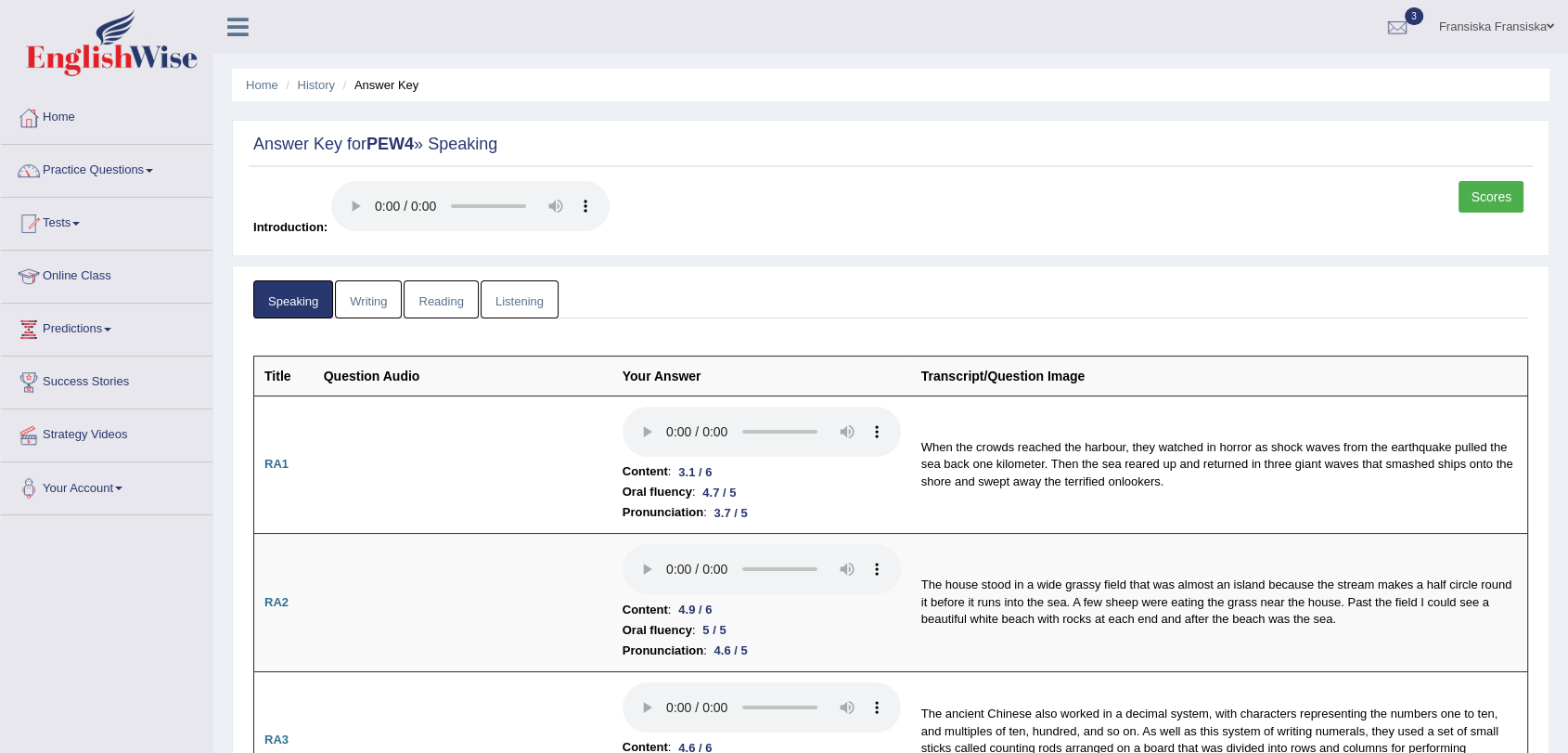
click at [1514, 194] on link "Scores" at bounding box center [1492, 197] width 65 height 32
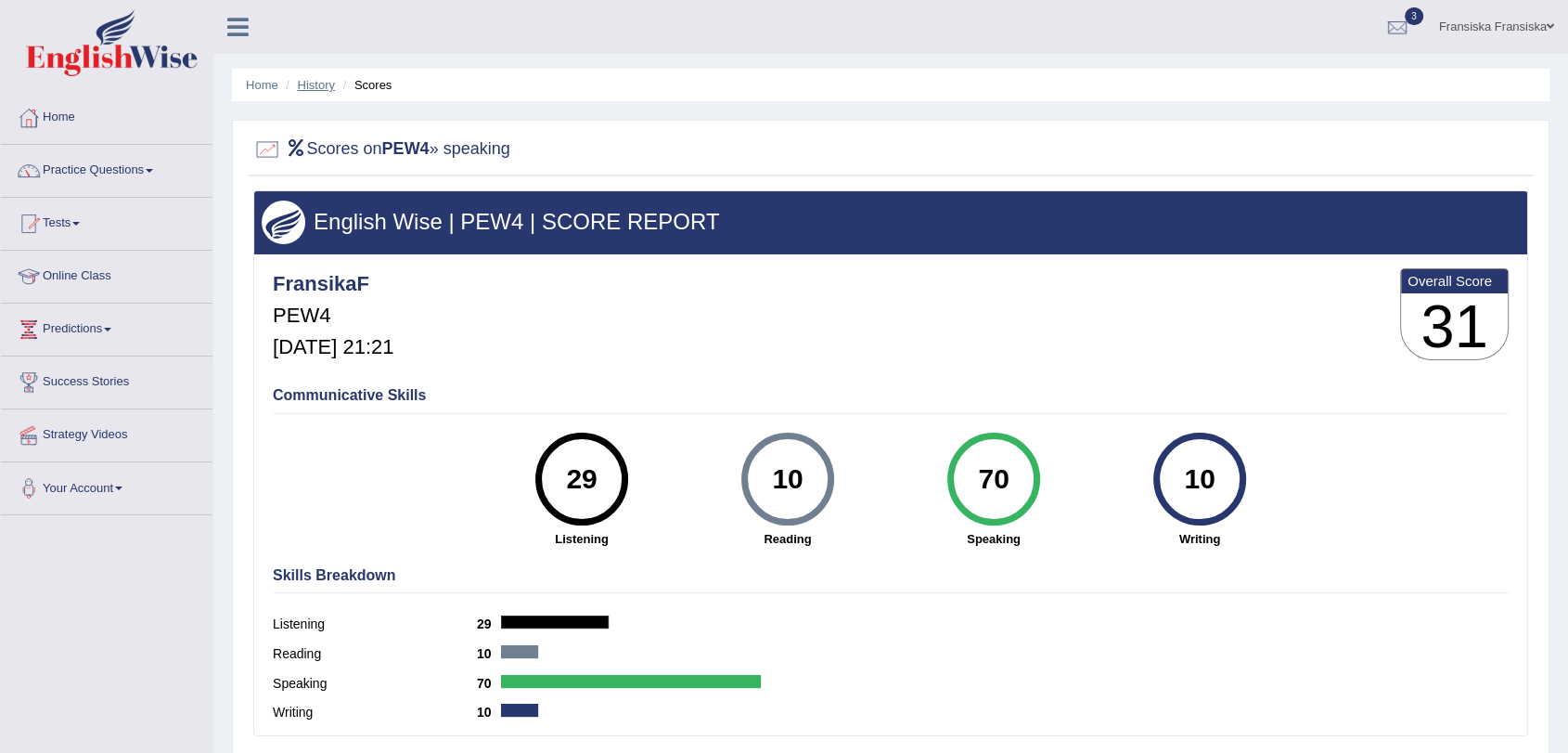
click at [317, 87] on link "History" at bounding box center [317, 85] width 37 height 14
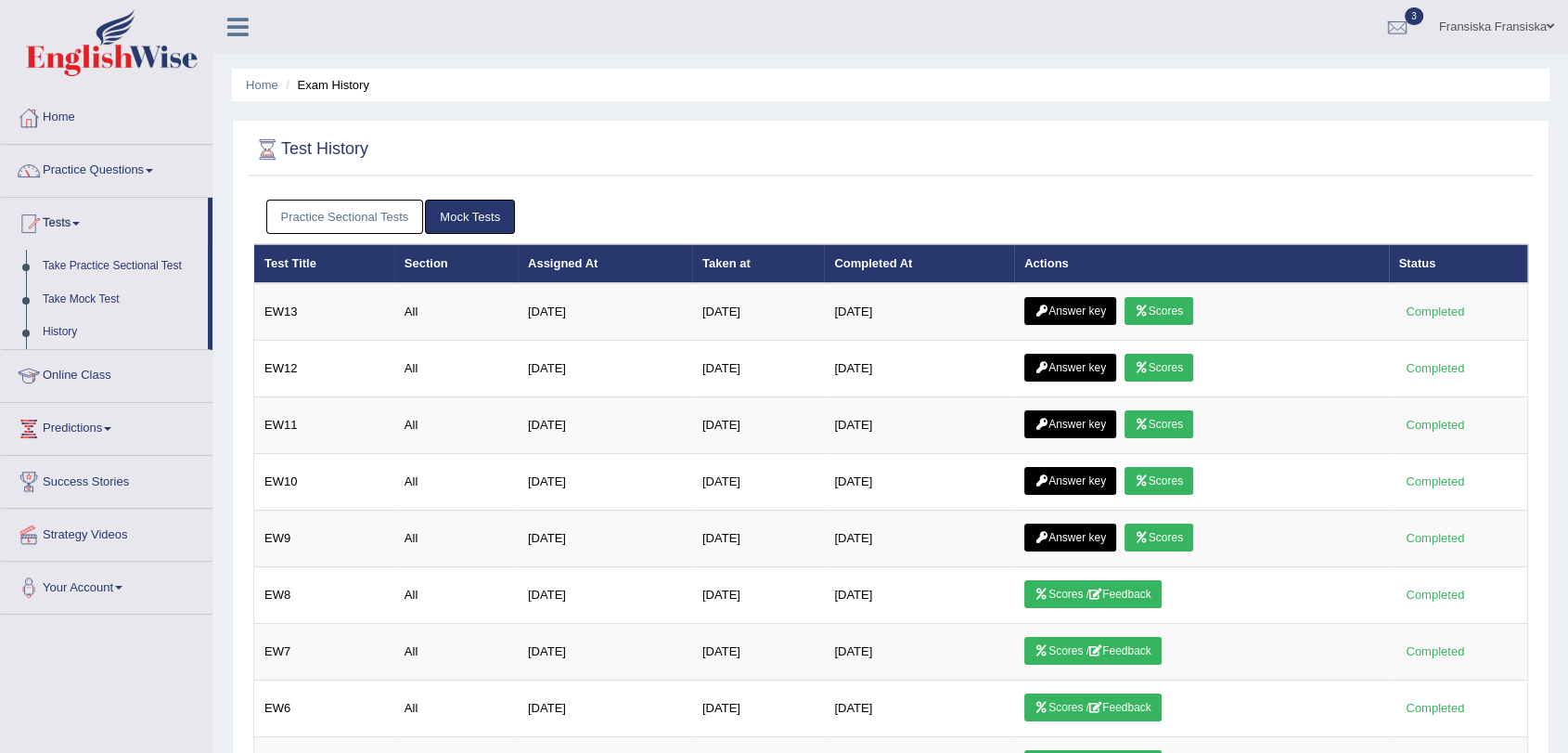
click at [373, 214] on link "Practice Sectional Tests" at bounding box center [345, 216] width 157 height 34
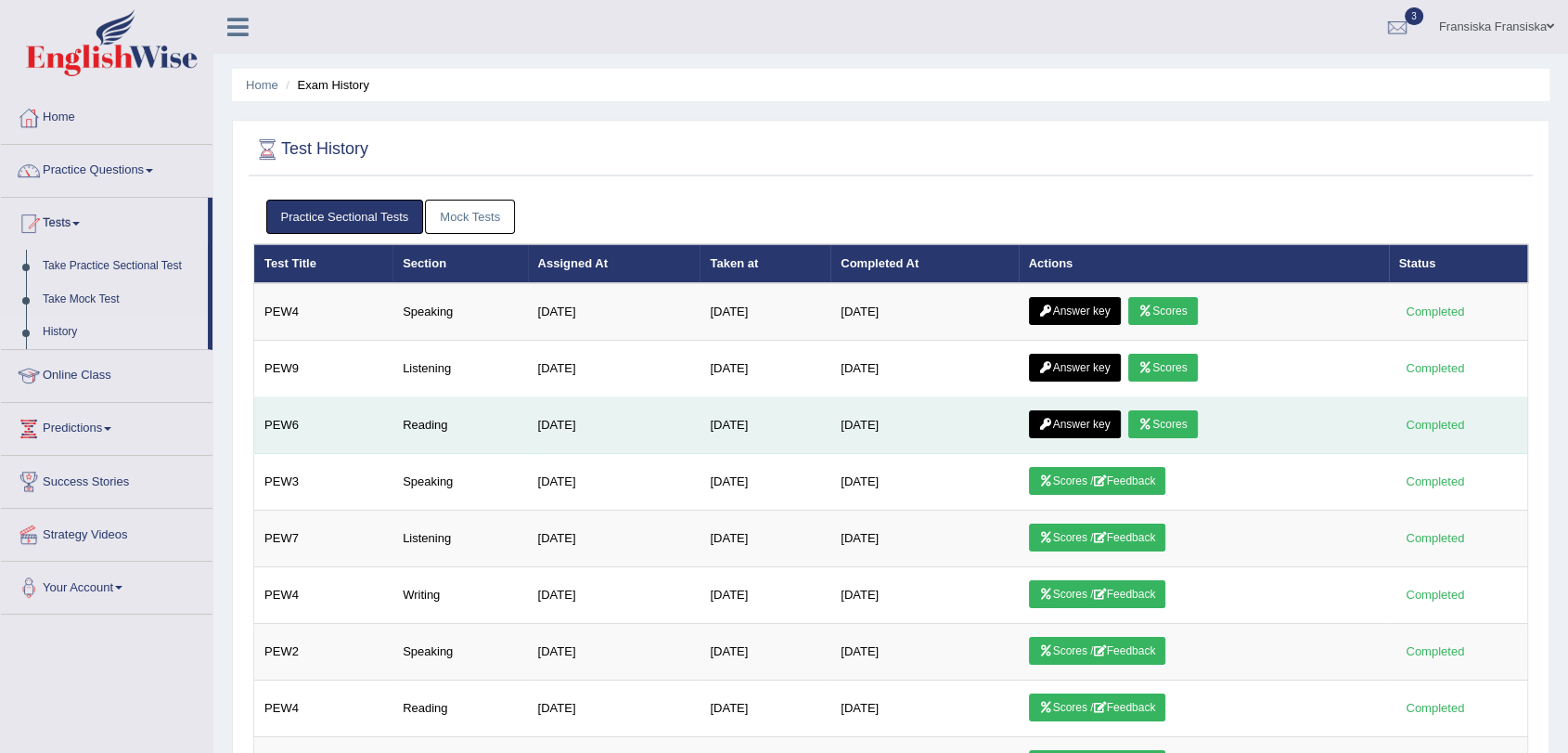
click at [1178, 425] on link "Scores" at bounding box center [1163, 424] width 69 height 28
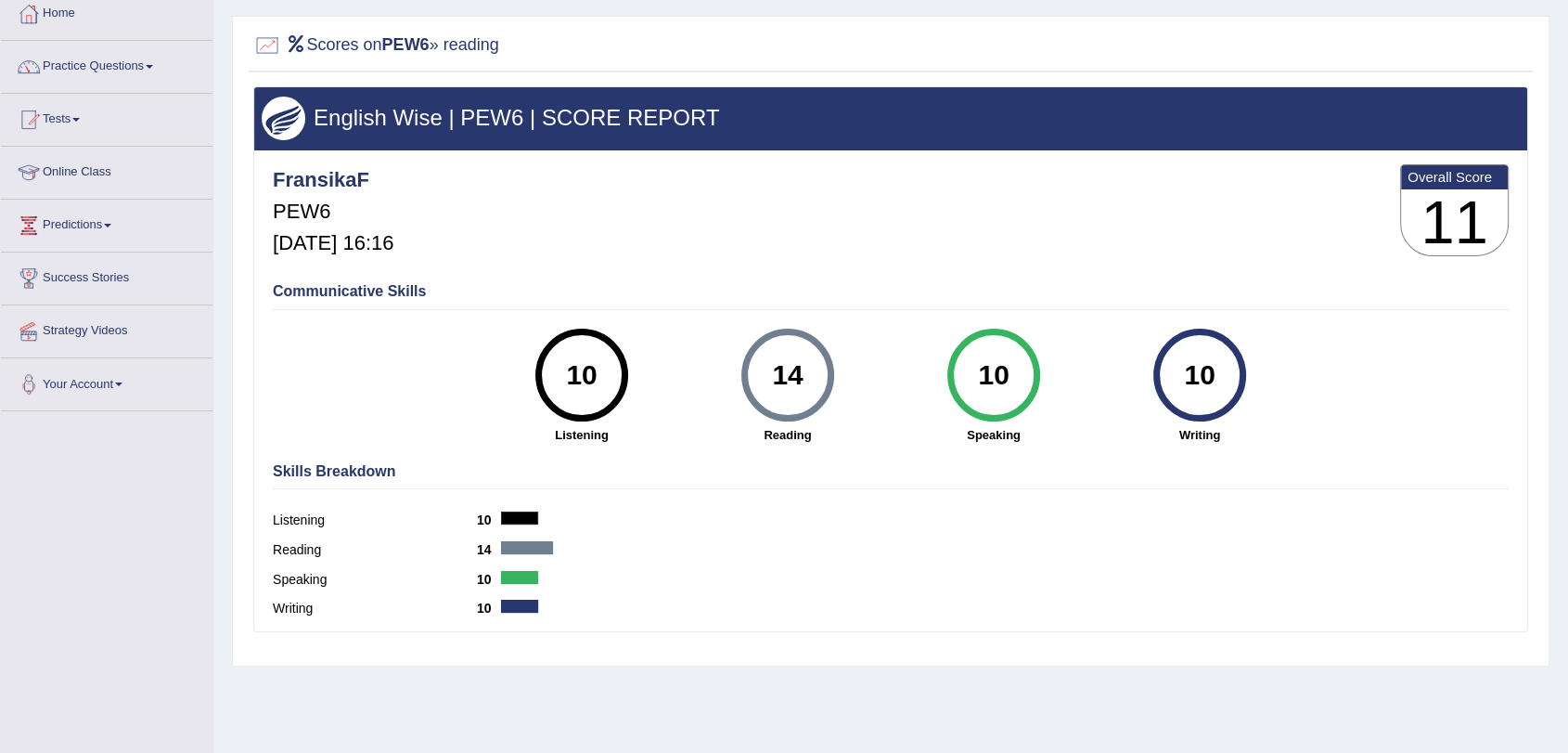
scroll to position [15, 0]
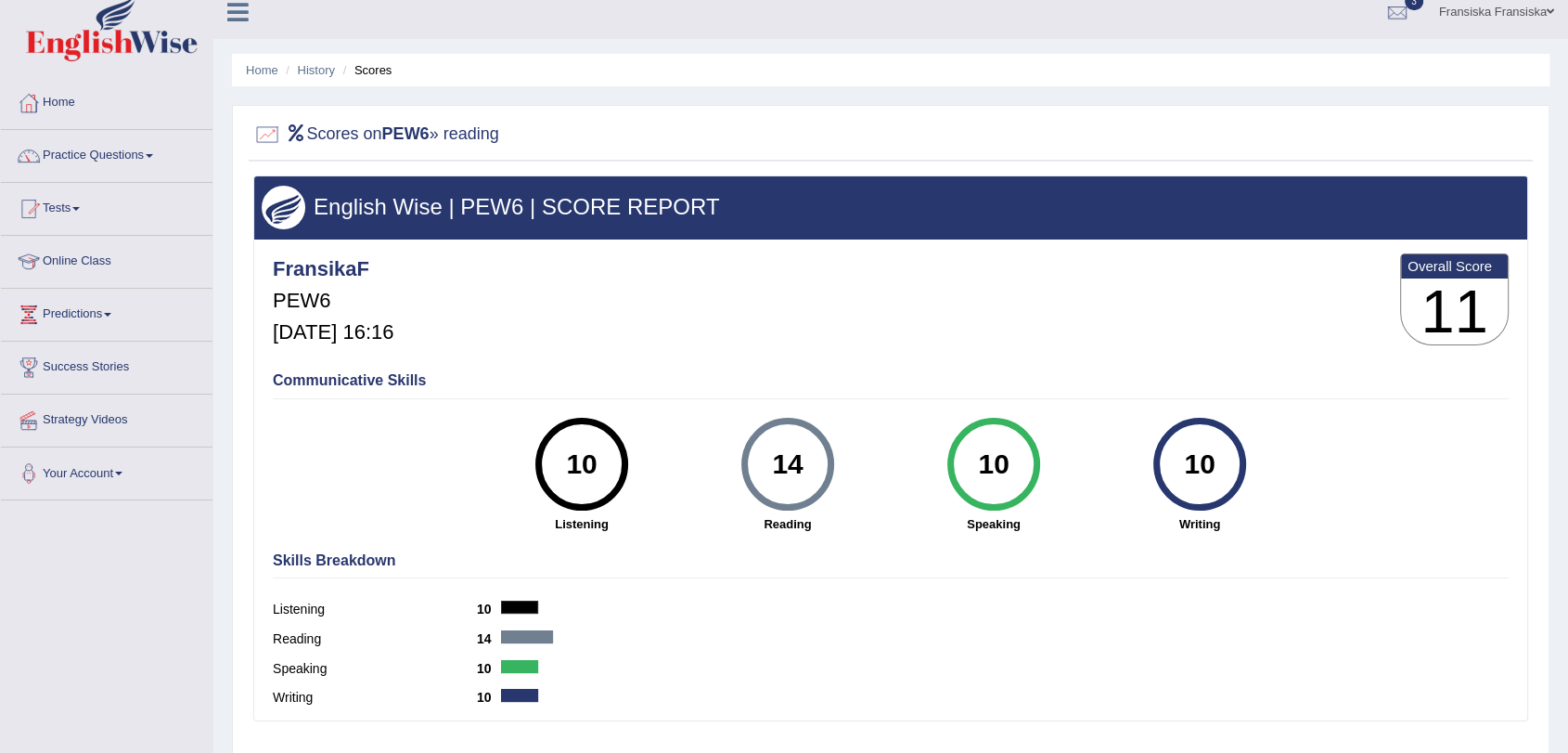
click at [331, 71] on link "History" at bounding box center [317, 70] width 37 height 14
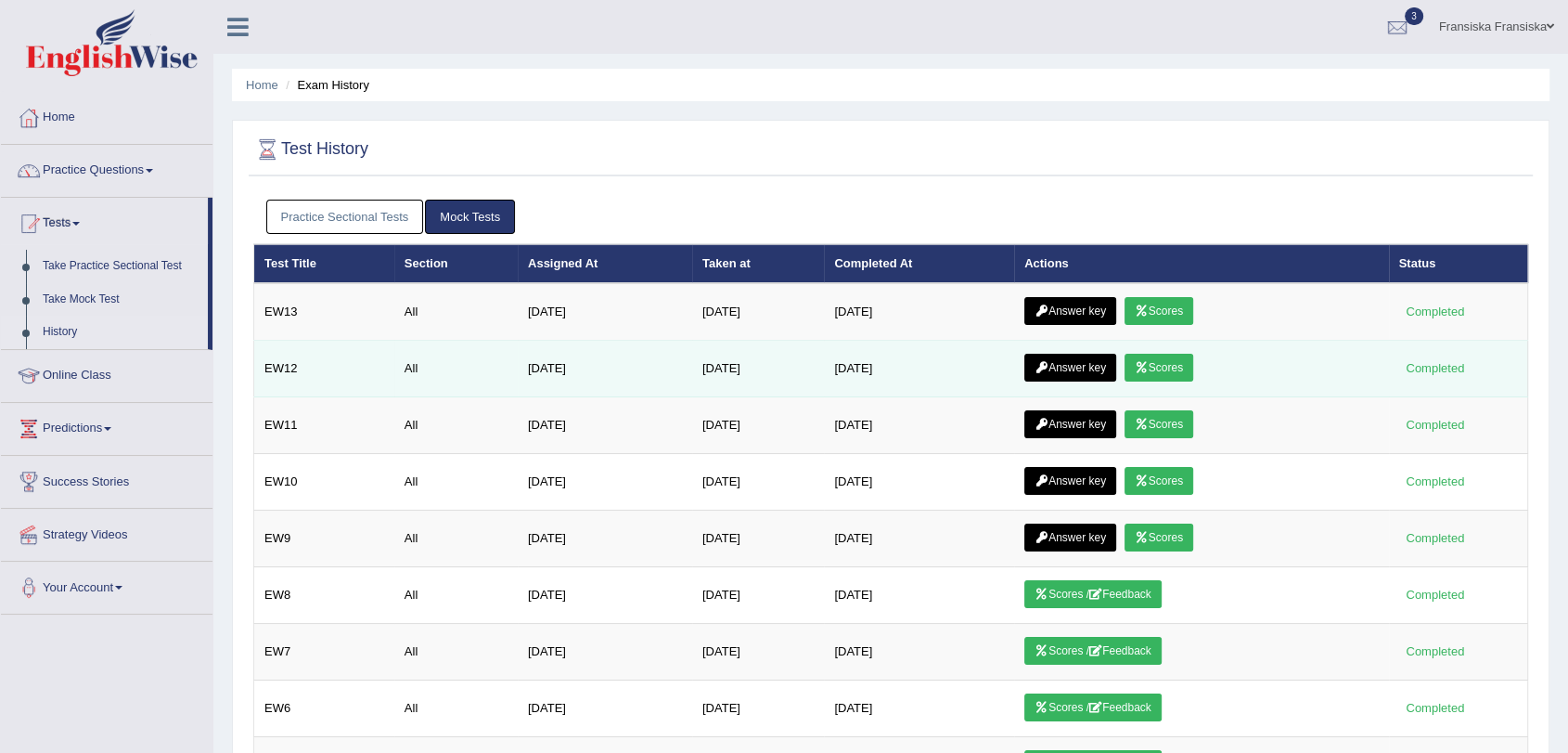
click at [1113, 366] on link "Answer key" at bounding box center [1070, 368] width 92 height 28
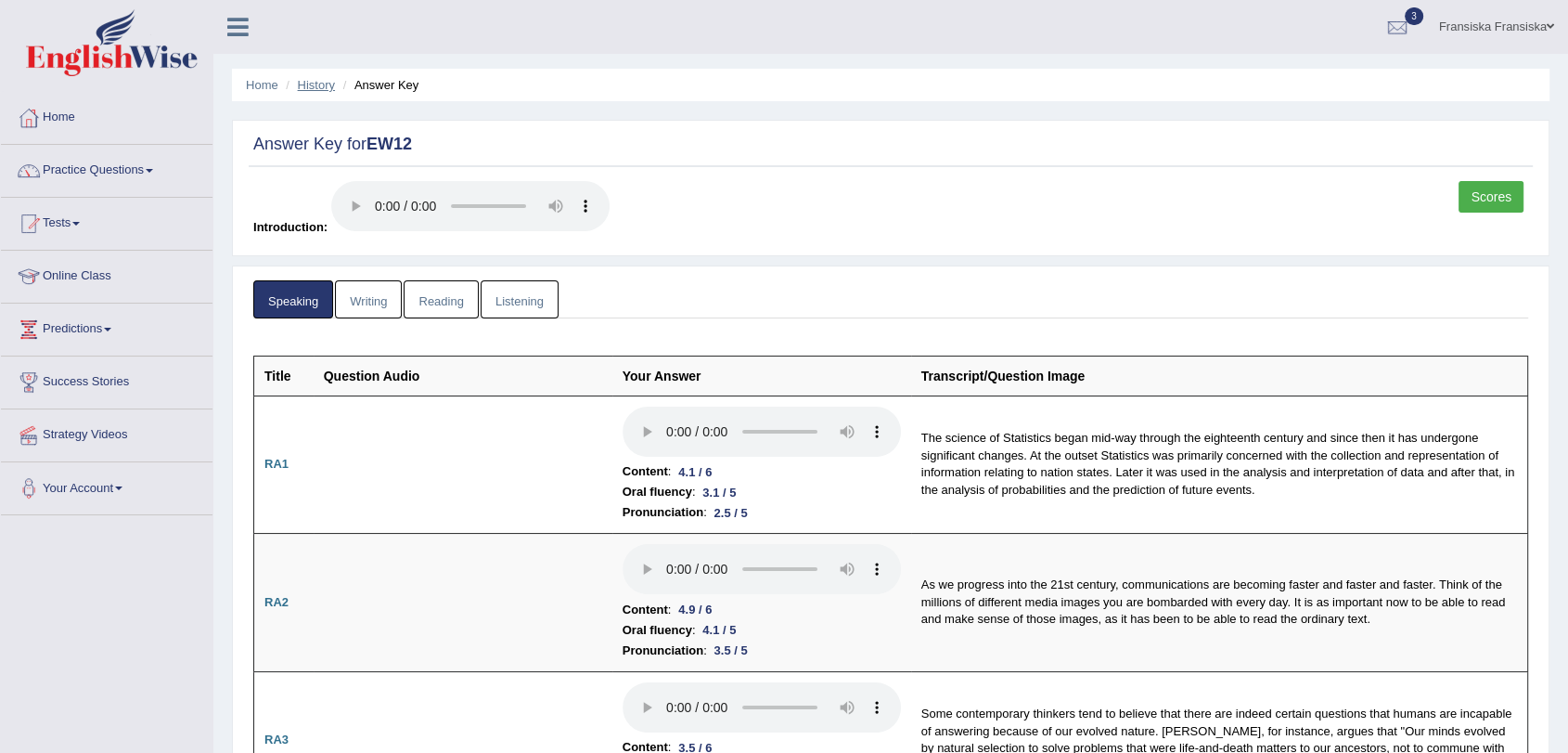
click at [327, 87] on link "History" at bounding box center [317, 85] width 37 height 14
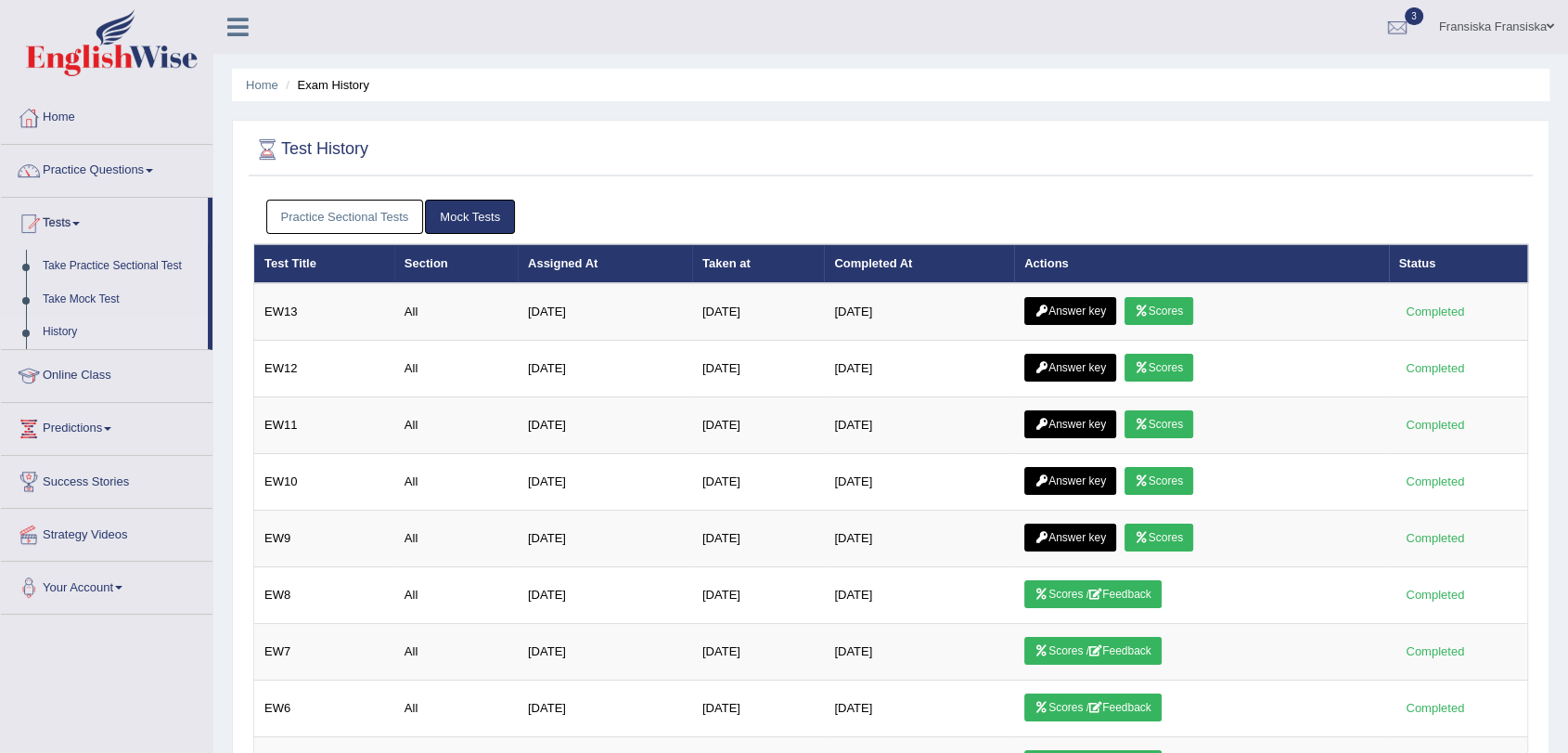
click at [356, 212] on link "Practice Sectional Tests" at bounding box center [345, 216] width 157 height 34
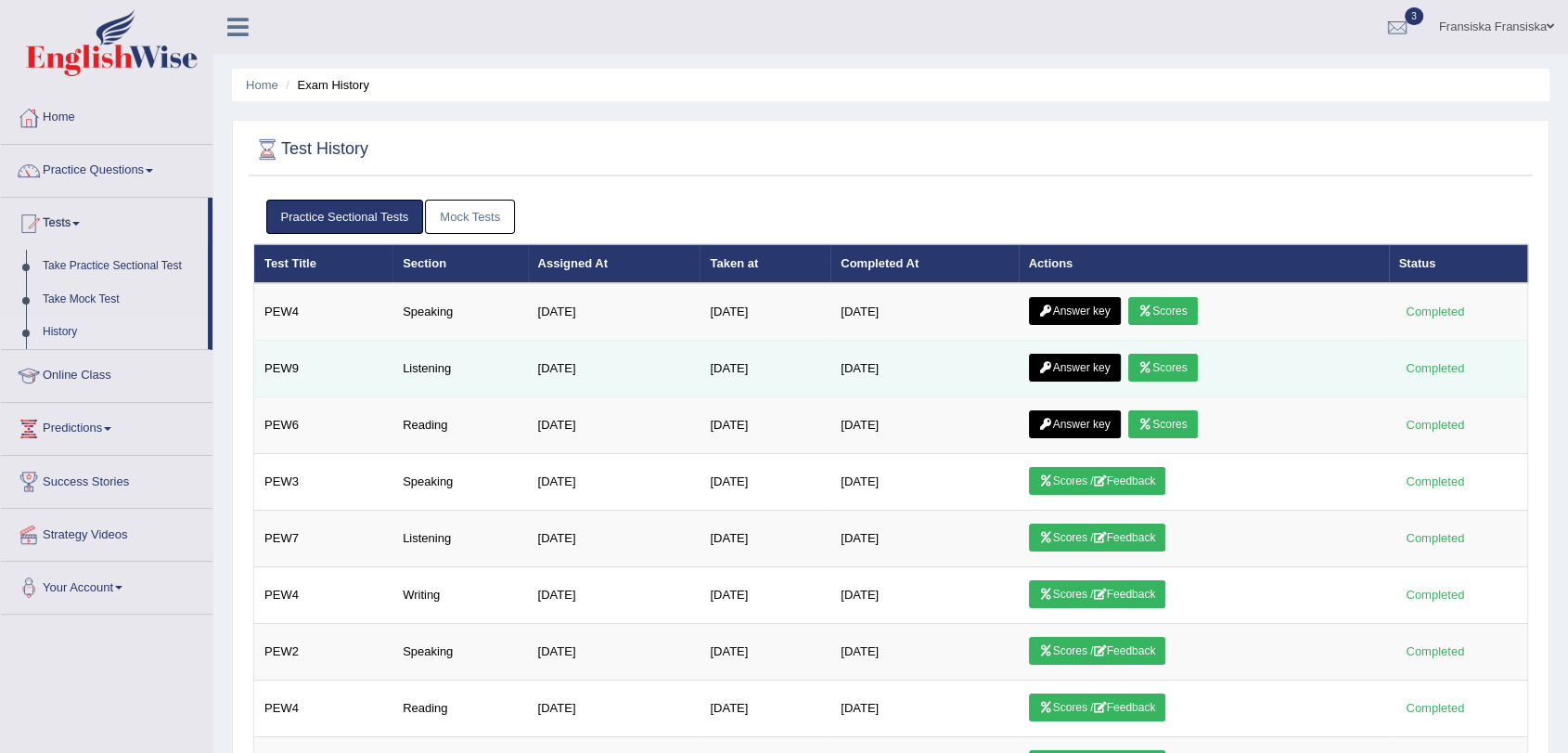
click at [1115, 354] on link "Answer key" at bounding box center [1075, 368] width 92 height 28
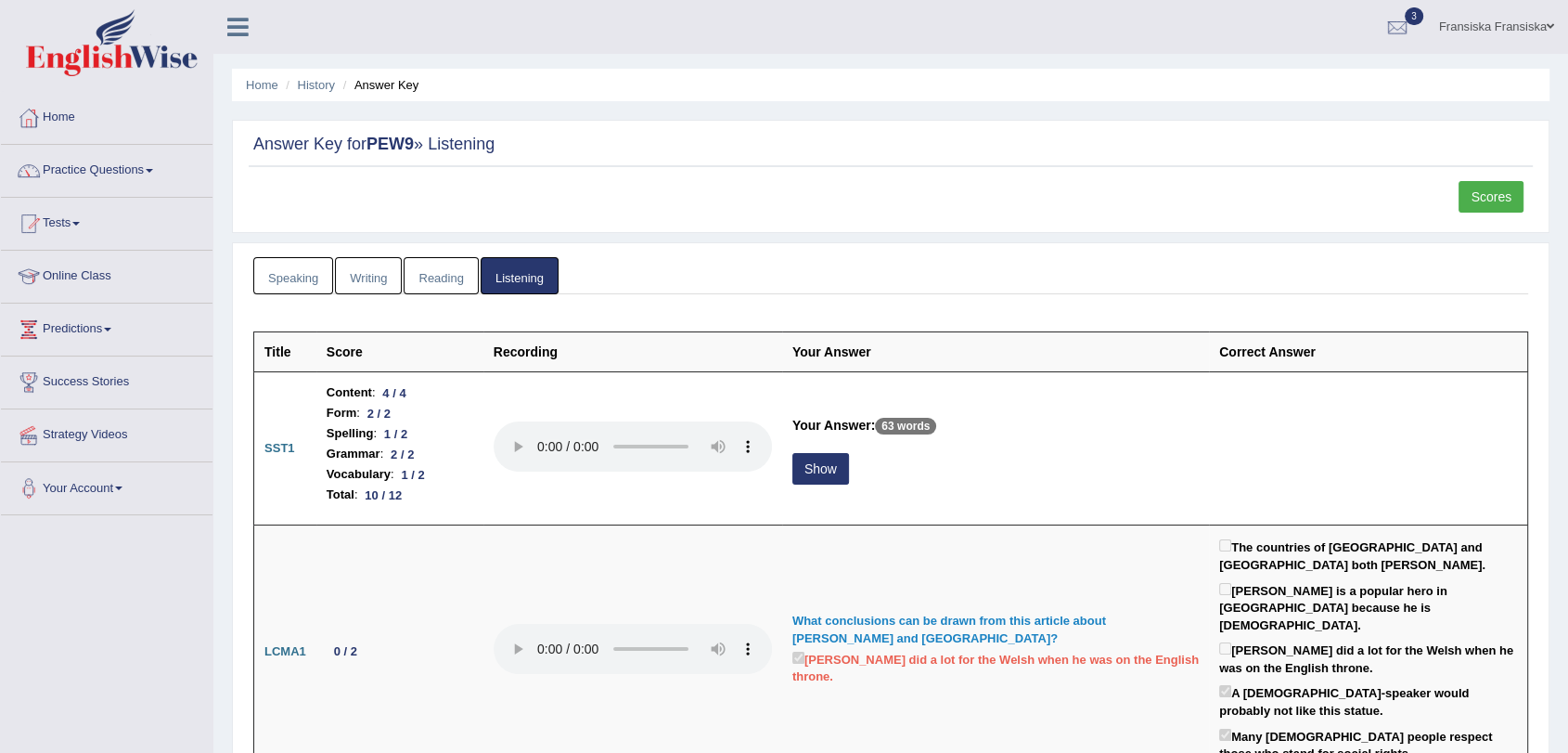
click at [1483, 197] on link "Scores" at bounding box center [1492, 197] width 65 height 32
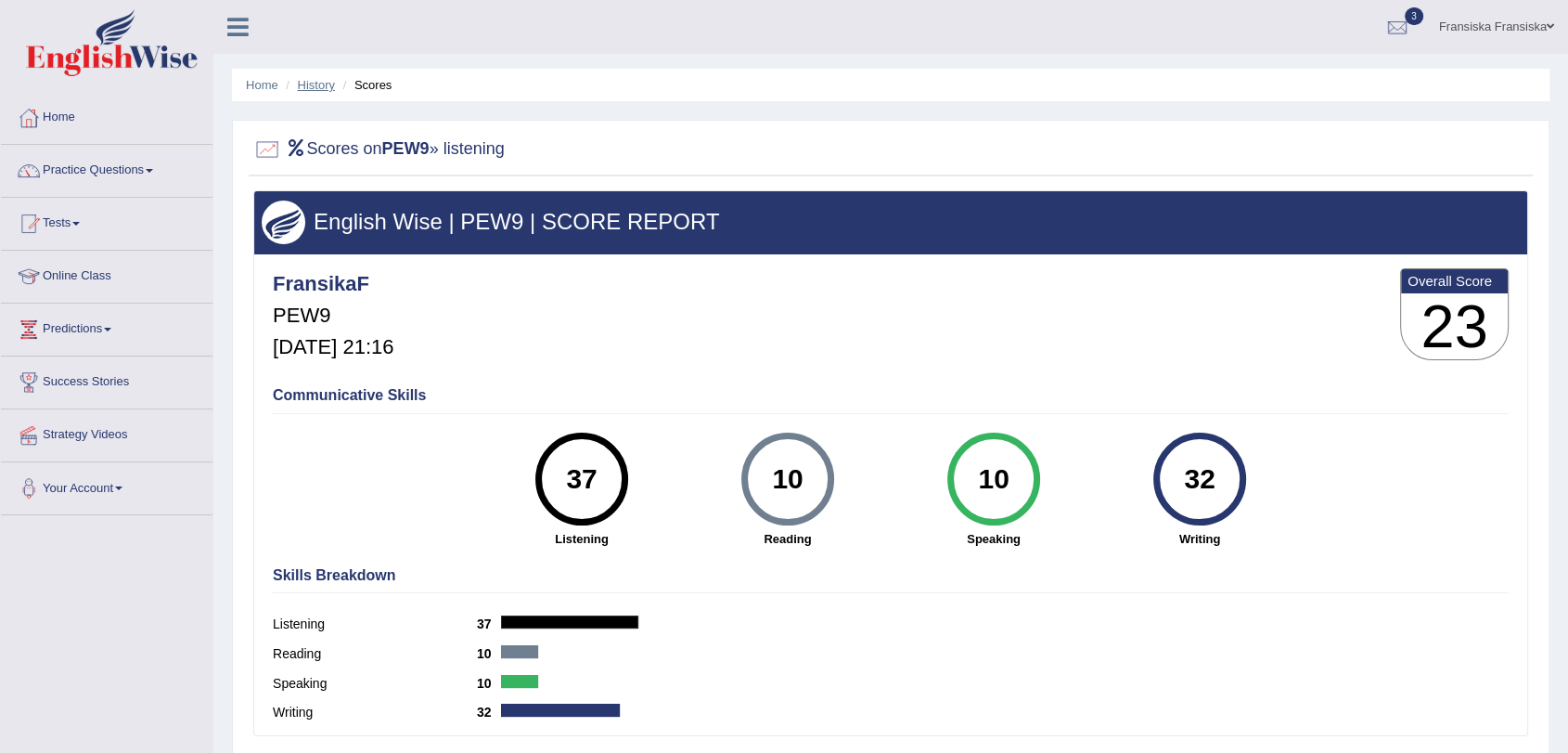
click at [319, 79] on link "History" at bounding box center [317, 85] width 37 height 14
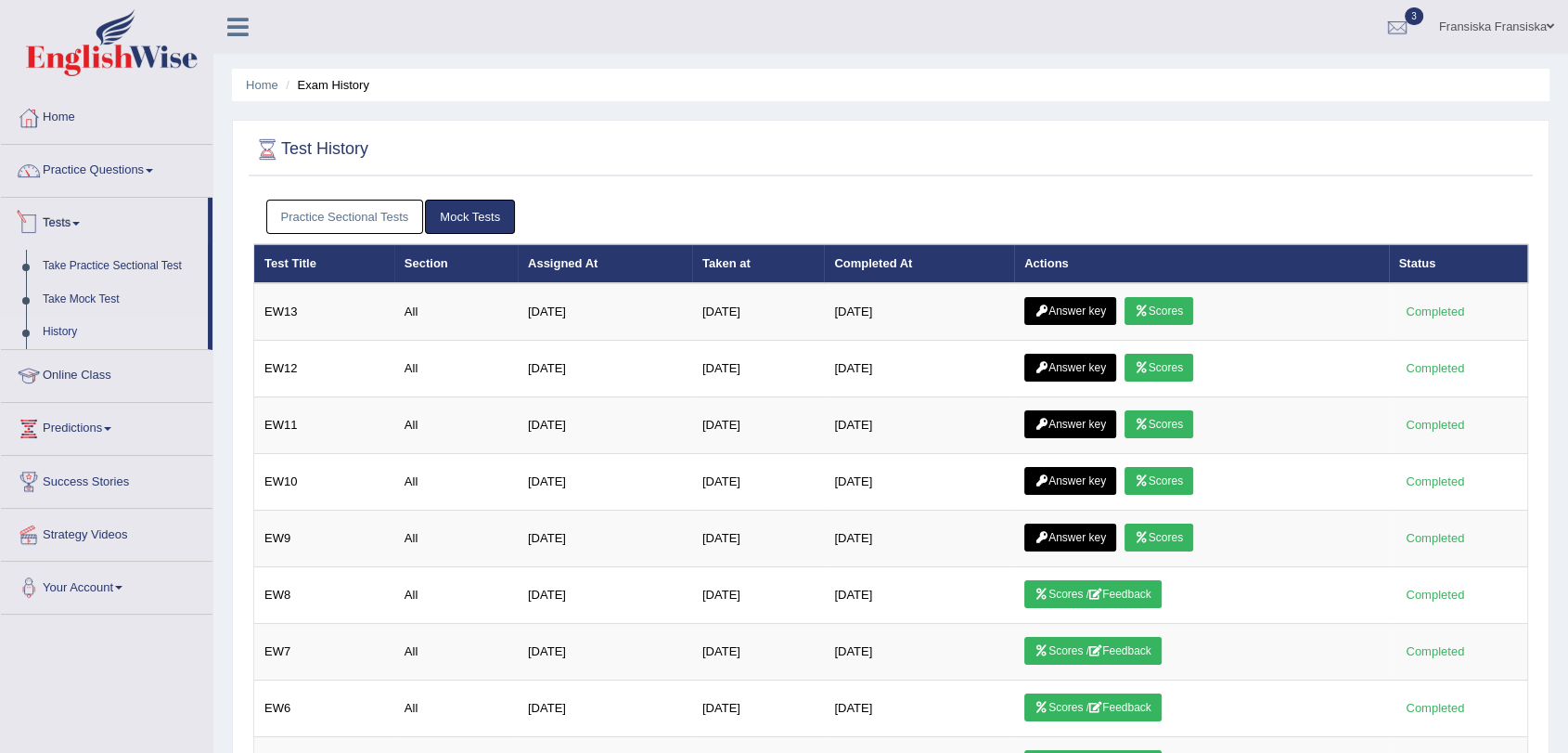
click at [273, 217] on link "Practice Sectional Tests" at bounding box center [345, 216] width 157 height 34
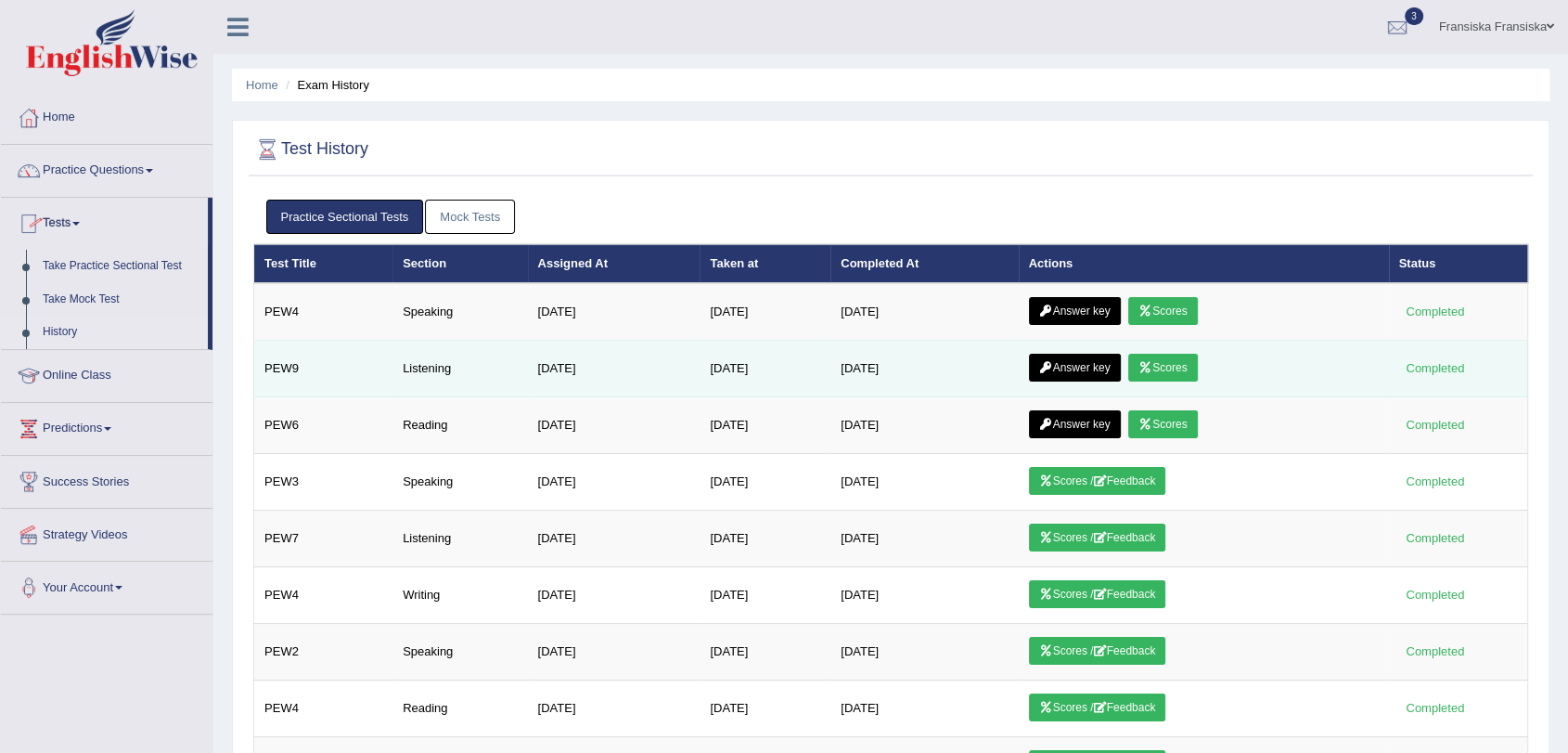
click at [1076, 368] on link "Answer key" at bounding box center [1075, 368] width 92 height 28
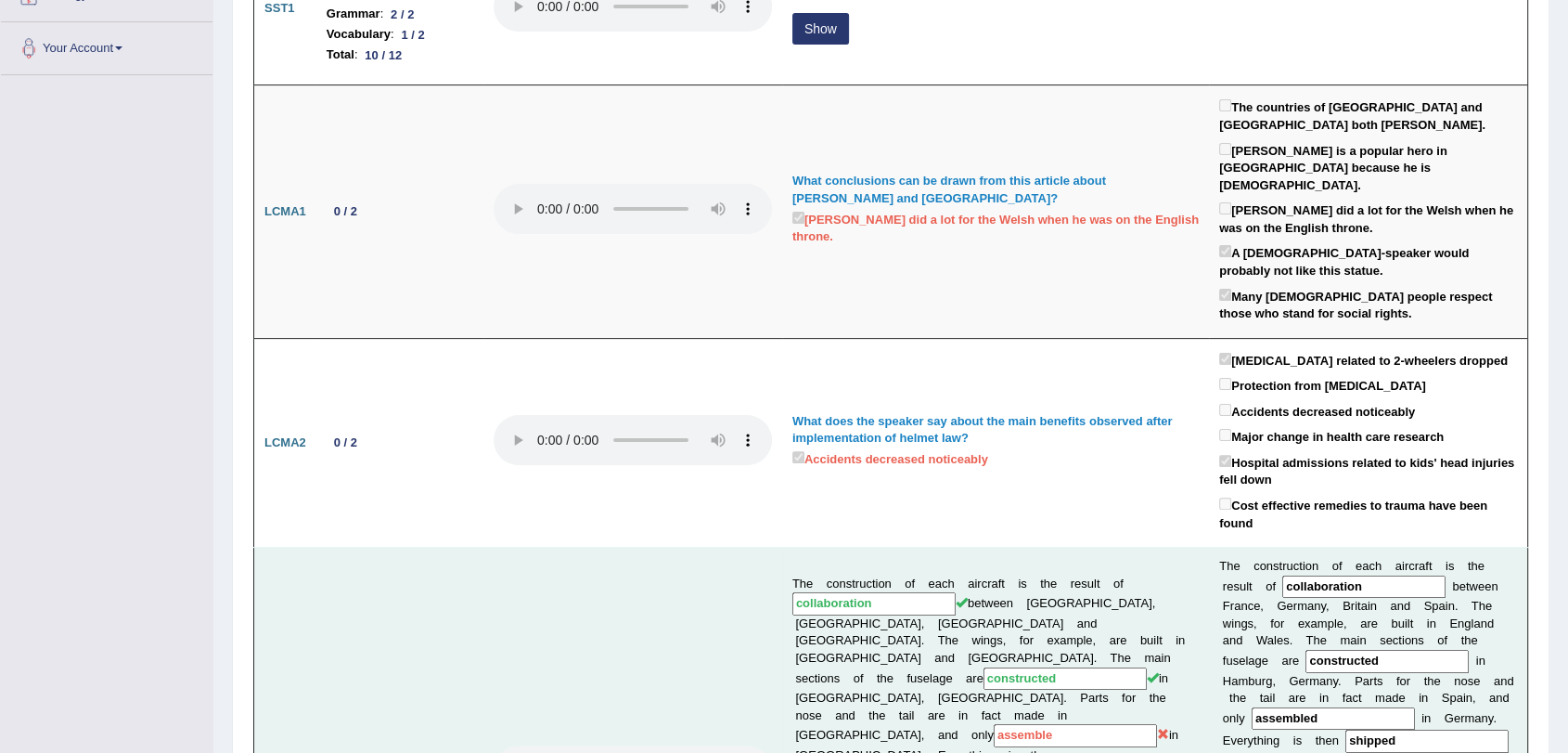
scroll to position [309, 0]
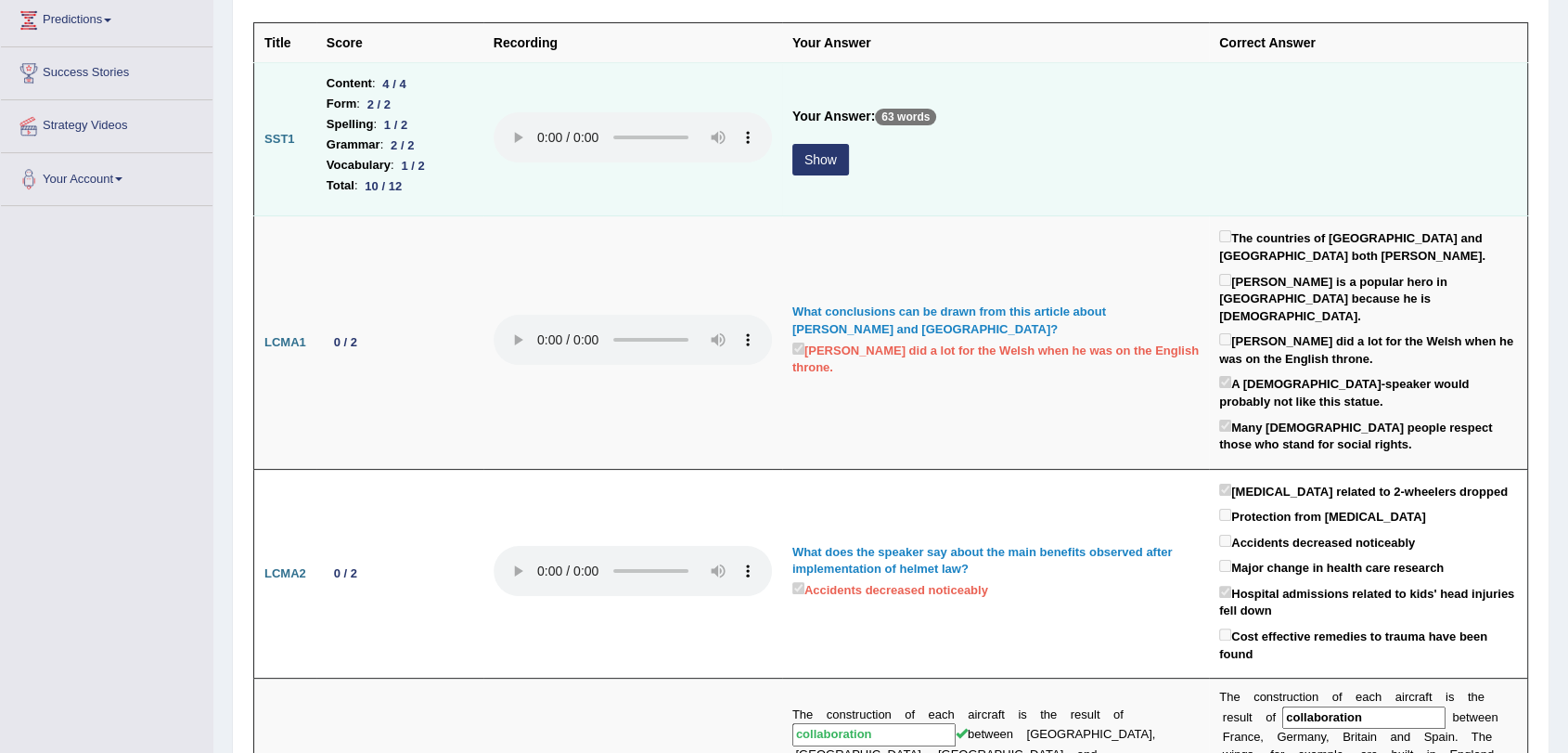
click at [800, 158] on button "Show" at bounding box center [821, 159] width 57 height 32
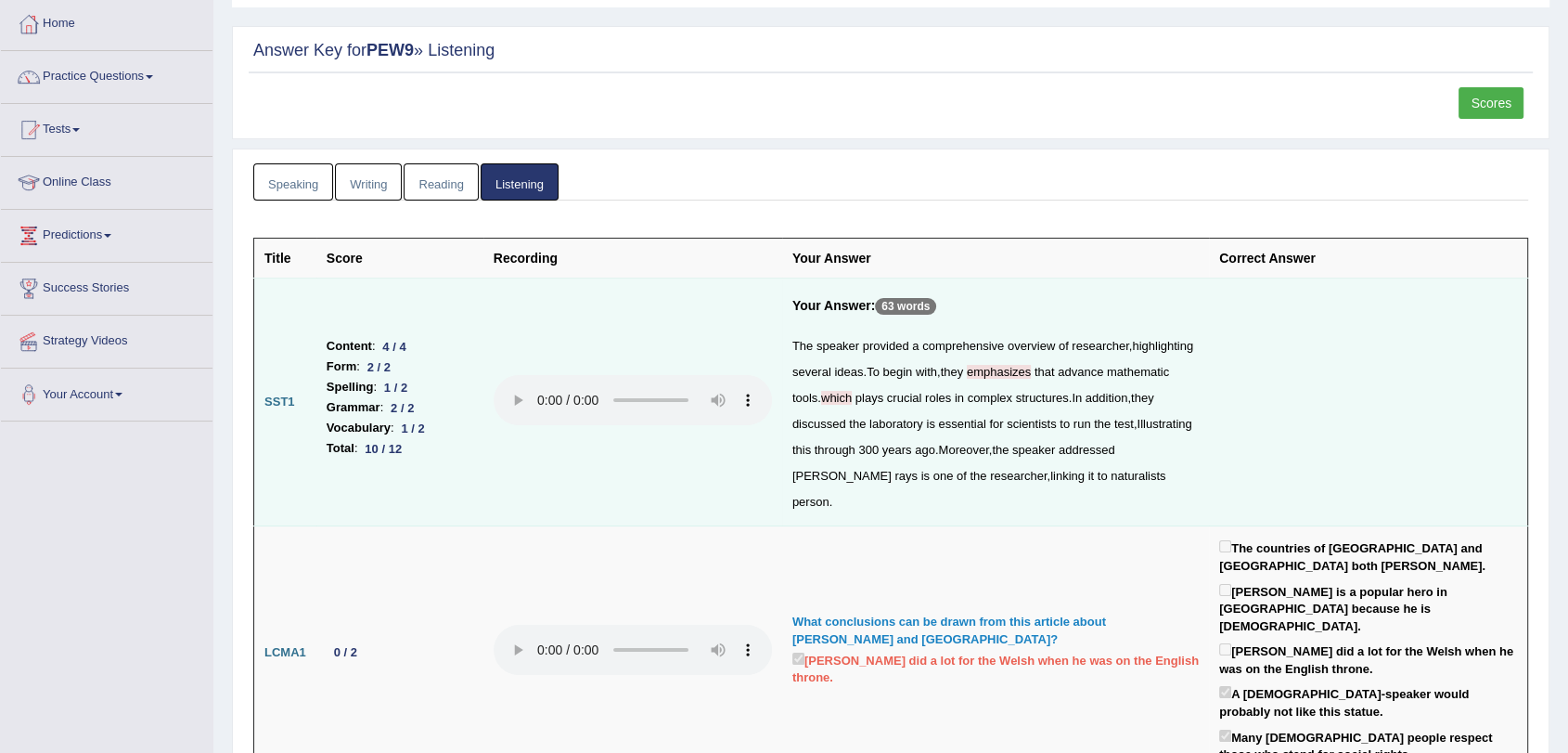
scroll to position [0, 0]
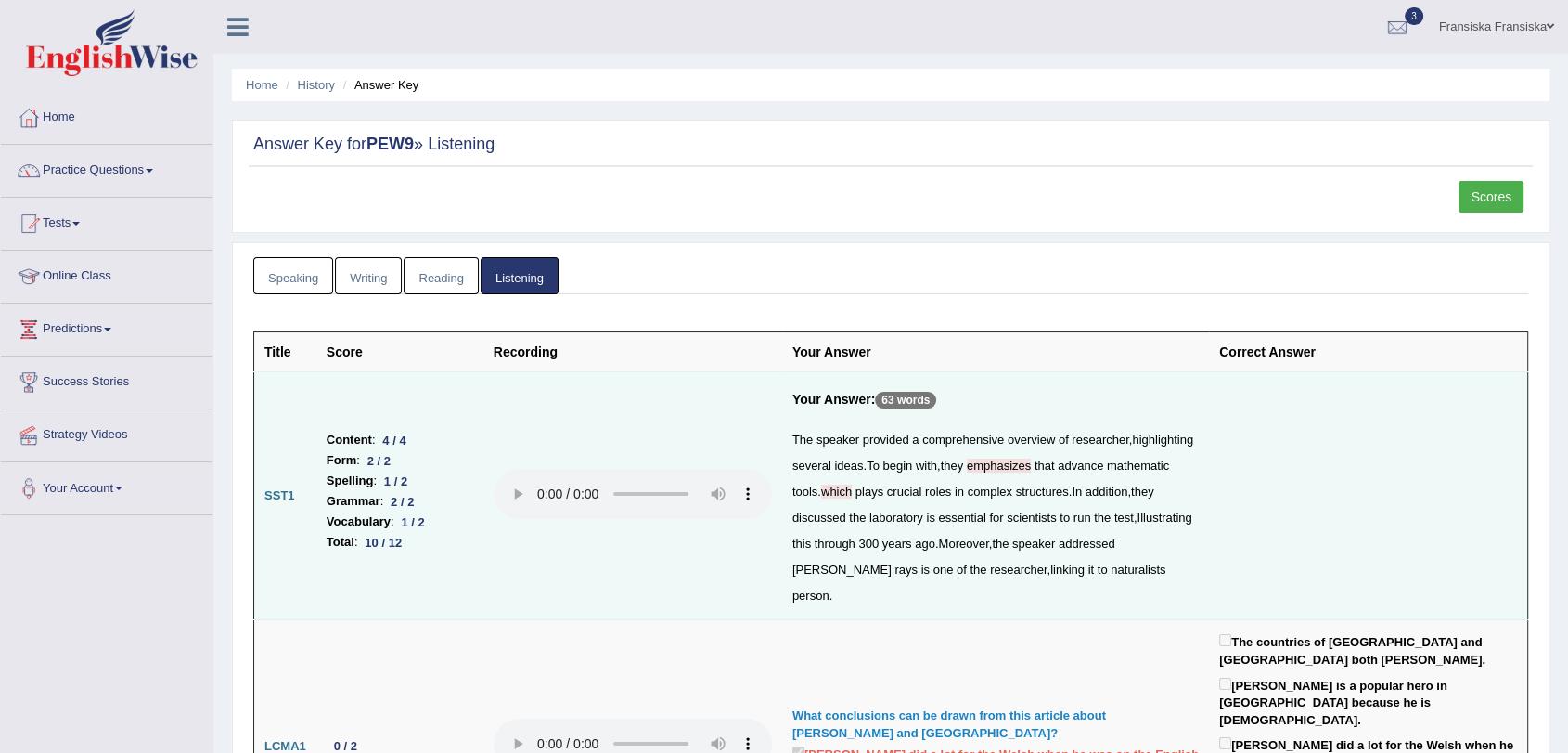
click at [429, 272] on link "Reading" at bounding box center [441, 276] width 75 height 38
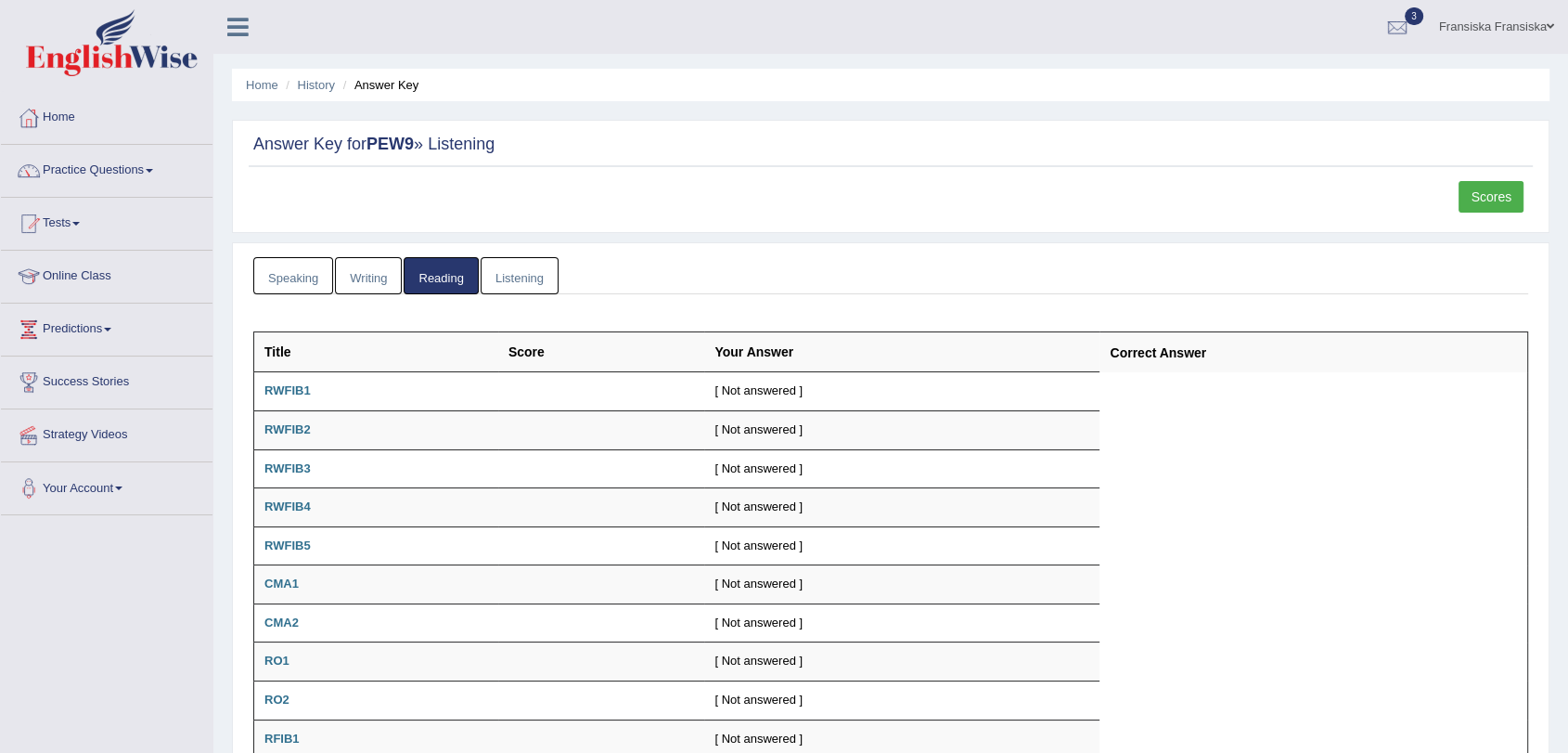
click at [374, 283] on link "Writing" at bounding box center [369, 276] width 67 height 38
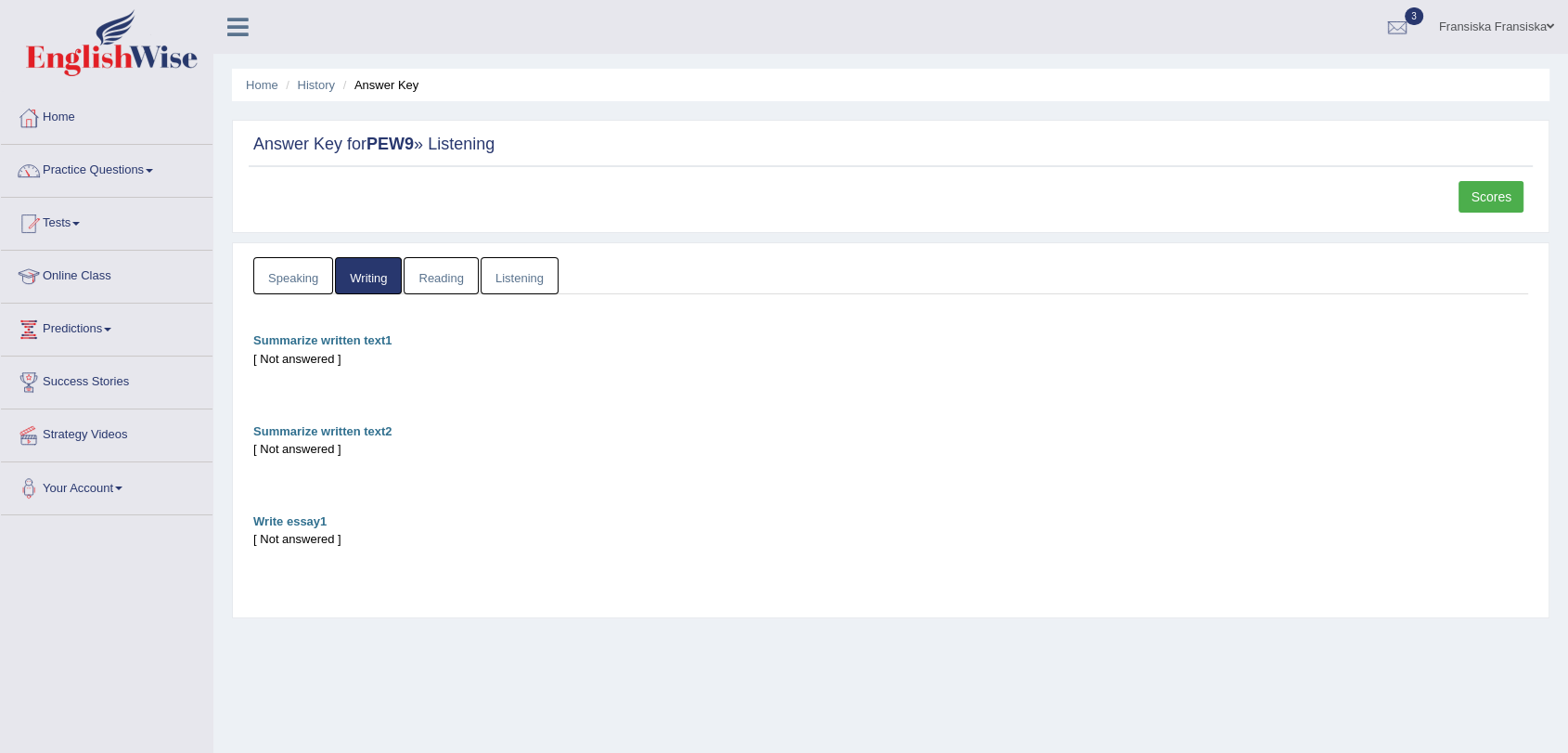
click at [278, 284] on link "Speaking" at bounding box center [293, 276] width 80 height 38
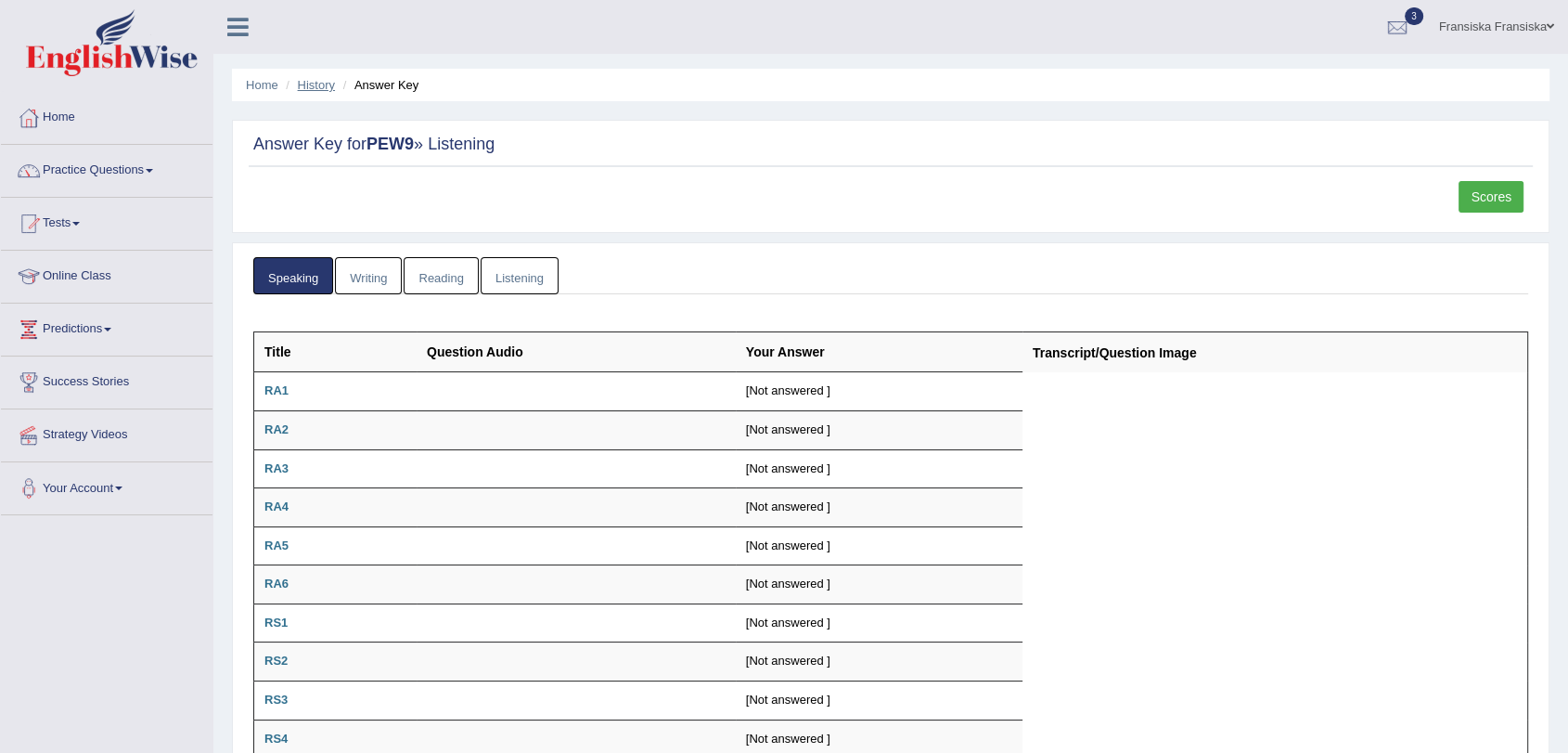
click at [307, 84] on link "History" at bounding box center [317, 85] width 37 height 14
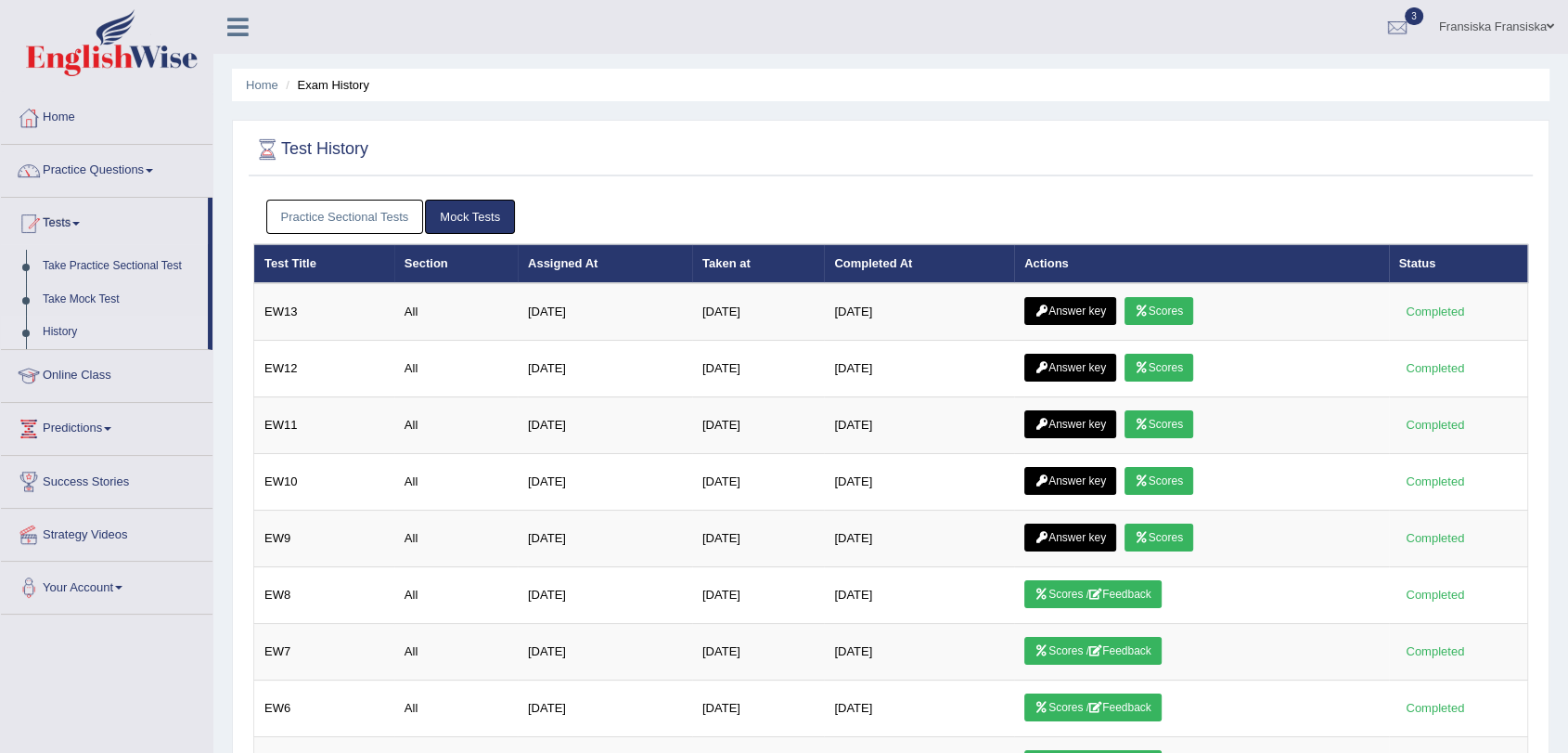
click at [372, 224] on link "Practice Sectional Tests" at bounding box center [345, 216] width 157 height 34
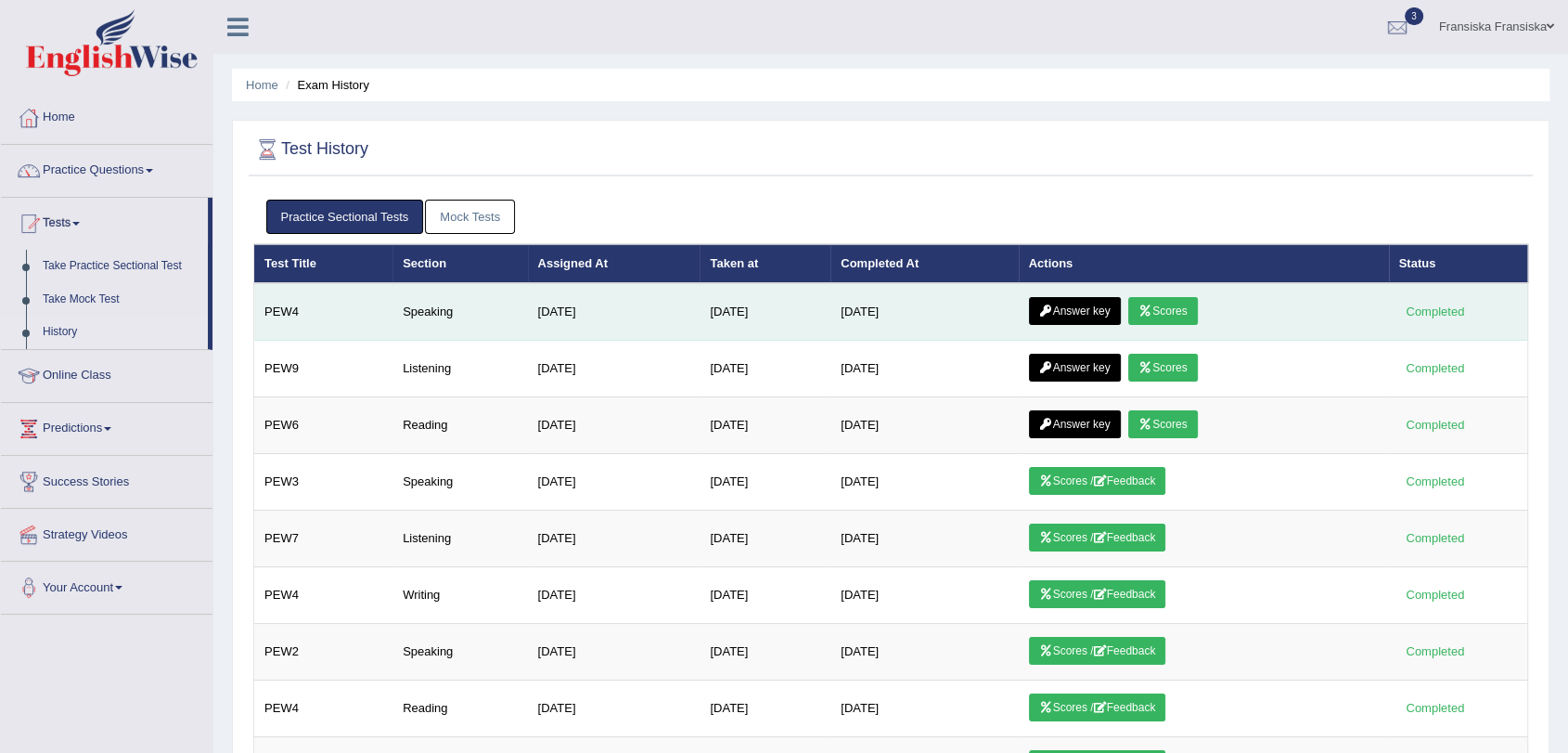
click at [1048, 316] on link "Answer key" at bounding box center [1075, 311] width 92 height 28
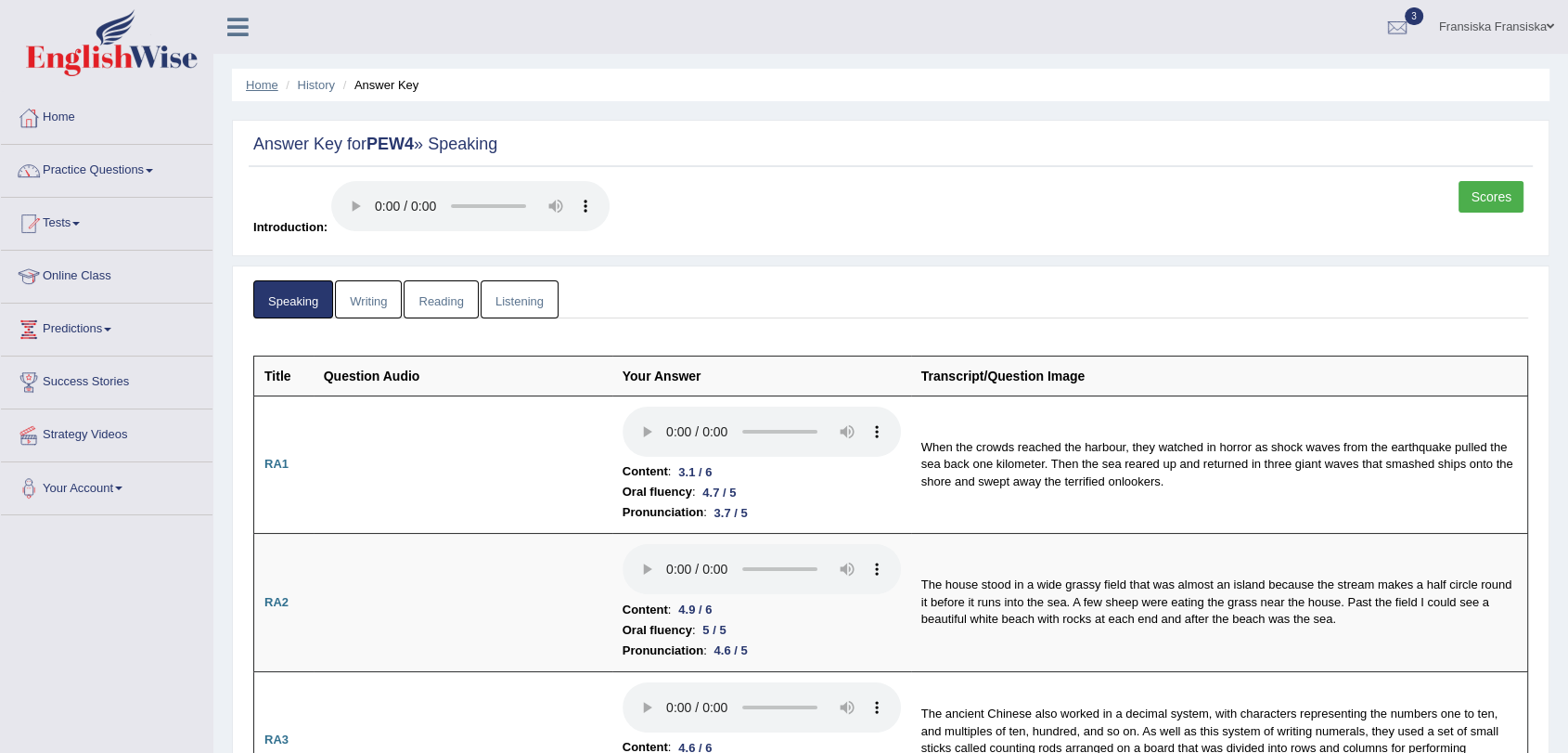
click at [258, 89] on link "Home" at bounding box center [262, 85] width 33 height 14
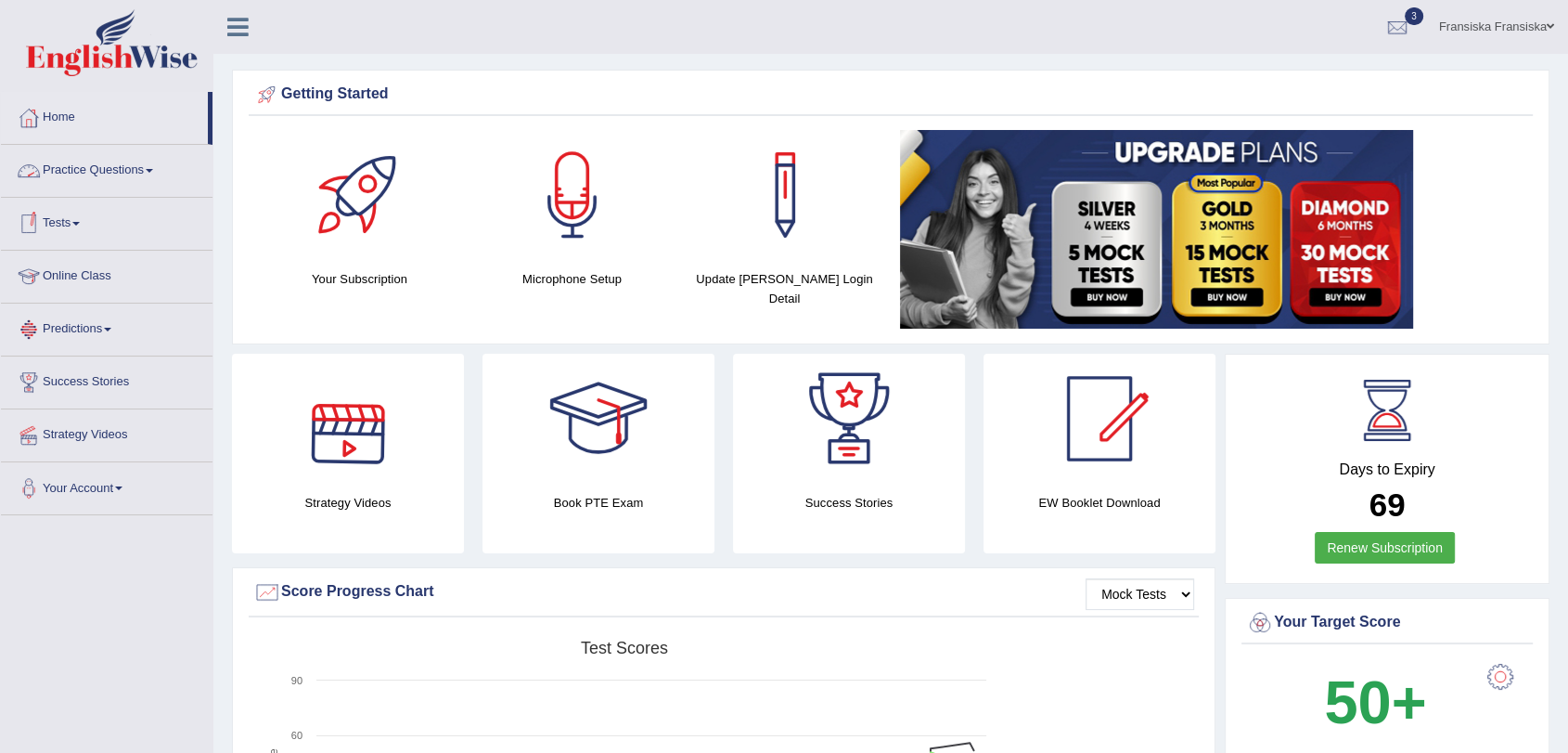
click at [90, 182] on link "Practice Questions" at bounding box center [106, 168] width 211 height 47
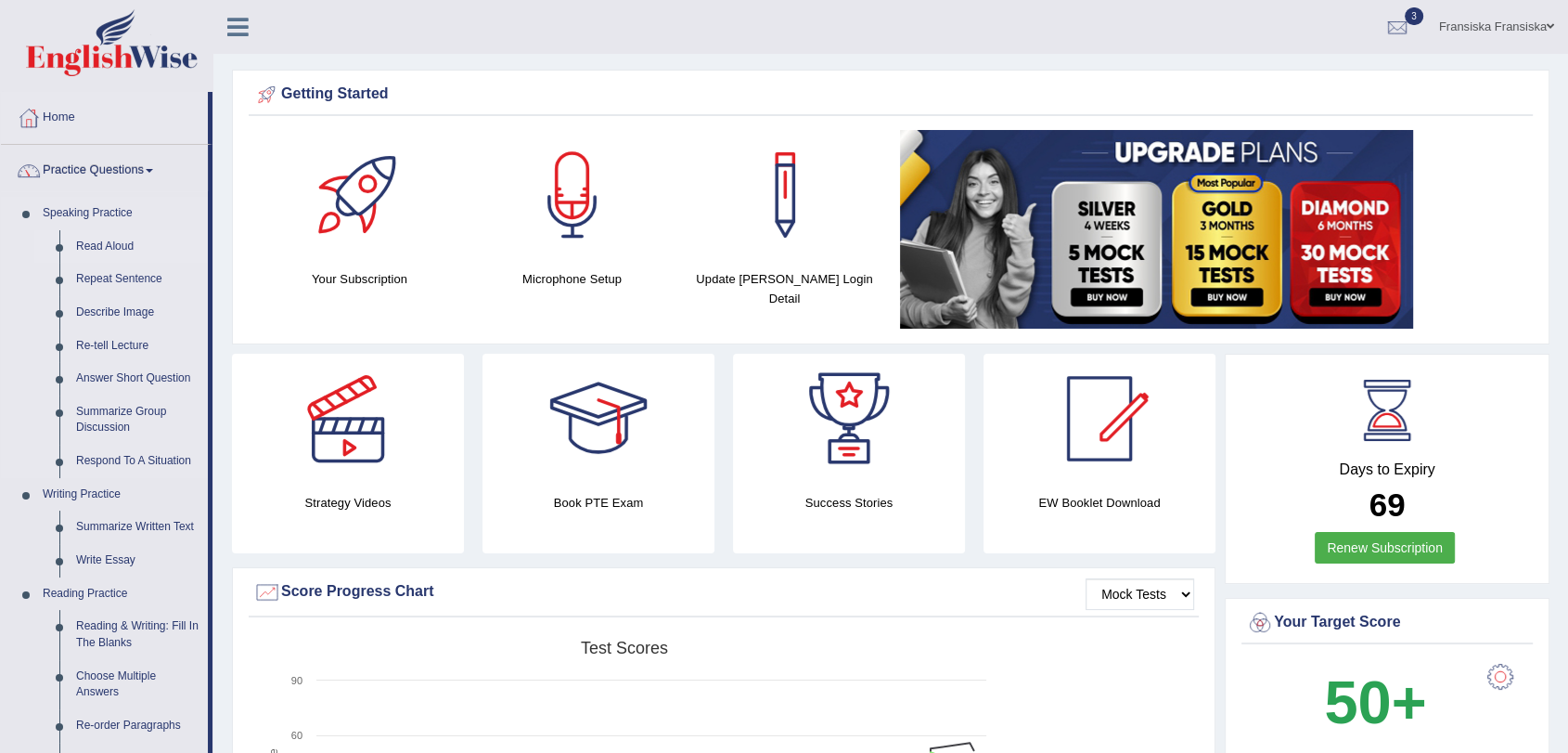
click at [118, 245] on link "Read Aloud" at bounding box center [138, 247] width 140 height 34
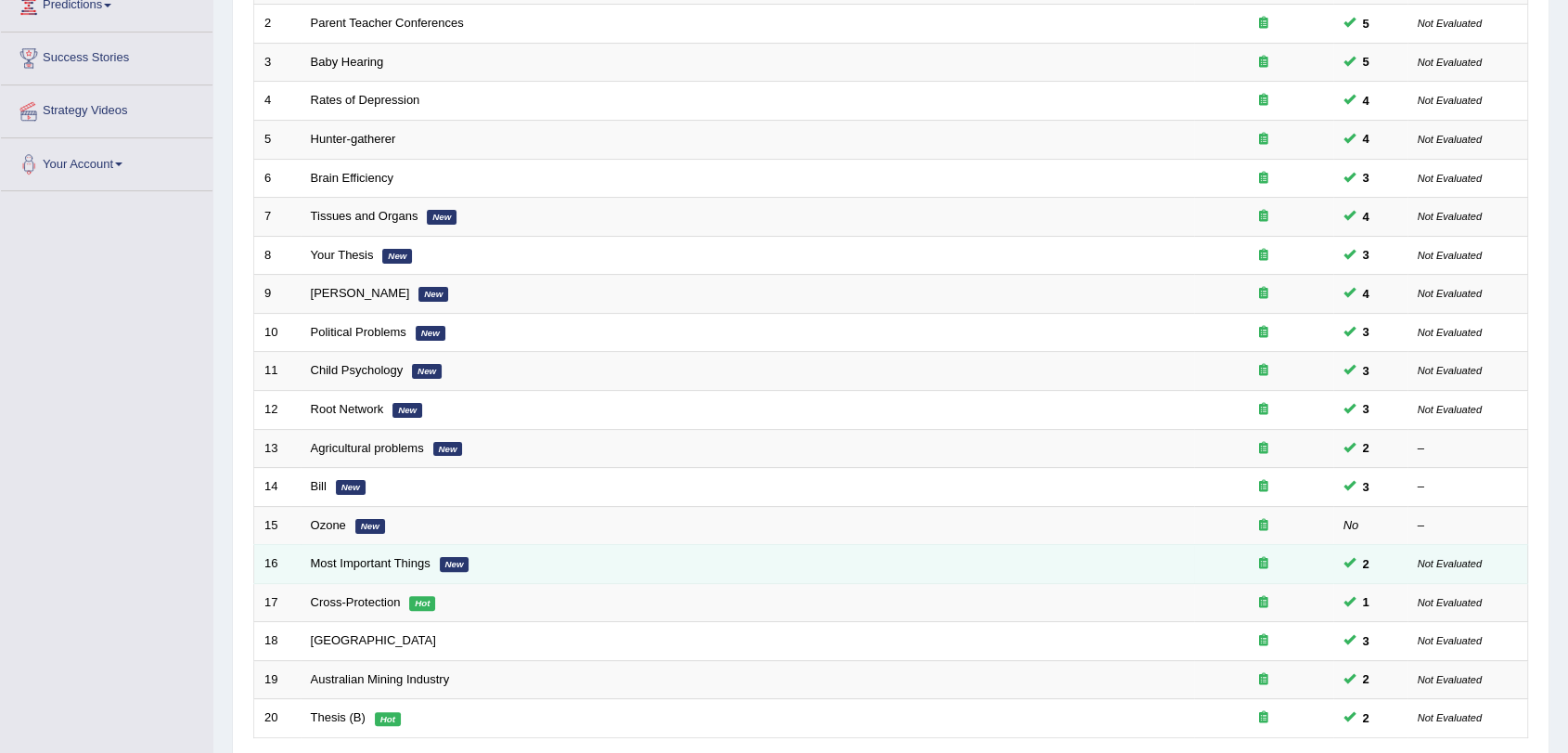
scroll to position [474, 0]
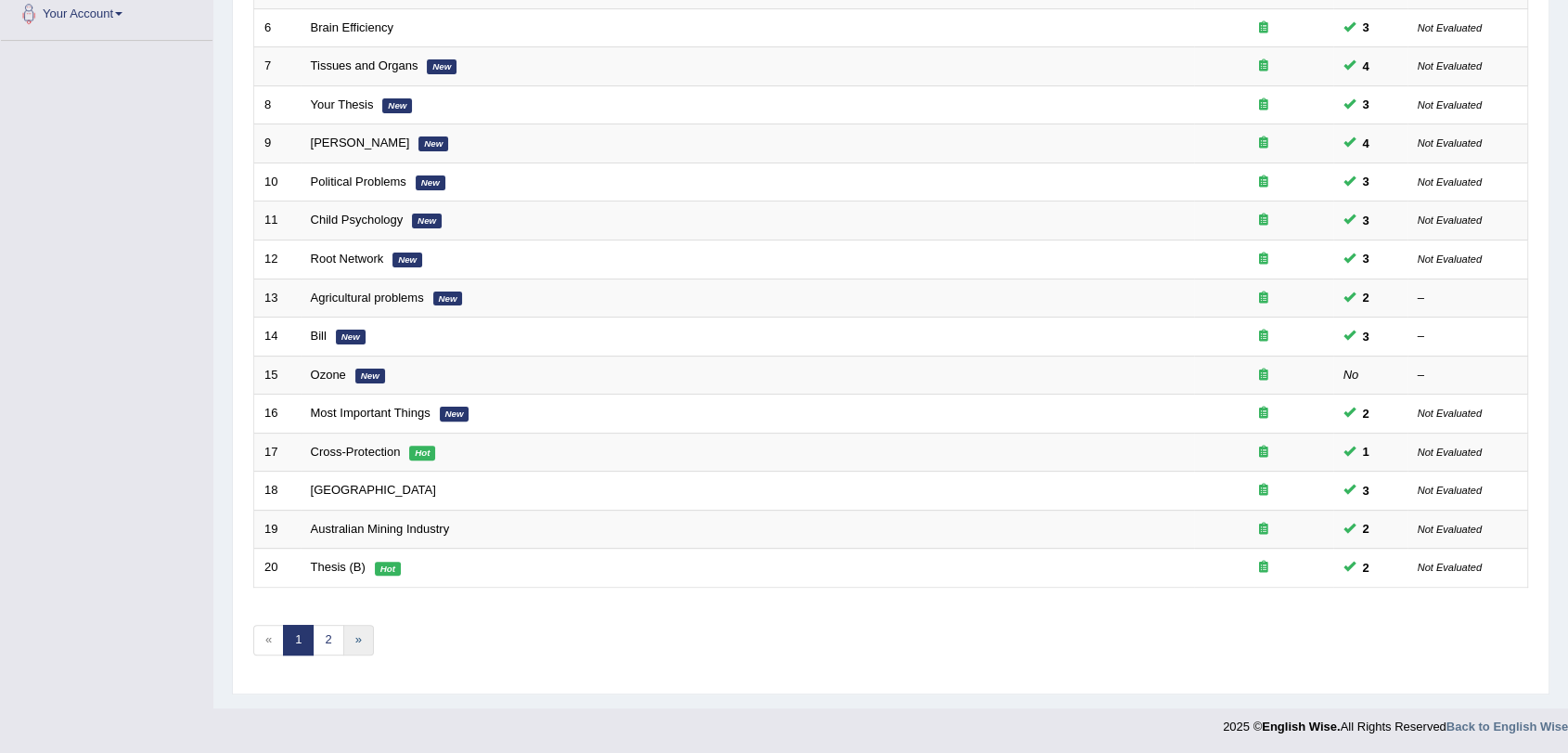
click at [370, 637] on link "»" at bounding box center [359, 639] width 31 height 31
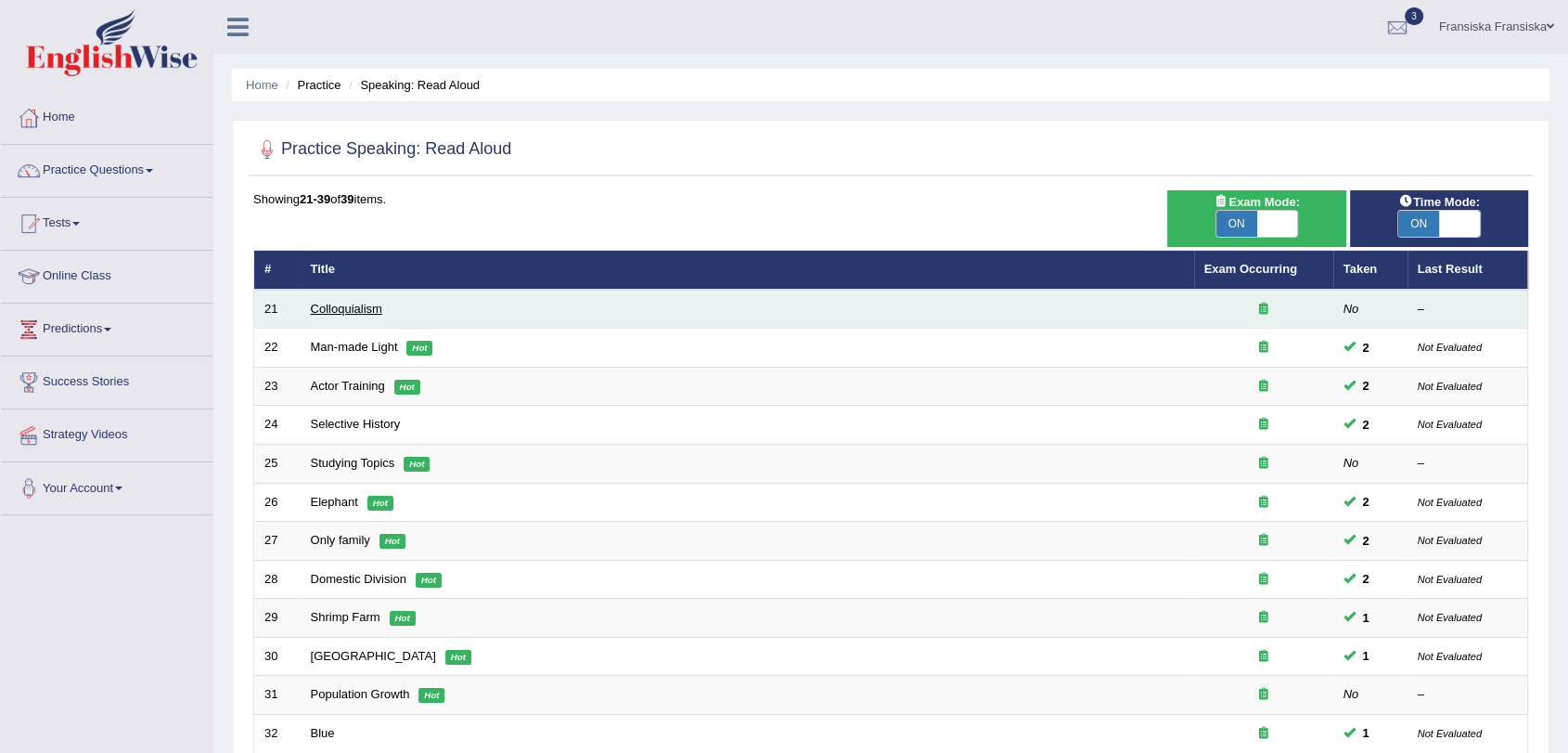
click at [329, 308] on link "Colloquialism" at bounding box center [347, 308] width 72 height 14
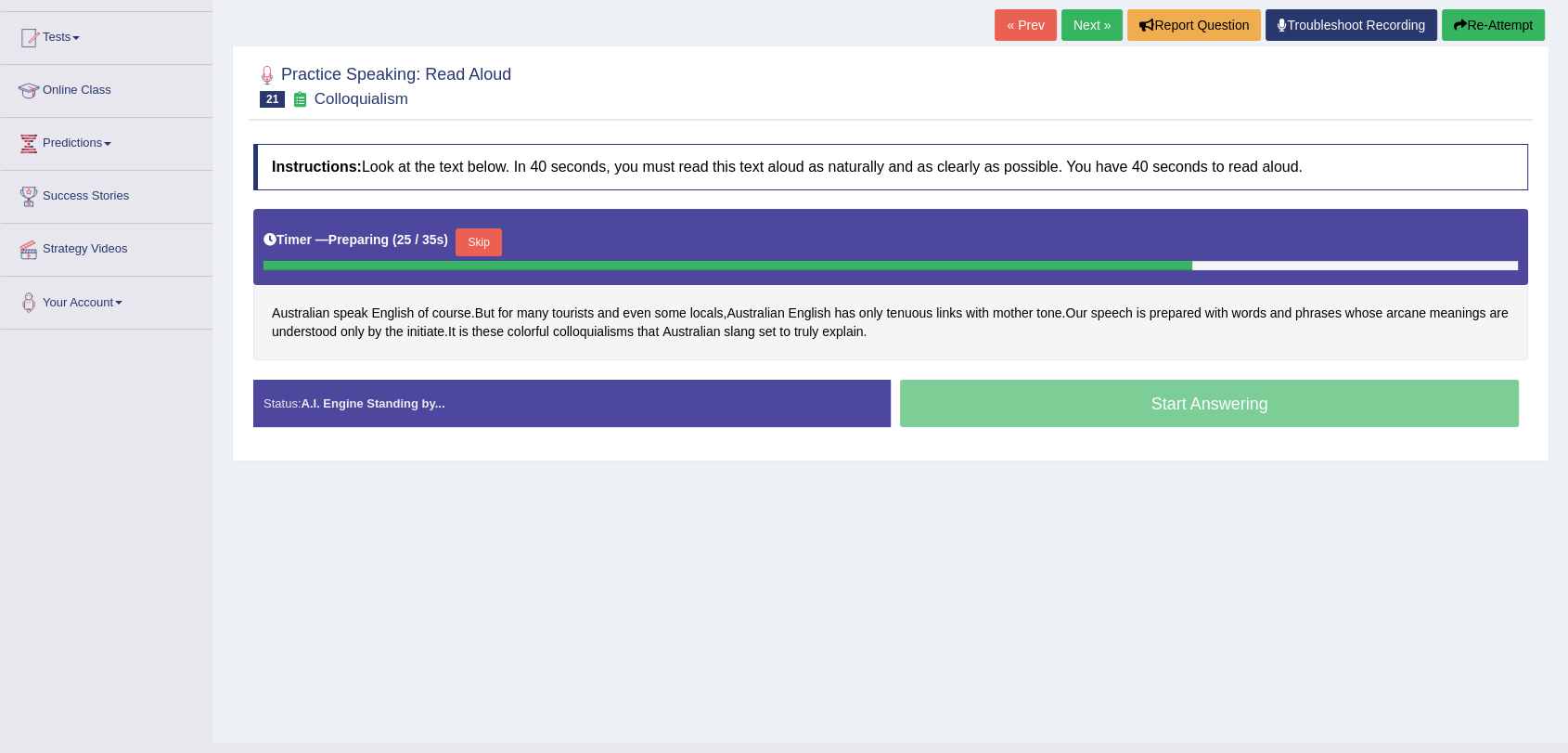
scroll to position [222, 0]
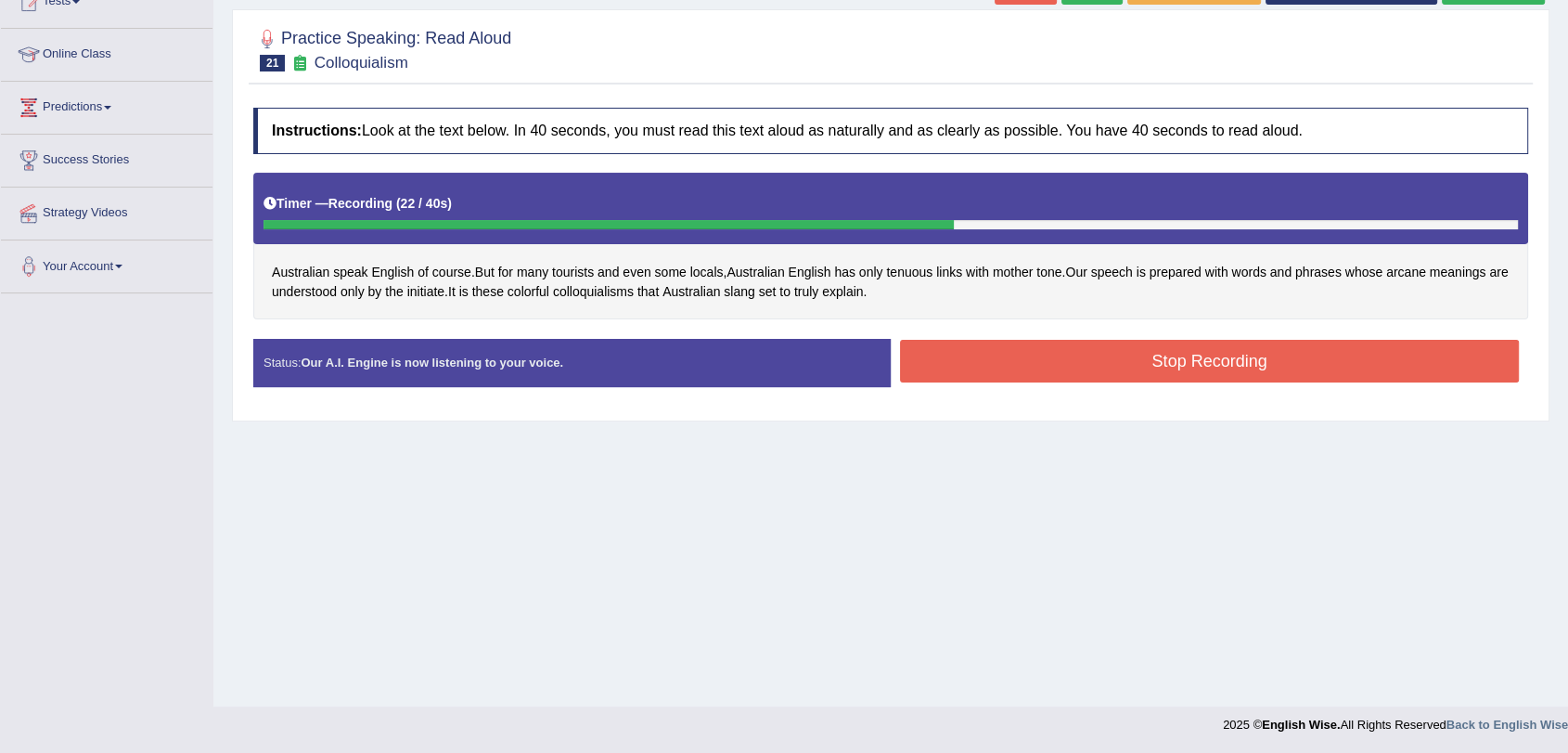
click at [975, 368] on button "Stop Recording" at bounding box center [1209, 362] width 619 height 43
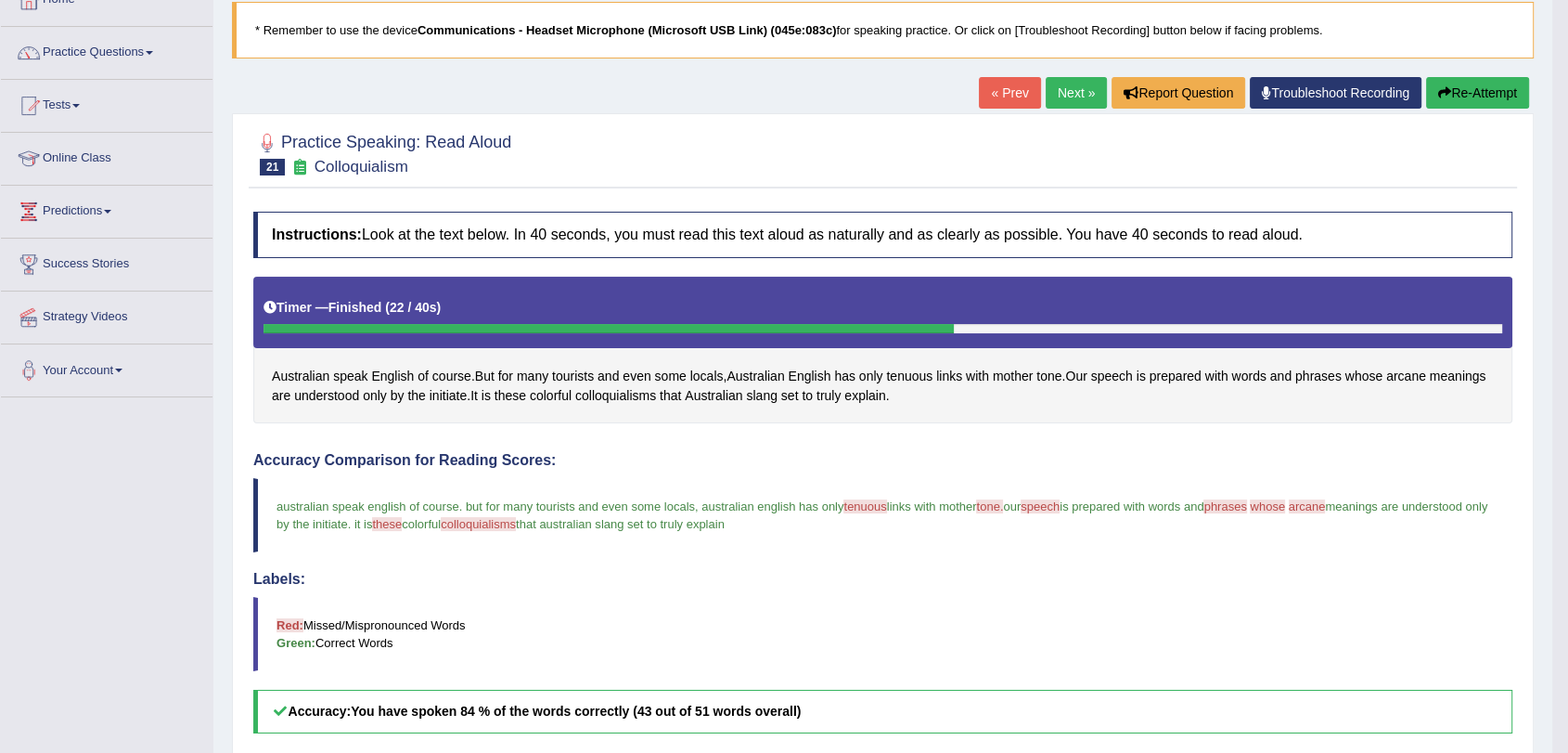
scroll to position [0, 0]
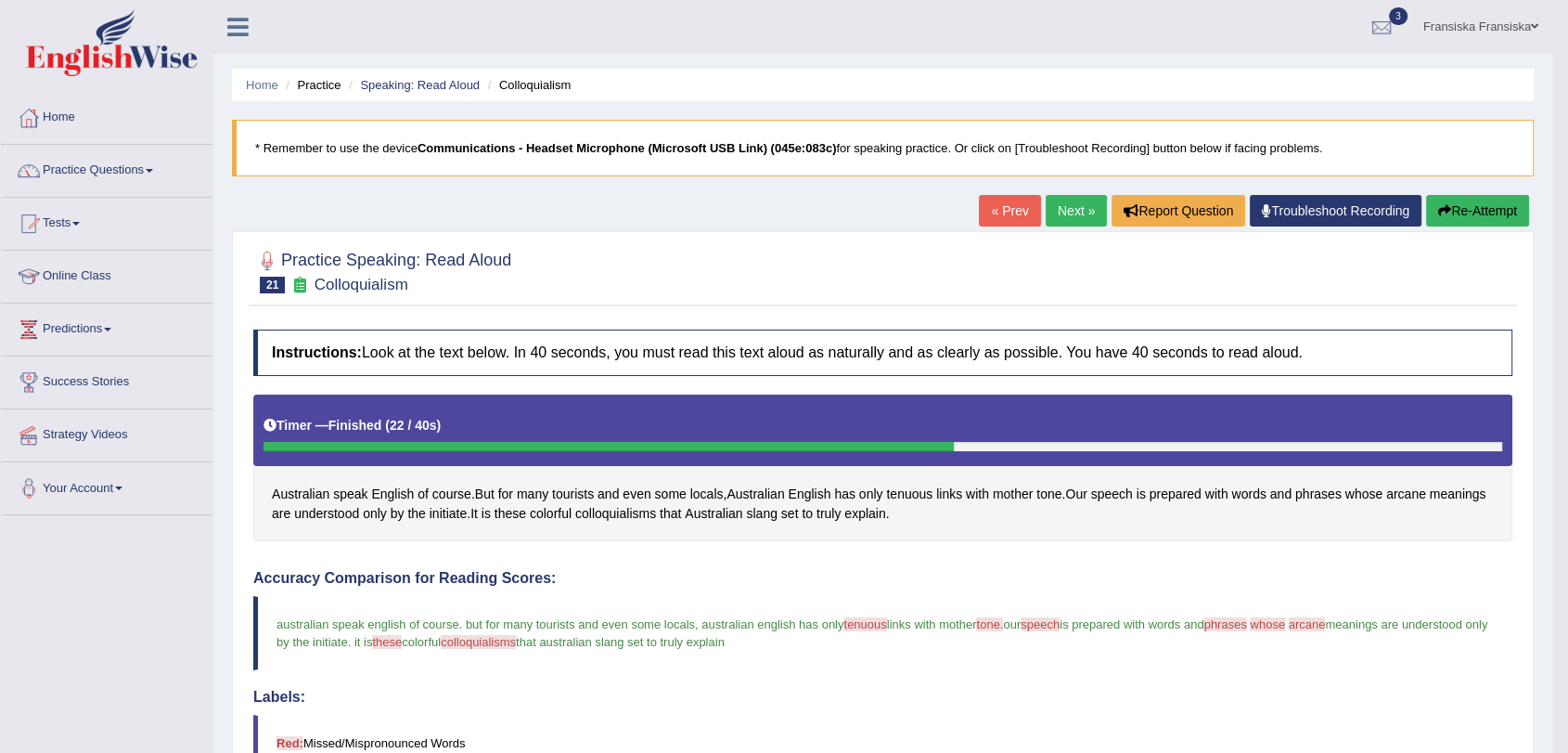
click at [1090, 202] on link "Next »" at bounding box center [1077, 211] width 61 height 32
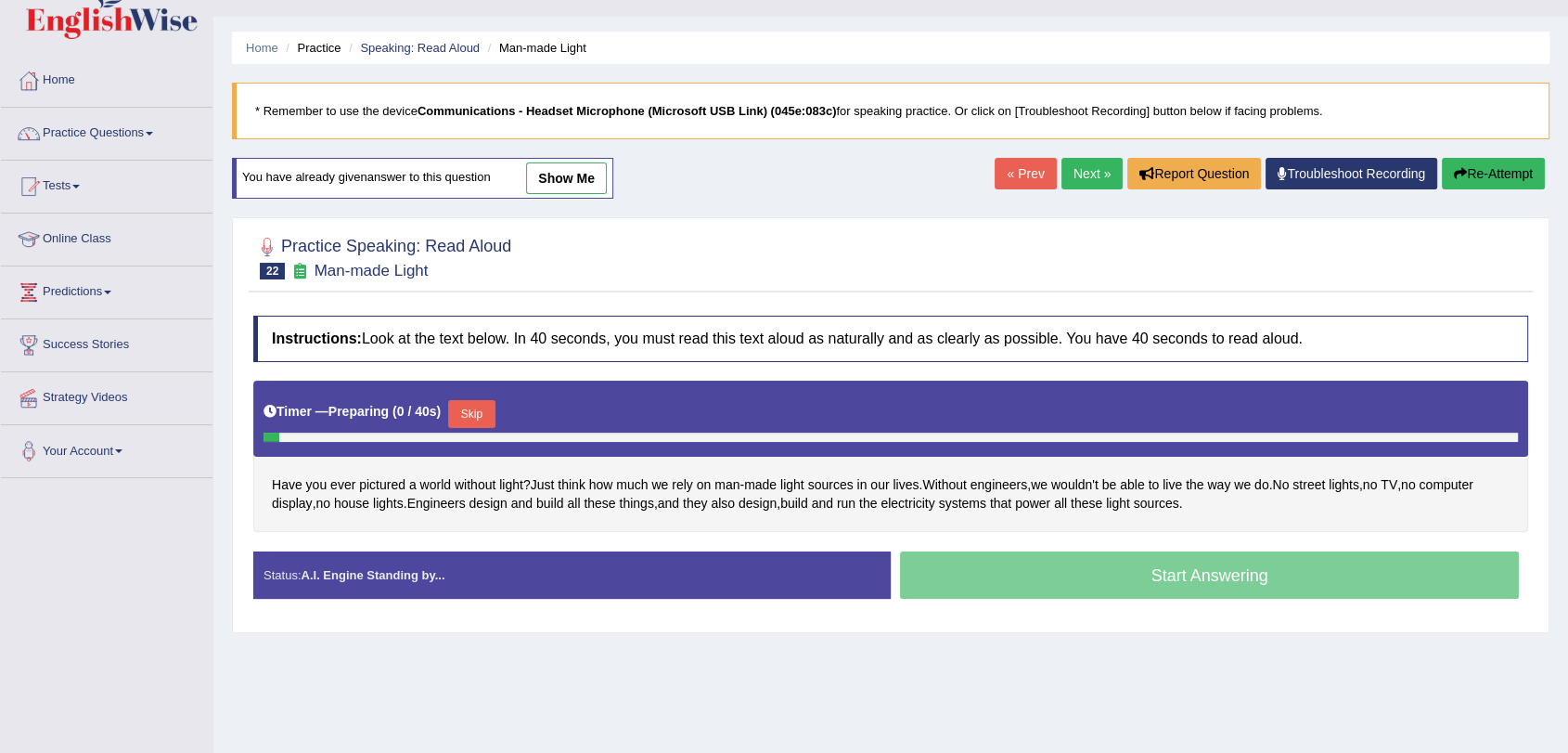
scroll to position [103, 0]
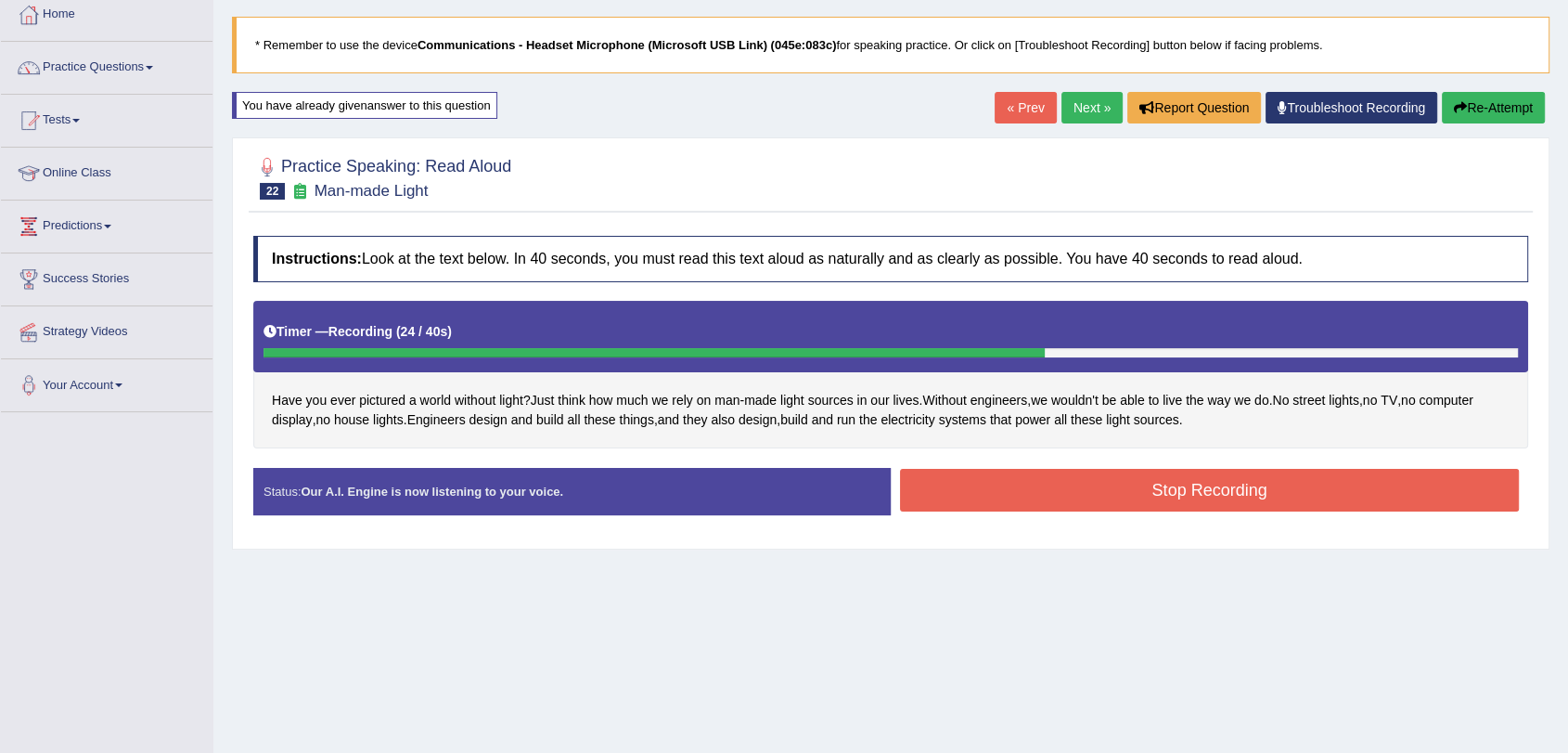
click at [1098, 487] on button "Stop Recording" at bounding box center [1209, 490] width 619 height 43
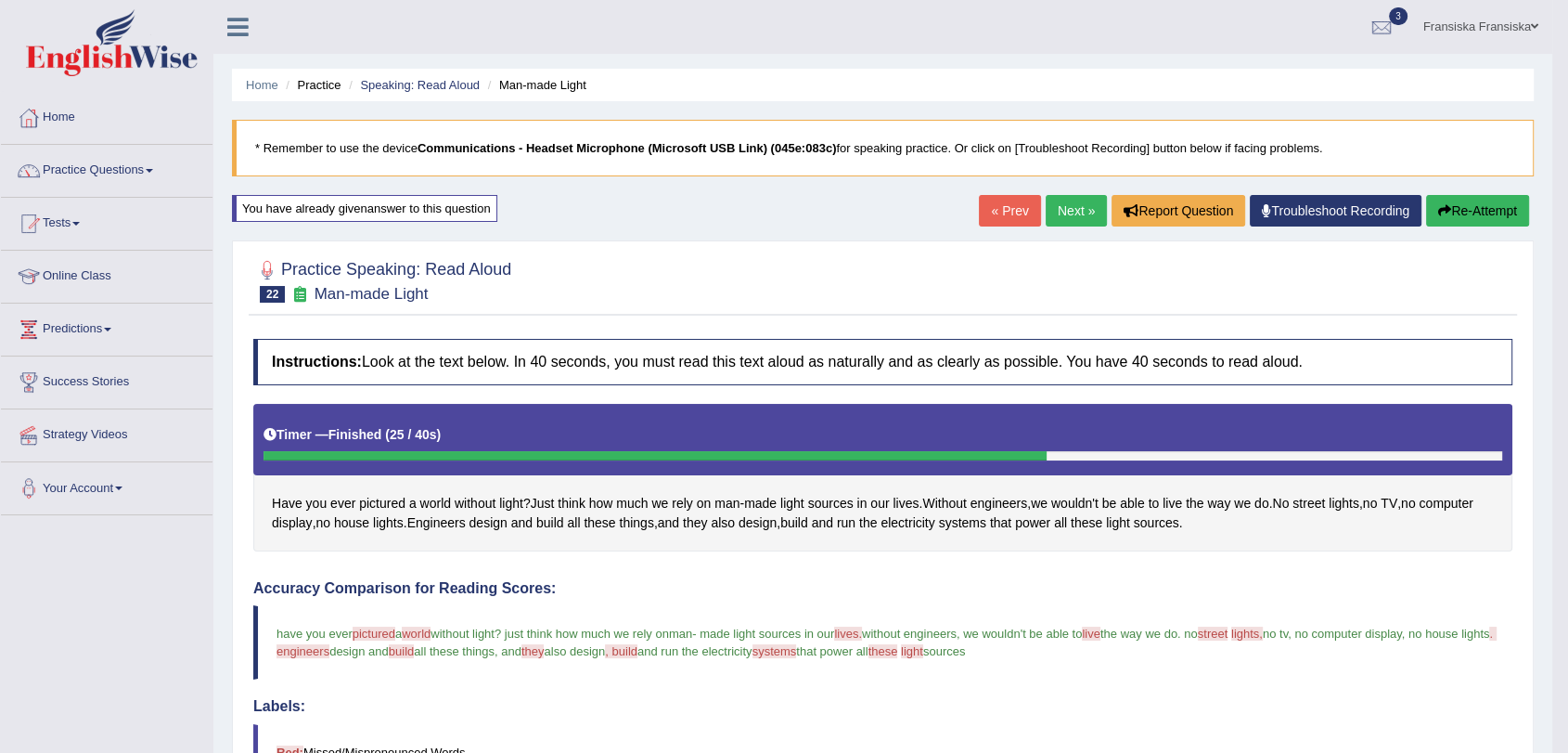
scroll to position [0, 0]
click at [1079, 215] on link "Next »" at bounding box center [1077, 211] width 61 height 32
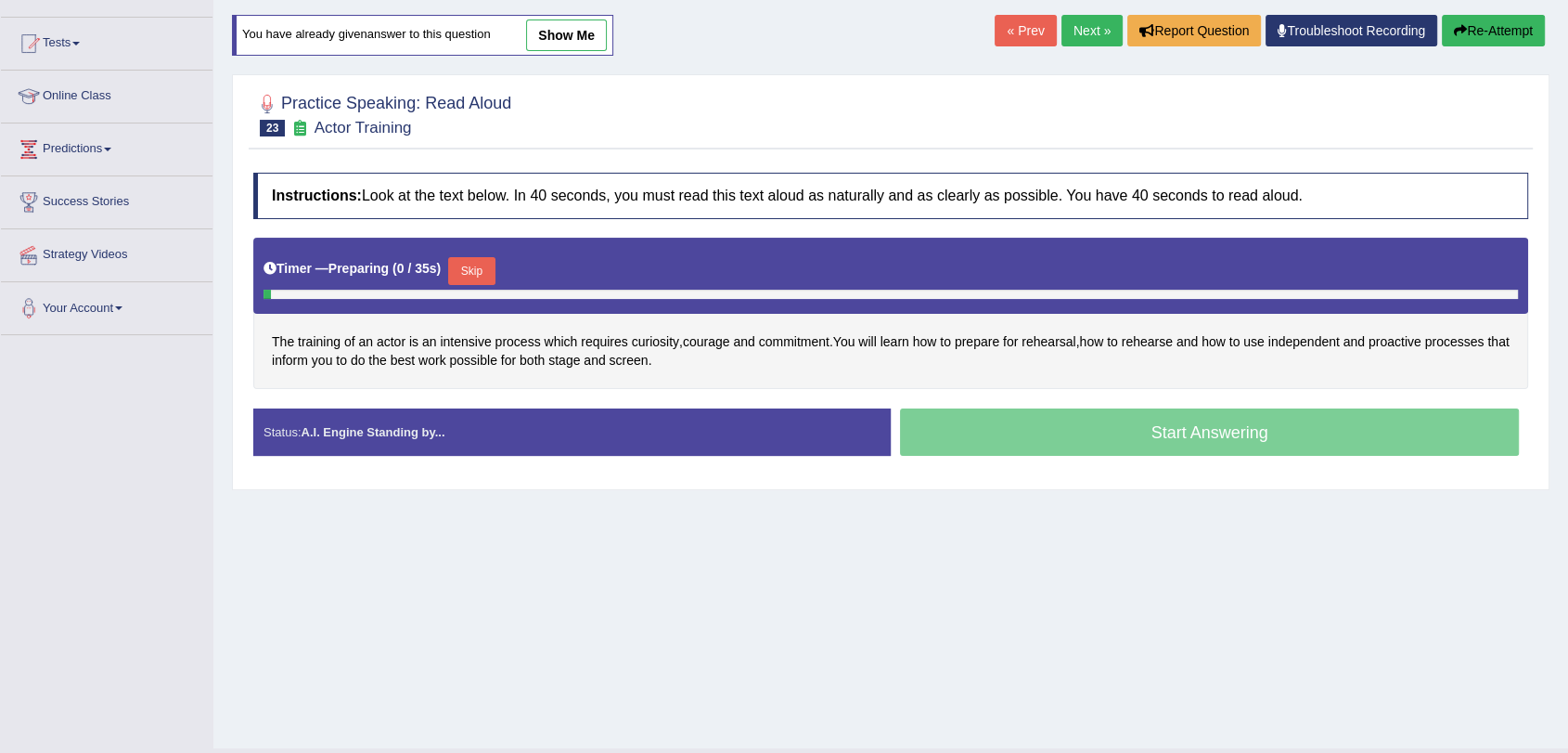
scroll to position [222, 0]
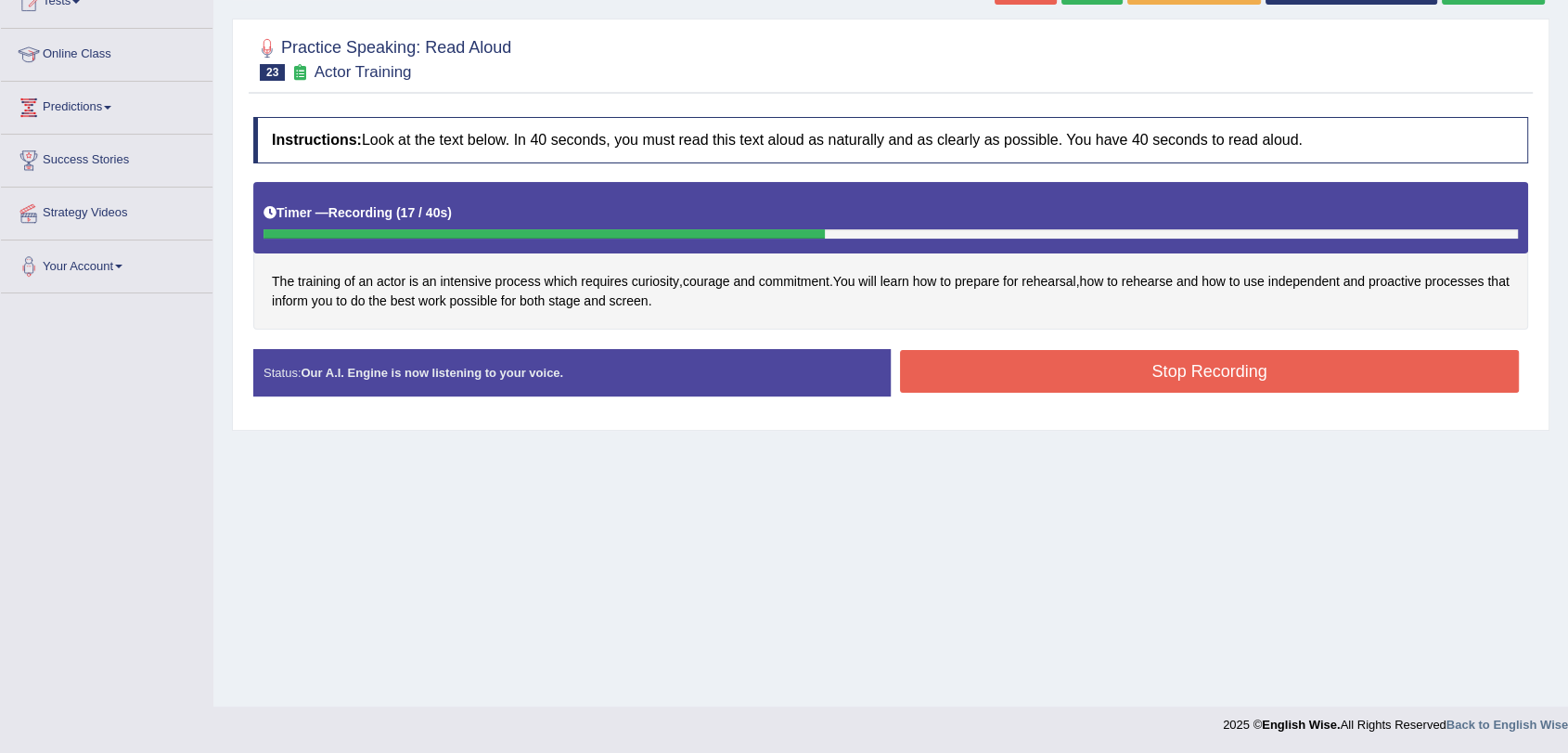
click at [1031, 364] on button "Stop Recording" at bounding box center [1209, 372] width 619 height 43
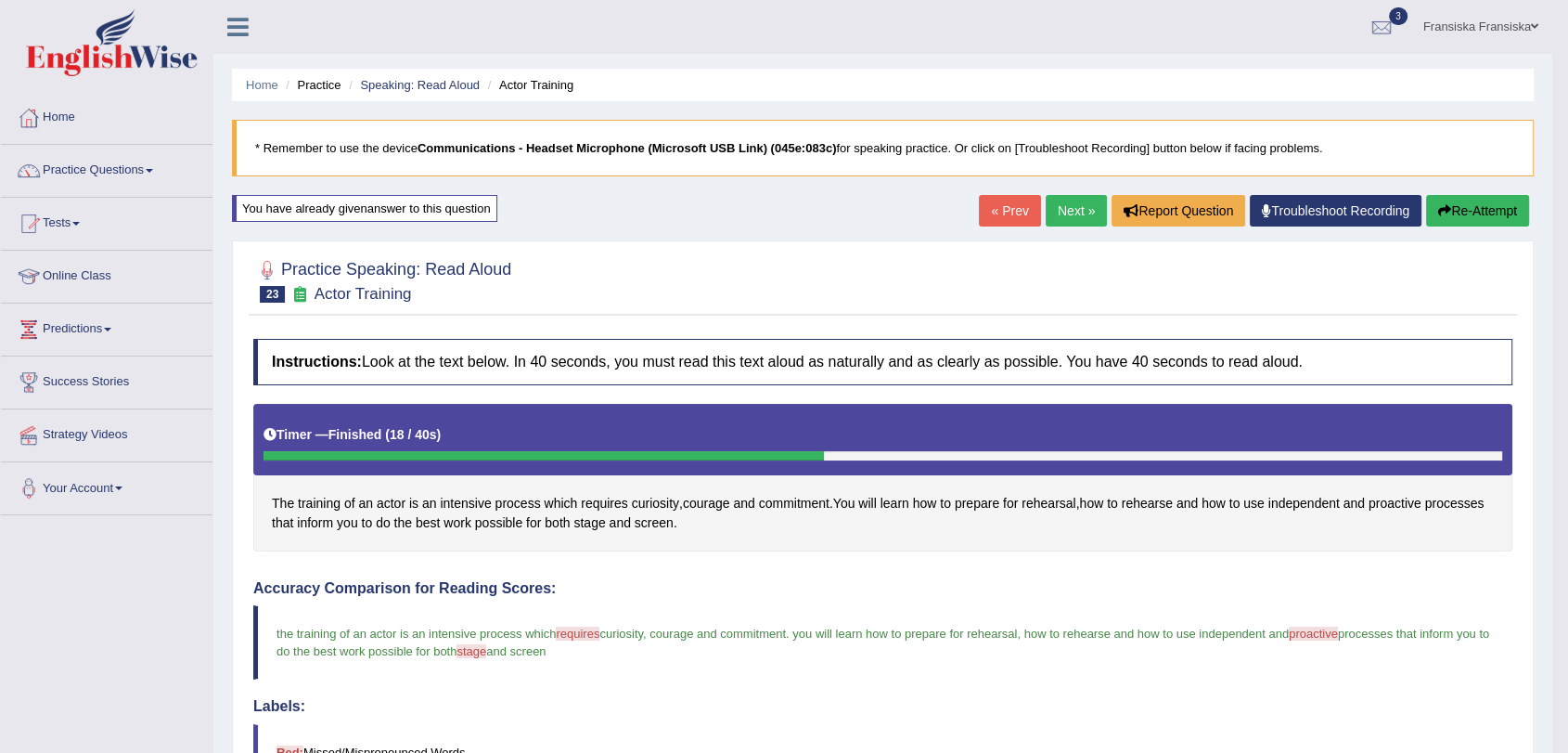
scroll to position [0, 0]
click at [1085, 209] on link "Next »" at bounding box center [1077, 211] width 61 height 32
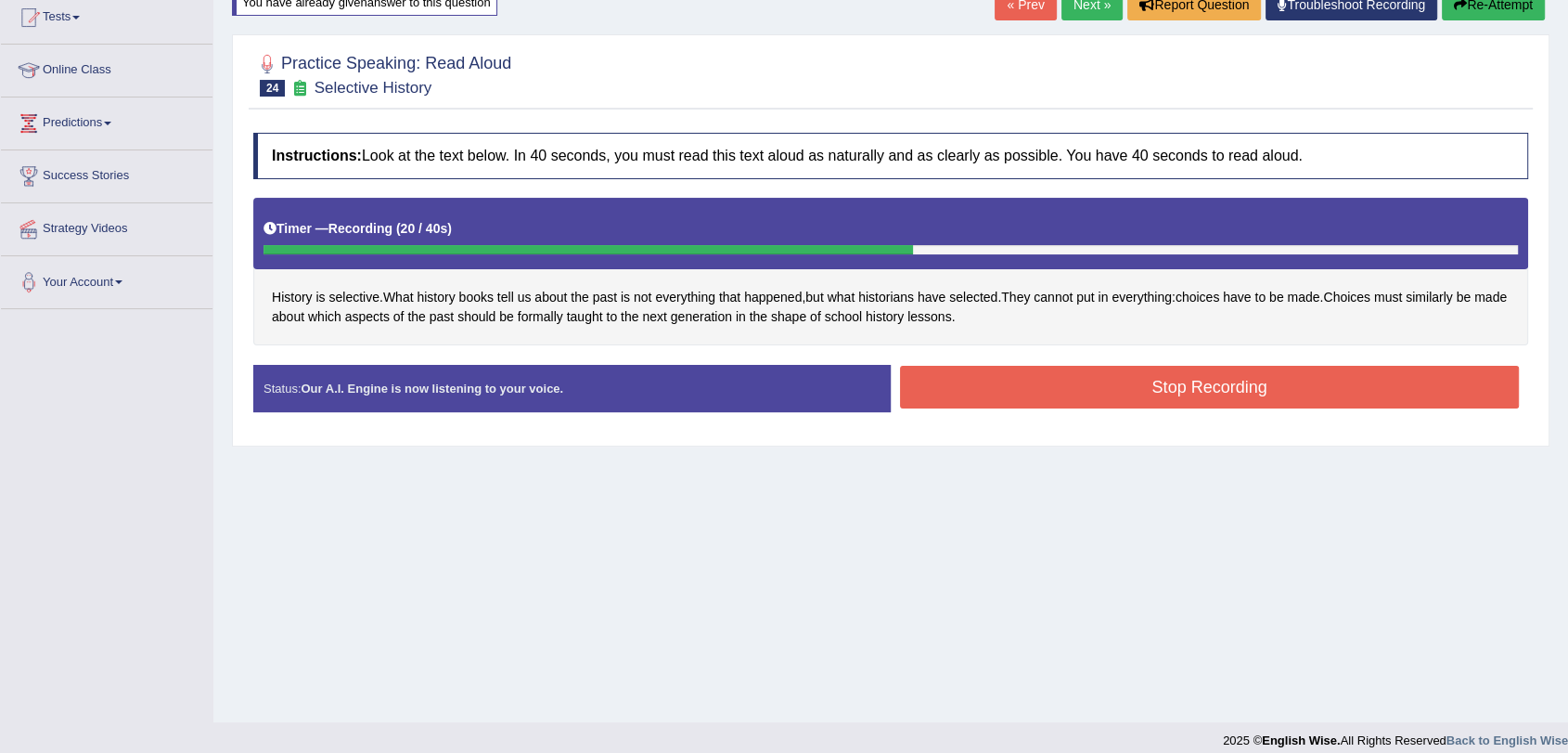
click at [1105, 377] on button "Stop Recording" at bounding box center [1209, 387] width 619 height 43
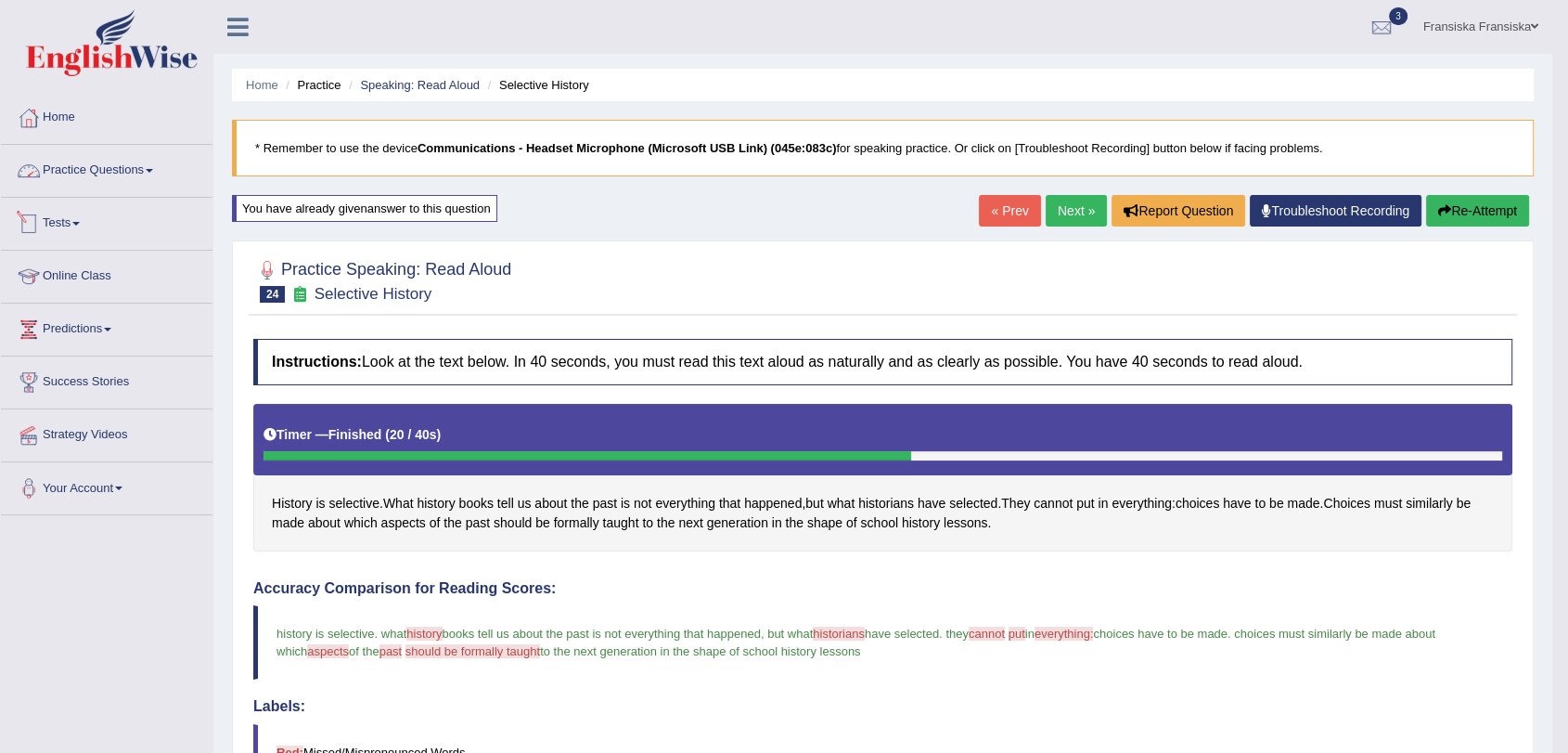
click at [129, 175] on link "Practice Questions" at bounding box center [106, 168] width 211 height 47
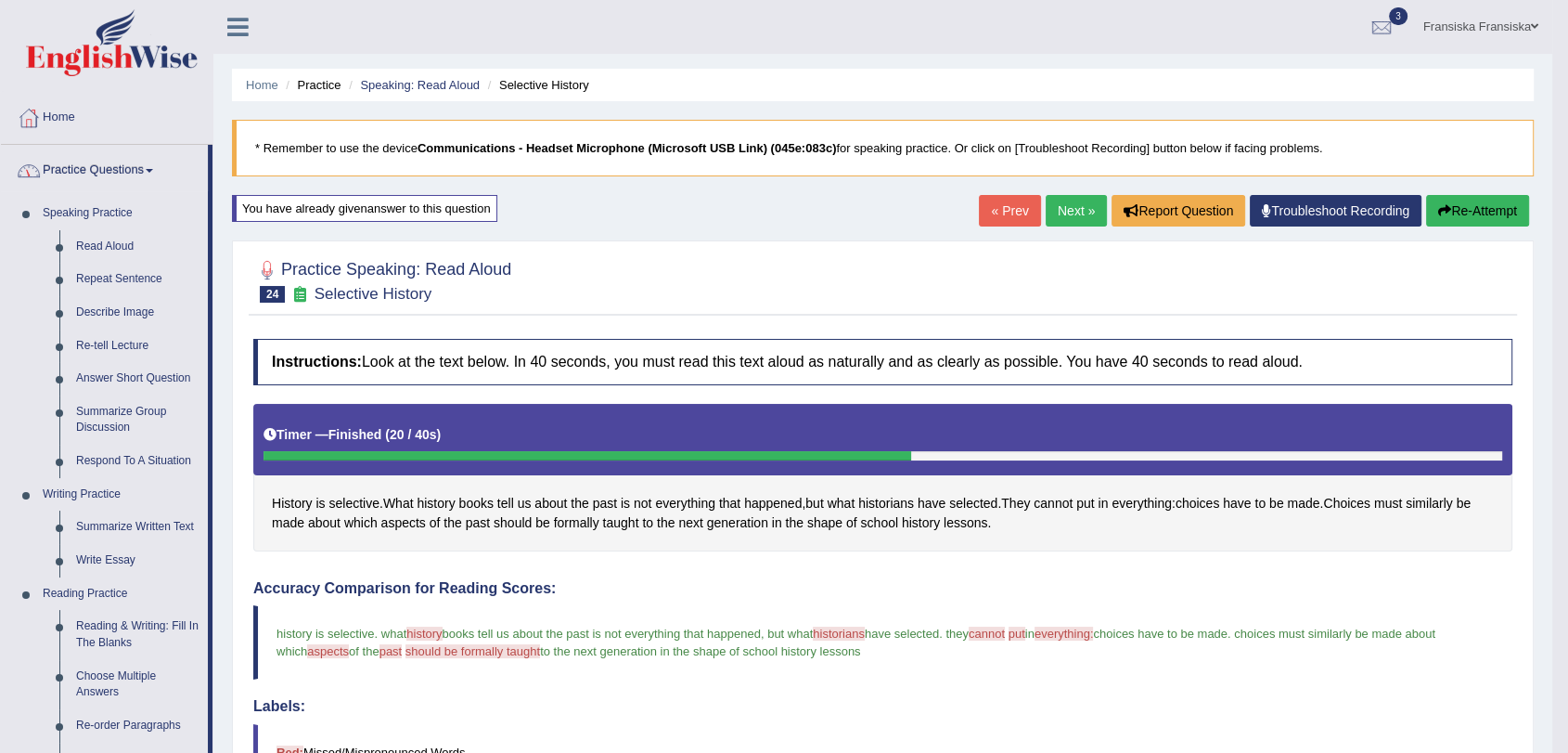
click at [108, 185] on link "Practice Questions" at bounding box center [104, 168] width 207 height 47
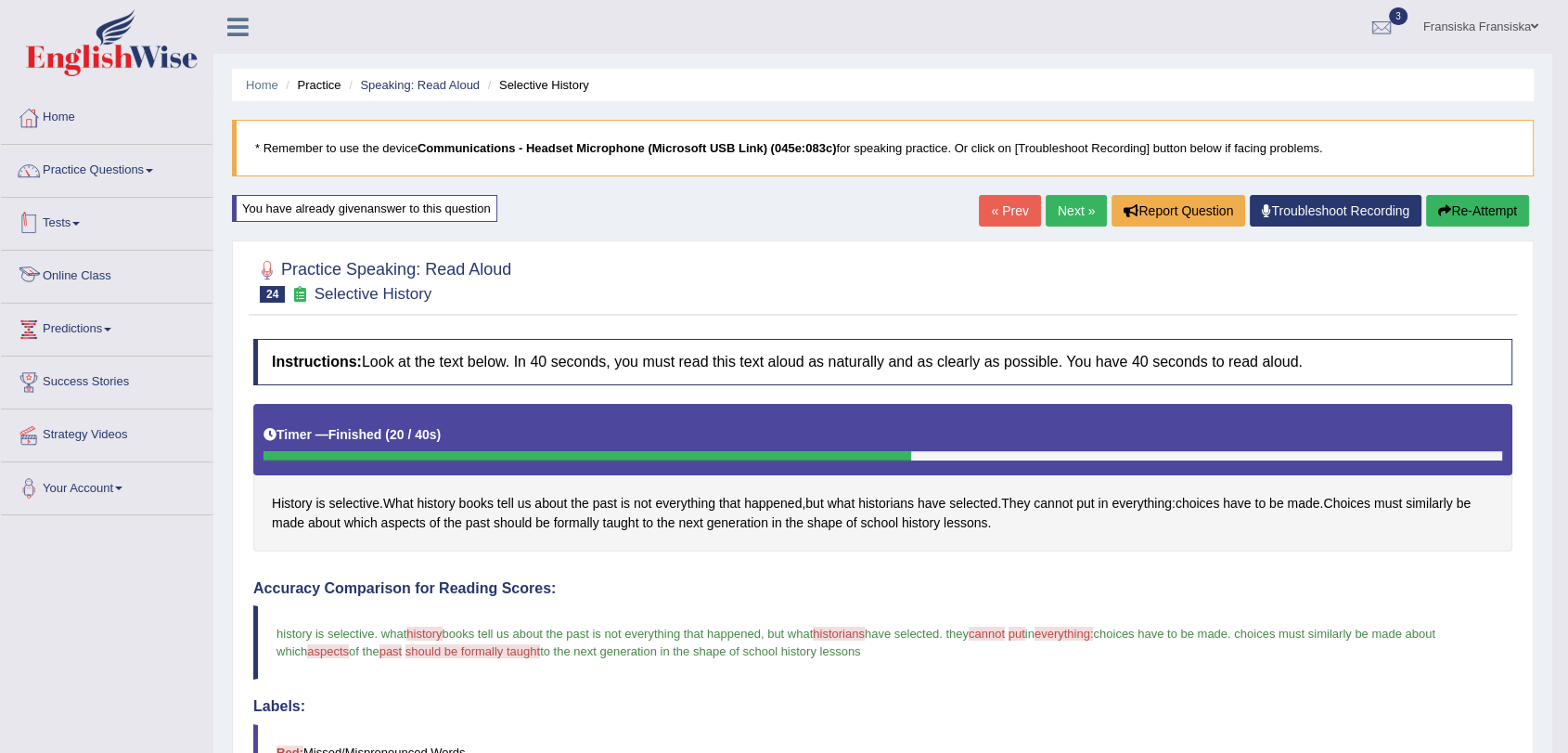
click at [127, 276] on link "Online Class" at bounding box center [106, 274] width 211 height 47
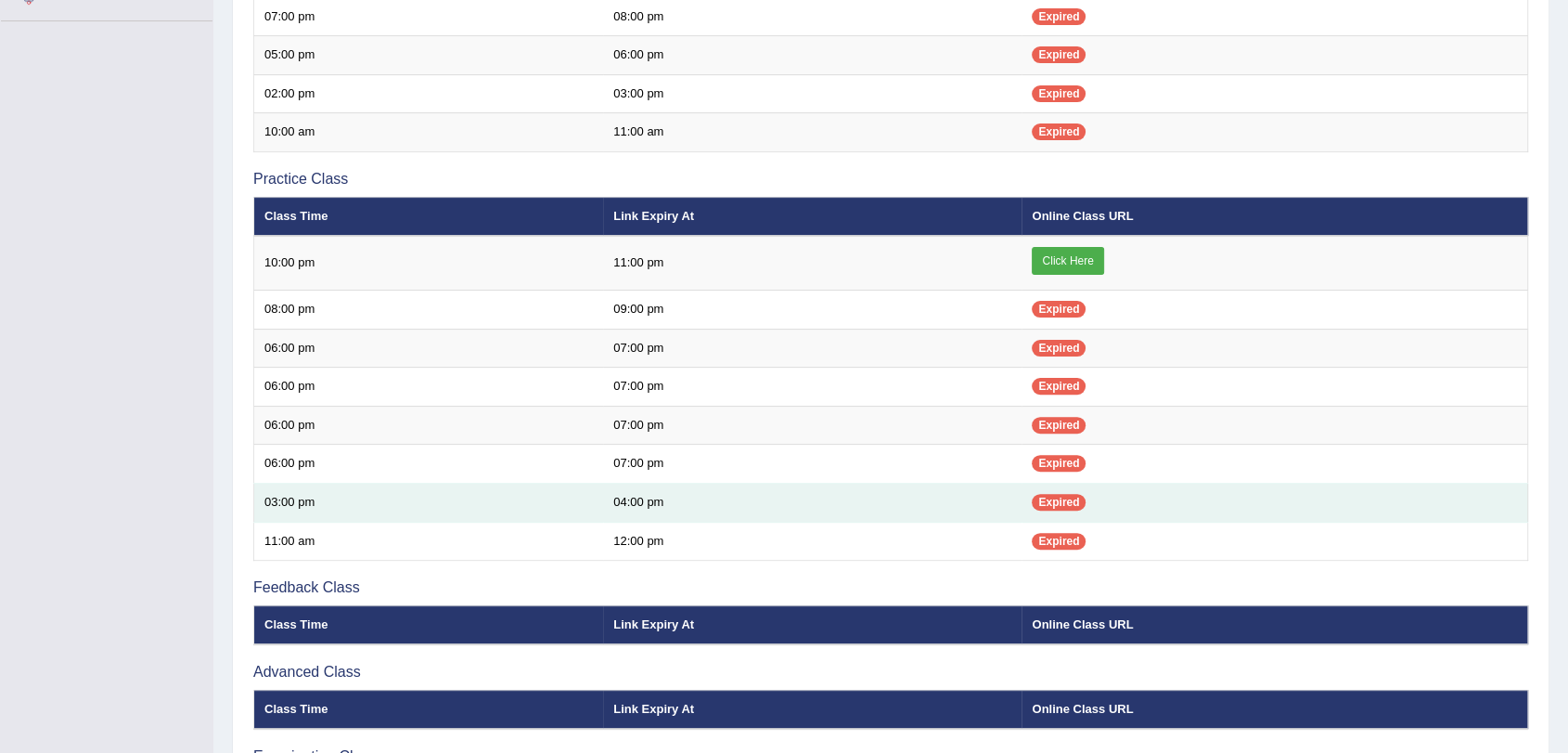
scroll to position [515, 0]
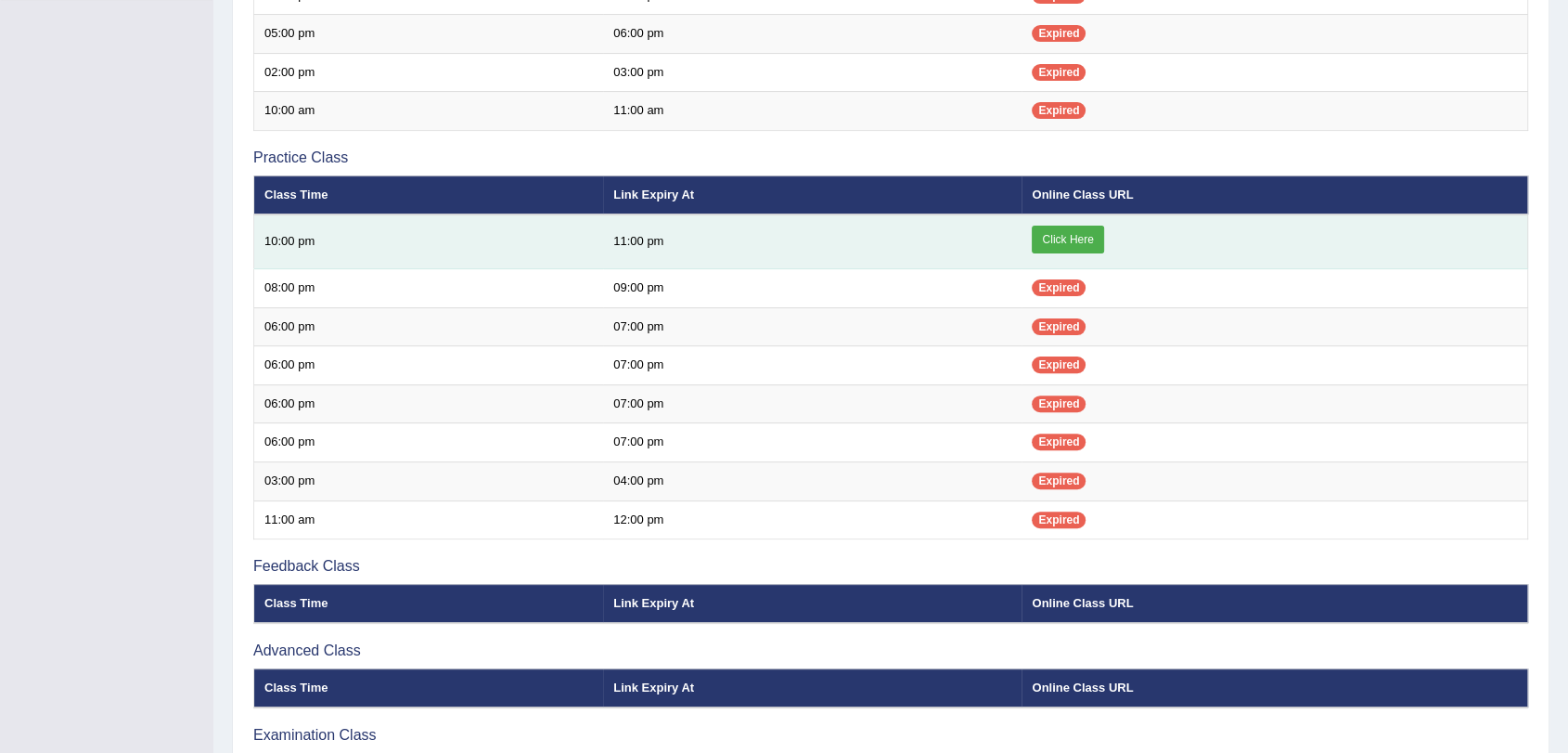
click at [1069, 245] on link "Click Here" at bounding box center [1068, 240] width 72 height 28
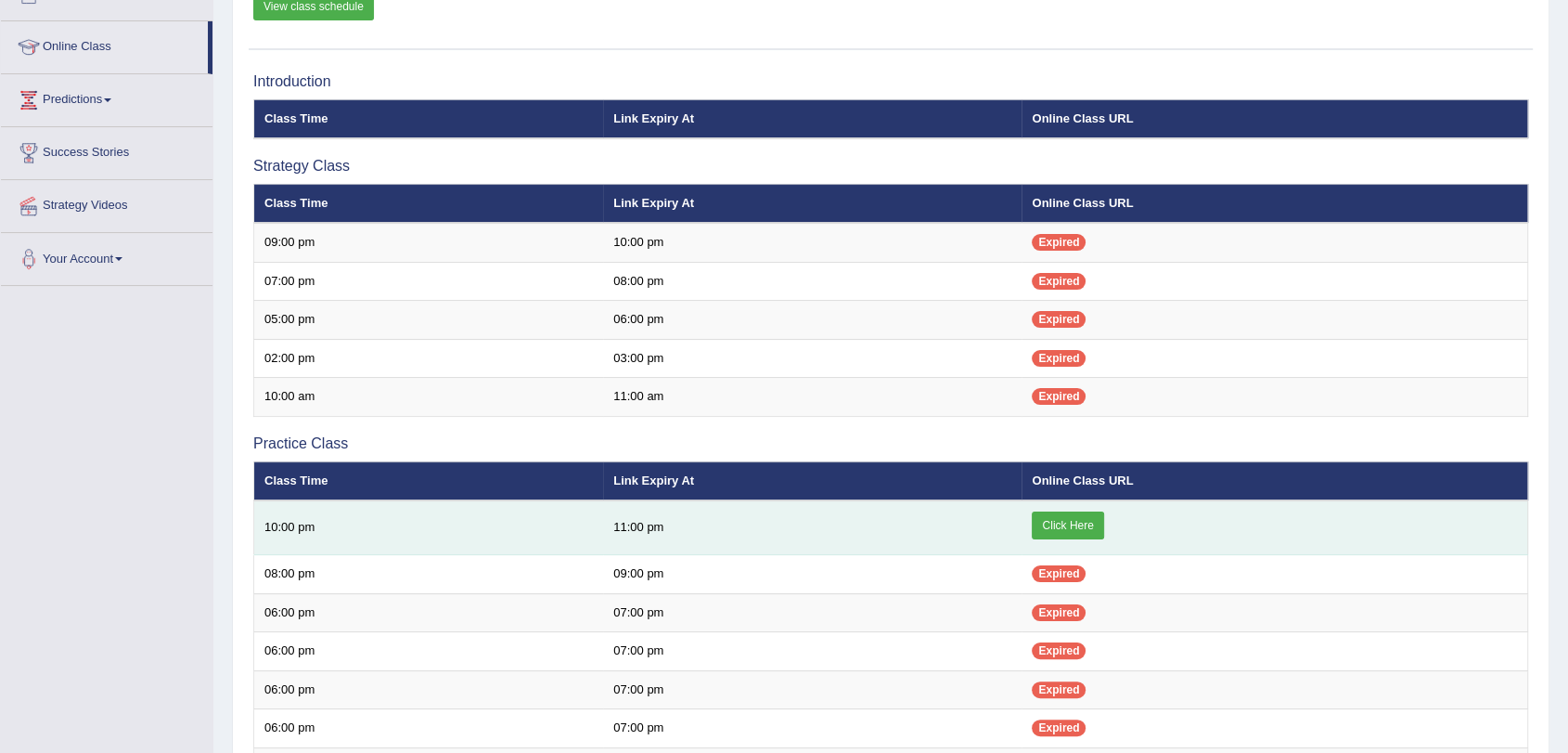
scroll to position [412, 0]
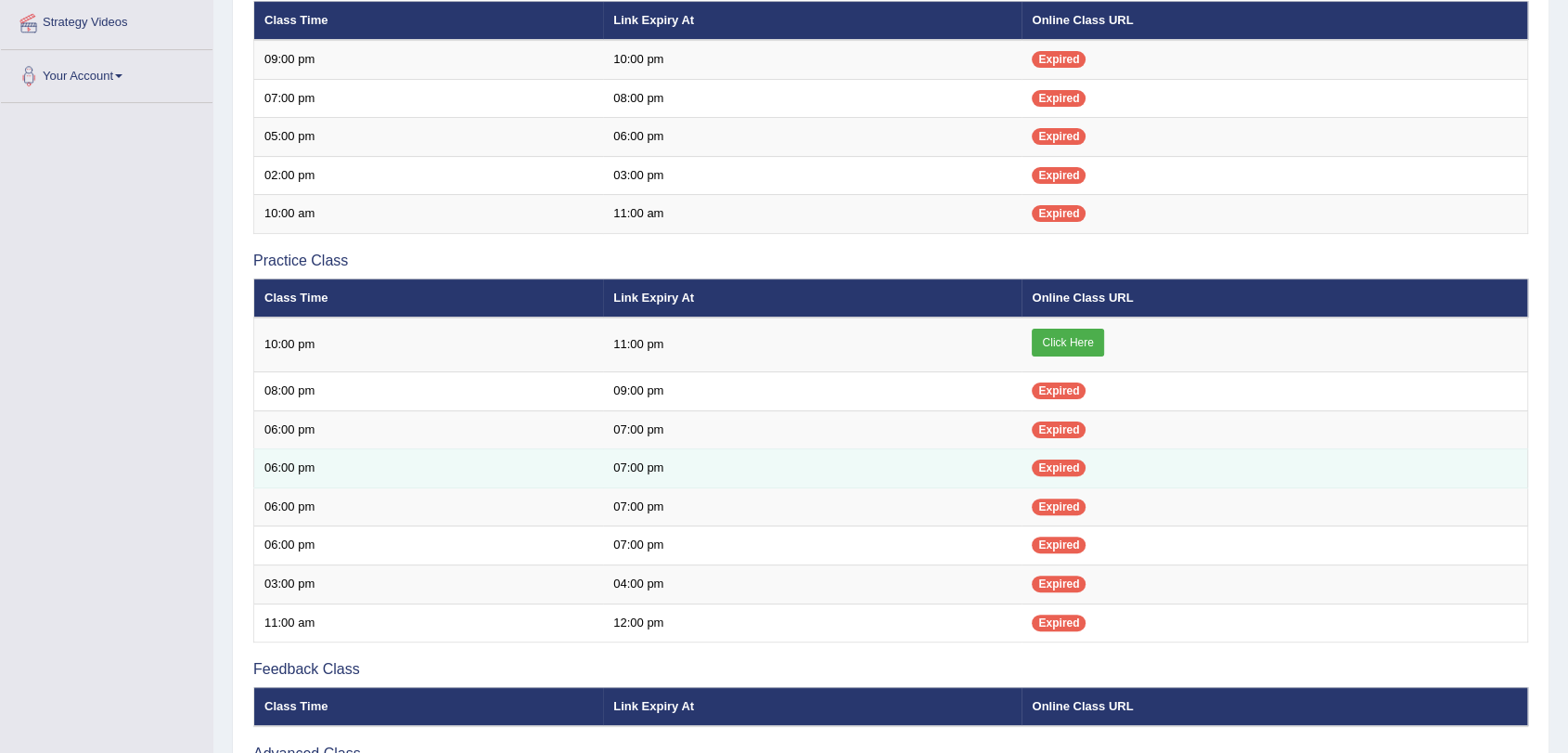
scroll to position [412, 0]
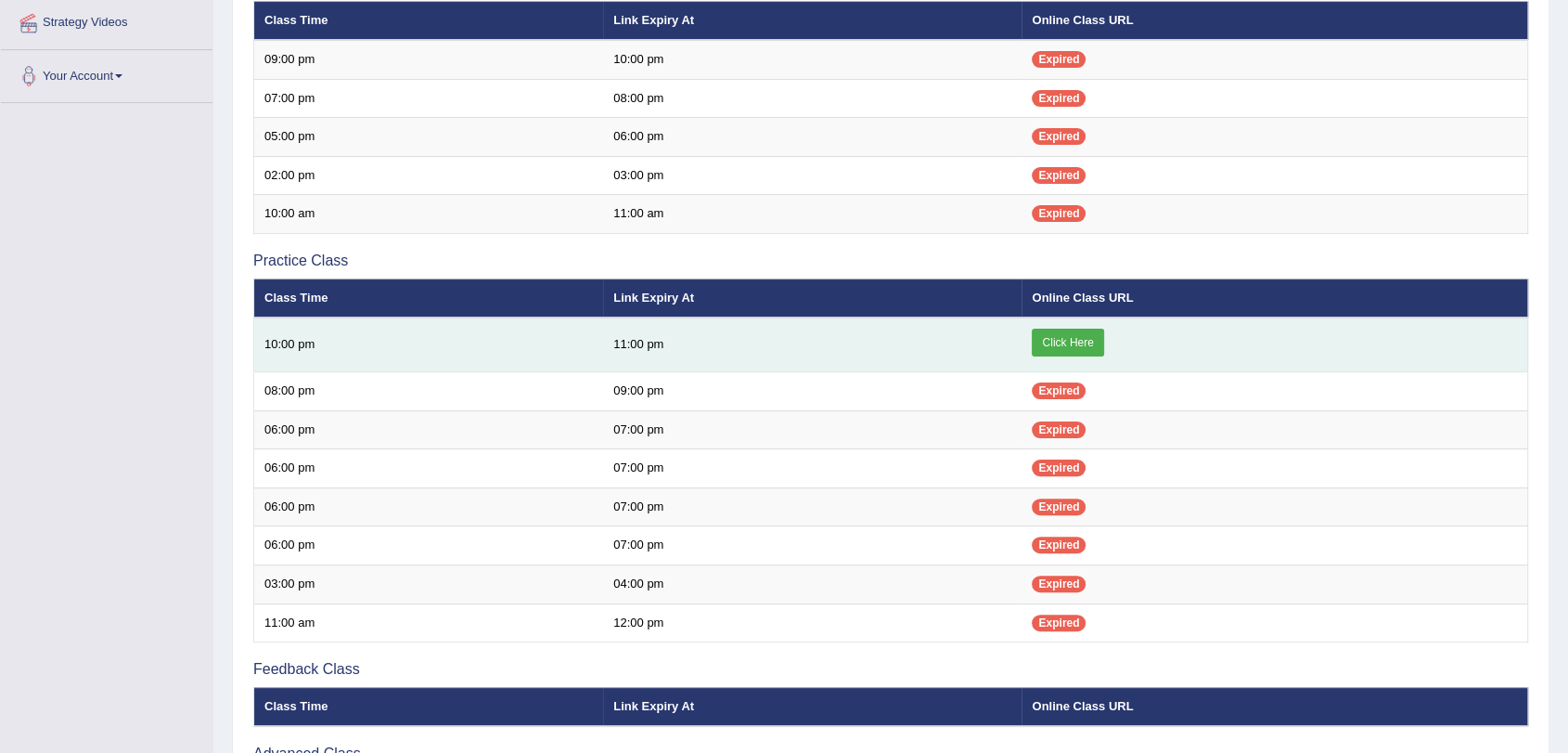
click at [1070, 334] on link "Click Here" at bounding box center [1068, 343] width 72 height 28
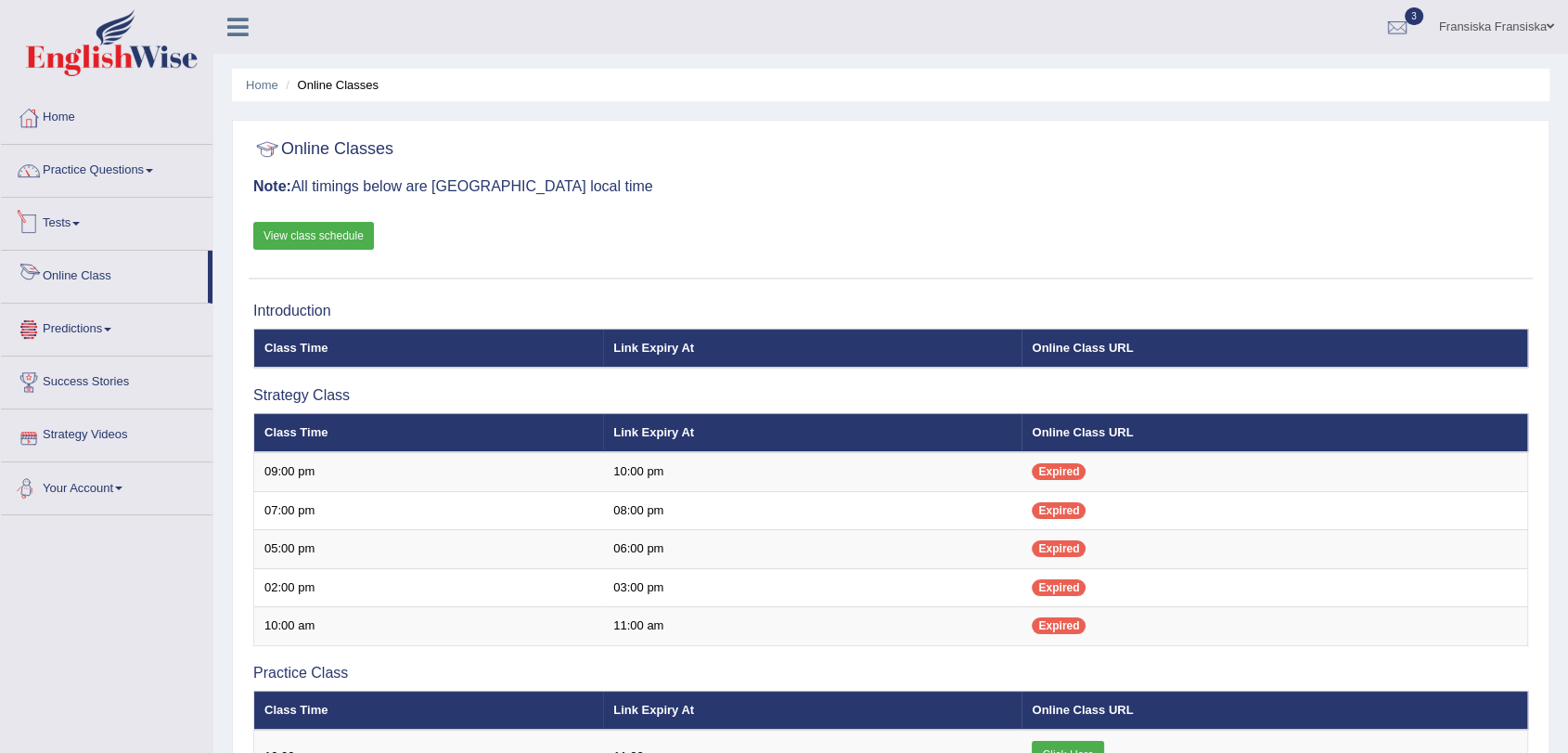
click at [125, 175] on link "Practice Questions" at bounding box center [106, 168] width 211 height 47
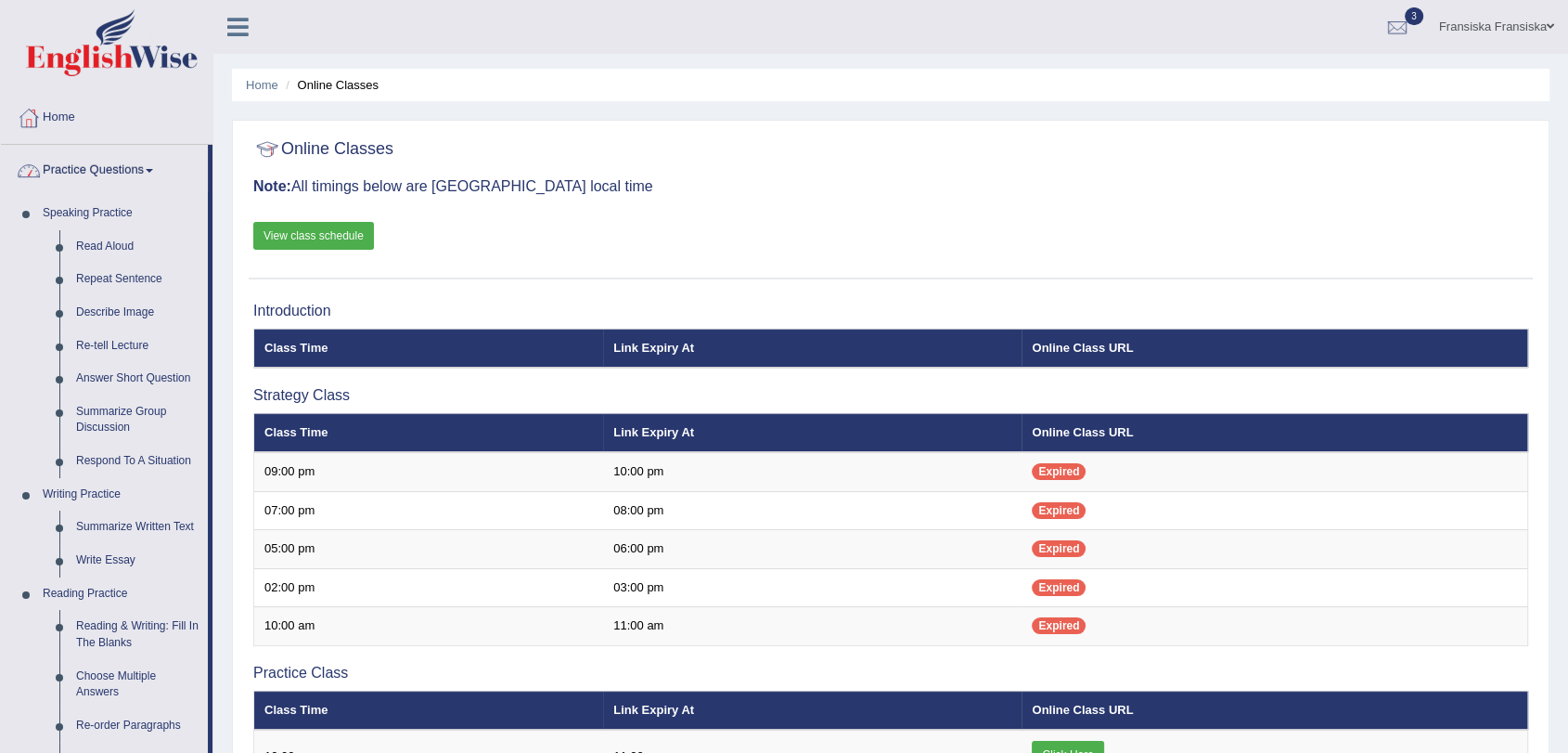
click at [127, 171] on link "Practice Questions" at bounding box center [104, 168] width 207 height 47
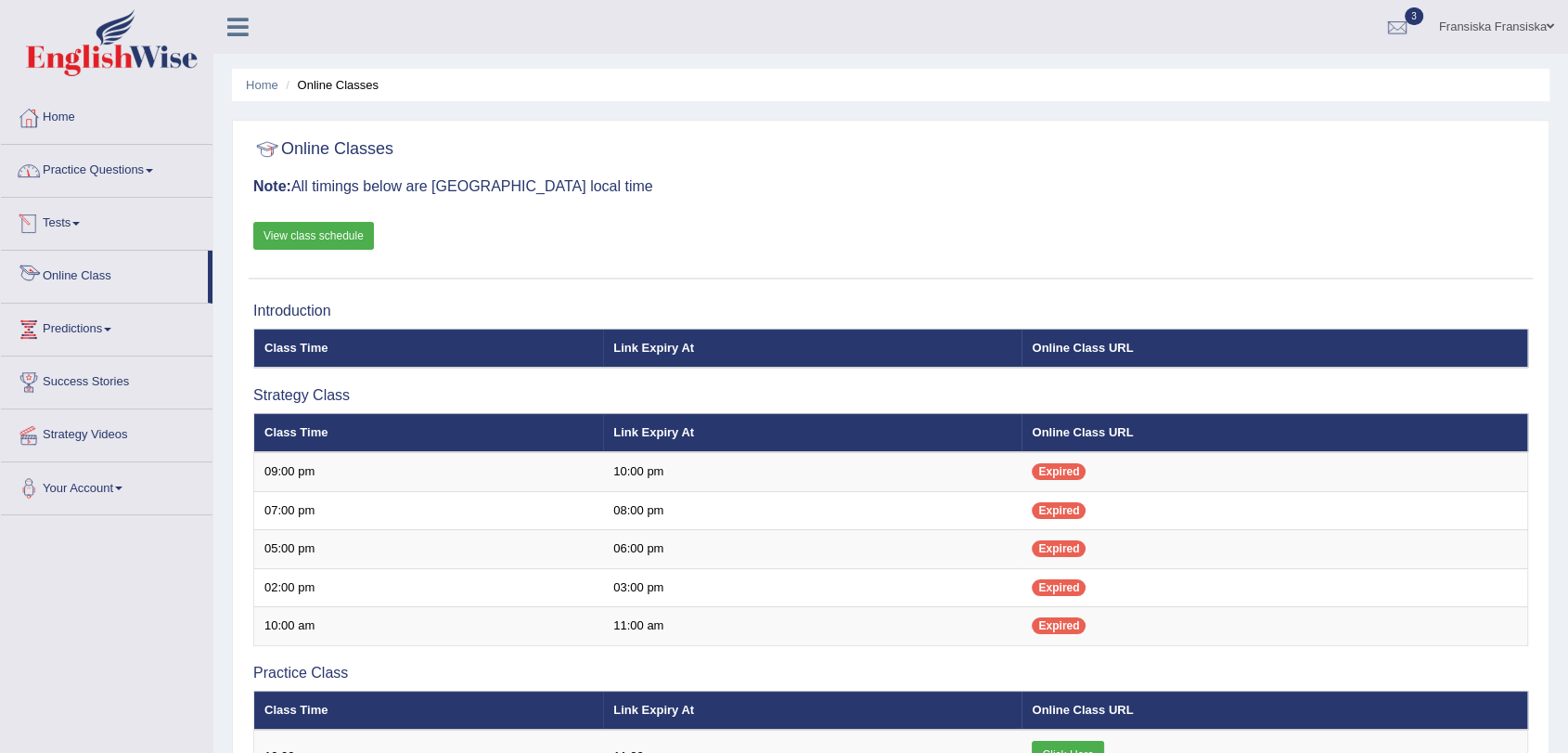
click at [76, 228] on link "Tests" at bounding box center [106, 221] width 211 height 47
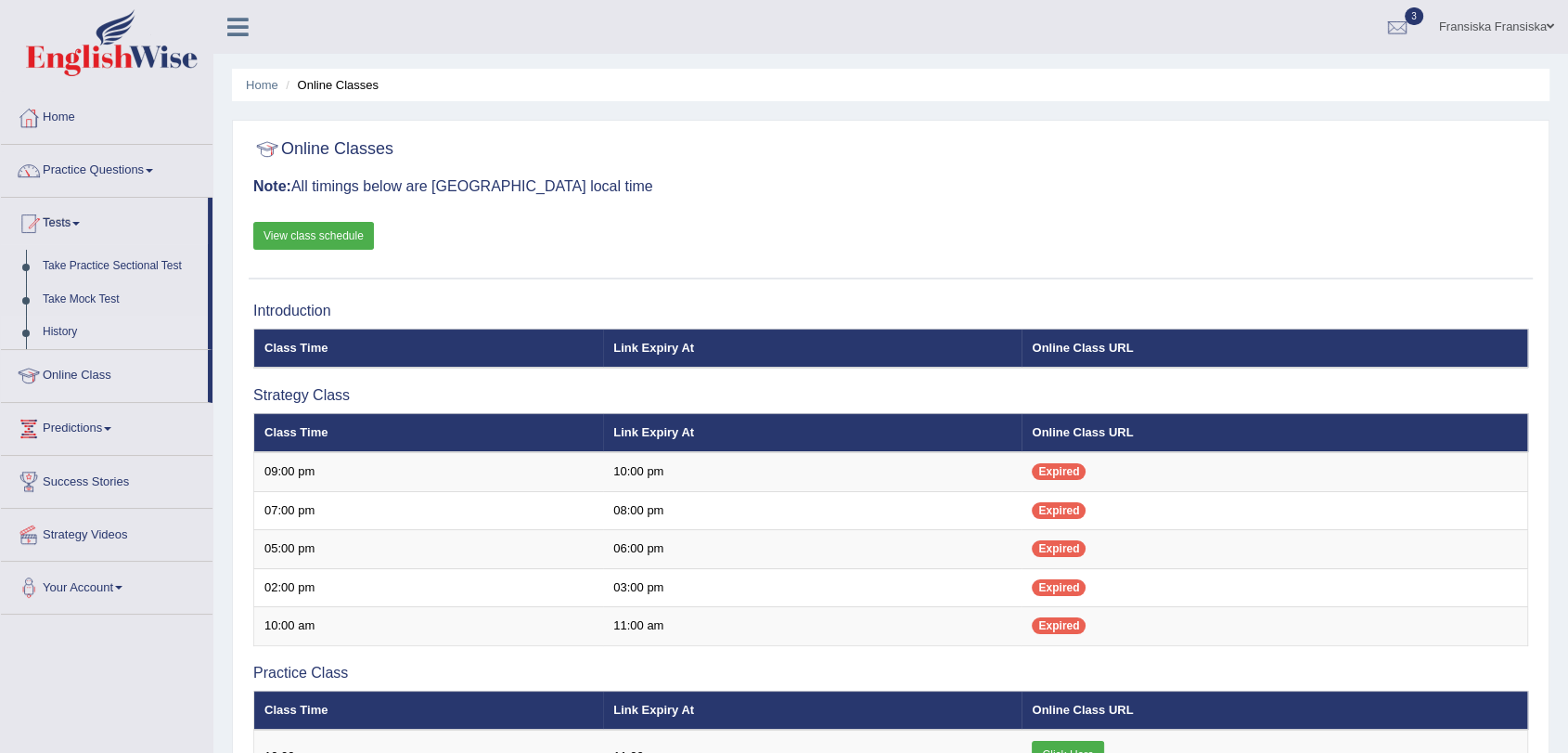
click at [67, 332] on link "History" at bounding box center [121, 333] width 173 height 34
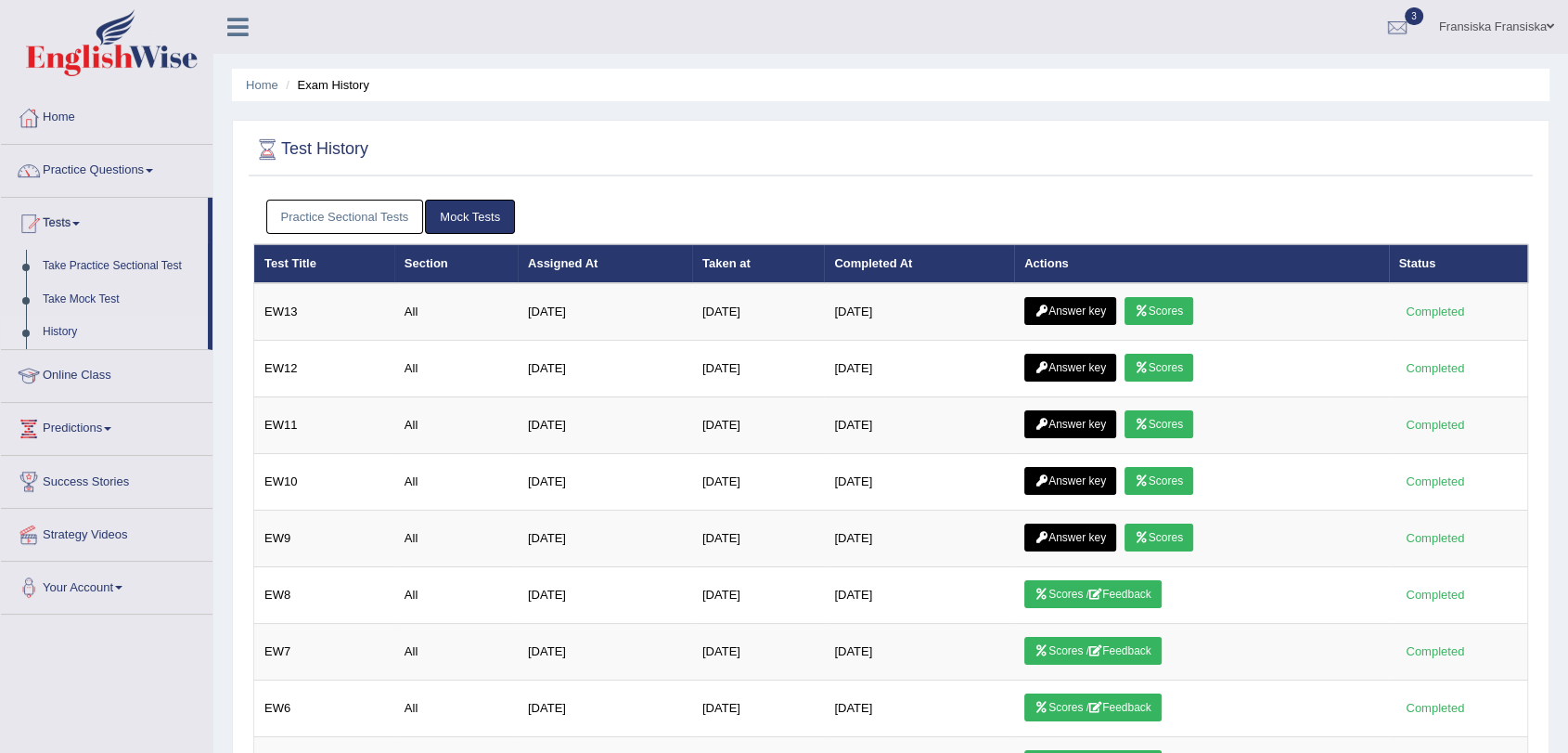
click at [385, 222] on link "Practice Sectional Tests" at bounding box center [345, 216] width 157 height 34
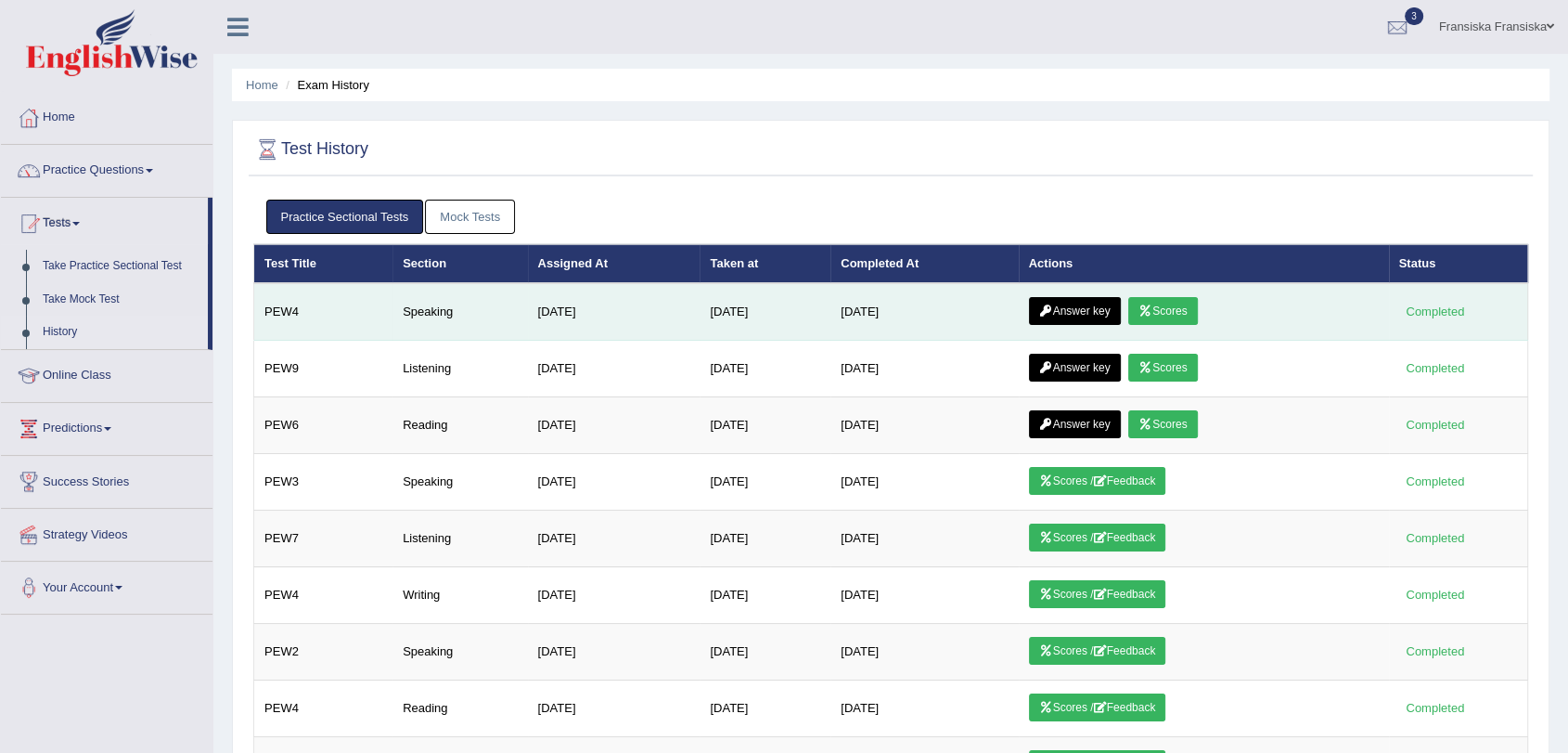
click at [1169, 314] on link "Scores" at bounding box center [1163, 311] width 69 height 28
